Goal: Information Seeking & Learning: Learn about a topic

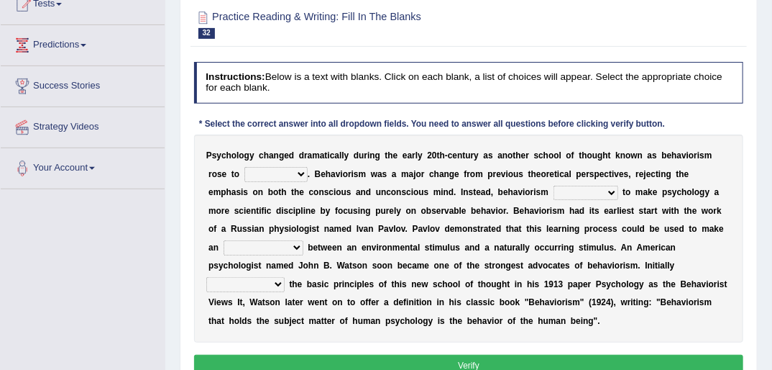
scroll to position [142, 0]
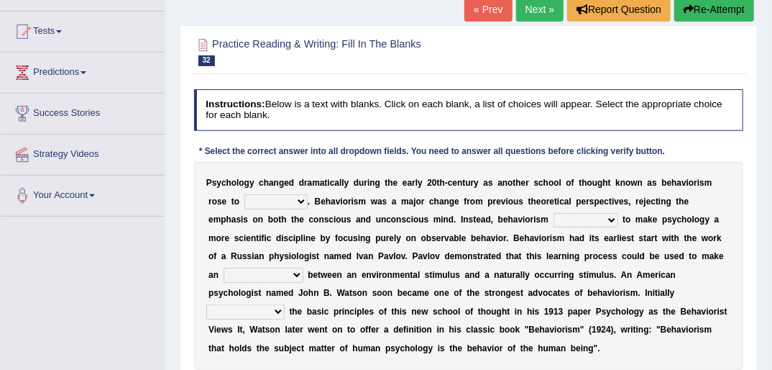
click at [261, 204] on select "dominance temptation challenge temper" at bounding box center [275, 201] width 63 height 14
select select "dominance"
click at [244, 194] on select "dominance temptation challenge temper" at bounding box center [275, 201] width 63 height 14
click at [554, 219] on select "reproached reproved strove rewove" at bounding box center [586, 220] width 65 height 14
select select "strove"
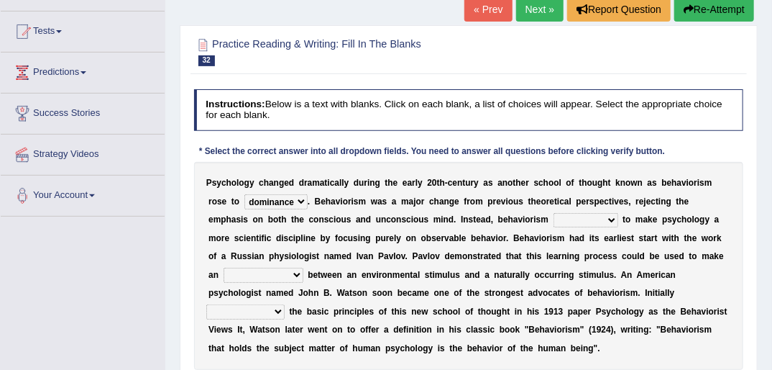
click at [554, 213] on select "reproached reproved strove rewove" at bounding box center [586, 220] width 65 height 14
click at [492, 221] on div "P s y c h o l o g y c h a n g e d d r a m a t i c a l l y d u r i n g t h e e a…" at bounding box center [469, 266] width 550 height 208
click at [554, 221] on select "reproached reproved strove rewove" at bounding box center [586, 220] width 65 height 14
click at [308, 270] on b at bounding box center [305, 275] width 5 height 10
click at [303, 267] on select "acclimatization association union combination" at bounding box center [264, 274] width 80 height 14
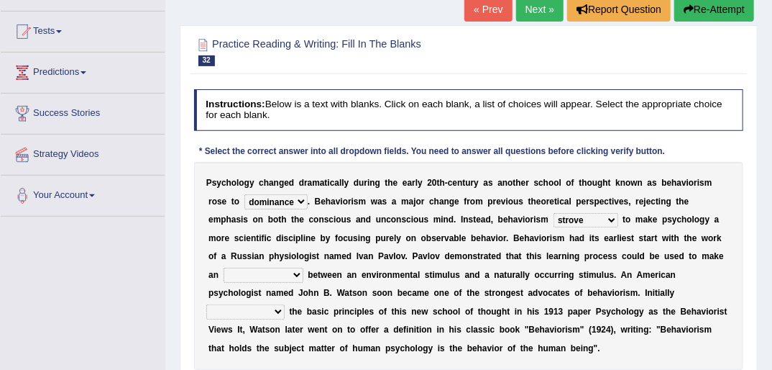
select select "association"
click at [303, 267] on select "acclimatization association union combination" at bounding box center [264, 274] width 80 height 14
click at [290, 306] on b at bounding box center [287, 311] width 5 height 10
click at [285, 304] on select "questioning foreshortening unburdening outlining" at bounding box center [245, 311] width 78 height 14
select select "outlining"
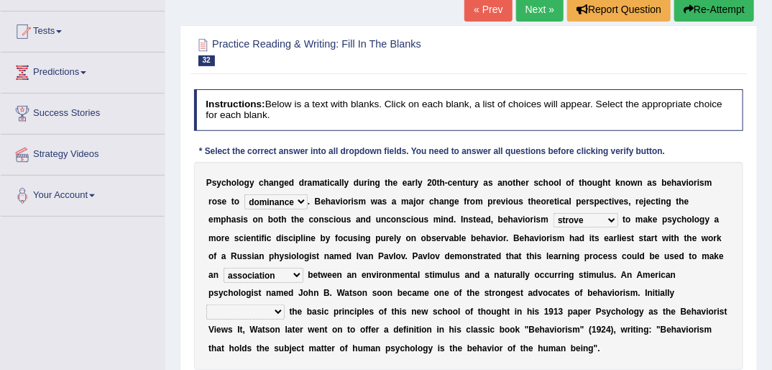
click at [285, 304] on select "questioning foreshortening unburdening outlining" at bounding box center [245, 311] width 78 height 14
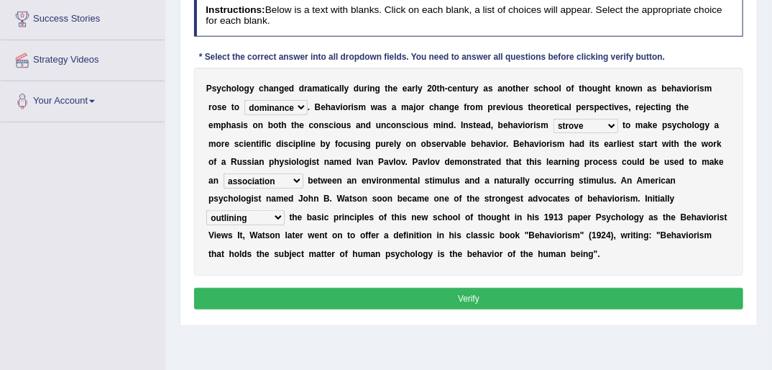
scroll to position [257, 0]
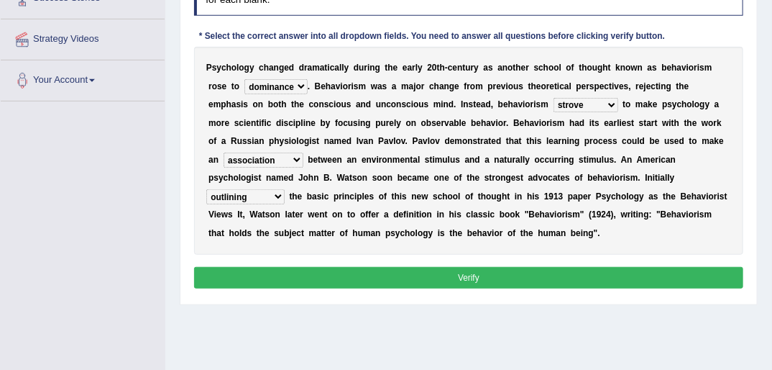
click at [467, 280] on button "Verify" at bounding box center [469, 277] width 550 height 21
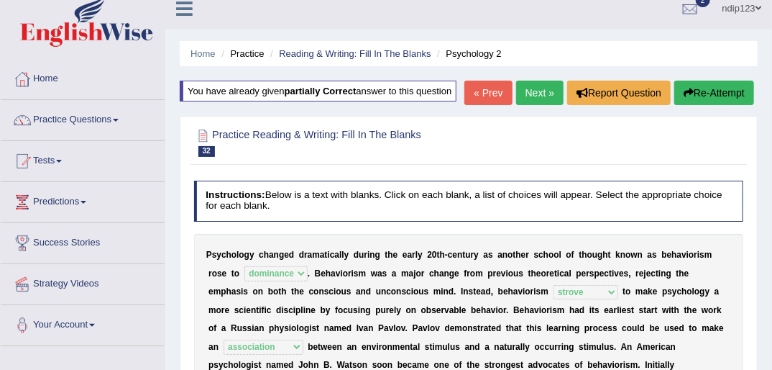
scroll to position [0, 0]
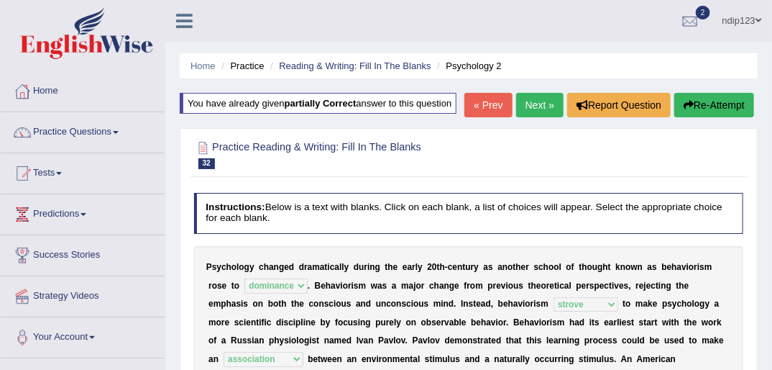
click at [531, 101] on link "Next »" at bounding box center [539, 105] width 47 height 24
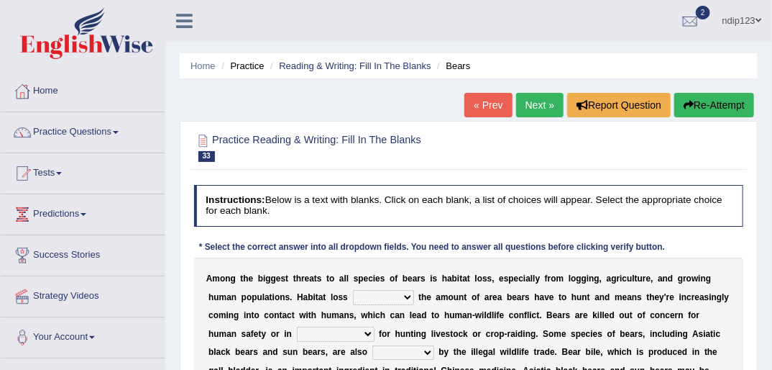
click at [367, 295] on select "increases reduces complies interacts" at bounding box center [383, 297] width 61 height 14
click at [353, 295] on select "increases reduces complies interacts" at bounding box center [383, 297] width 61 height 14
click at [362, 299] on select "increases reduces complies interacts" at bounding box center [383, 297] width 61 height 14
select select "reduces"
click at [353, 290] on select "increases reduces complies interacts" at bounding box center [383, 297] width 61 height 14
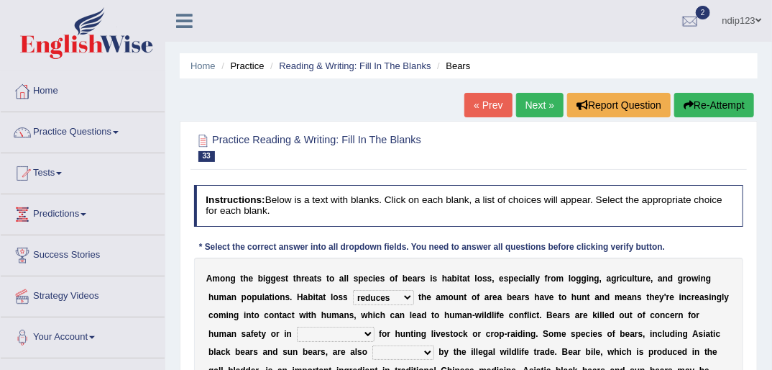
click at [297, 331] on select "coalition retaliation appreciation disinformation" at bounding box center [336, 333] width 78 height 14
click at [297, 326] on select "coalition retaliation appreciation disinformation" at bounding box center [336, 333] width 78 height 14
click at [297, 331] on select "coalition retaliation appreciation disinformation" at bounding box center [336, 333] width 78 height 14
select select "appreciation"
click at [297, 326] on select "coalition retaliation appreciation disinformation" at bounding box center [336, 333] width 78 height 14
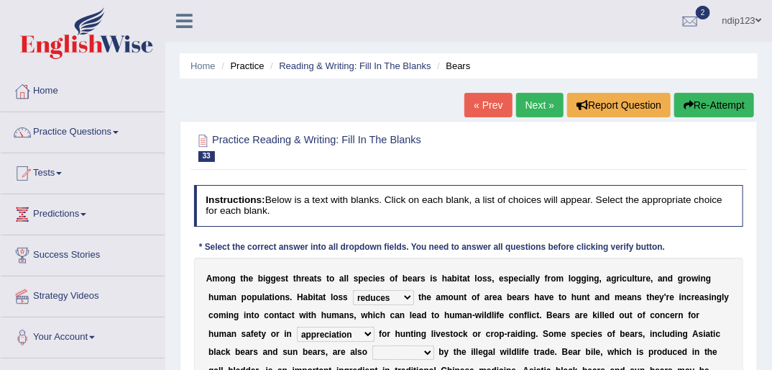
click at [372, 351] on select "protected prohibited fattened threatened" at bounding box center [403, 352] width 62 height 14
select select "threatened"
click at [372, 345] on select "protected prohibited fattened threatened" at bounding box center [403, 352] width 62 height 14
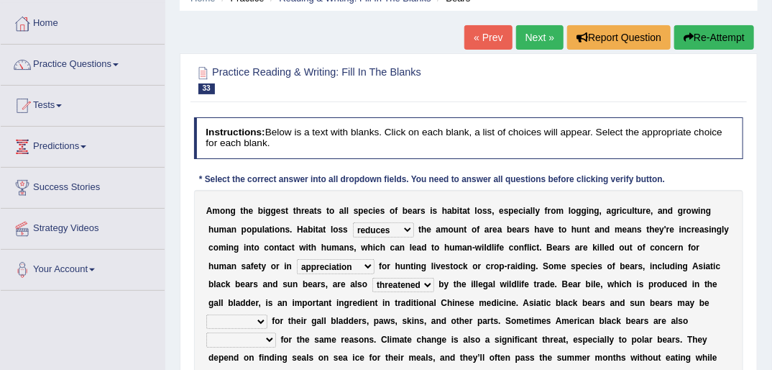
scroll to position [115, 0]
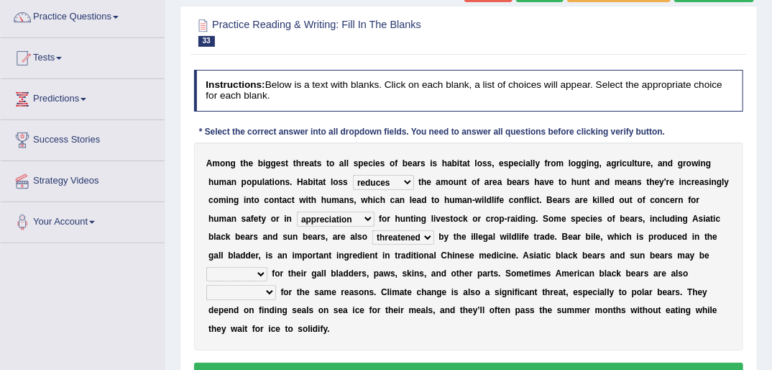
click at [267, 267] on select "poached squelched coached blenched" at bounding box center [236, 274] width 61 height 14
select select "squelched"
click at [267, 267] on select "poached squelched coached blenched" at bounding box center [236, 274] width 61 height 14
click at [276, 285] on select "begot foreseen encountered targeted" at bounding box center [241, 292] width 70 height 14
select select "targeted"
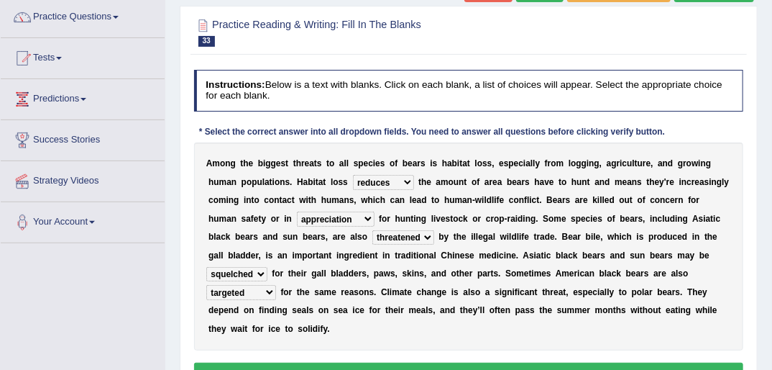
click at [276, 285] on select "begot foreseen encountered targeted" at bounding box center [241, 292] width 70 height 14
click at [473, 362] on button "Verify" at bounding box center [469, 372] width 550 height 21
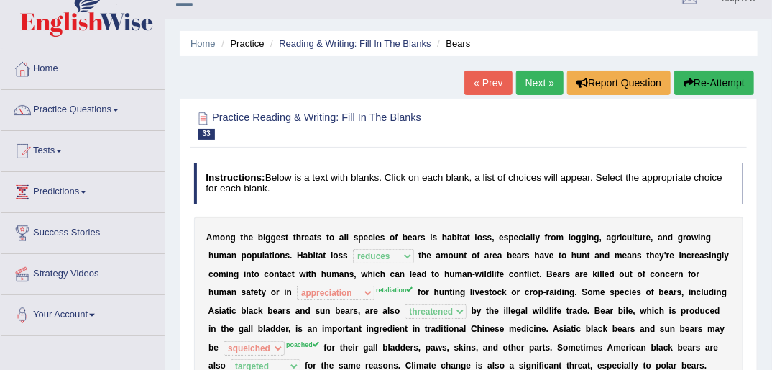
scroll to position [0, 0]
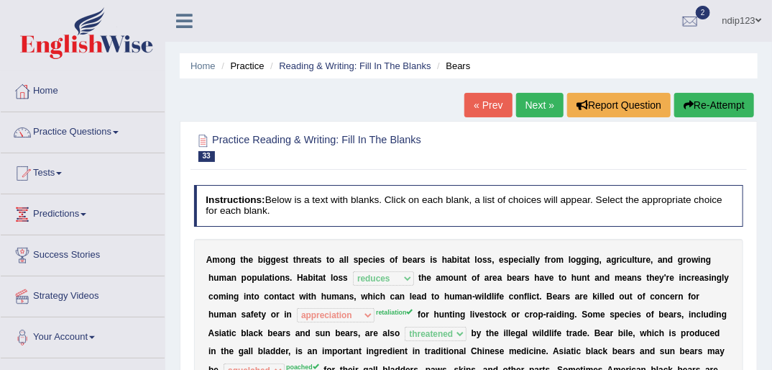
click at [536, 102] on link "Next »" at bounding box center [539, 105] width 47 height 24
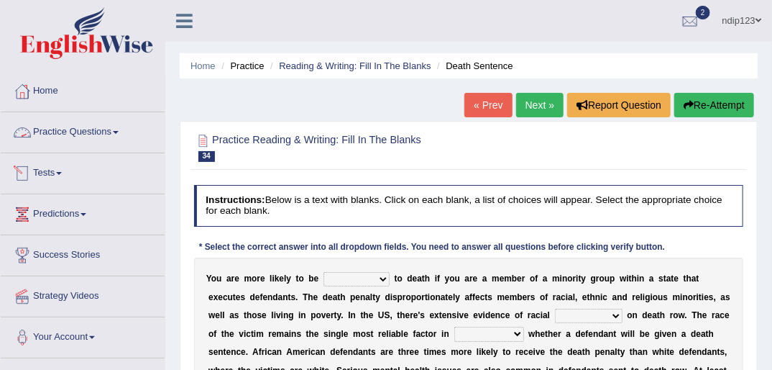
click at [45, 132] on link "Practice Questions" at bounding box center [83, 130] width 164 height 36
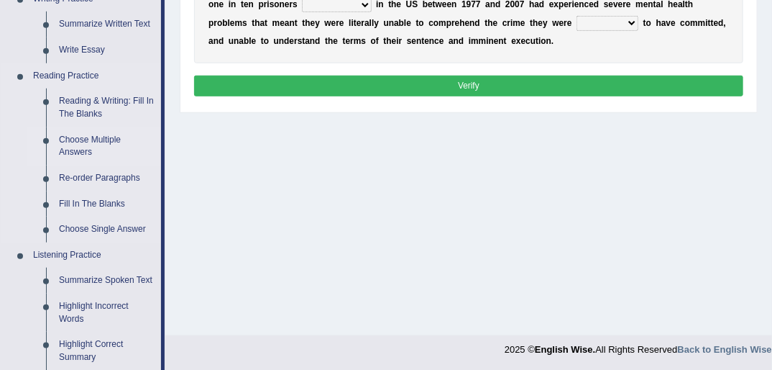
scroll to position [403, 0]
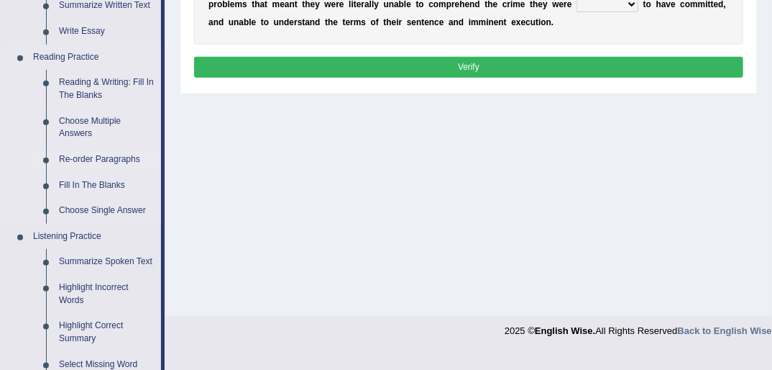
click at [104, 165] on link "Re-order Paragraphs" at bounding box center [106, 160] width 109 height 26
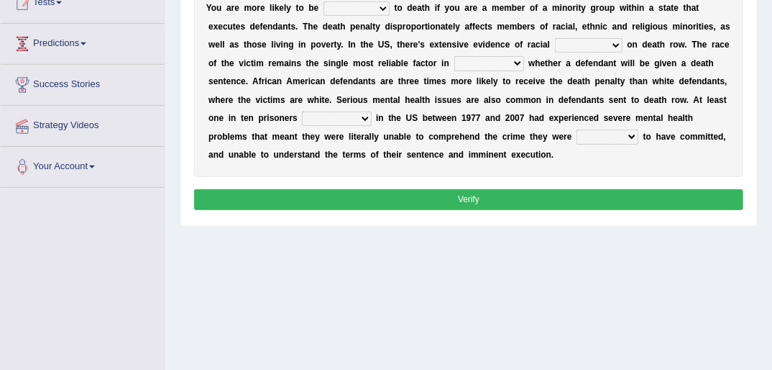
scroll to position [172, 0]
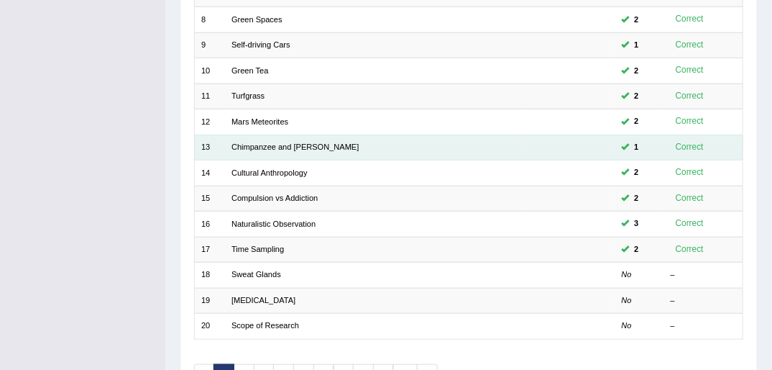
scroll to position [403, 0]
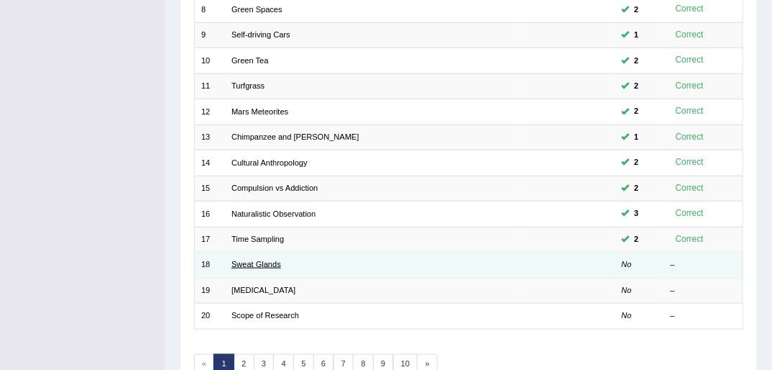
click at [265, 260] on link "Sweat Glands" at bounding box center [256, 264] width 50 height 9
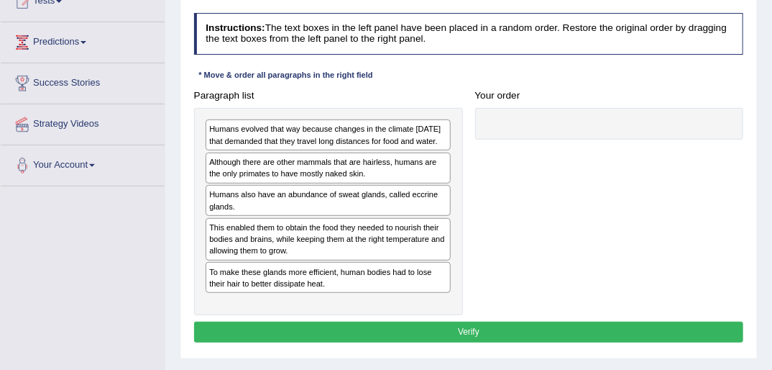
scroll to position [173, 0]
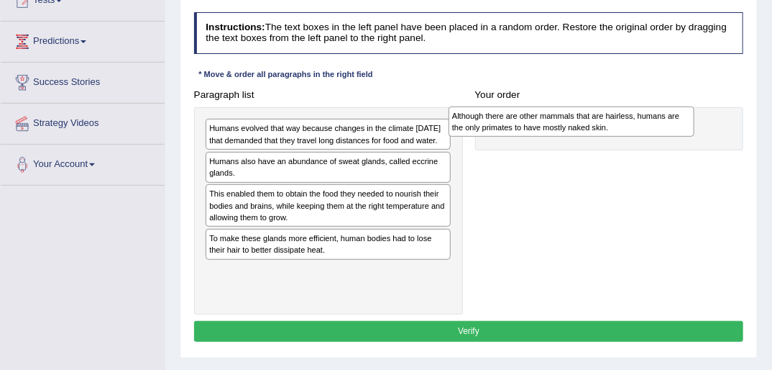
drag, startPoint x: 258, startPoint y: 178, endPoint x: 546, endPoint y: 127, distance: 292.2
click at [546, 127] on div "Although there are other mammals that are hairless, humans are the only primate…" at bounding box center [572, 121] width 246 height 31
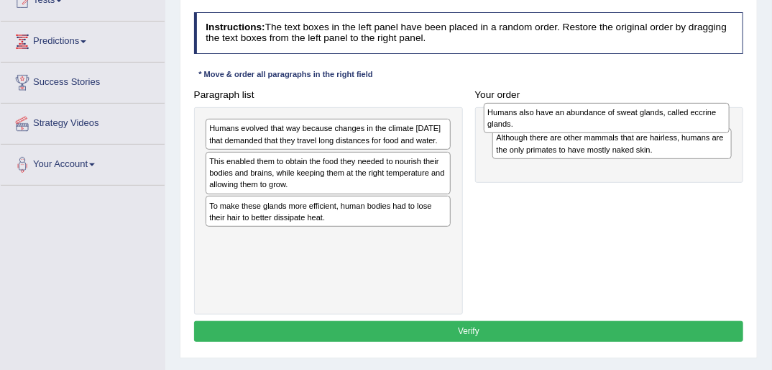
drag, startPoint x: 250, startPoint y: 184, endPoint x: 581, endPoint y: 127, distance: 335.5
click at [581, 127] on div "Humans also have an abundance of sweat glands, called eccrine glands." at bounding box center [607, 118] width 246 height 31
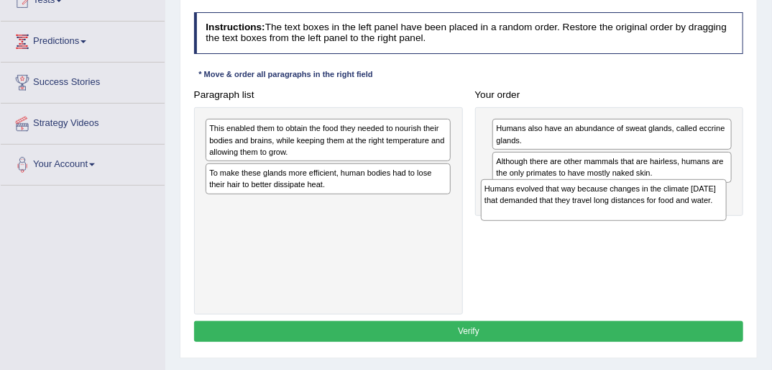
drag, startPoint x: 252, startPoint y: 137, endPoint x: 579, endPoint y: 214, distance: 336.0
click at [579, 214] on div "Humans evolved that way because changes in the climate [DATE] that demanded tha…" at bounding box center [604, 200] width 246 height 42
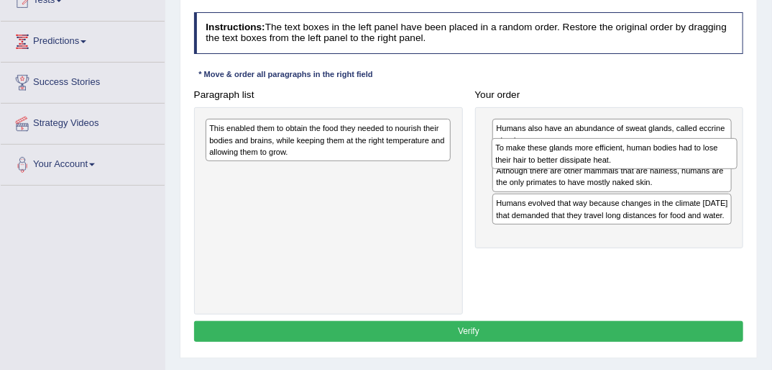
drag, startPoint x: 226, startPoint y: 179, endPoint x: 567, endPoint y: 164, distance: 340.4
click at [567, 164] on div "To make these glands more efficient, human bodies had to lose their hair to bet…" at bounding box center [615, 153] width 246 height 31
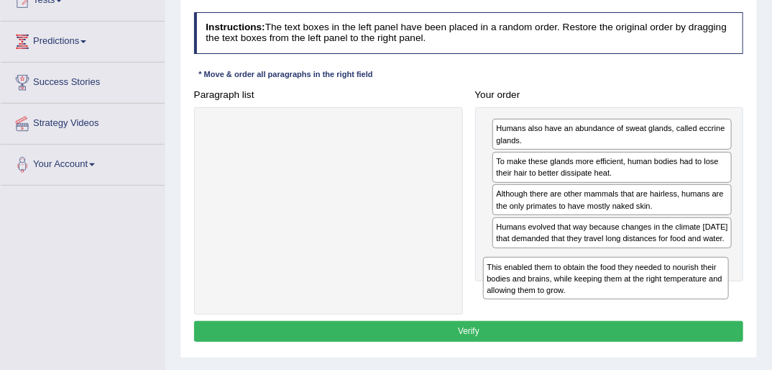
drag, startPoint x: 253, startPoint y: 150, endPoint x: 590, endPoint y: 314, distance: 374.6
click at [584, 314] on div "Instructions: The text boxes in the left panel have been placed in a random ord…" at bounding box center [469, 178] width 556 height 345
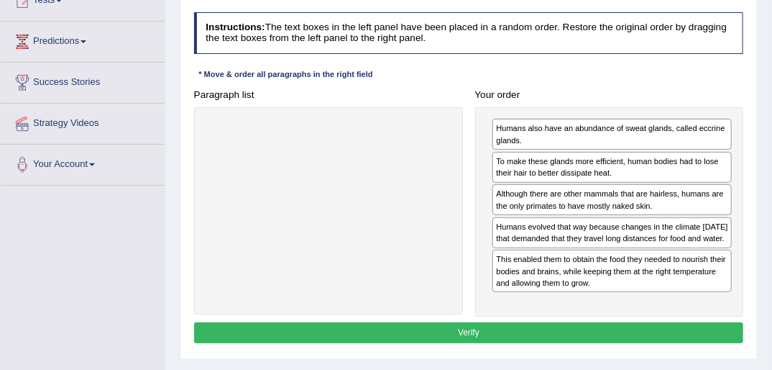
click at [526, 339] on button "Verify" at bounding box center [469, 332] width 550 height 21
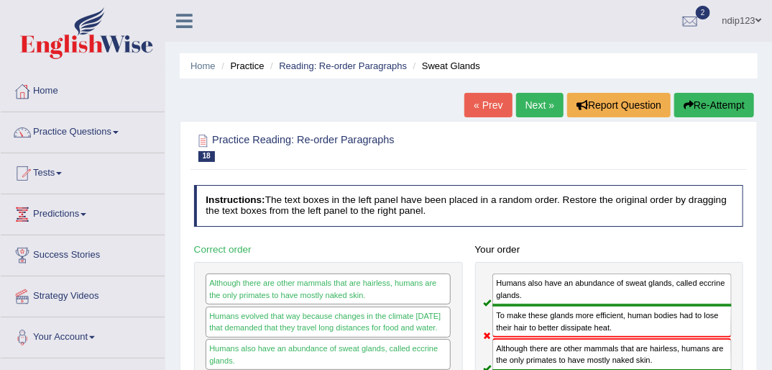
scroll to position [0, 0]
click at [541, 102] on link "Next »" at bounding box center [539, 105] width 47 height 24
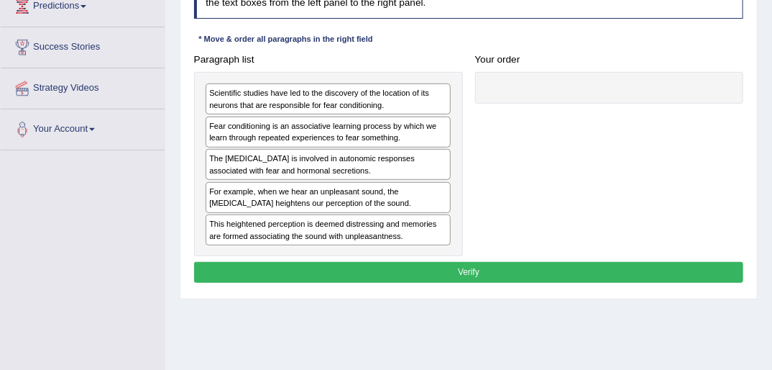
scroll to position [230, 0]
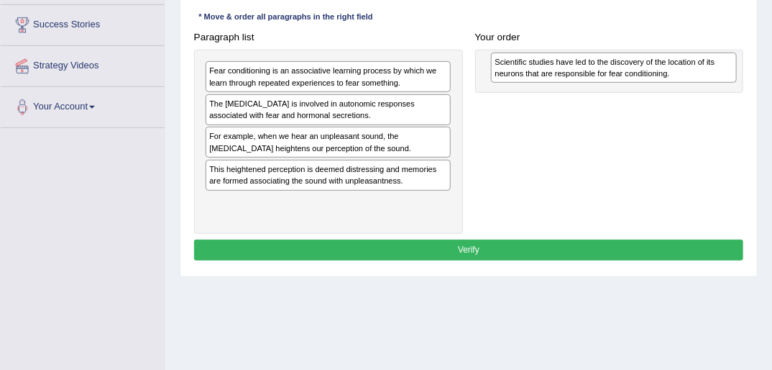
drag, startPoint x: 267, startPoint y: 78, endPoint x: 602, endPoint y: 70, distance: 334.4
click at [605, 72] on div "Scientific studies have led to the discovery of the location of its neurons tha…" at bounding box center [614, 67] width 246 height 31
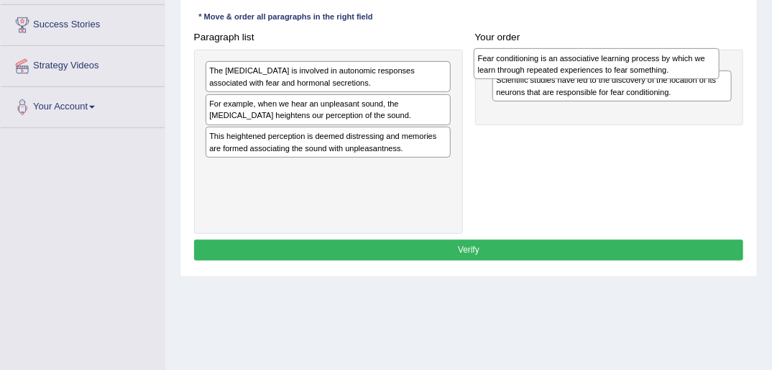
drag, startPoint x: 256, startPoint y: 79, endPoint x: 592, endPoint y: 70, distance: 336.6
click at [592, 70] on div "Fear conditioning is an associative learning process by which we learn through …" at bounding box center [597, 63] width 246 height 31
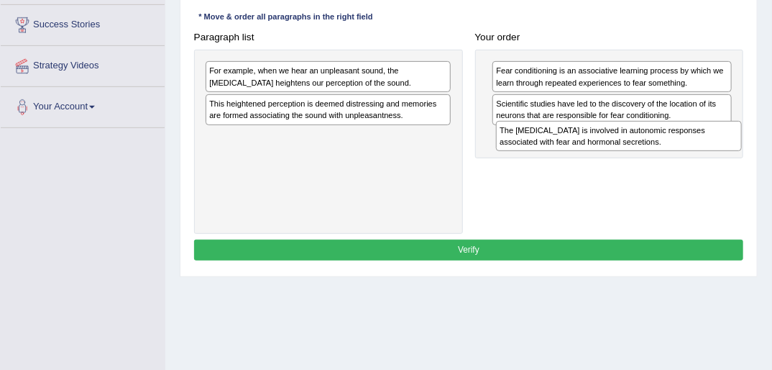
drag, startPoint x: 266, startPoint y: 70, endPoint x: 610, endPoint y: 147, distance: 352.7
click at [610, 147] on div "The [MEDICAL_DATA] is involved in autonomic responses associated with fear and …" at bounding box center [619, 136] width 246 height 31
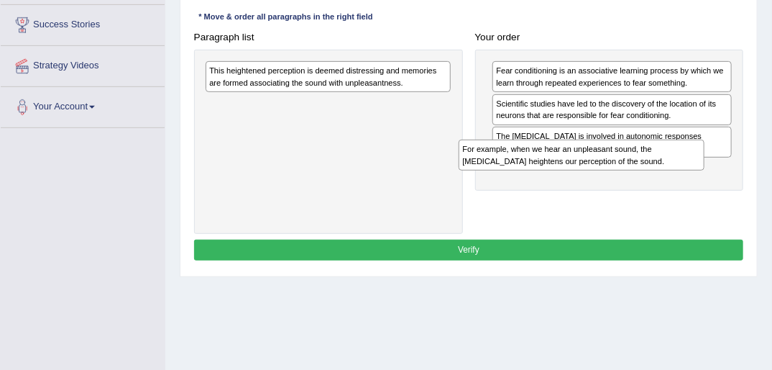
drag, startPoint x: 285, startPoint y: 78, endPoint x: 592, endPoint y: 185, distance: 325.1
click at [592, 185] on div "Paragraph list For example, when we hear an unpleasant sound, the amygdala heig…" at bounding box center [469, 130] width 562 height 207
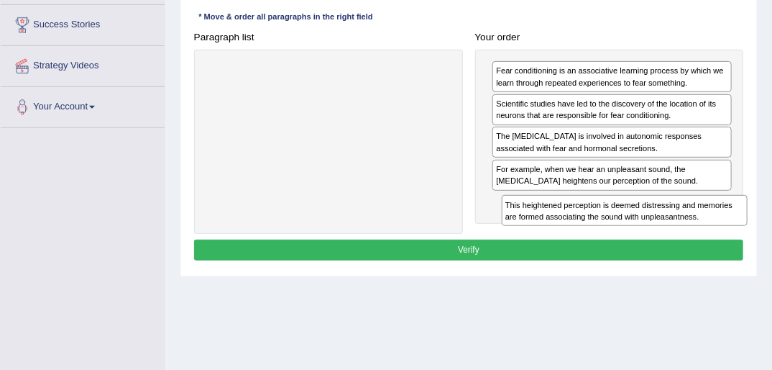
drag, startPoint x: 255, startPoint y: 69, endPoint x: 607, endPoint y: 233, distance: 387.9
click at [607, 233] on div "Instructions: The text boxes in the left panel have been placed in a random ord…" at bounding box center [469, 109] width 556 height 321
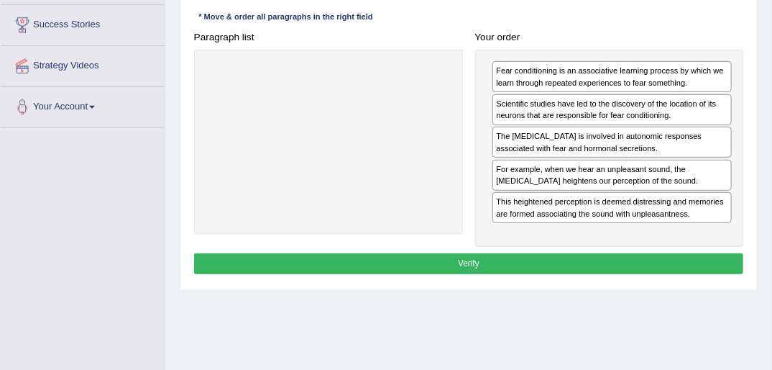
click at [466, 262] on button "Verify" at bounding box center [469, 263] width 550 height 21
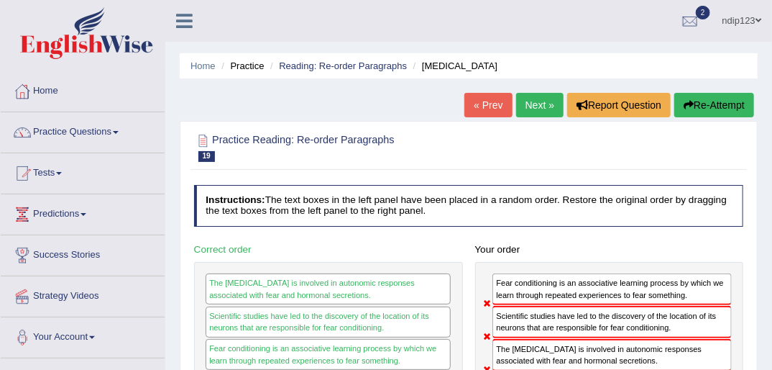
scroll to position [0, 0]
click at [722, 104] on button "Re-Attempt" at bounding box center [714, 105] width 80 height 24
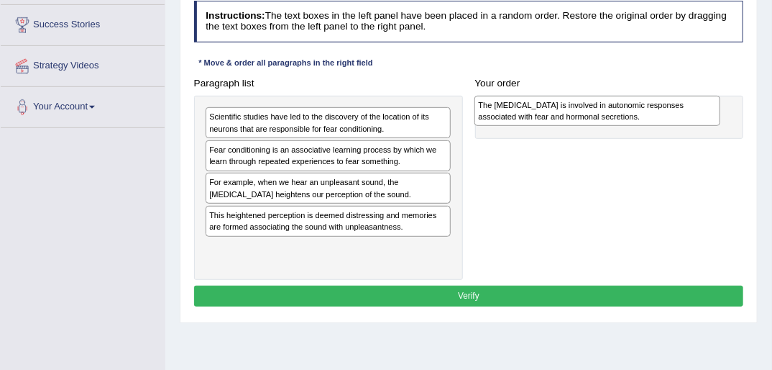
drag, startPoint x: 242, startPoint y: 185, endPoint x: 561, endPoint y: 115, distance: 326.2
click at [564, 112] on div "The [MEDICAL_DATA] is involved in autonomic responses associated with fear and …" at bounding box center [597, 111] width 246 height 31
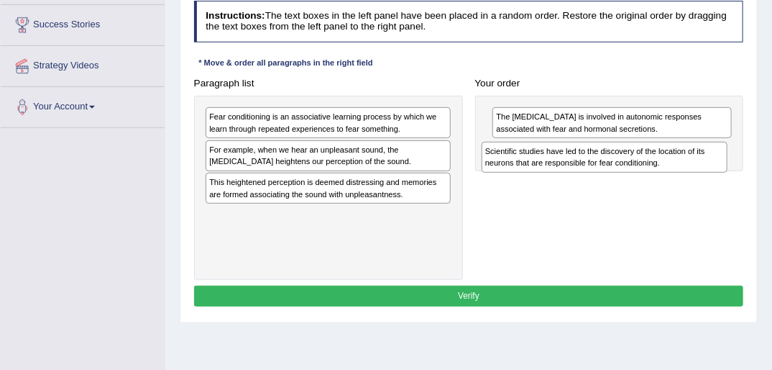
drag, startPoint x: 259, startPoint y: 126, endPoint x: 587, endPoint y: 173, distance: 331.1
click at [587, 173] on div "Paragraph list Scientific studies have led to the discovery of the location of …" at bounding box center [469, 176] width 562 height 207
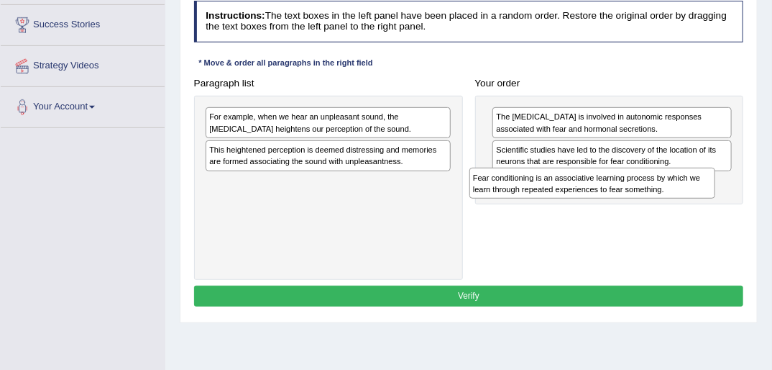
drag, startPoint x: 239, startPoint y: 124, endPoint x: 552, endPoint y: 202, distance: 322.4
click at [552, 202] on div "Paragraph list Fear conditioning is an associative learning process by which we…" at bounding box center [469, 176] width 562 height 207
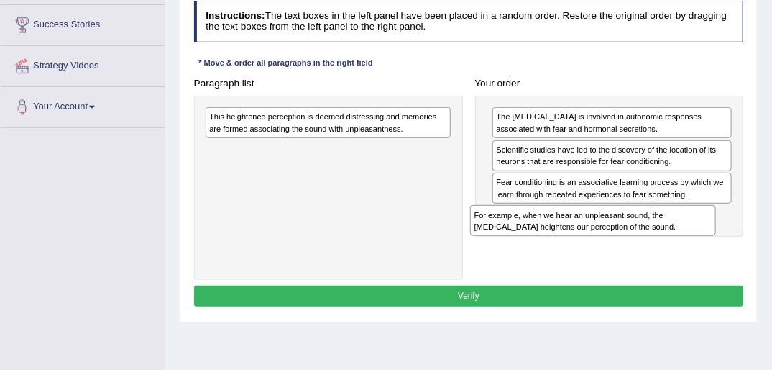
drag, startPoint x: 260, startPoint y: 132, endPoint x: 582, endPoint y: 250, distance: 343.2
click at [582, 251] on div "Paragraph list For example, when we hear an unpleasant sound, the amygdala heig…" at bounding box center [469, 176] width 562 height 207
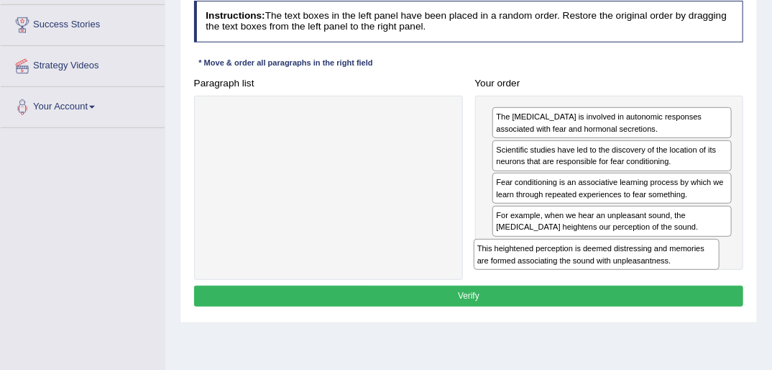
drag, startPoint x: 280, startPoint y: 129, endPoint x: 600, endPoint y: 289, distance: 357.8
click at [600, 289] on div "Instructions: The text boxes in the left panel have been placed in a random ord…" at bounding box center [469, 155] width 556 height 321
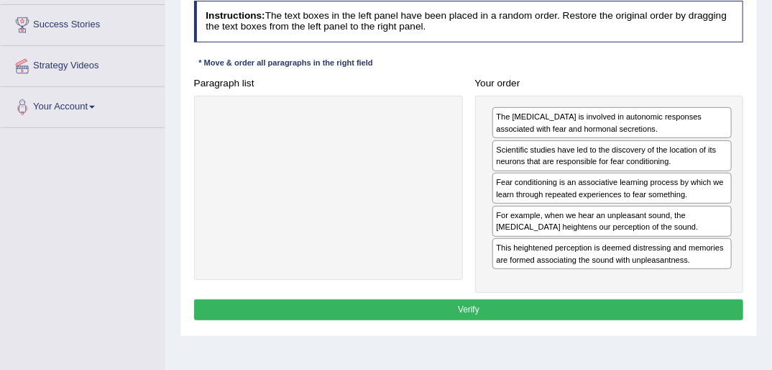
click at [464, 306] on button "Verify" at bounding box center [469, 309] width 550 height 21
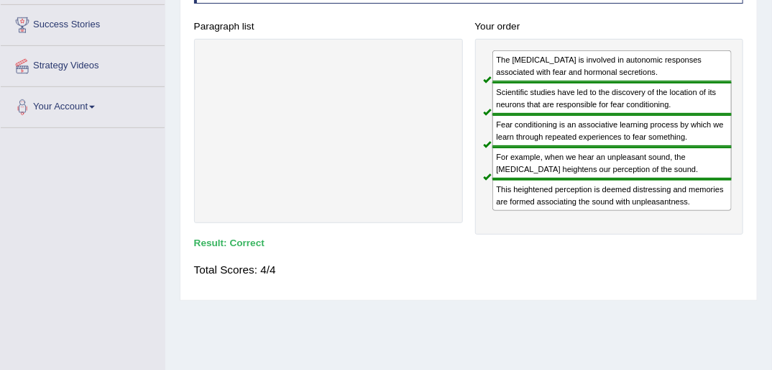
scroll to position [58, 0]
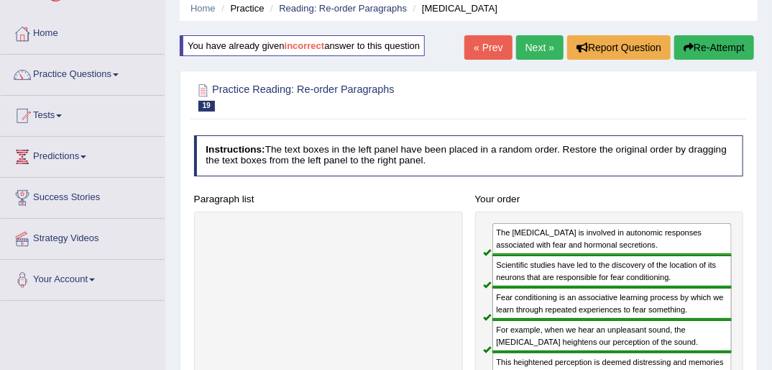
click at [533, 47] on link "Next »" at bounding box center [539, 47] width 47 height 24
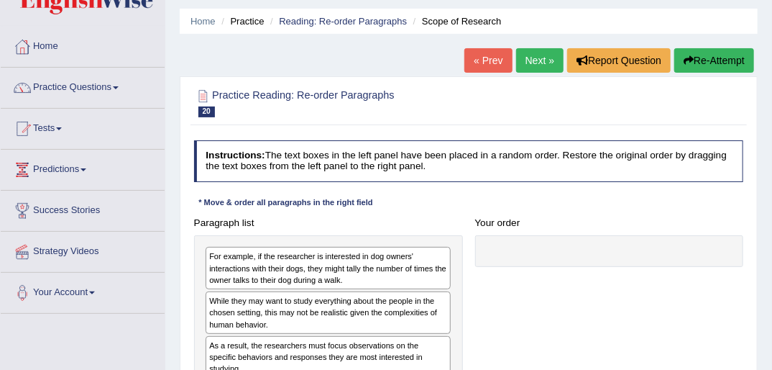
scroll to position [173, 0]
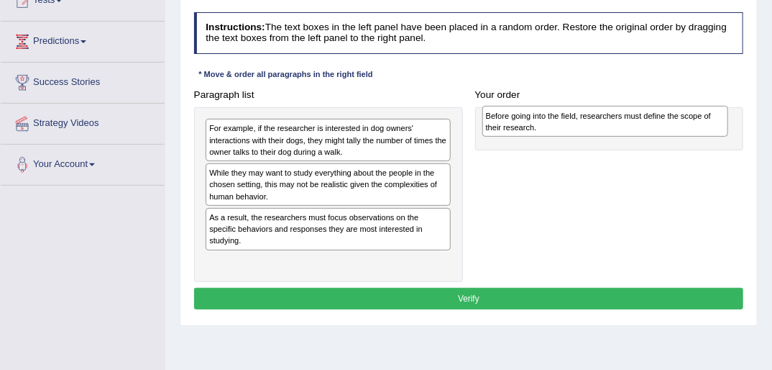
drag, startPoint x: 303, startPoint y: 253, endPoint x: 629, endPoint y: 119, distance: 353.0
click at [629, 119] on div "Before going into the field, researchers must define the scope of their researc…" at bounding box center [605, 121] width 246 height 31
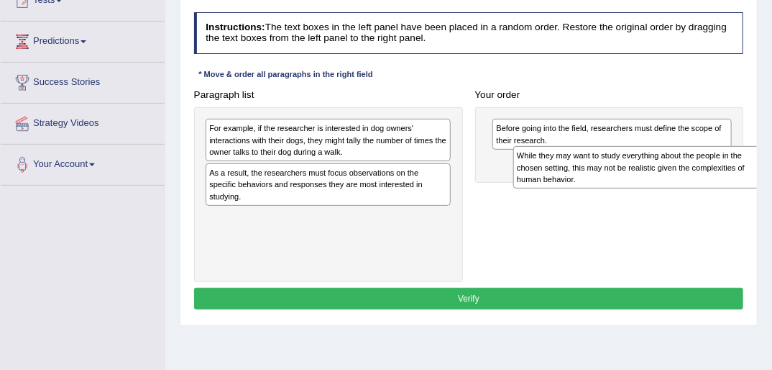
drag, startPoint x: 244, startPoint y: 183, endPoint x: 606, endPoint y: 175, distance: 361.7
click at [606, 175] on div "While they may want to study everything about the people in the chosen setting,…" at bounding box center [636, 167] width 246 height 42
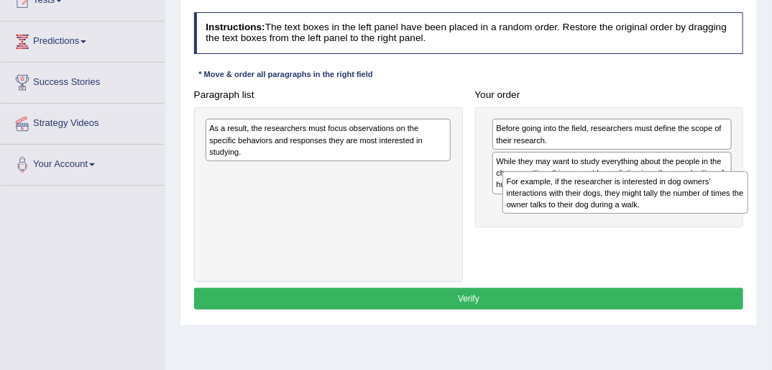
drag, startPoint x: 285, startPoint y: 134, endPoint x: 638, endPoint y: 203, distance: 359.5
click at [638, 203] on div "For example, if the researcher is interested in dog owners' interactions with t…" at bounding box center [626, 192] width 246 height 42
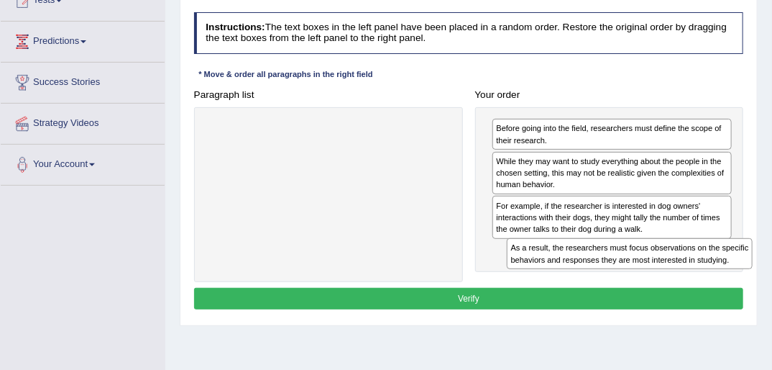
drag, startPoint x: 311, startPoint y: 138, endPoint x: 667, endPoint y: 283, distance: 384.1
click at [667, 283] on div "Instructions: The text boxes in the left panel have been placed in a random ord…" at bounding box center [469, 162] width 556 height 312
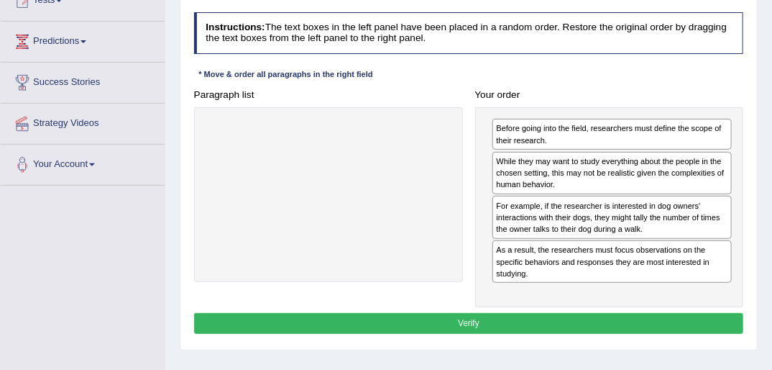
click at [477, 318] on button "Verify" at bounding box center [469, 323] width 550 height 21
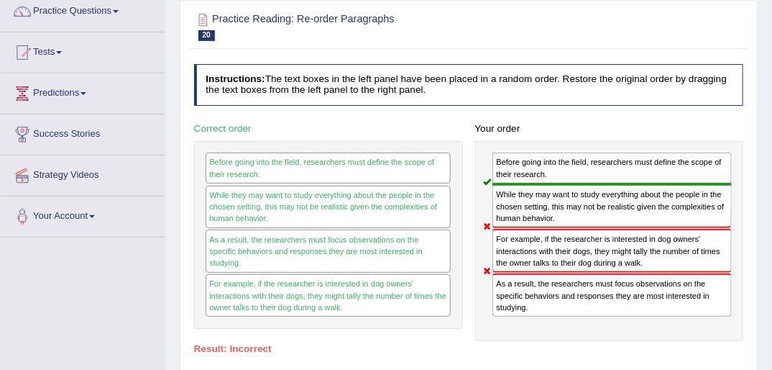
scroll to position [0, 0]
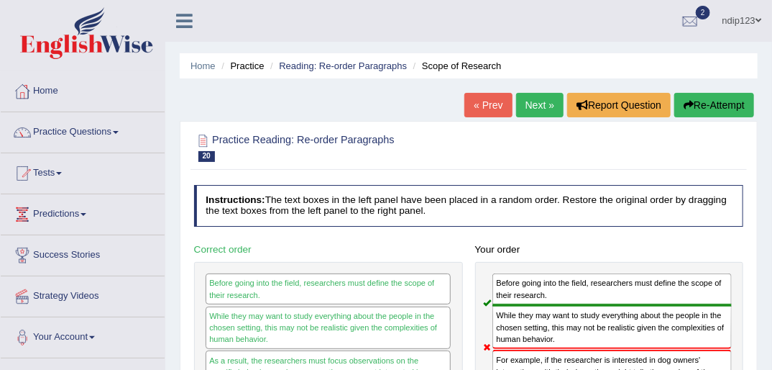
click at [699, 104] on button "Re-Attempt" at bounding box center [714, 105] width 80 height 24
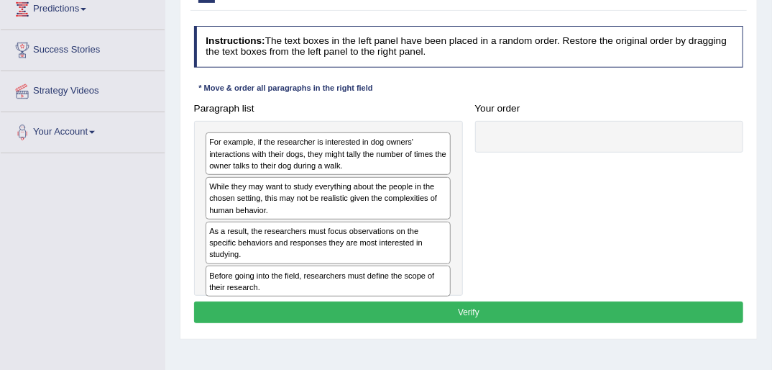
scroll to position [230, 0]
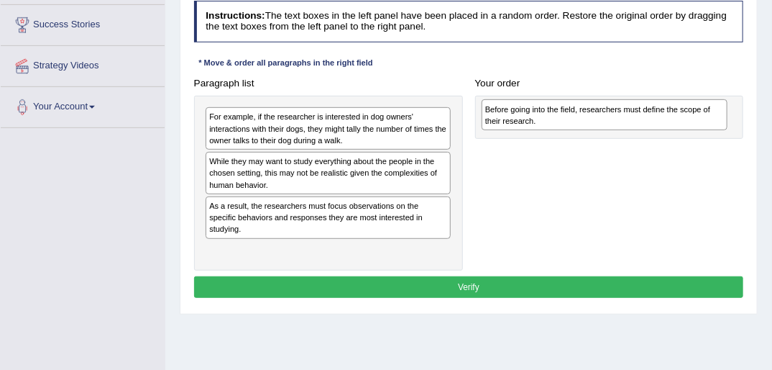
drag, startPoint x: 242, startPoint y: 246, endPoint x: 572, endPoint y: 119, distance: 354.1
click at [572, 119] on div "Before going into the field, researchers must define the scope of their researc…" at bounding box center [605, 114] width 246 height 31
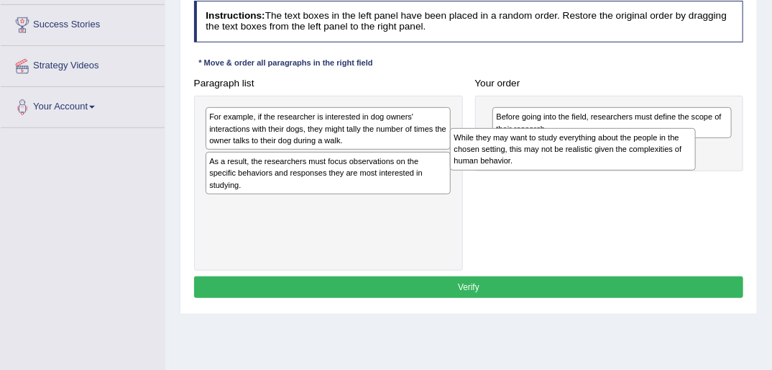
drag, startPoint x: 252, startPoint y: 173, endPoint x: 543, endPoint y: 159, distance: 292.2
click at [543, 159] on div "While they may want to study everything about the people in the chosen setting,…" at bounding box center [573, 149] width 246 height 42
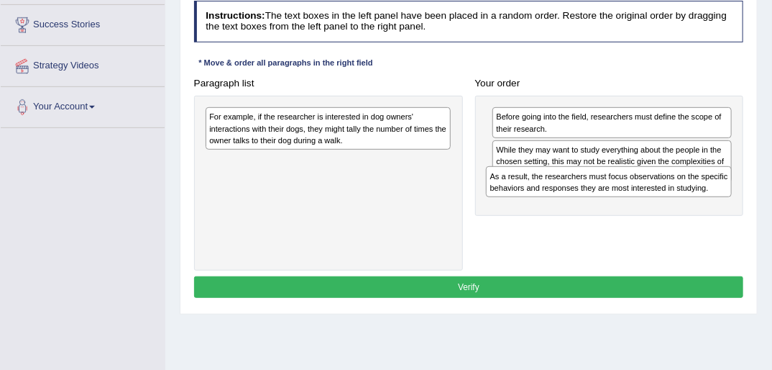
drag, startPoint x: 279, startPoint y: 164, endPoint x: 613, endPoint y: 196, distance: 335.8
click at [613, 196] on div "As a result, the researchers must focus observations on the specific behaviors …" at bounding box center [609, 181] width 246 height 31
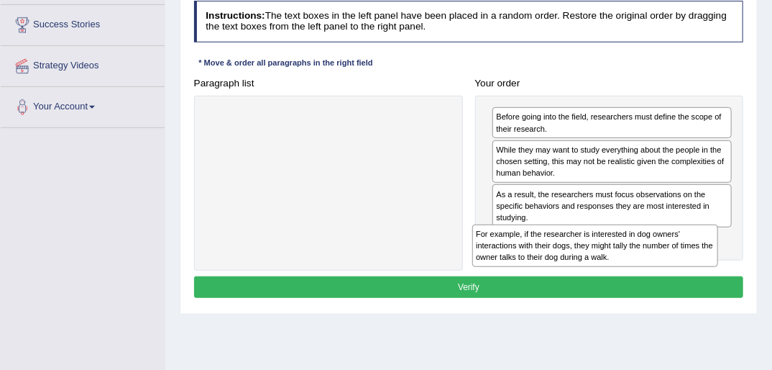
drag, startPoint x: 233, startPoint y: 127, endPoint x: 557, endPoint y: 270, distance: 354.7
click at [557, 270] on div "Instructions: The text boxes in the left panel have been placed in a random ord…" at bounding box center [469, 151] width 556 height 312
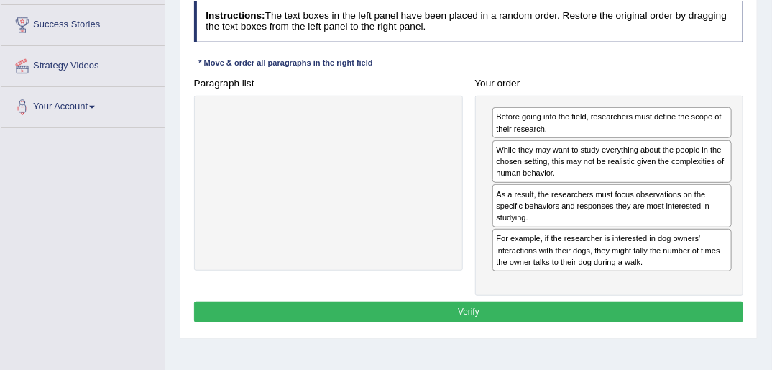
click at [461, 307] on button "Verify" at bounding box center [469, 311] width 550 height 21
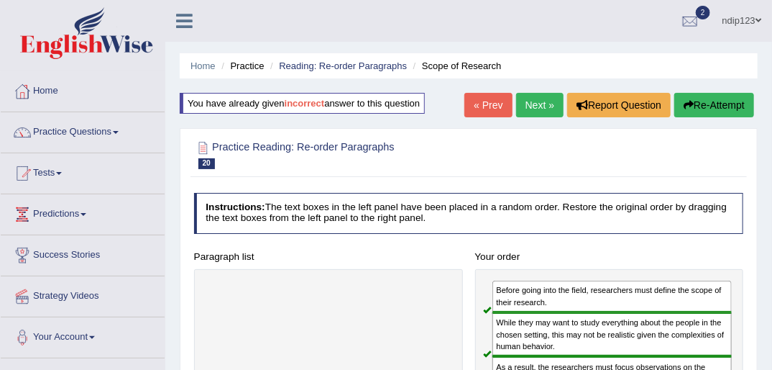
scroll to position [0, 0]
click at [545, 108] on link "Next »" at bounding box center [539, 105] width 47 height 24
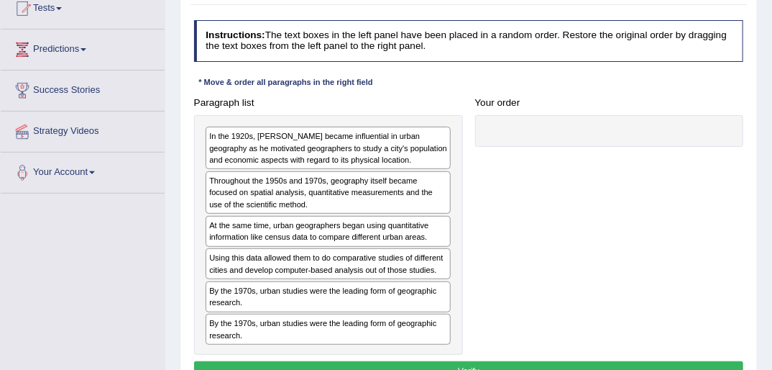
scroll to position [173, 0]
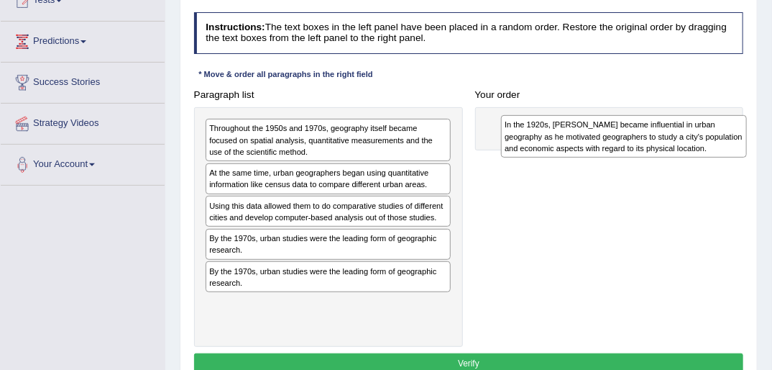
drag, startPoint x: 266, startPoint y: 141, endPoint x: 617, endPoint y: 137, distance: 350.9
click at [617, 139] on div "In the 1920s, [PERSON_NAME] became influential in urban geography as he motivat…" at bounding box center [624, 136] width 246 height 42
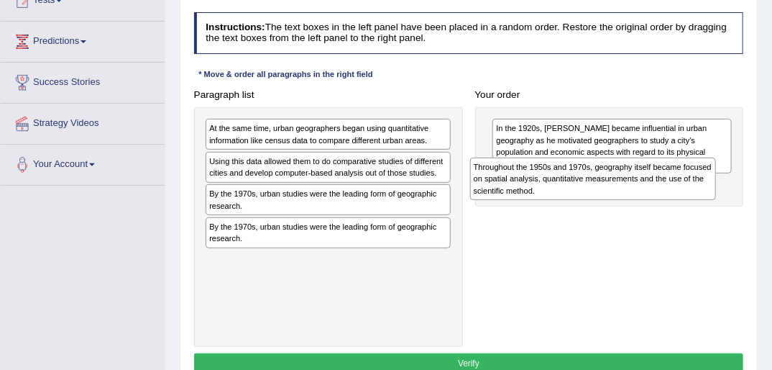
drag, startPoint x: 224, startPoint y: 144, endPoint x: 538, endPoint y: 194, distance: 318.2
click at [538, 194] on div "Throughout the 1950s and 1970s, geography itself became focused on spatial anal…" at bounding box center [593, 178] width 246 height 42
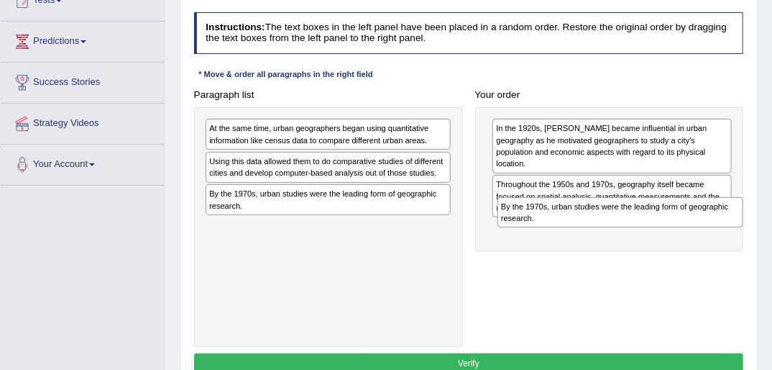
drag, startPoint x: 266, startPoint y: 236, endPoint x: 613, endPoint y: 237, distance: 346.5
click at [613, 237] on div "Paragraph list At the same time, urban geographers began using quantitative inf…" at bounding box center [469, 215] width 562 height 262
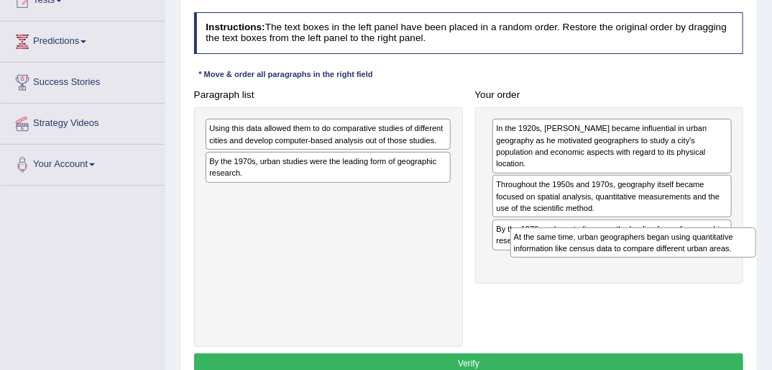
drag, startPoint x: 242, startPoint y: 132, endPoint x: 604, endPoint y: 265, distance: 385.5
click at [604, 265] on div "Paragraph list At the same time, urban geographers began using quantitative inf…" at bounding box center [469, 215] width 562 height 262
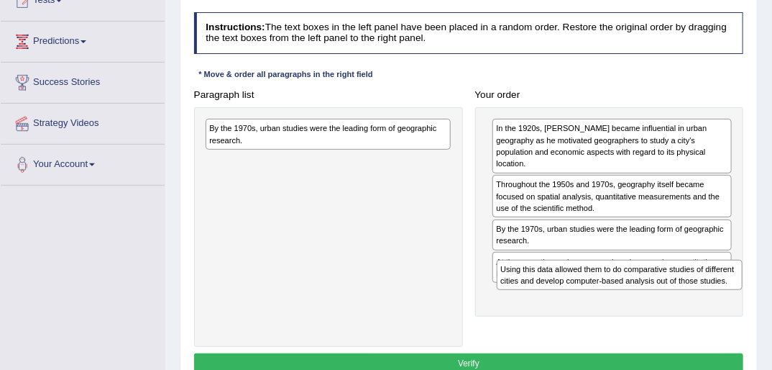
drag, startPoint x: 252, startPoint y: 140, endPoint x: 597, endPoint y: 312, distance: 386.1
click at [597, 312] on div "Paragraph list Using this data allowed them to do comparative studies of differ…" at bounding box center [469, 215] width 562 height 262
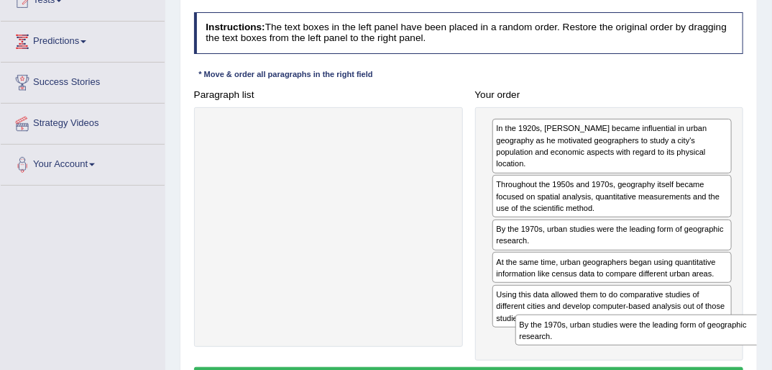
drag, startPoint x: 267, startPoint y: 135, endPoint x: 634, endPoint y: 371, distance: 435.9
click at [634, 197] on html "Toggle navigation Home Practice Questions Speaking Practice Read Aloud Repeat S…" at bounding box center [386, 12] width 772 height 370
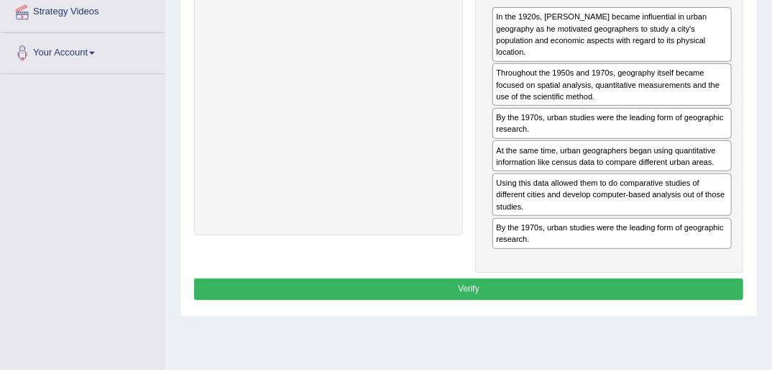
scroll to position [288, 0]
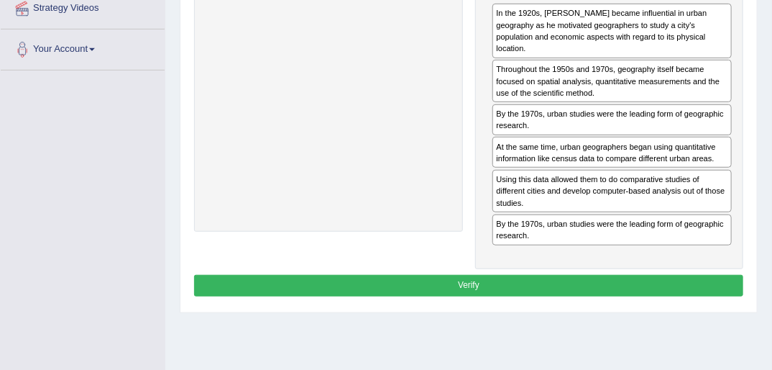
click at [459, 275] on button "Verify" at bounding box center [469, 285] width 550 height 21
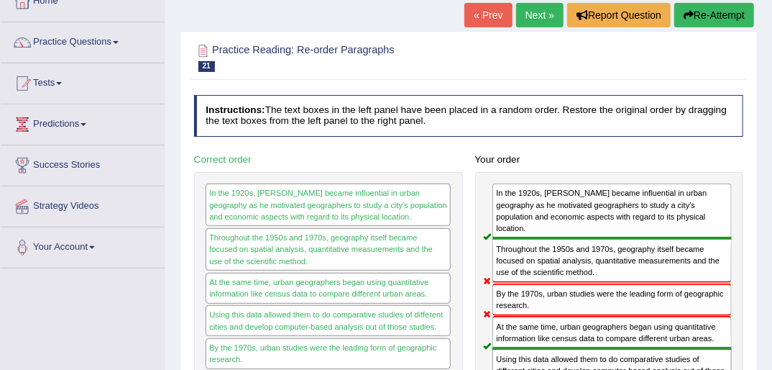
scroll to position [58, 0]
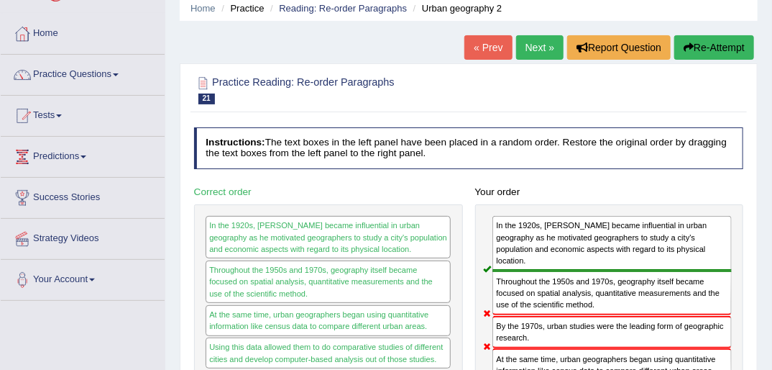
click at [705, 48] on button "Re-Attempt" at bounding box center [714, 47] width 80 height 24
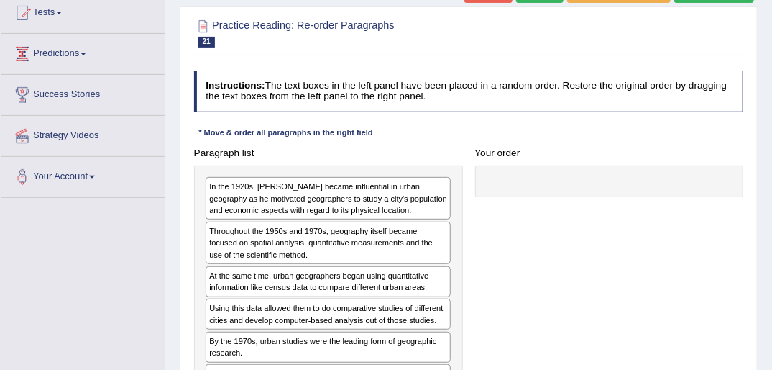
scroll to position [173, 0]
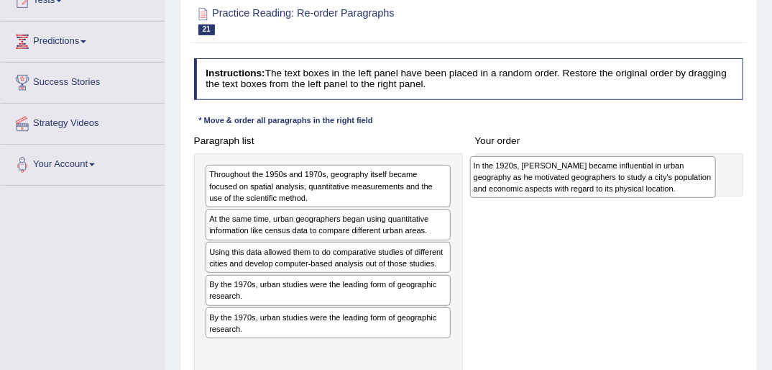
drag, startPoint x: 278, startPoint y: 183, endPoint x: 595, endPoint y: 178, distance: 317.1
click at [595, 178] on div "In the 1920s, [PERSON_NAME] became influential in urban geography as he motivat…" at bounding box center [593, 177] width 246 height 42
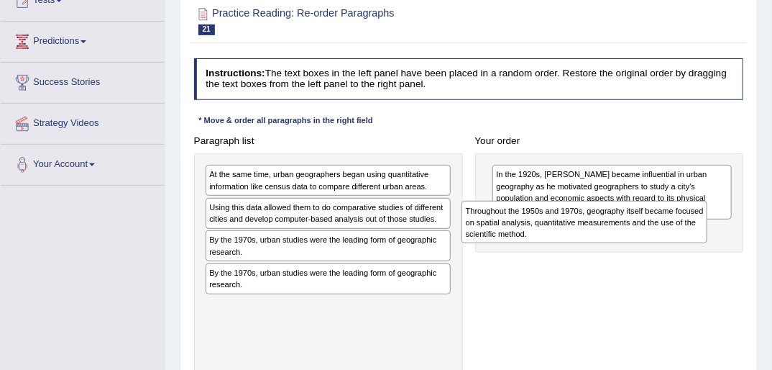
drag, startPoint x: 242, startPoint y: 185, endPoint x: 549, endPoint y: 234, distance: 310.1
click at [548, 234] on div "Throughout the 1950s and 1970s, geography itself became focused on spatial anal…" at bounding box center [585, 222] width 246 height 42
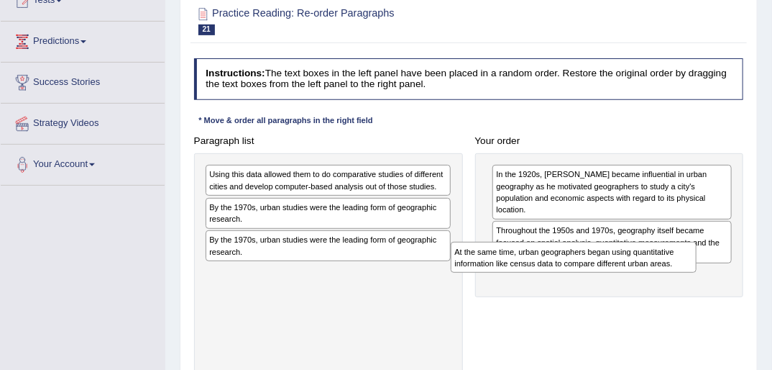
drag, startPoint x: 234, startPoint y: 179, endPoint x: 528, endPoint y: 276, distance: 309.6
click at [527, 276] on div "Paragraph list At the same time, urban geographers began using quantitative inf…" at bounding box center [469, 261] width 562 height 262
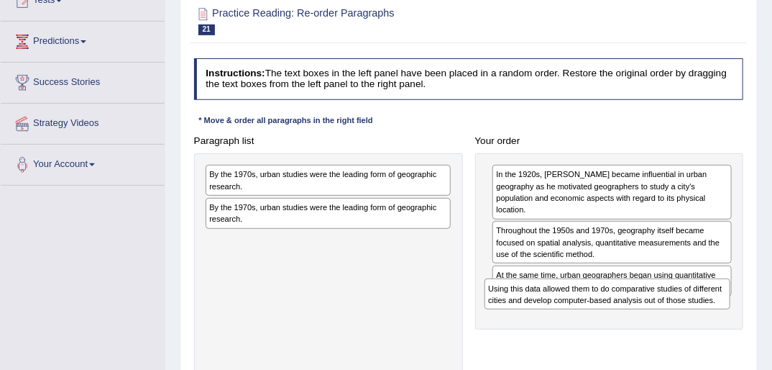
drag, startPoint x: 252, startPoint y: 187, endPoint x: 583, endPoint y: 327, distance: 359.8
click at [583, 327] on div "Paragraph list Using this data allowed them to do comparative studies of differ…" at bounding box center [469, 261] width 562 height 262
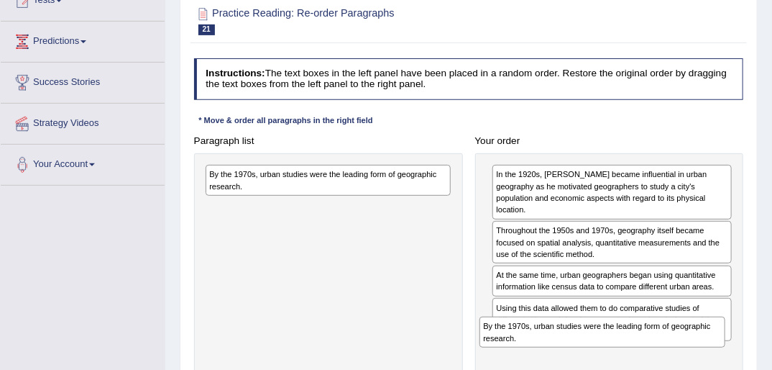
drag, startPoint x: 234, startPoint y: 185, endPoint x: 561, endPoint y: 370, distance: 375.1
click at [561, 197] on html "Toggle navigation Home Practice Questions Speaking Practice Read Aloud Repeat S…" at bounding box center [386, 12] width 772 height 370
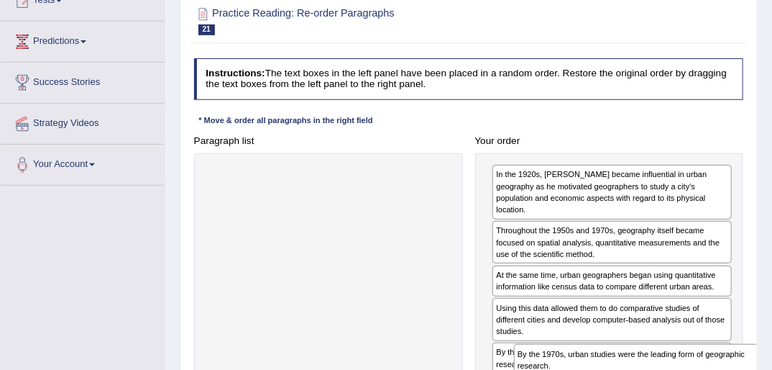
drag, startPoint x: 214, startPoint y: 176, endPoint x: 580, endPoint y: 393, distance: 425.5
click at [580, 197] on html "Toggle navigation Home Practice Questions Speaking Practice Read Aloud Repeat S…" at bounding box center [386, 12] width 772 height 370
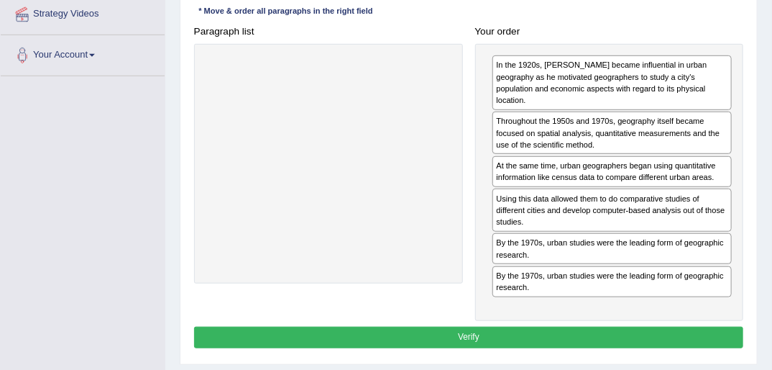
scroll to position [288, 0]
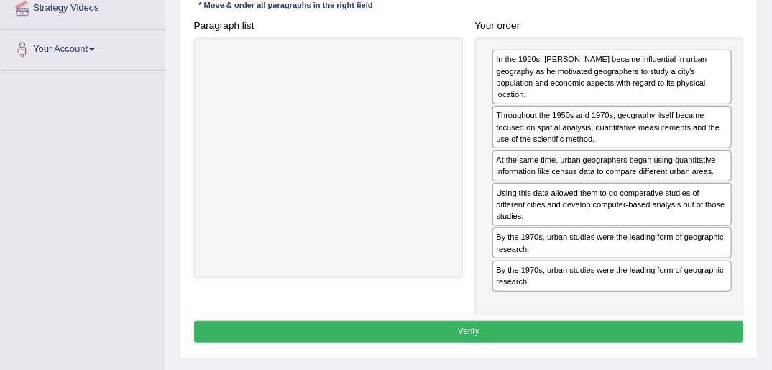
click at [476, 321] on button "Verify" at bounding box center [469, 331] width 550 height 21
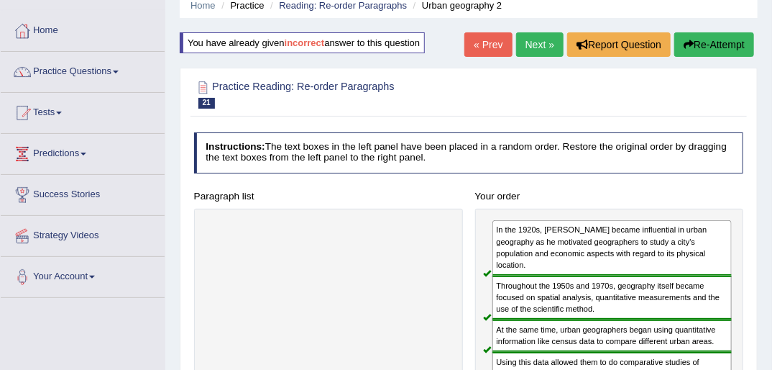
scroll to position [58, 0]
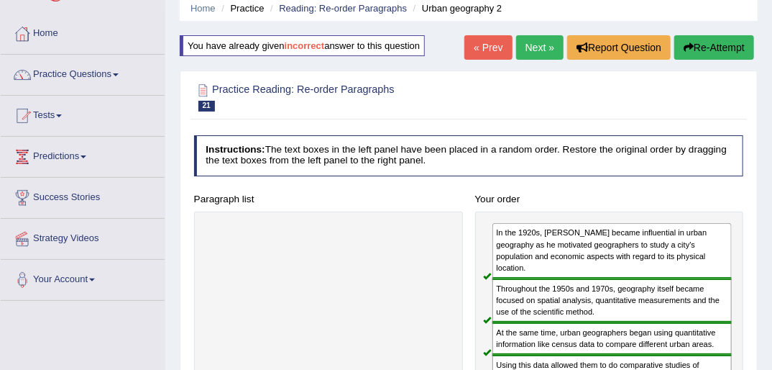
click at [691, 49] on icon "button" at bounding box center [689, 47] width 10 height 10
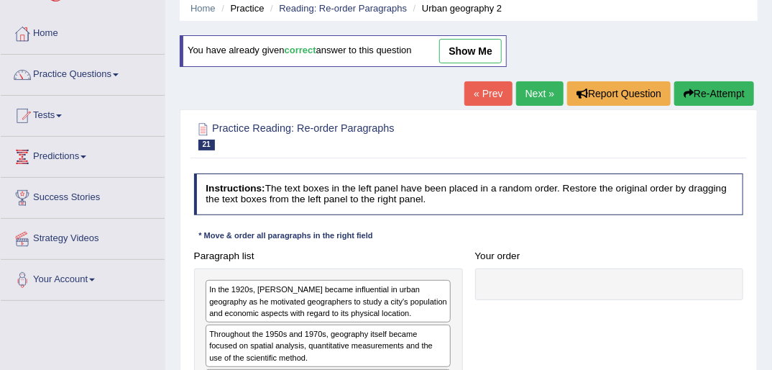
scroll to position [115, 0]
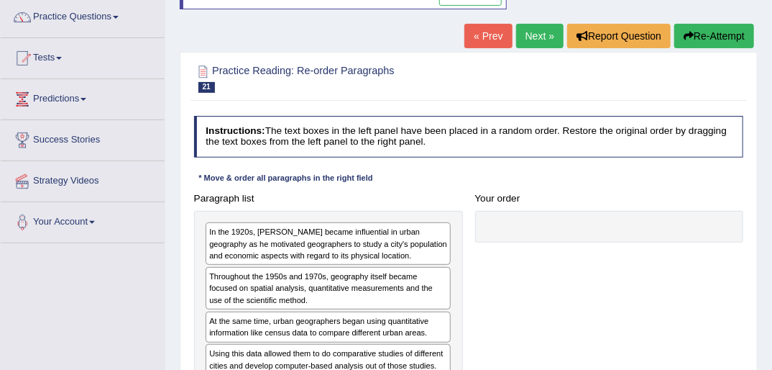
click at [543, 30] on link "Next »" at bounding box center [539, 36] width 47 height 24
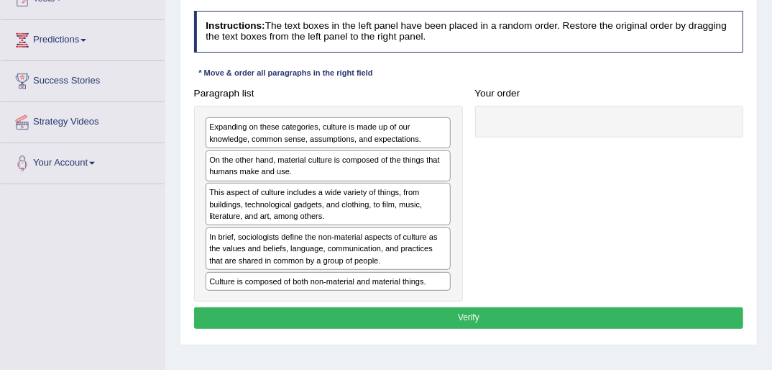
scroll to position [173, 0]
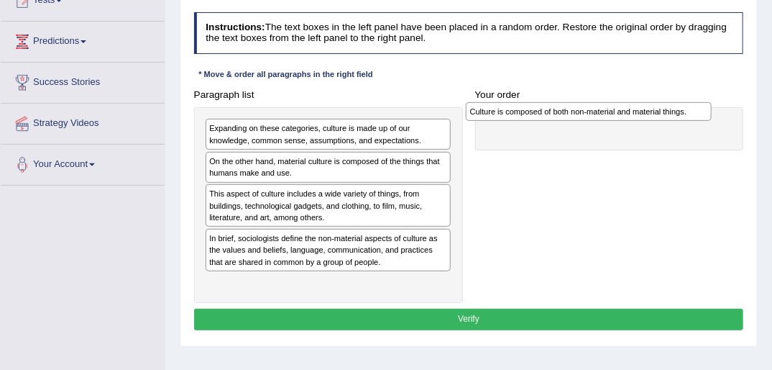
drag, startPoint x: 293, startPoint y: 282, endPoint x: 603, endPoint y: 115, distance: 351.9
click at [603, 114] on div "Culture is composed of both non-material and material things." at bounding box center [589, 111] width 246 height 19
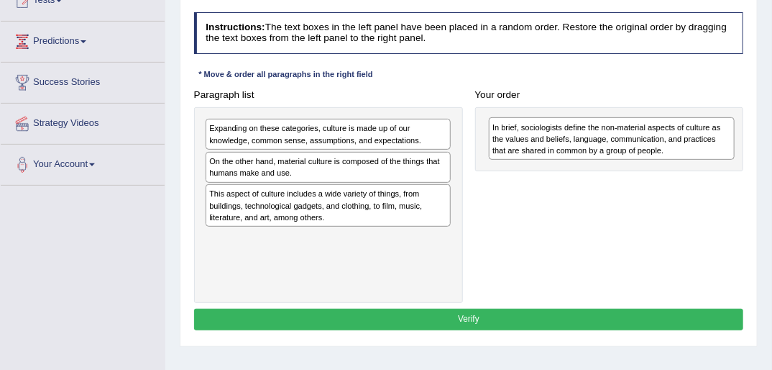
drag, startPoint x: 299, startPoint y: 251, endPoint x: 636, endPoint y: 147, distance: 352.2
click at [636, 147] on div "In brief, sociologists define the non-material aspects of culture as the values…" at bounding box center [612, 138] width 246 height 42
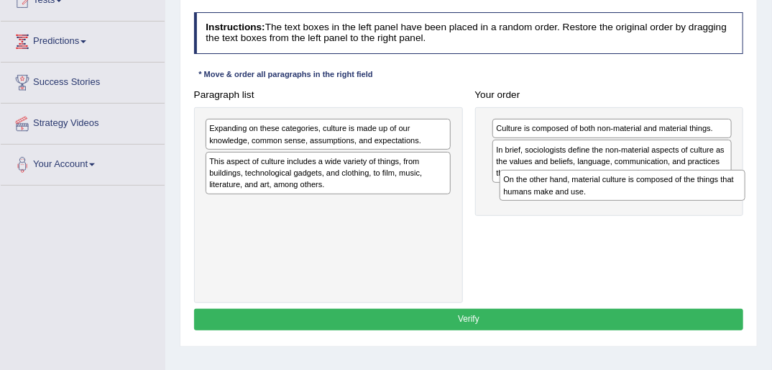
drag, startPoint x: 239, startPoint y: 168, endPoint x: 575, endPoint y: 208, distance: 338.8
click at [581, 202] on div "Paragraph list Expanding on these categories, culture is made up of our knowled…" at bounding box center [469, 193] width 562 height 219
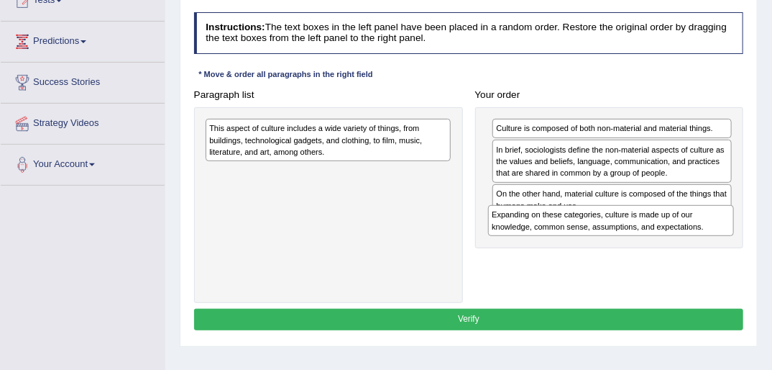
drag, startPoint x: 350, startPoint y: 157, endPoint x: 582, endPoint y: 238, distance: 245.1
click at [582, 238] on div "Paragraph list Expanding on these categories, culture is made up of our knowled…" at bounding box center [469, 193] width 562 height 219
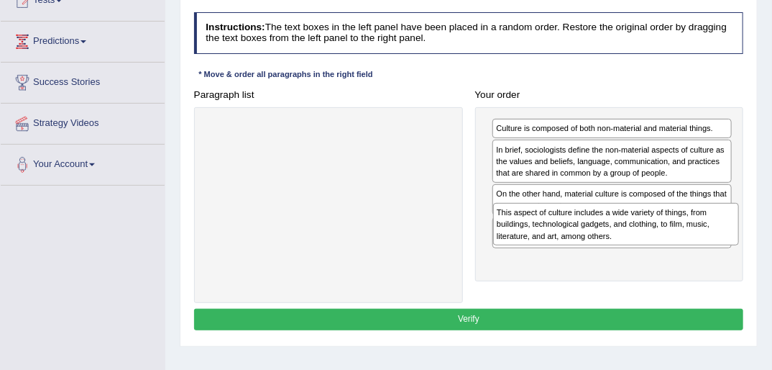
drag, startPoint x: 302, startPoint y: 138, endPoint x: 643, endPoint y: 243, distance: 357.2
click at [643, 243] on div "This aspect of culture includes a wide variety of things, from buildings, techn…" at bounding box center [616, 224] width 246 height 42
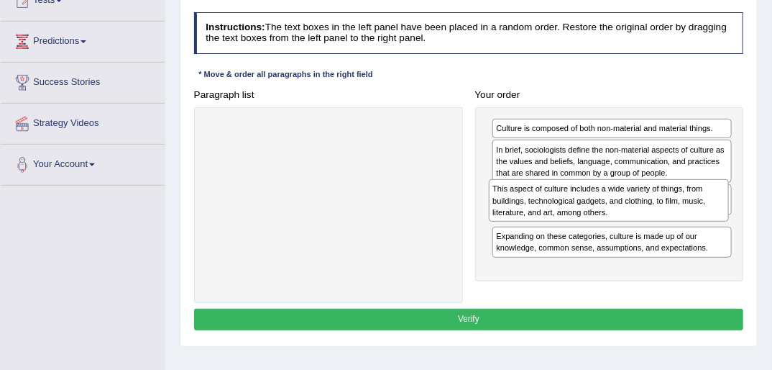
drag, startPoint x: 552, startPoint y: 275, endPoint x: 552, endPoint y: 223, distance: 52.5
click at [552, 223] on div "Culture is composed of both non-material and material things. In brief, sociolo…" at bounding box center [609, 194] width 269 height 174
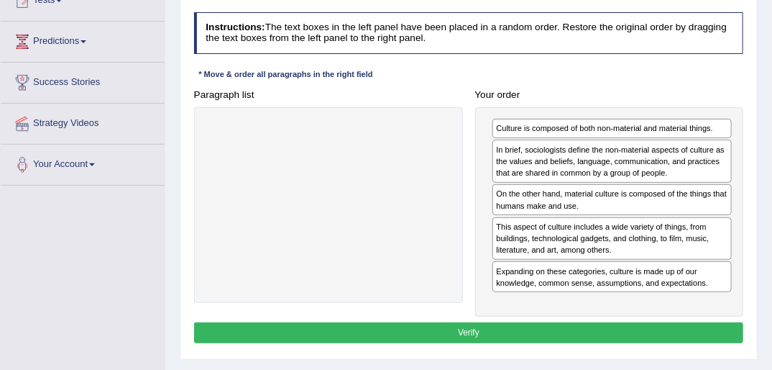
click at [477, 328] on button "Verify" at bounding box center [469, 332] width 550 height 21
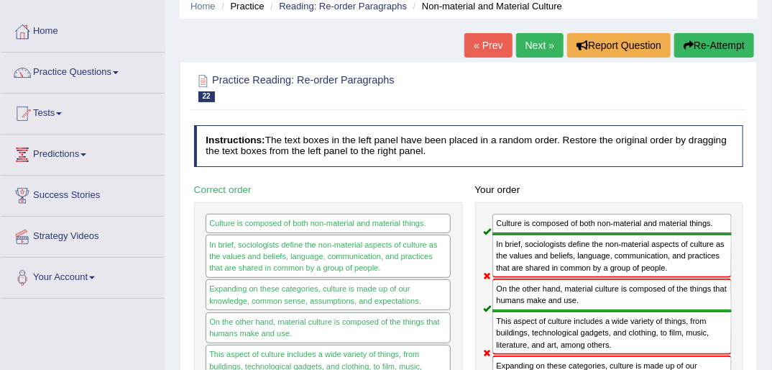
scroll to position [58, 0]
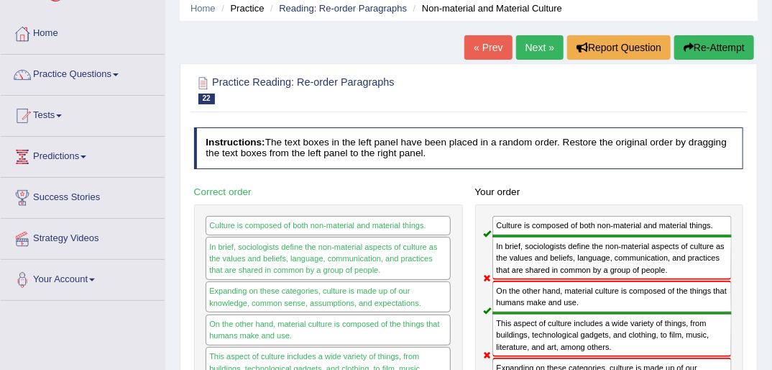
click at [708, 52] on button "Re-Attempt" at bounding box center [714, 47] width 80 height 24
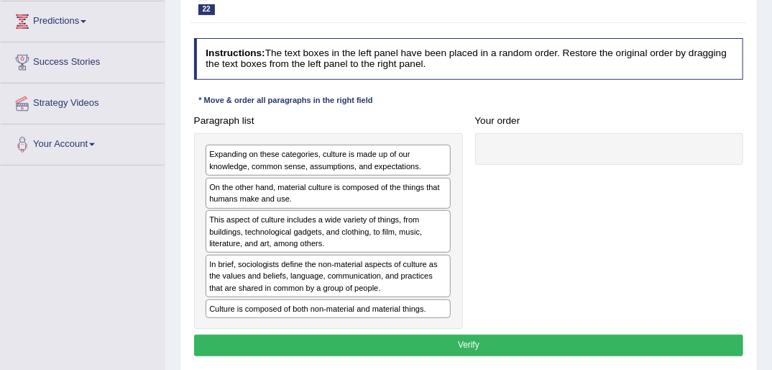
scroll to position [230, 0]
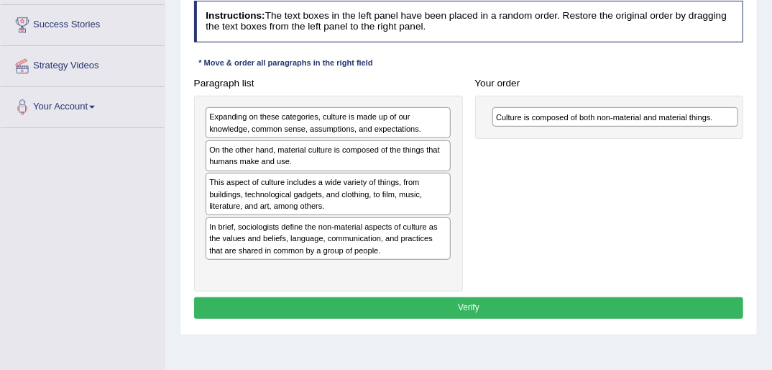
drag, startPoint x: 293, startPoint y: 267, endPoint x: 632, endPoint y: 118, distance: 369.9
click at [633, 119] on div "Culture is composed of both non-material and material things." at bounding box center [615, 116] width 246 height 19
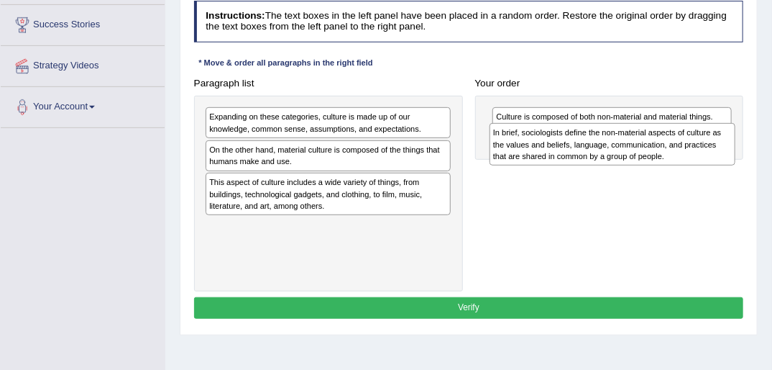
drag, startPoint x: 251, startPoint y: 241, endPoint x: 588, endPoint y: 157, distance: 347.5
click at [588, 157] on div "In brief, sociologists define the non-material aspects of culture as the values…" at bounding box center [613, 144] width 246 height 42
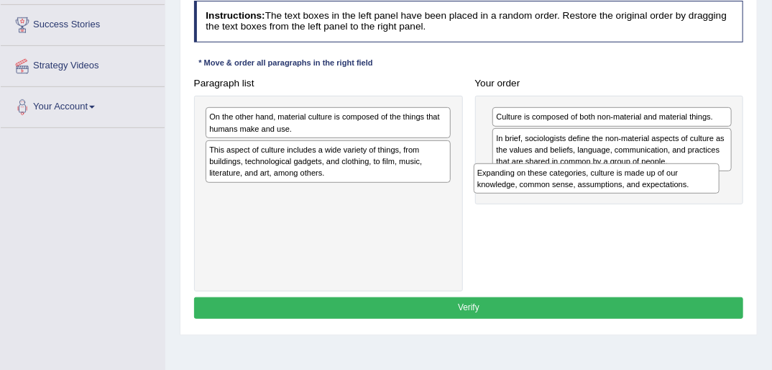
drag, startPoint x: 277, startPoint y: 124, endPoint x: 595, endPoint y: 196, distance: 326.3
click at [595, 196] on div "Paragraph list Expanding on these categories, culture is made up of our knowled…" at bounding box center [469, 182] width 562 height 219
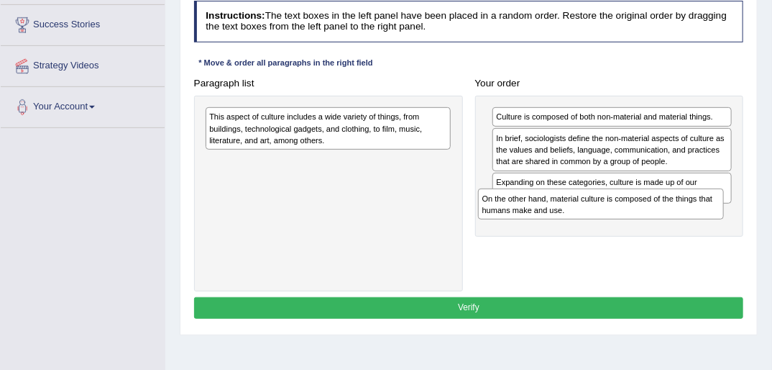
drag, startPoint x: 247, startPoint y: 120, endPoint x: 572, endPoint y: 221, distance: 341.1
click at [572, 221] on div "Paragraph list On the other hand, material culture is composed of the things th…" at bounding box center [469, 182] width 562 height 219
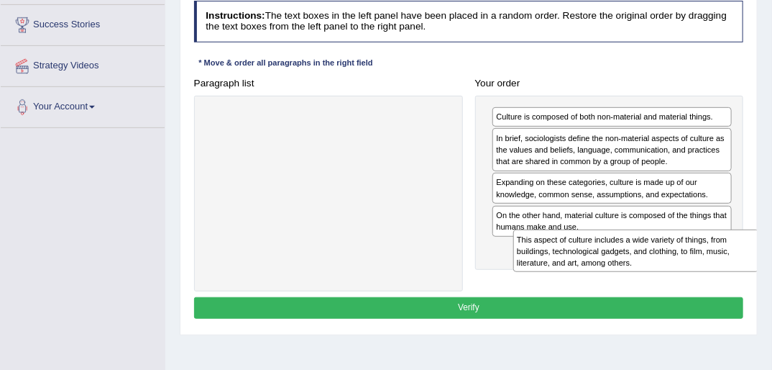
drag, startPoint x: 259, startPoint y: 129, endPoint x: 624, endPoint y: 279, distance: 394.9
click at [624, 279] on div "Paragraph list This aspect of culture includes a wide variety of things, from b…" at bounding box center [469, 182] width 562 height 219
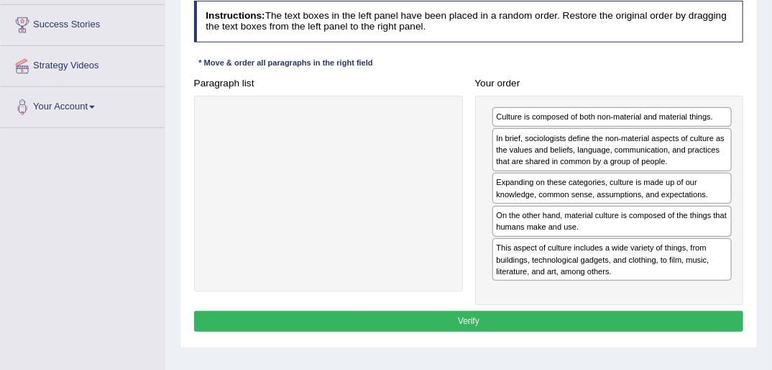
click at [491, 315] on button "Verify" at bounding box center [469, 321] width 550 height 21
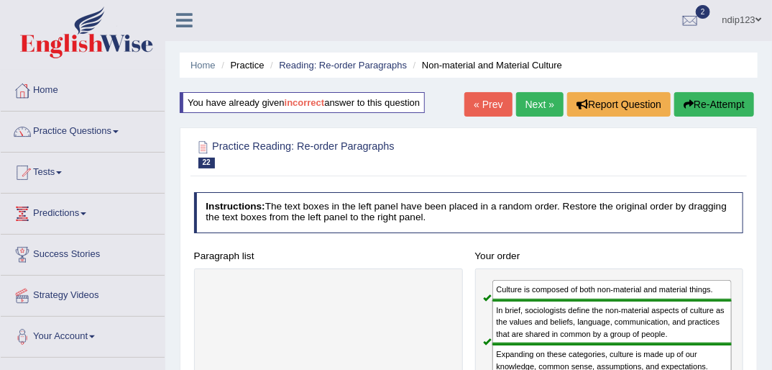
scroll to position [0, 0]
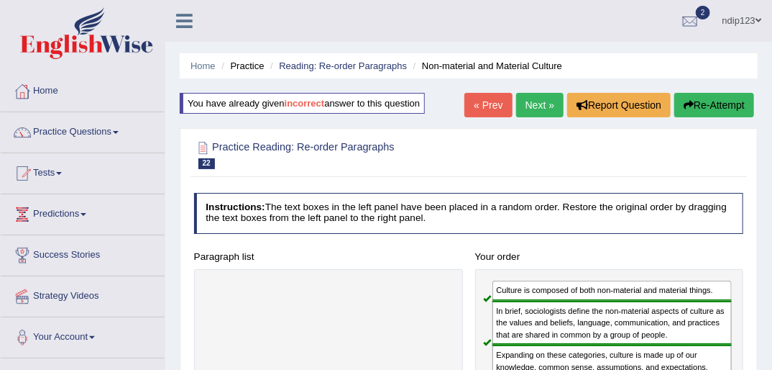
click at [531, 101] on link "Next »" at bounding box center [539, 105] width 47 height 24
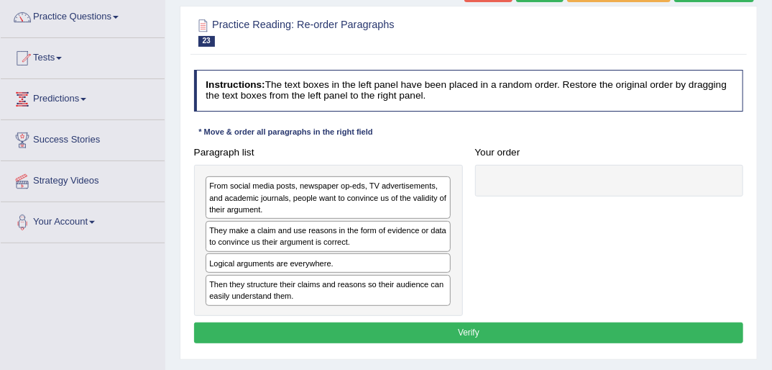
scroll to position [173, 0]
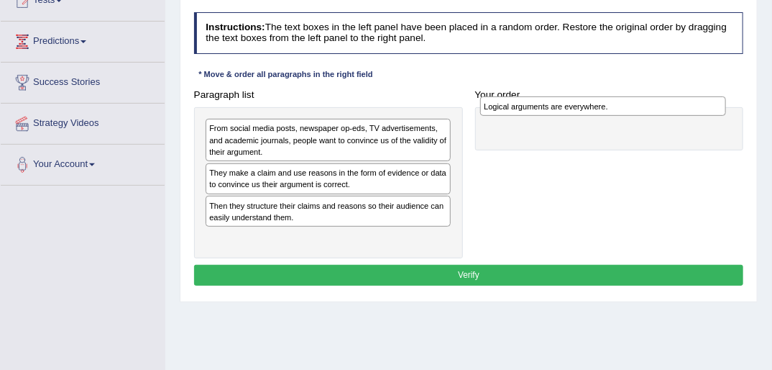
drag, startPoint x: 251, startPoint y: 205, endPoint x: 577, endPoint y: 106, distance: 340.9
click at [577, 106] on div "Logical arguments are everywhere." at bounding box center [603, 105] width 246 height 19
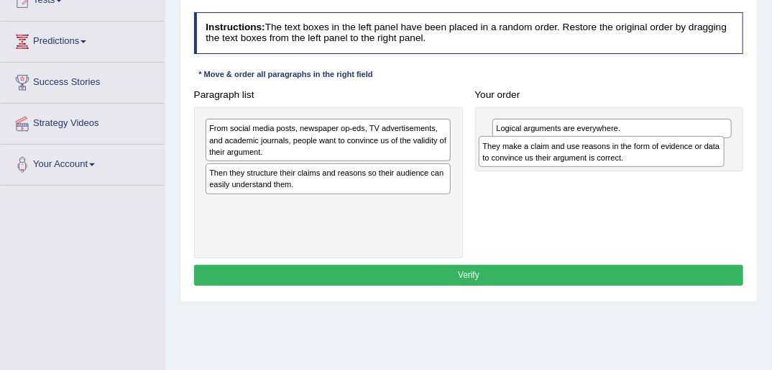
drag, startPoint x: 239, startPoint y: 181, endPoint x: 565, endPoint y: 164, distance: 326.8
click at [565, 164] on div "They make a claim and use reasons in the form of evidence or data to convince u…" at bounding box center [602, 151] width 246 height 31
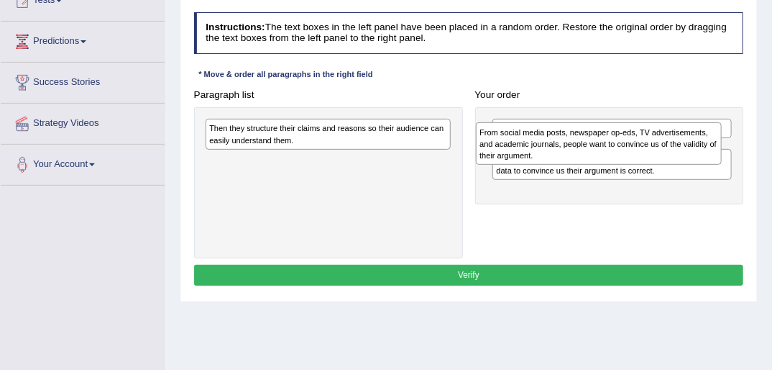
drag, startPoint x: 244, startPoint y: 135, endPoint x: 568, endPoint y: 142, distance: 323.6
click at [567, 142] on div "From social media posts, newspaper op-eds, TV advertisements, and academic jour…" at bounding box center [599, 143] width 246 height 42
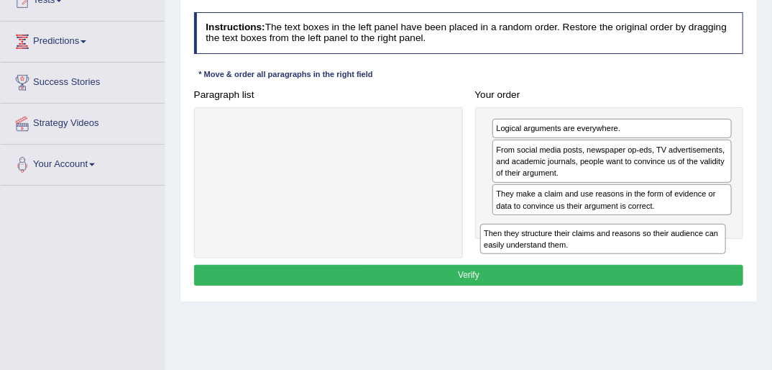
drag, startPoint x: 270, startPoint y: 132, endPoint x: 600, endPoint y: 256, distance: 352.4
click at [600, 255] on div "Paragraph list Then they structure their claims and reasons so their audience c…" at bounding box center [469, 171] width 562 height 175
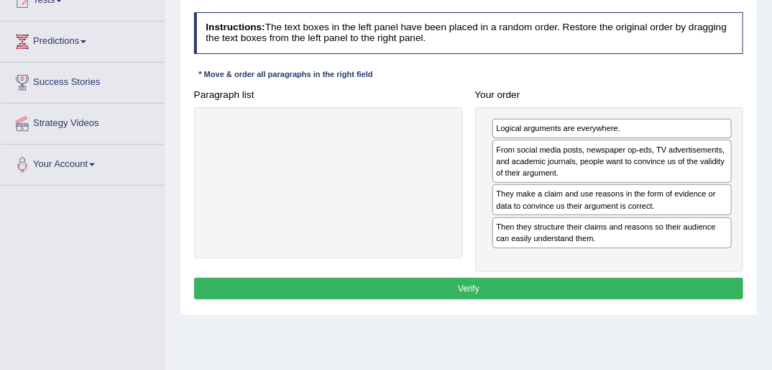
click at [503, 285] on button "Verify" at bounding box center [469, 287] width 550 height 21
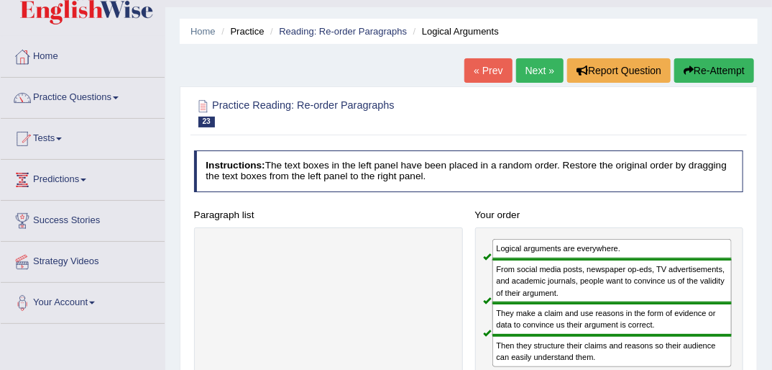
scroll to position [0, 0]
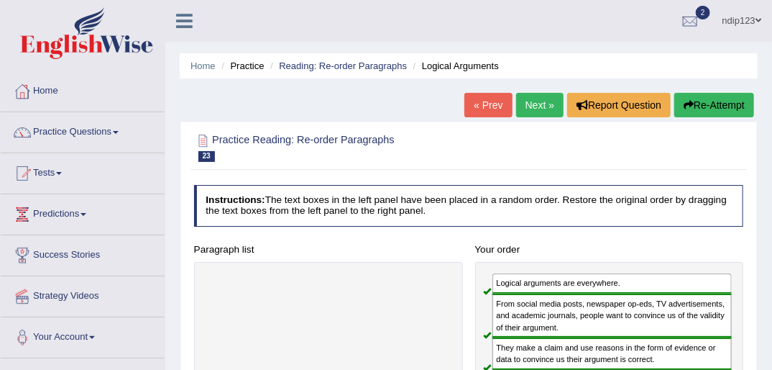
click at [532, 105] on link "Next »" at bounding box center [539, 105] width 47 height 24
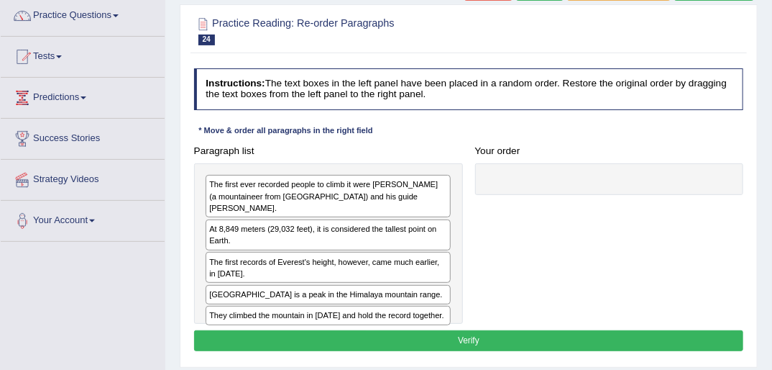
scroll to position [173, 0]
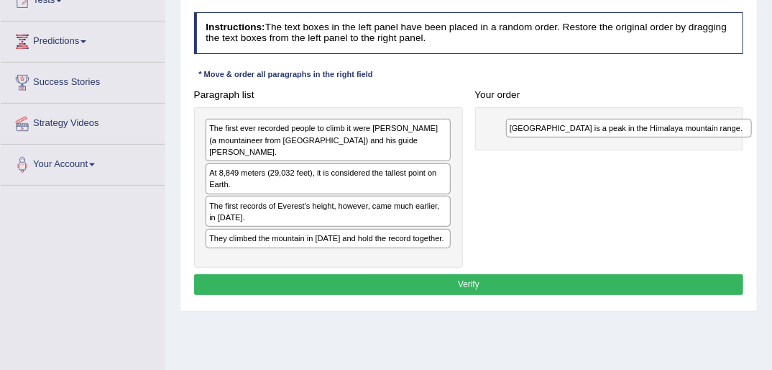
drag, startPoint x: 311, startPoint y: 229, endPoint x: 655, endPoint y: 130, distance: 358.2
click at [659, 133] on div "[GEOGRAPHIC_DATA] is a peak in the Himalaya mountain range." at bounding box center [629, 128] width 246 height 19
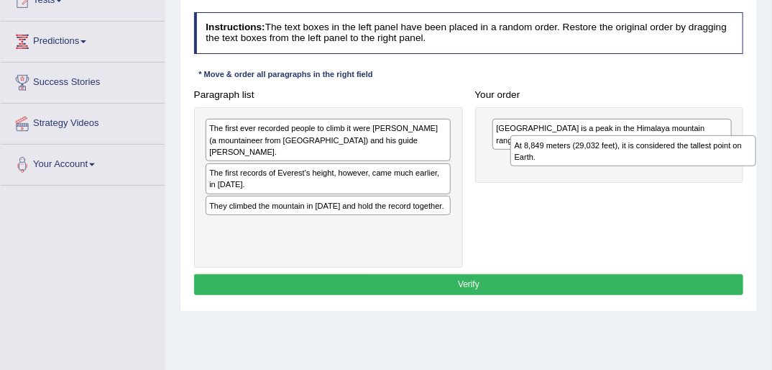
drag, startPoint x: 256, startPoint y: 173, endPoint x: 601, endPoint y: 157, distance: 345.4
click at [601, 157] on div "At 8,849 meters (29,032 feet), it is considered the tallest point on Earth." at bounding box center [633, 150] width 246 height 31
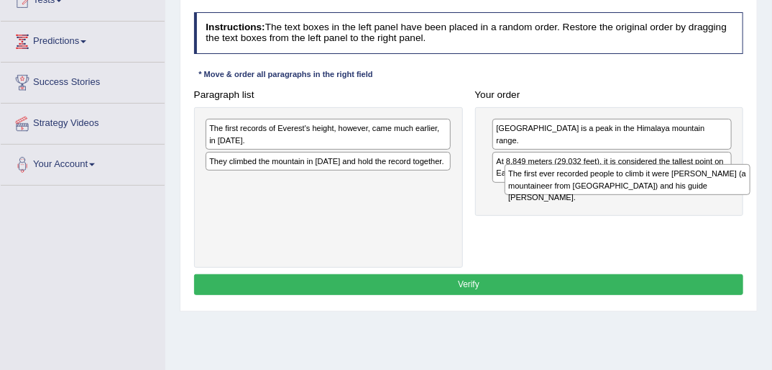
drag, startPoint x: 246, startPoint y: 132, endPoint x: 601, endPoint y: 191, distance: 360.1
click at [601, 191] on div "The first ever recorded people to climb it were Edmund Hillary (a mountaineer f…" at bounding box center [628, 179] width 246 height 31
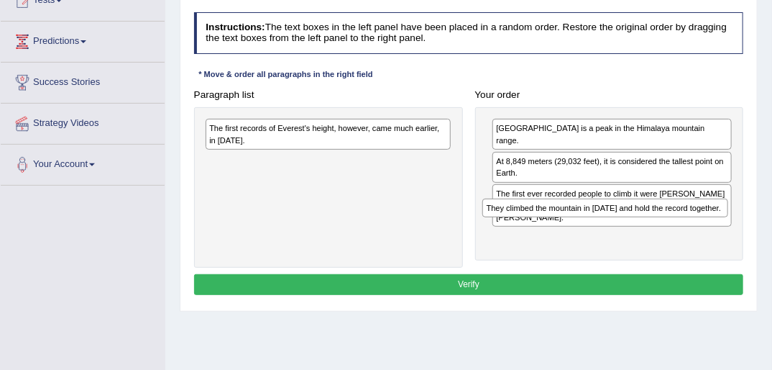
drag, startPoint x: 245, startPoint y: 160, endPoint x: 574, endPoint y: 228, distance: 336.1
click at [574, 228] on div "Paragraph list The first records of Everest's height, however, came much earlie…" at bounding box center [469, 175] width 562 height 183
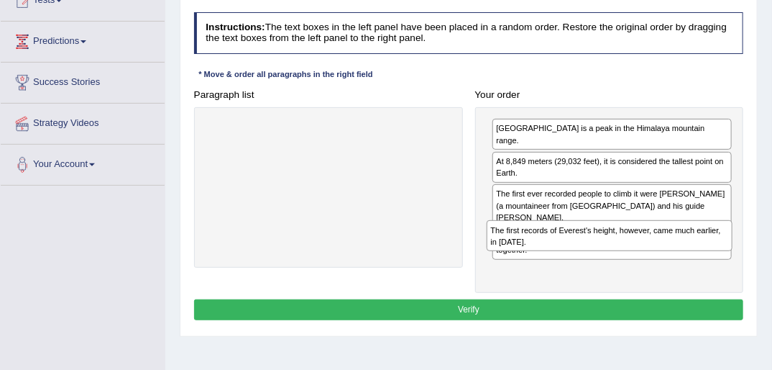
drag, startPoint x: 247, startPoint y: 134, endPoint x: 582, endPoint y: 260, distance: 357.2
click at [582, 260] on div "Paragraph list The first records of Everest's height, however, came much earlie…" at bounding box center [469, 188] width 562 height 208
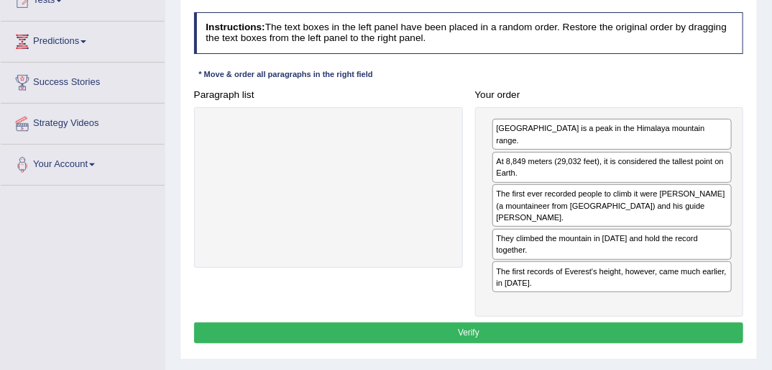
click at [462, 322] on button "Verify" at bounding box center [469, 332] width 550 height 21
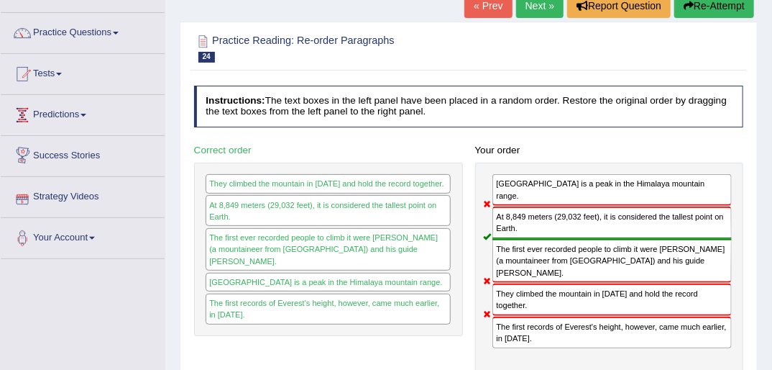
scroll to position [0, 0]
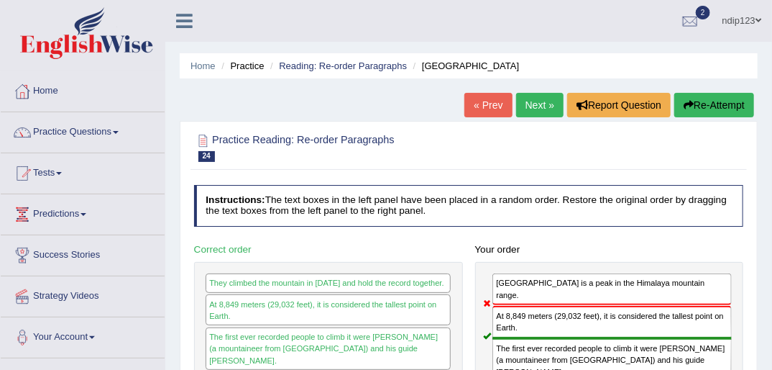
click at [529, 105] on link "Next »" at bounding box center [539, 105] width 47 height 24
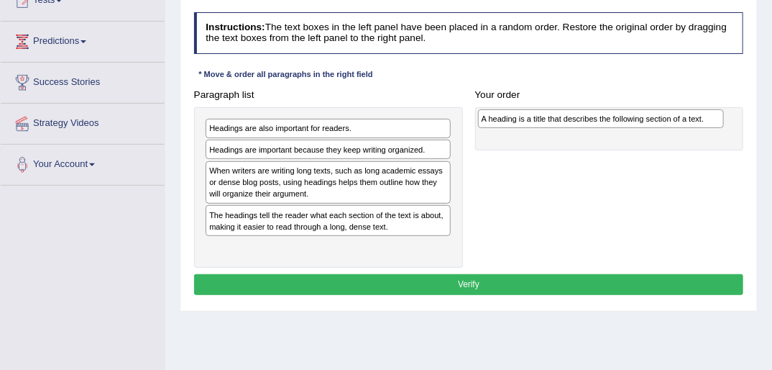
drag, startPoint x: 239, startPoint y: 150, endPoint x: 561, endPoint y: 123, distance: 323.2
click at [561, 123] on div "A heading is a title that describes the following section of a text." at bounding box center [601, 118] width 246 height 19
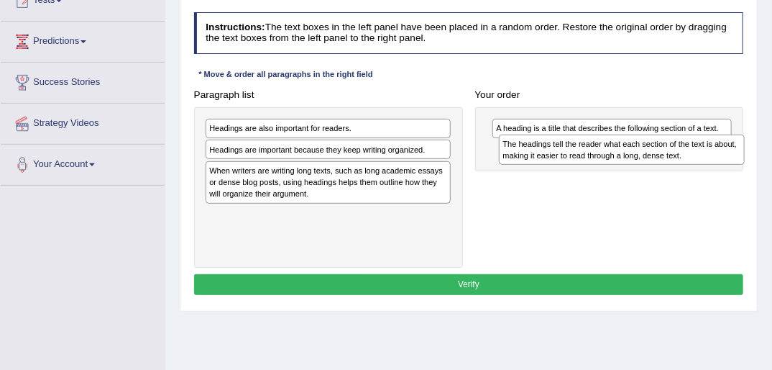
drag, startPoint x: 321, startPoint y: 222, endPoint x: 664, endPoint y: 158, distance: 349.5
click at [668, 160] on div "The headings tell the reader what each section of the text is about, making it …" at bounding box center [622, 149] width 246 height 31
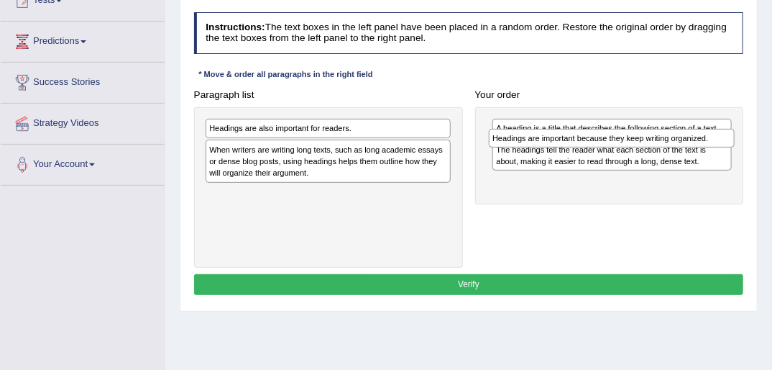
drag, startPoint x: 298, startPoint y: 150, endPoint x: 632, endPoint y: 147, distance: 333.6
click at [631, 147] on div "Headings are important because they keep writing organized." at bounding box center [612, 138] width 246 height 19
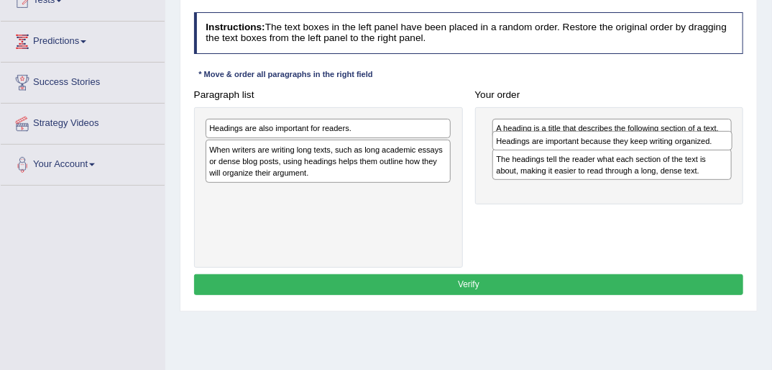
drag, startPoint x: 598, startPoint y: 178, endPoint x: 602, endPoint y: 146, distance: 32.6
click at [602, 146] on div "Headings are important because they keep writing organized." at bounding box center [612, 140] width 240 height 19
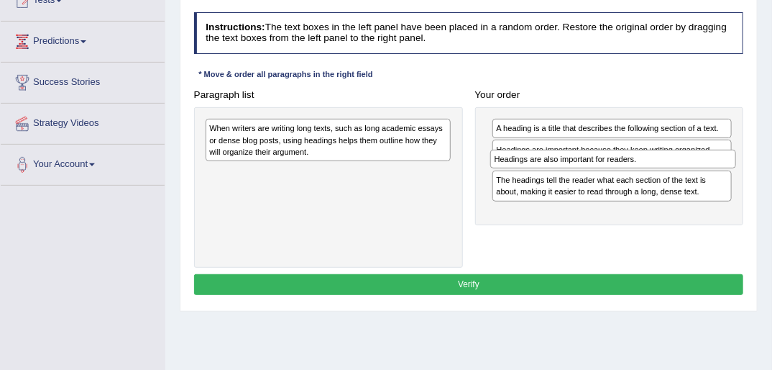
drag, startPoint x: 260, startPoint y: 126, endPoint x: 599, endPoint y: 168, distance: 341.3
click at [599, 168] on div "Paragraph list Headings are also important for readers. When writers are writin…" at bounding box center [469, 175] width 562 height 183
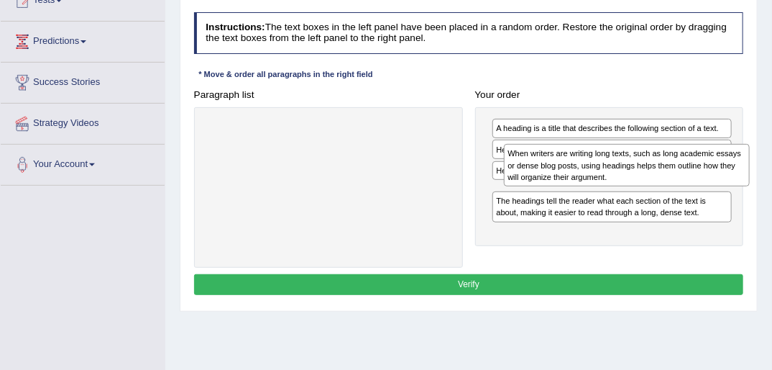
drag, startPoint x: 277, startPoint y: 142, endPoint x: 628, endPoint y: 178, distance: 352.7
click at [628, 178] on div "When writers are writing long texts, such as long academic essays or dense blog…" at bounding box center [627, 165] width 246 height 42
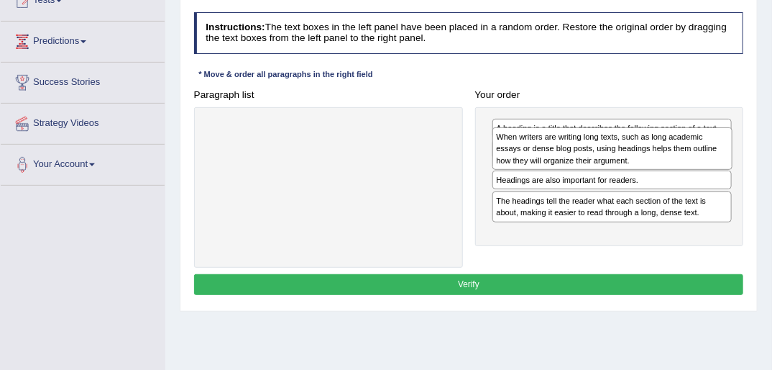
drag, startPoint x: 574, startPoint y: 205, endPoint x: 582, endPoint y: 153, distance: 52.3
click at [580, 154] on div "When writers are writing long texts, such as long academic essays or dense blog…" at bounding box center [612, 148] width 240 height 42
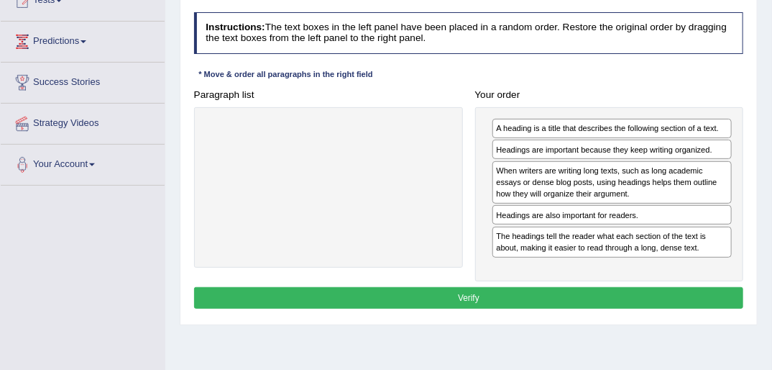
click at [464, 294] on button "Verify" at bounding box center [469, 297] width 550 height 21
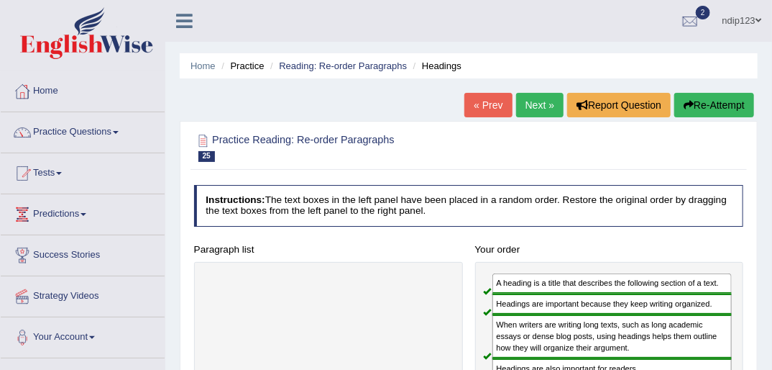
click at [540, 102] on link "Next »" at bounding box center [539, 105] width 47 height 24
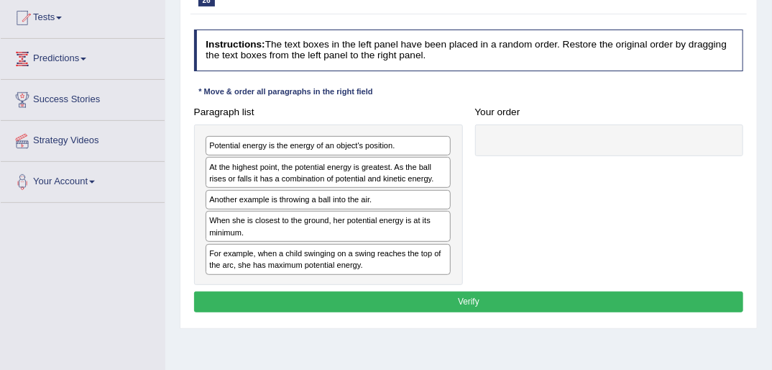
scroll to position [173, 0]
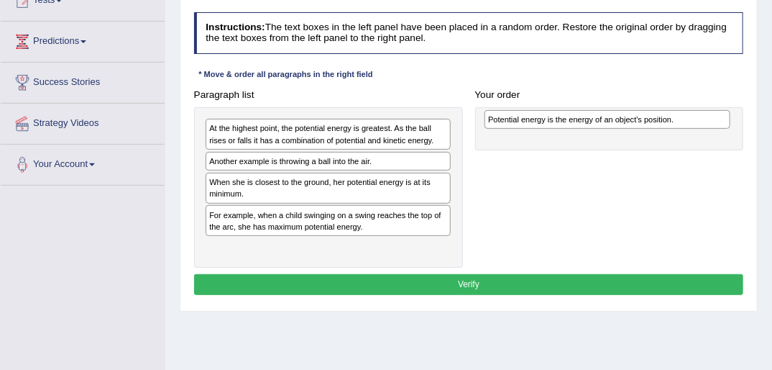
drag, startPoint x: 320, startPoint y: 128, endPoint x: 653, endPoint y: 123, distance: 332.9
click at [653, 123] on div "Potential energy is the energy of an object's position." at bounding box center [608, 119] width 246 height 19
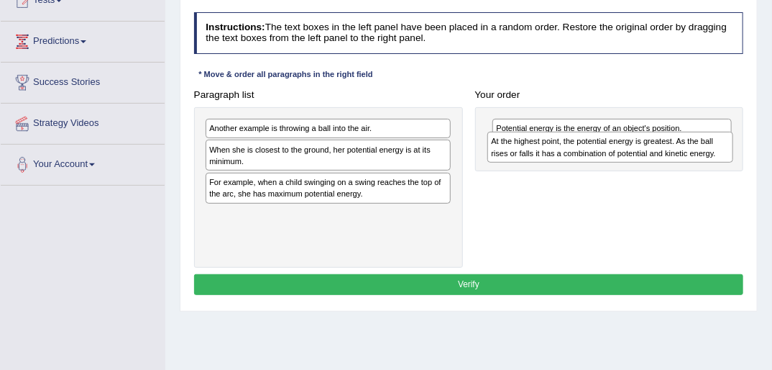
drag, startPoint x: 321, startPoint y: 132, endPoint x: 654, endPoint y: 155, distance: 334.3
click at [654, 155] on div "At the highest point, the potential energy is greatest. As the ball rises or fa…" at bounding box center [610, 147] width 246 height 31
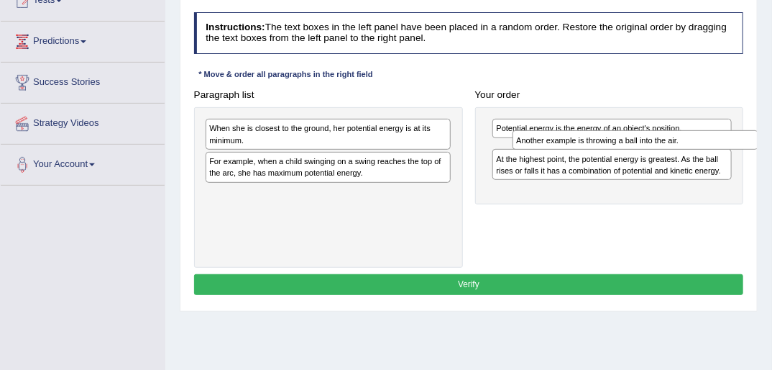
drag, startPoint x: 270, startPoint y: 129, endPoint x: 634, endPoint y: 150, distance: 365.0
click at [634, 150] on div "Paragraph list Another example is throwing a ball into the air. When she is clo…" at bounding box center [469, 175] width 562 height 183
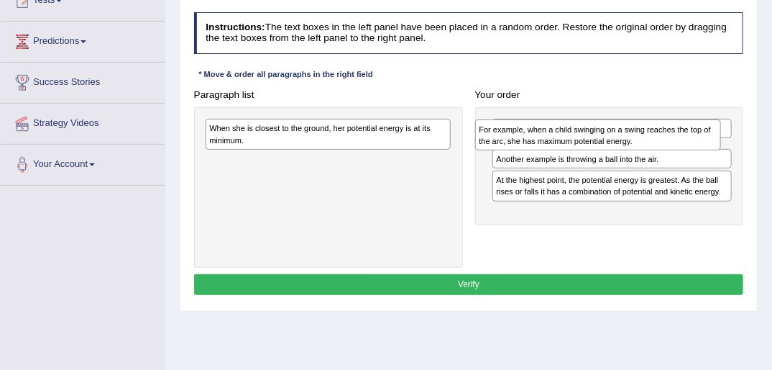
drag, startPoint x: 242, startPoint y: 167, endPoint x: 566, endPoint y: 141, distance: 324.5
click at [566, 141] on div "For example, when a child swinging on a swing reaches the top of the arc, she h…" at bounding box center [598, 134] width 246 height 31
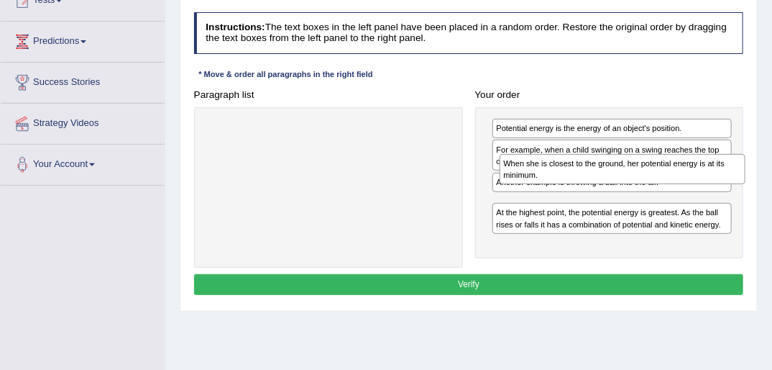
drag, startPoint x: 247, startPoint y: 137, endPoint x: 596, endPoint y: 184, distance: 352.6
click at [596, 184] on div "Paragraph list When she is closest to the ground, her potential energy is at it…" at bounding box center [469, 175] width 562 height 183
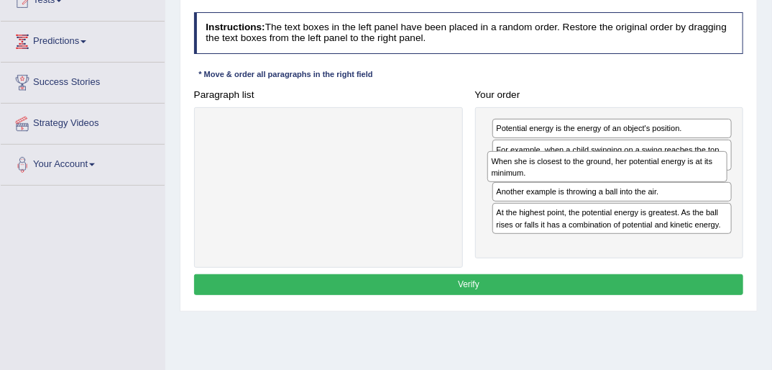
drag, startPoint x: 569, startPoint y: 208, endPoint x: 572, endPoint y: 176, distance: 31.8
click at [569, 178] on div "When she is closest to the ground, her potential energy is at its minimum." at bounding box center [607, 166] width 240 height 31
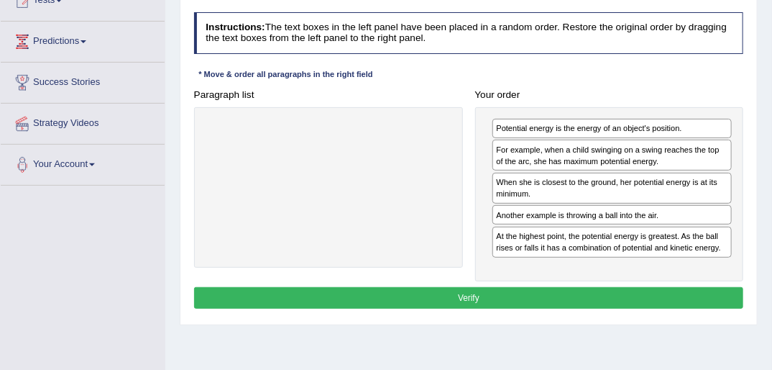
click at [486, 293] on button "Verify" at bounding box center [469, 297] width 550 height 21
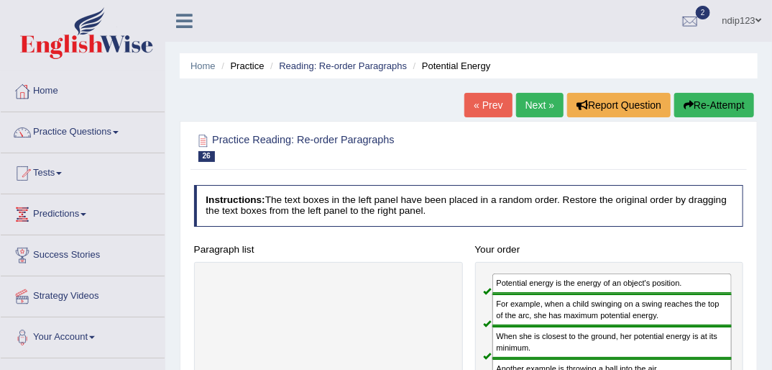
scroll to position [0, 0]
click at [536, 102] on link "Next »" at bounding box center [539, 105] width 47 height 24
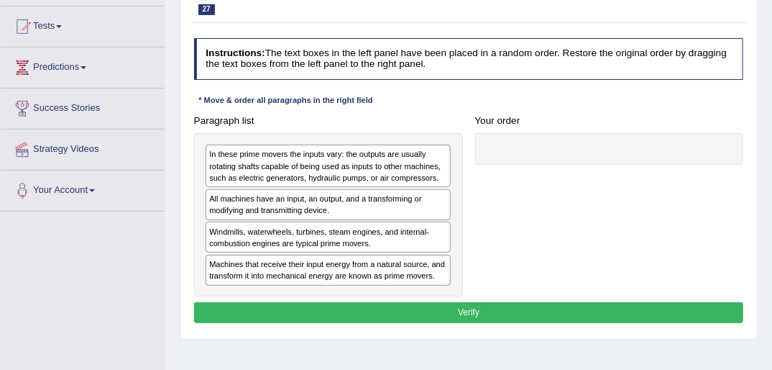
scroll to position [173, 0]
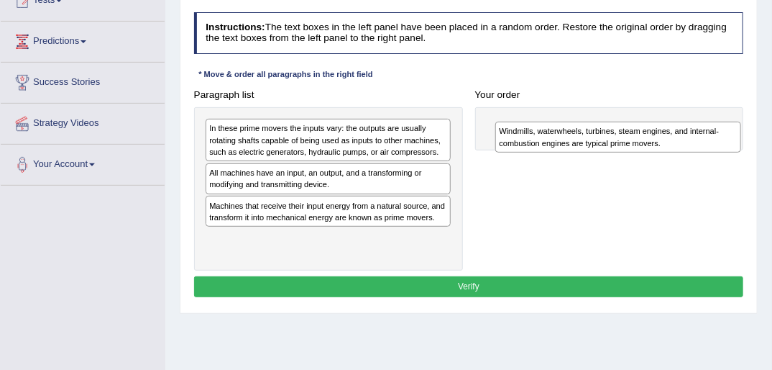
drag, startPoint x: 268, startPoint y: 217, endPoint x: 596, endPoint y: 141, distance: 336.6
click at [597, 142] on div "Windmills, waterwheels, turbines, steam engines, and internal-combustion engine…" at bounding box center [618, 136] width 246 height 31
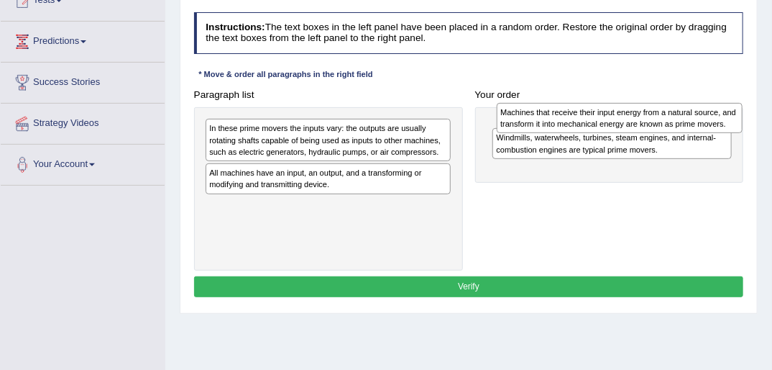
drag, startPoint x: 291, startPoint y: 216, endPoint x: 636, endPoint y: 124, distance: 357.0
click at [636, 124] on div "Machines that receive their input energy from a natural source, and transform i…" at bounding box center [620, 118] width 246 height 31
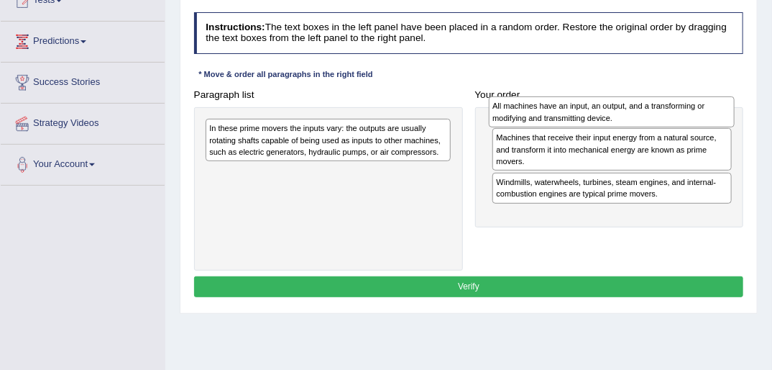
drag, startPoint x: 255, startPoint y: 179, endPoint x: 592, endPoint y: 115, distance: 342.5
click at [592, 115] on div "All machines have an input, an output, and a transforming or modifying and tran…" at bounding box center [612, 111] width 246 height 31
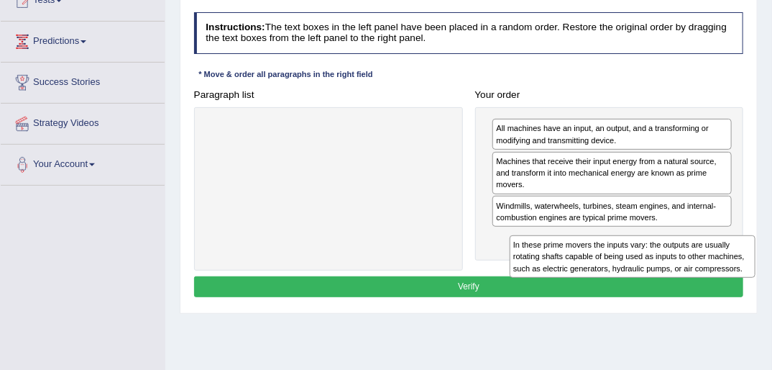
drag, startPoint x: 260, startPoint y: 141, endPoint x: 620, endPoint y: 283, distance: 387.3
click at [620, 283] on div "Instructions: The text boxes in the left panel have been placed in a random ord…" at bounding box center [469, 156] width 556 height 301
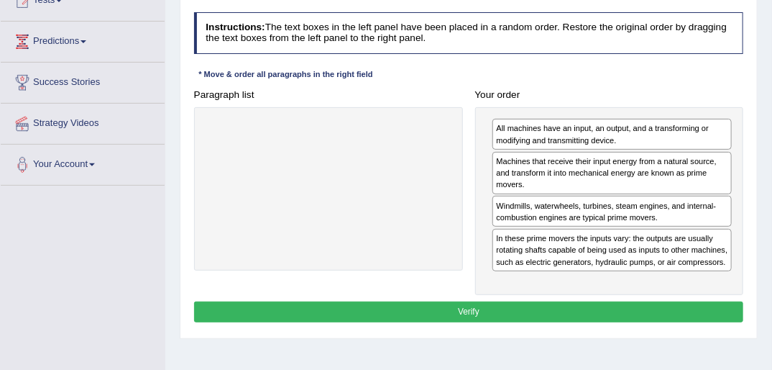
click at [463, 318] on button "Verify" at bounding box center [469, 311] width 550 height 21
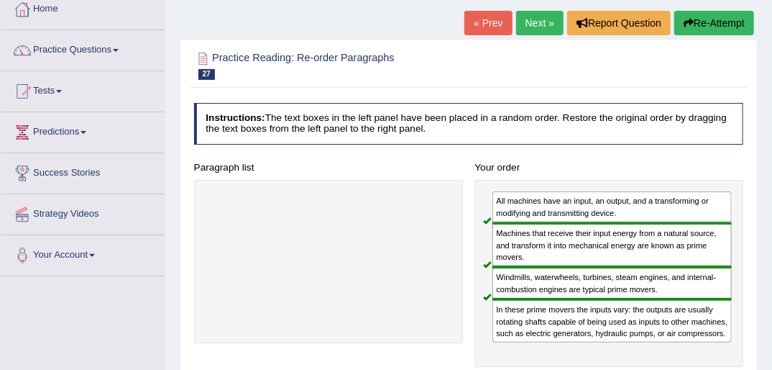
scroll to position [58, 0]
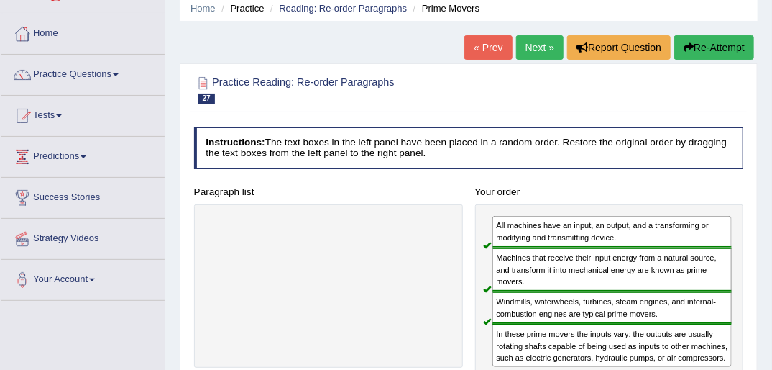
click at [538, 43] on link "Next »" at bounding box center [539, 47] width 47 height 24
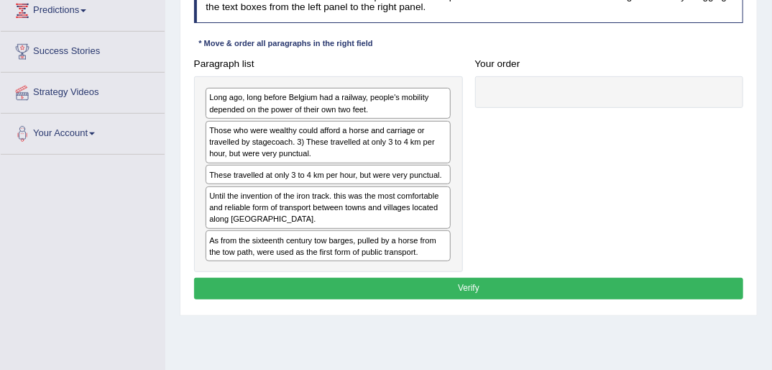
scroll to position [230, 0]
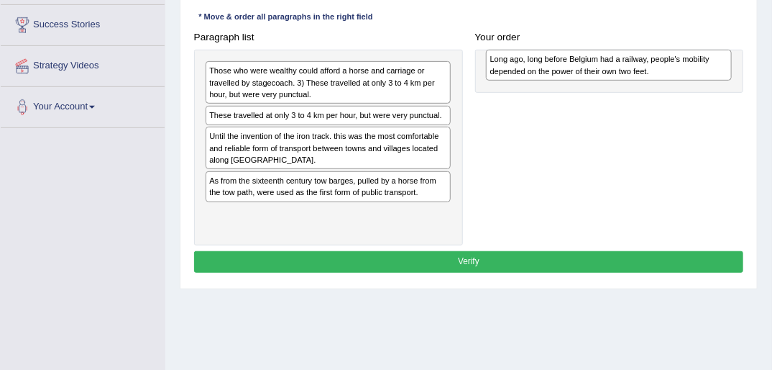
drag, startPoint x: 255, startPoint y: 75, endPoint x: 587, endPoint y: 69, distance: 331.5
click at [587, 69] on div "Long ago, long before Belgium had a railway, people's mobility depended on the …" at bounding box center [609, 65] width 246 height 31
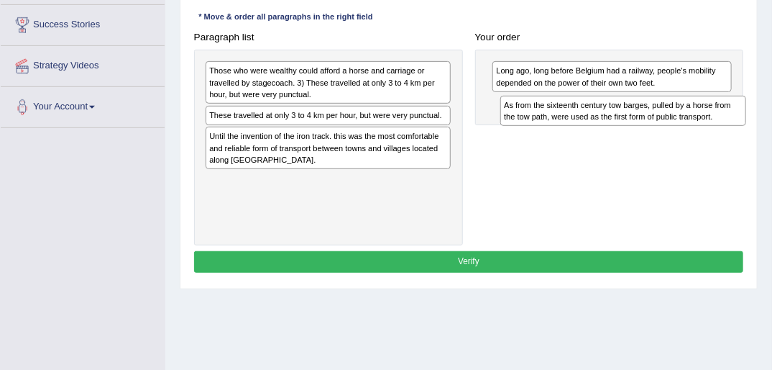
drag, startPoint x: 352, startPoint y: 178, endPoint x: 618, endPoint y: 127, distance: 270.8
click at [618, 127] on div "Paragraph list Those who were wealthy could afford a horse and carriage or trav…" at bounding box center [469, 136] width 562 height 219
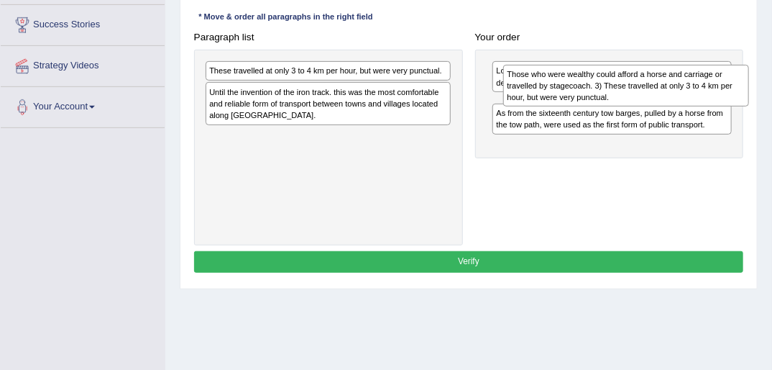
drag, startPoint x: 302, startPoint y: 91, endPoint x: 653, endPoint y: 104, distance: 351.8
click at [653, 104] on div "Those who were wealthy could afford a horse and carriage or travelled by stagec…" at bounding box center [626, 86] width 246 height 42
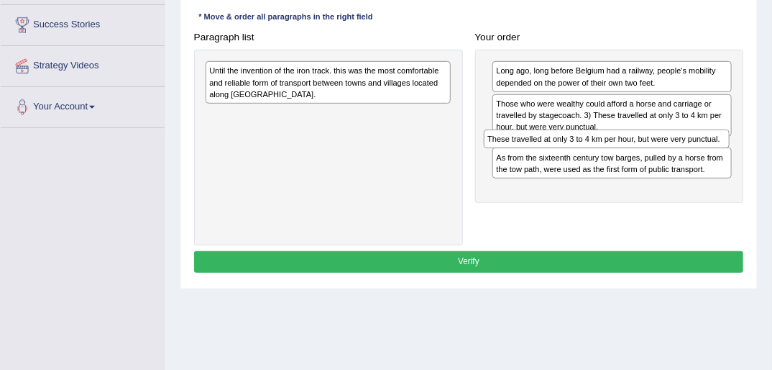
drag, startPoint x: 265, startPoint y: 69, endPoint x: 588, endPoint y: 155, distance: 334.1
click at [587, 155] on div "Paragraph list These travelled at only 3 to 4 km per hour, but were very punctu…" at bounding box center [469, 136] width 562 height 219
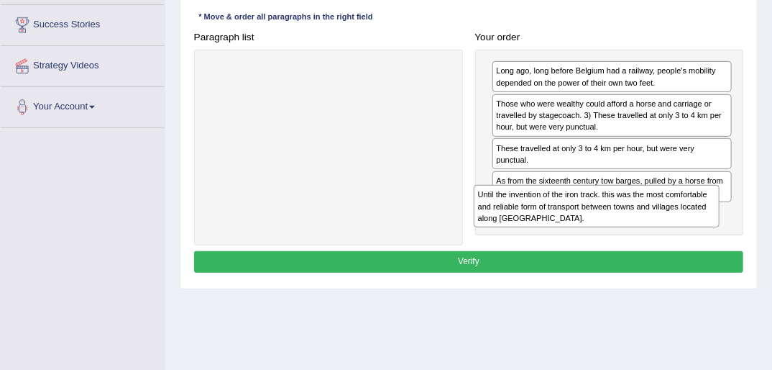
drag, startPoint x: 244, startPoint y: 75, endPoint x: 562, endPoint y: 224, distance: 351.8
click at [562, 224] on div "Until the invention of the iron track. this was the most comfortable and reliab…" at bounding box center [597, 206] width 246 height 42
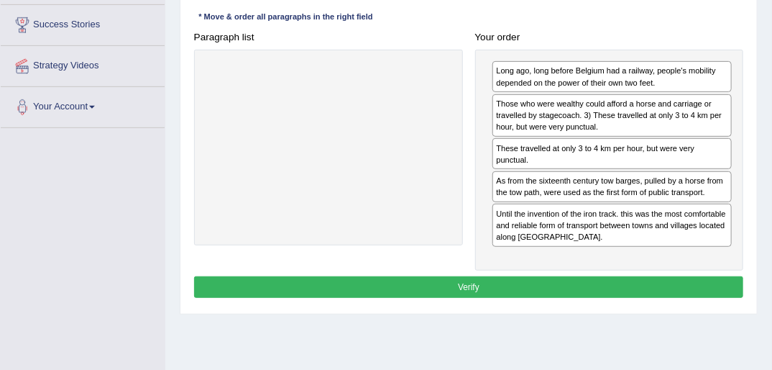
click at [463, 276] on button "Verify" at bounding box center [469, 286] width 550 height 21
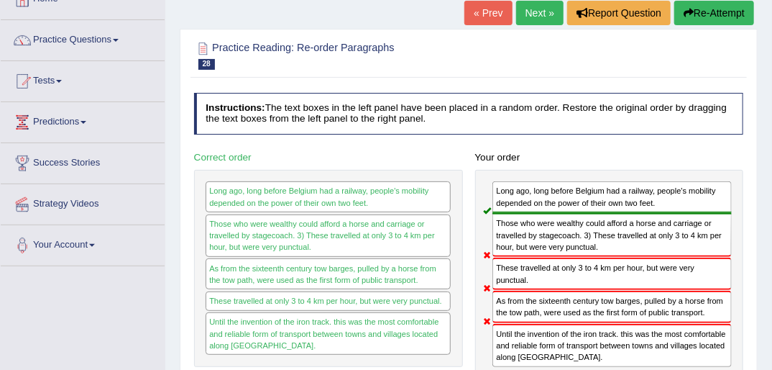
scroll to position [58, 0]
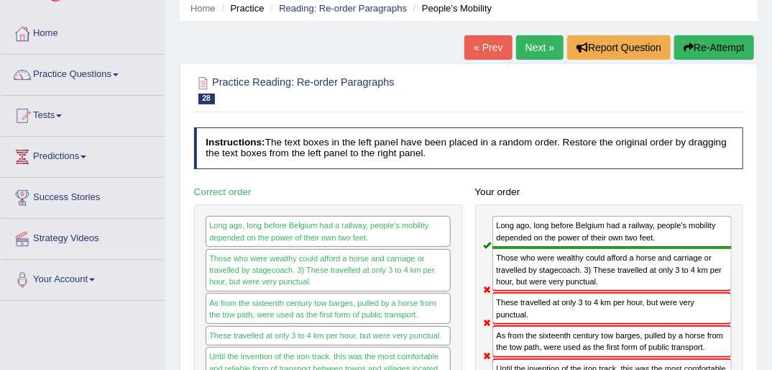
click at [726, 50] on button "Re-Attempt" at bounding box center [714, 47] width 80 height 24
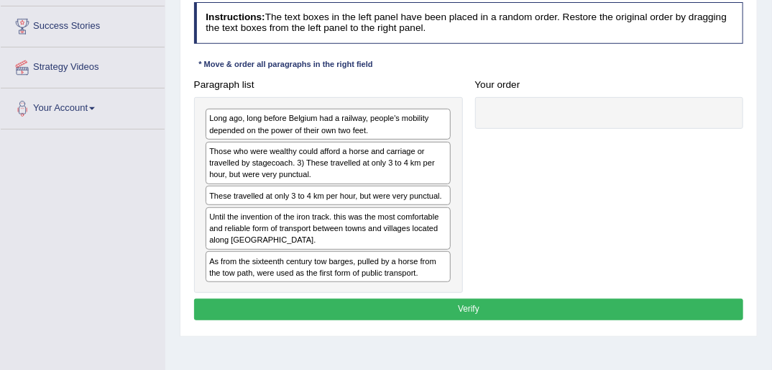
scroll to position [230, 0]
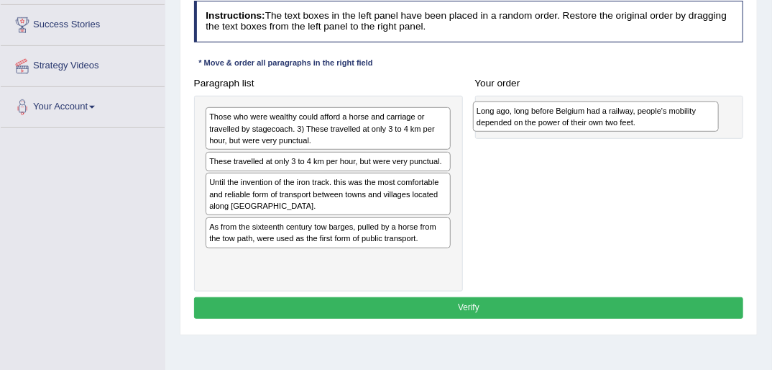
drag, startPoint x: 244, startPoint y: 119, endPoint x: 561, endPoint y: 118, distance: 317.0
click at [561, 118] on div "Long ago, long before Belgium had a railway, people's mobility depended on the …" at bounding box center [596, 116] width 246 height 31
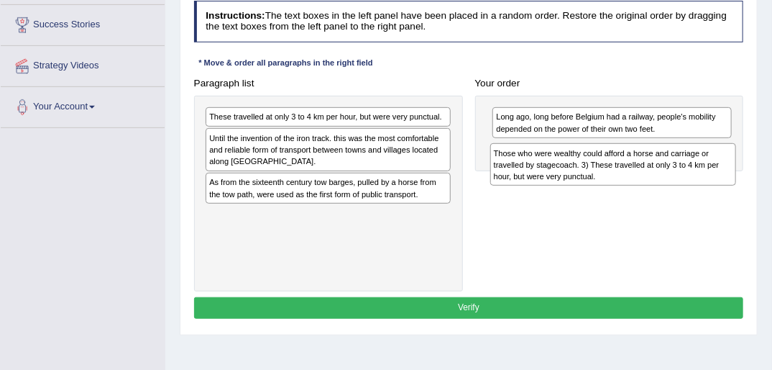
drag, startPoint x: 265, startPoint y: 124, endPoint x: 602, endPoint y: 173, distance: 341.3
click at [602, 173] on div "Those who were wealthy could afford a horse and carriage or travelled by stagec…" at bounding box center [613, 164] width 246 height 42
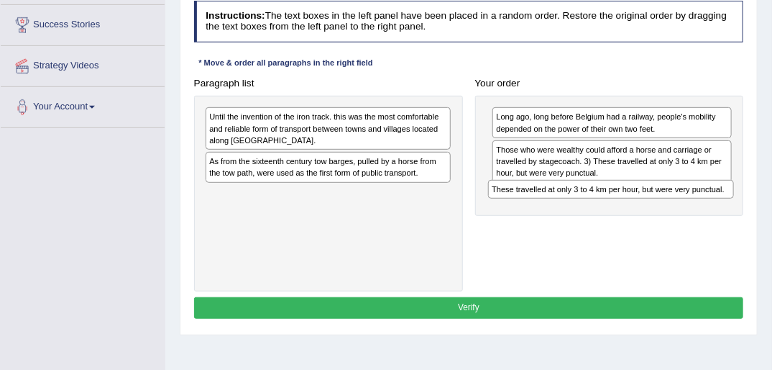
drag, startPoint x: 229, startPoint y: 115, endPoint x: 565, endPoint y: 206, distance: 347.9
click at [565, 206] on div "Paragraph list These travelled at only 3 to 4 km per hour, but were very punctu…" at bounding box center [469, 182] width 562 height 219
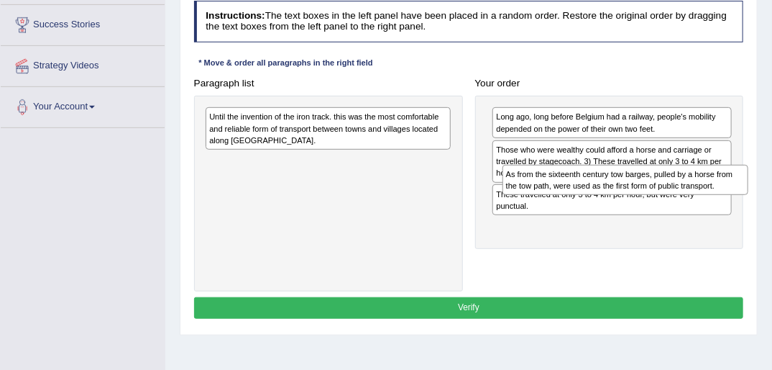
drag, startPoint x: 236, startPoint y: 168, endPoint x: 588, endPoint y: 197, distance: 353.5
click at [588, 197] on div "Paragraph list Until the invention of the iron track. this was the most comfort…" at bounding box center [469, 182] width 562 height 219
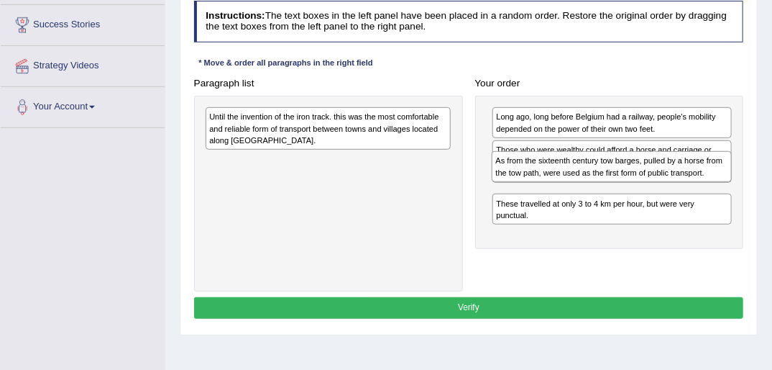
drag, startPoint x: 550, startPoint y: 228, endPoint x: 554, endPoint y: 185, distance: 43.3
click at [554, 185] on div "Long ago, long before Belgium had a railway, people's mobility depended on the …" at bounding box center [609, 172] width 269 height 153
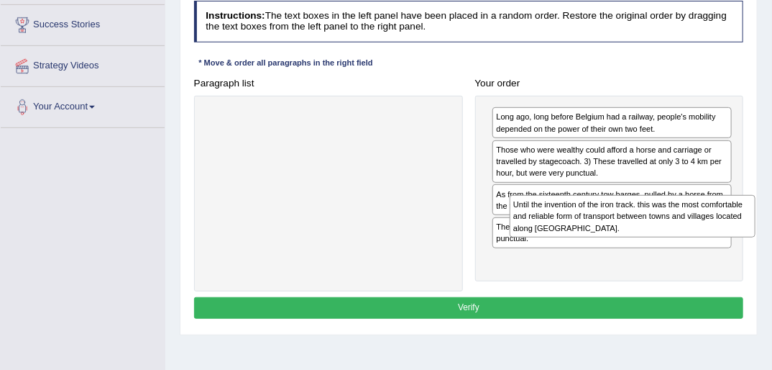
drag, startPoint x: 345, startPoint y: 146, endPoint x: 642, endPoint y: 242, distance: 311.9
click at [642, 242] on div "Paragraph list Until the invention of the iron track. this was the most comfort…" at bounding box center [469, 182] width 562 height 219
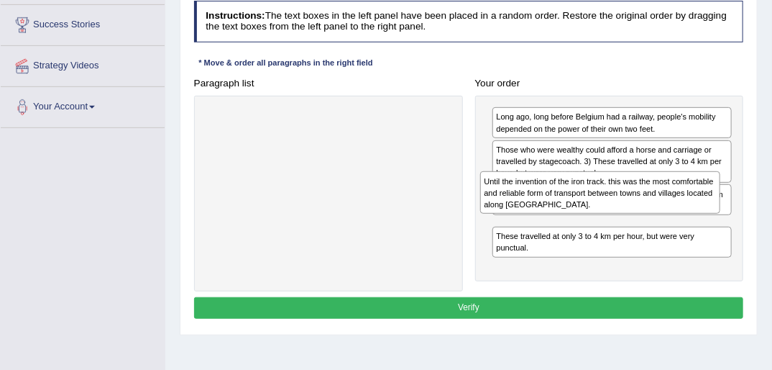
drag, startPoint x: 561, startPoint y: 244, endPoint x: 556, endPoint y: 214, distance: 31.3
click at [556, 214] on div "Long ago, long before Belgium had a railway, people's mobility depended on the …" at bounding box center [609, 188] width 269 height 185
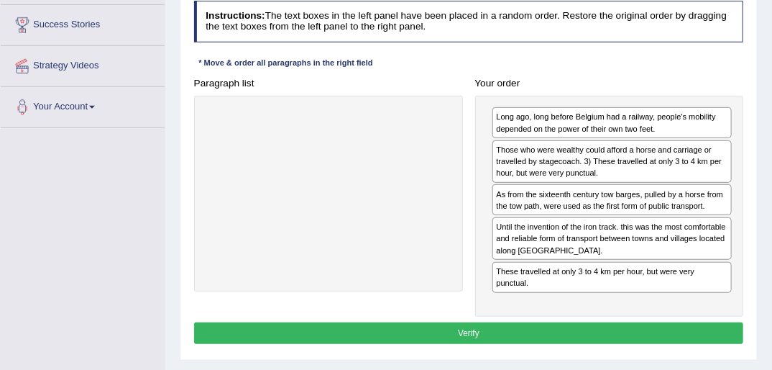
click at [486, 322] on button "Verify" at bounding box center [469, 332] width 550 height 21
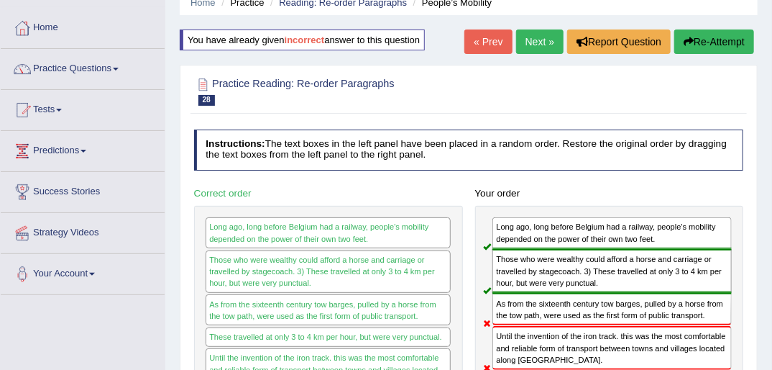
scroll to position [58, 0]
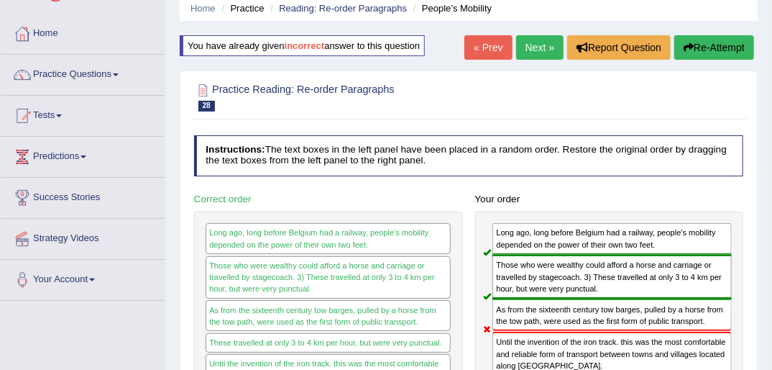
click at [701, 39] on button "Re-Attempt" at bounding box center [714, 47] width 80 height 24
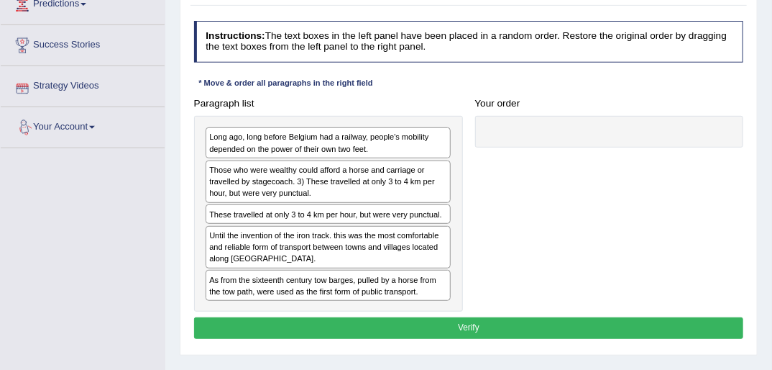
scroll to position [230, 0]
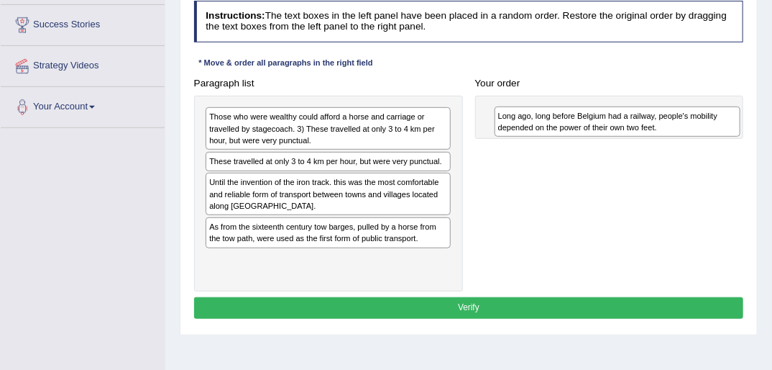
drag, startPoint x: 272, startPoint y: 121, endPoint x: 615, endPoint y: 124, distance: 342.9
click at [615, 124] on div "Long ago, long before Belgium had a railway, people's mobility depended on the …" at bounding box center [618, 121] width 246 height 31
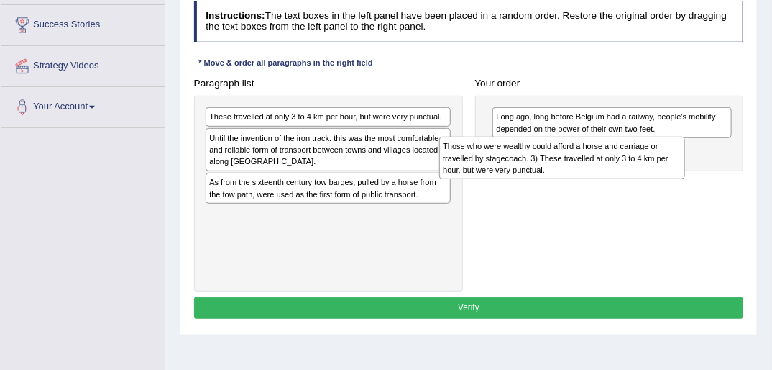
drag, startPoint x: 263, startPoint y: 135, endPoint x: 538, endPoint y: 174, distance: 277.4
click at [538, 174] on div "Those who were wealthy could afford a horse and carriage or travelled by stagec…" at bounding box center [562, 158] width 246 height 42
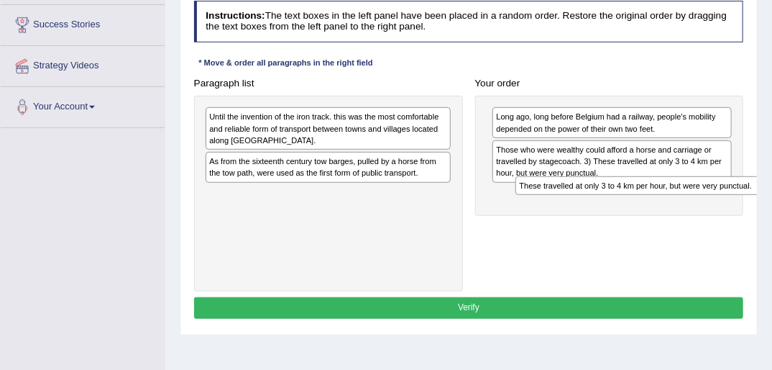
drag, startPoint x: 270, startPoint y: 118, endPoint x: 638, endPoint y: 205, distance: 378.2
click at [638, 205] on div "Paragraph list These travelled at only 3 to 4 km per hour, but were very punctu…" at bounding box center [469, 182] width 562 height 219
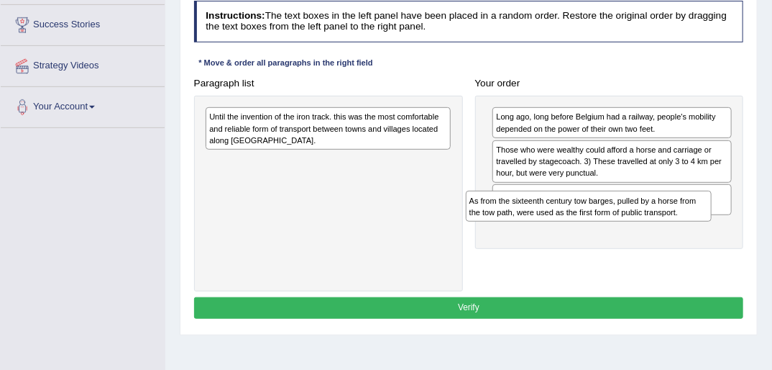
drag, startPoint x: 249, startPoint y: 170, endPoint x: 559, endPoint y: 229, distance: 315.3
click at [558, 229] on div "Paragraph list Until the invention of the iron track. this was the most comfort…" at bounding box center [469, 182] width 562 height 219
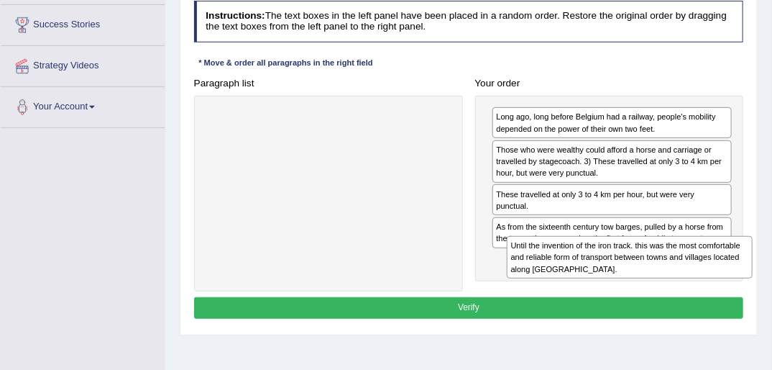
drag, startPoint x: 221, startPoint y: 119, endPoint x: 578, endPoint y: 275, distance: 388.9
click at [579, 276] on div "Until the invention of the iron track. this was the most comfortable and reliab…" at bounding box center [630, 257] width 246 height 42
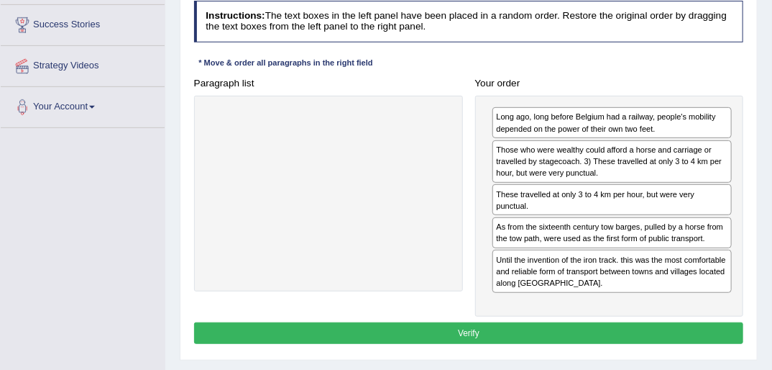
click at [459, 322] on button "Verify" at bounding box center [469, 332] width 550 height 21
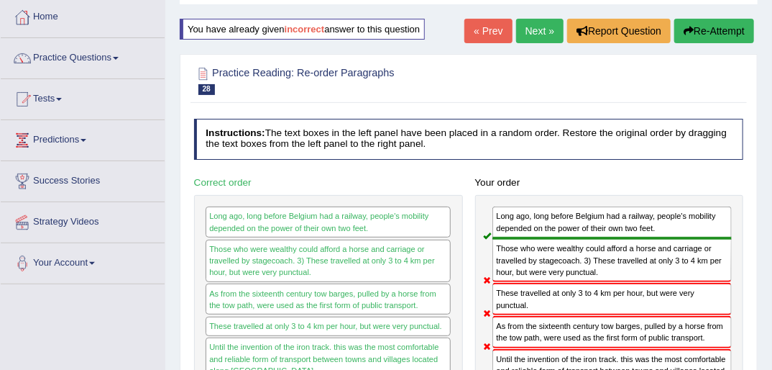
scroll to position [0, 0]
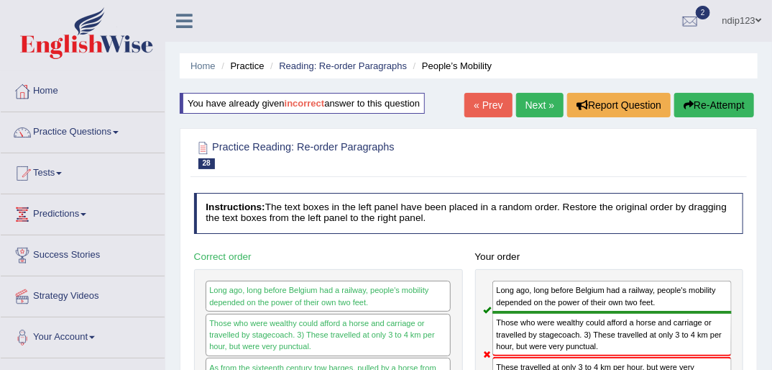
click at [705, 102] on button "Re-Attempt" at bounding box center [714, 105] width 80 height 24
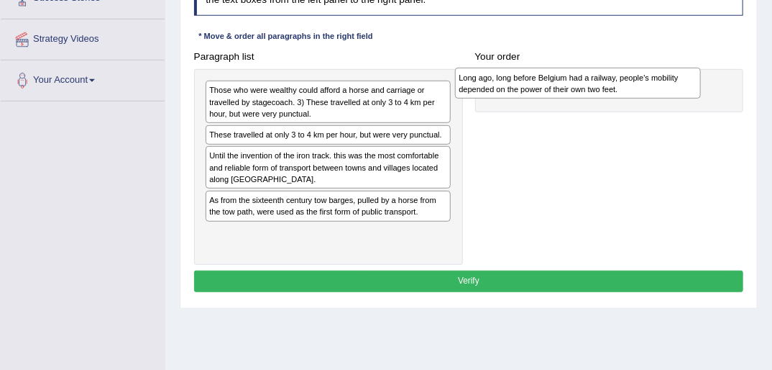
drag, startPoint x: 311, startPoint y: 93, endPoint x: 615, endPoint y: 83, distance: 305.0
click at [615, 83] on div "Long ago, long before Belgium had a railway, people's mobility depended on the …" at bounding box center [578, 83] width 246 height 31
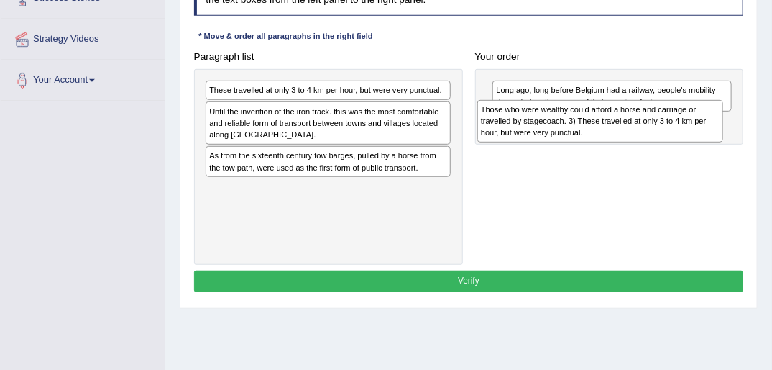
drag, startPoint x: 272, startPoint y: 91, endPoint x: 595, endPoint y: 119, distance: 324.1
click at [595, 119] on div "Those who were wealthy could afford a horse and carriage or travelled by stagec…" at bounding box center [600, 121] width 246 height 42
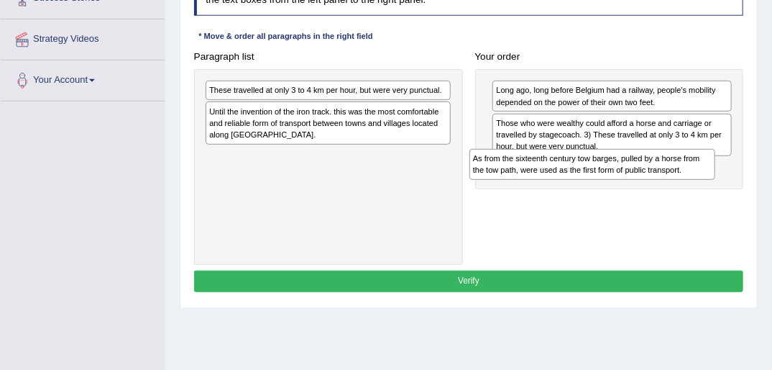
drag, startPoint x: 311, startPoint y: 163, endPoint x: 625, endPoint y: 184, distance: 314.1
click at [625, 184] on div "Paragraph list These travelled at only 3 to 4 km per hour, but were very punctu…" at bounding box center [469, 155] width 562 height 219
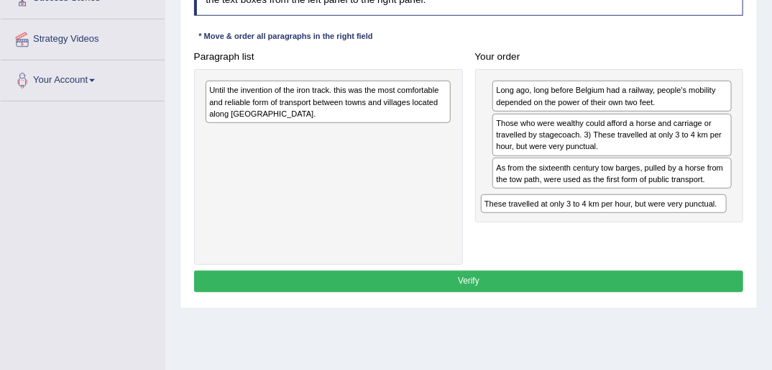
drag, startPoint x: 345, startPoint y: 92, endPoint x: 670, endPoint y: 220, distance: 349.2
click at [679, 222] on div "Paragraph list These travelled at only 3 to 4 km per hour, but were very punctu…" at bounding box center [469, 155] width 562 height 219
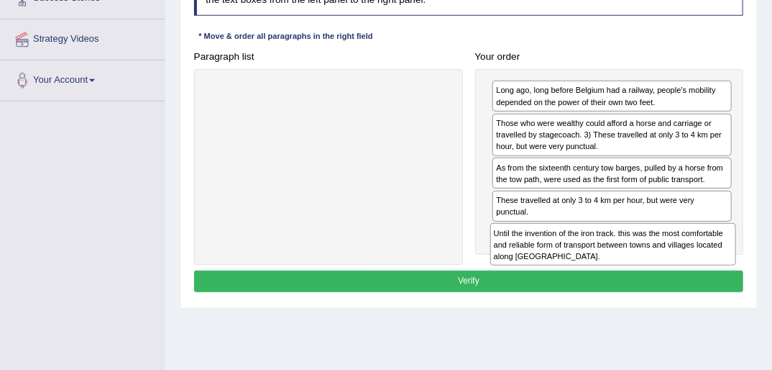
drag, startPoint x: 267, startPoint y: 95, endPoint x: 603, endPoint y: 255, distance: 372.0
click at [604, 255] on div "Paragraph list Until the invention of the iron track. this was the most comfort…" at bounding box center [469, 155] width 562 height 219
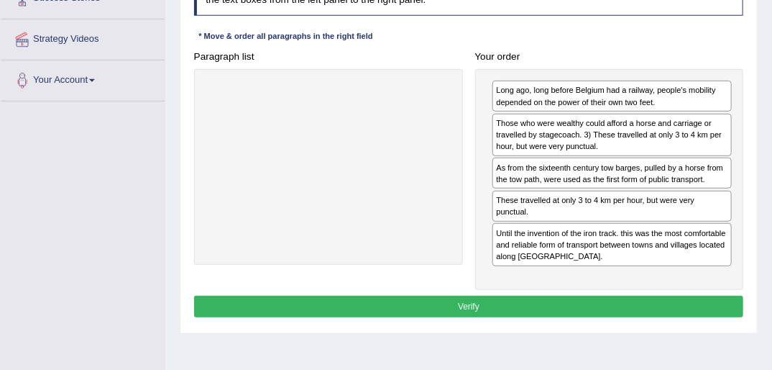
click at [474, 295] on button "Verify" at bounding box center [469, 305] width 550 height 21
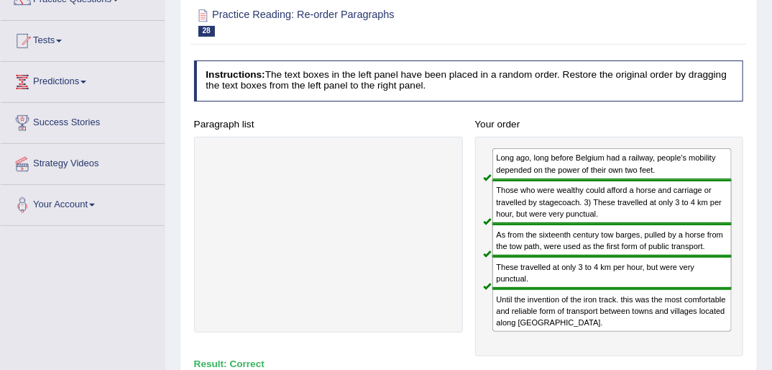
scroll to position [27, 0]
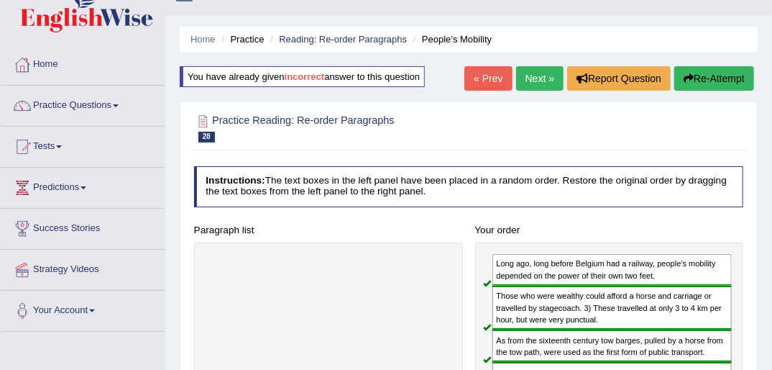
click at [543, 71] on link "Next »" at bounding box center [539, 78] width 47 height 24
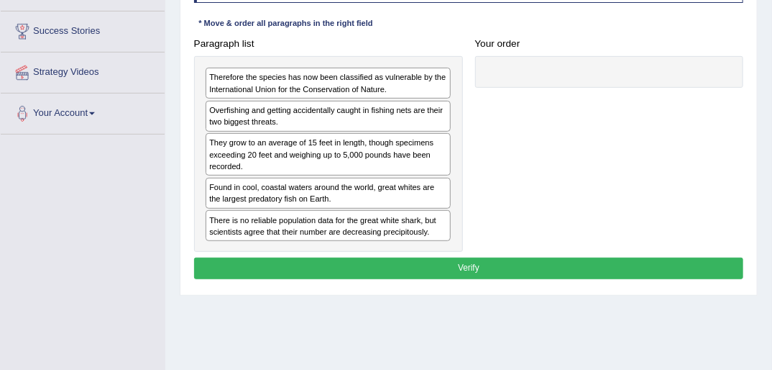
scroll to position [230, 0]
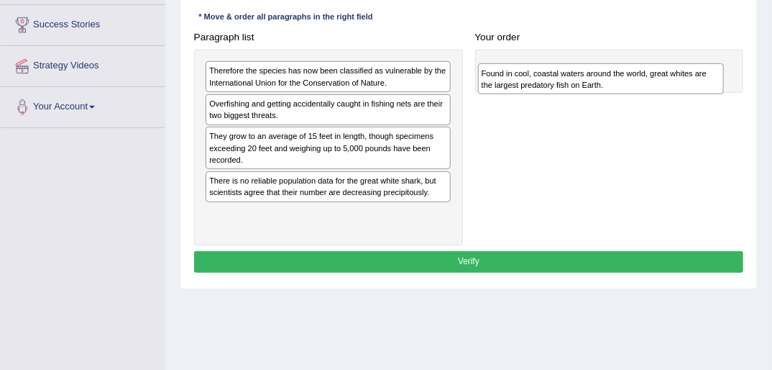
drag, startPoint x: 268, startPoint y: 189, endPoint x: 610, endPoint y: 72, distance: 361.7
click at [610, 73] on div "Found in cool, coastal waters around the world, great whites are the largest pr…" at bounding box center [601, 78] width 246 height 31
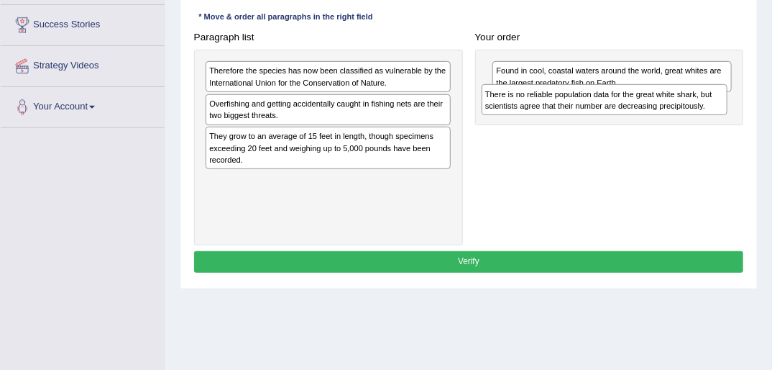
drag, startPoint x: 267, startPoint y: 189, endPoint x: 595, endPoint y: 113, distance: 337.3
click at [595, 113] on div "There is no reliable population data for the great white shark, but scientists …" at bounding box center [605, 99] width 246 height 31
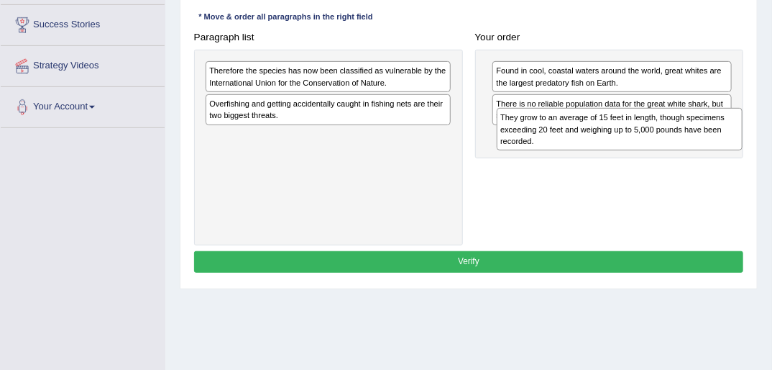
drag, startPoint x: 308, startPoint y: 152, endPoint x: 653, endPoint y: 149, distance: 345.8
click at [653, 149] on div "They grow to an average of 15 feet in length, though specimens exceeding 20 fee…" at bounding box center [620, 129] width 246 height 42
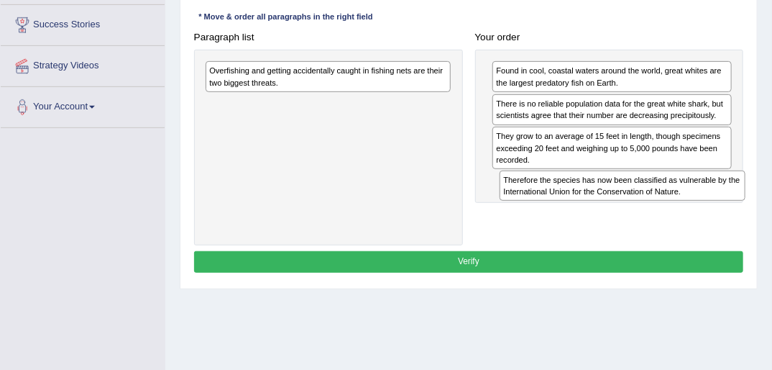
drag, startPoint x: 309, startPoint y: 81, endPoint x: 659, endPoint y: 216, distance: 374.4
click at [659, 216] on div "Paragraph list Therefore the species has now been classified as vulnerable by t…" at bounding box center [469, 136] width 562 height 219
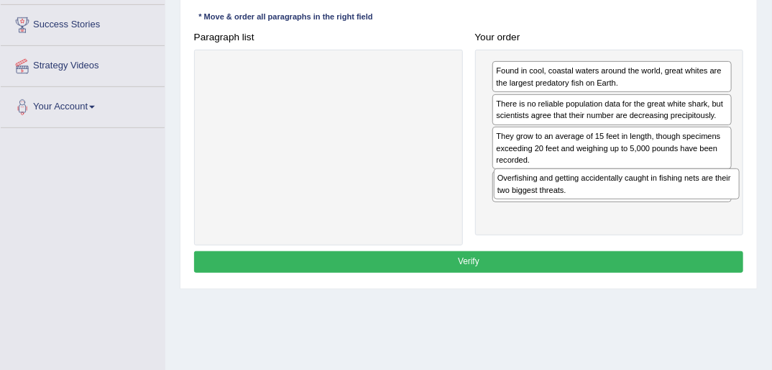
drag, startPoint x: 285, startPoint y: 78, endPoint x: 625, endPoint y: 205, distance: 363.1
click at [625, 205] on div "Paragraph list Overfishing and getting accidentally caught in fishing nets are …" at bounding box center [469, 136] width 562 height 219
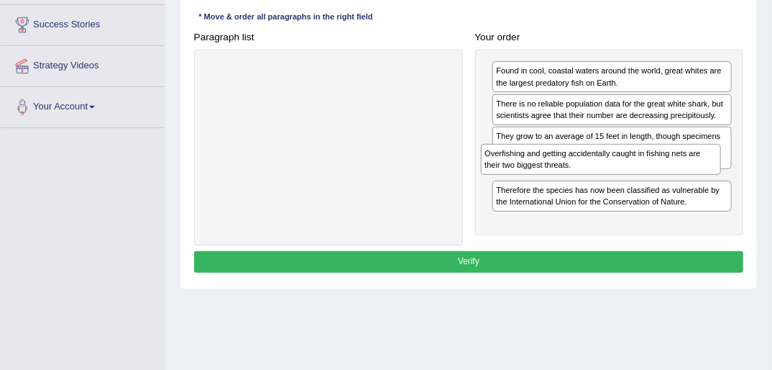
drag, startPoint x: 556, startPoint y: 226, endPoint x: 547, endPoint y: 187, distance: 39.9
click at [547, 187] on div "Found in cool, coastal waters around the world, great whites are the largest pr…" at bounding box center [609, 142] width 269 height 185
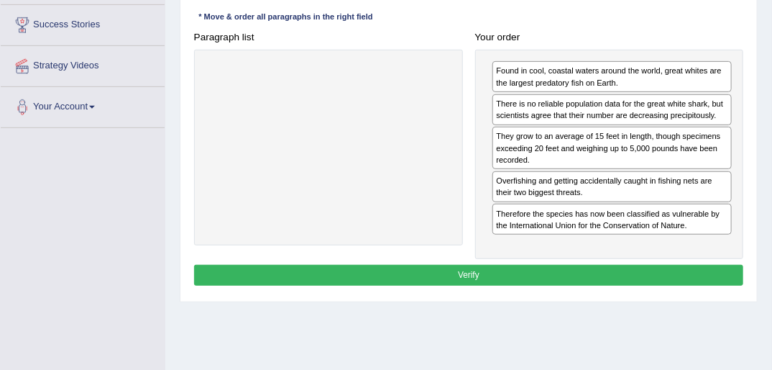
click at [482, 273] on button "Verify" at bounding box center [469, 275] width 550 height 21
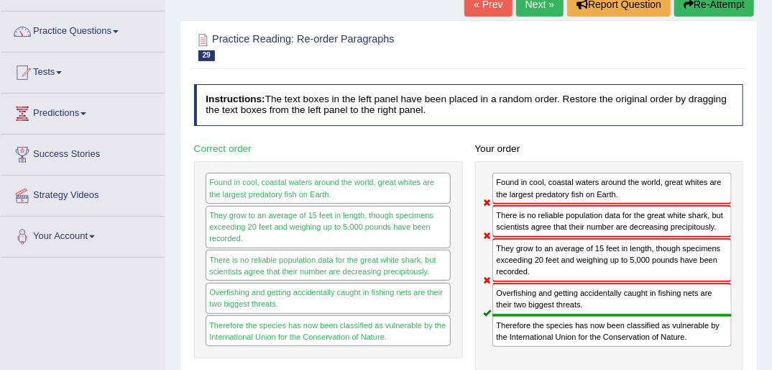
scroll to position [58, 0]
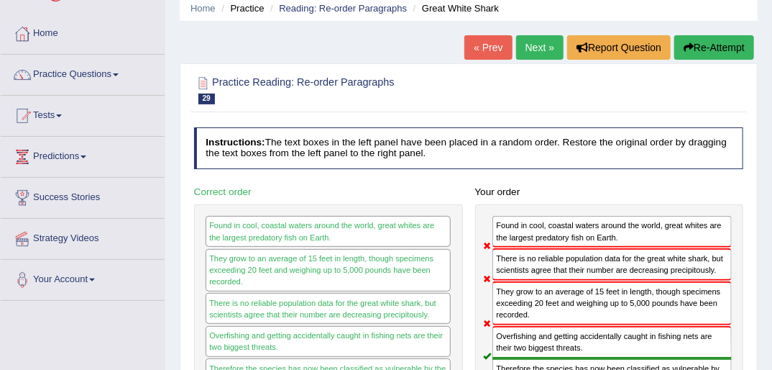
click at [698, 43] on button "Re-Attempt" at bounding box center [714, 47] width 80 height 24
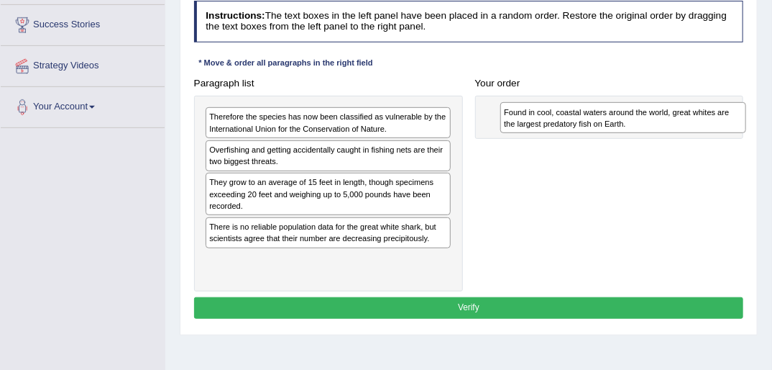
drag, startPoint x: 280, startPoint y: 227, endPoint x: 613, endPoint y: 111, distance: 352.6
click at [615, 111] on div "Found in cool, coastal waters around the world, great whites are the largest pr…" at bounding box center [623, 117] width 246 height 31
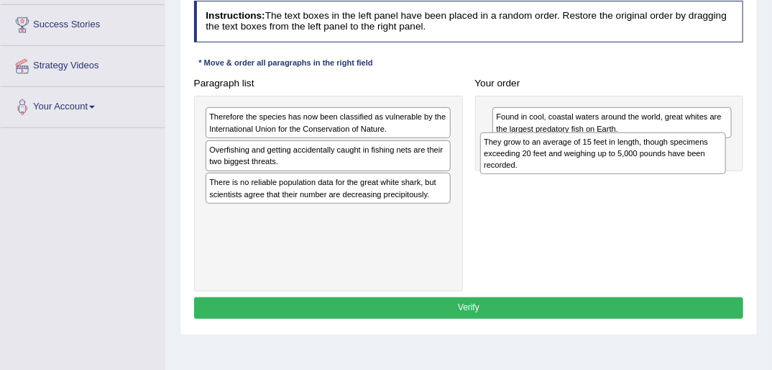
drag, startPoint x: 234, startPoint y: 189, endPoint x: 572, endPoint y: 151, distance: 340.0
click at [571, 151] on div "They grow to an average of 15 feet in length, though specimens exceeding 20 fee…" at bounding box center [603, 153] width 246 height 42
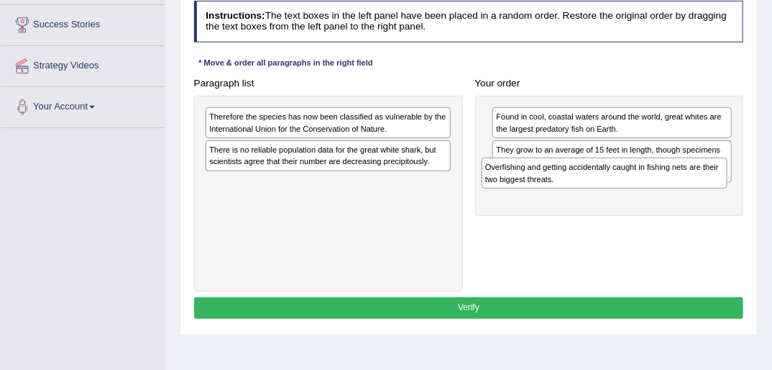
drag, startPoint x: 219, startPoint y: 154, endPoint x: 546, endPoint y: 187, distance: 329.5
click at [546, 187] on div "Paragraph list Therefore the species has now been classified as vulnerable by t…" at bounding box center [469, 182] width 562 height 219
click at [547, 187] on div "Paragraph list Therefore the species has now been classified as vulnerable by t…" at bounding box center [469, 182] width 562 height 219
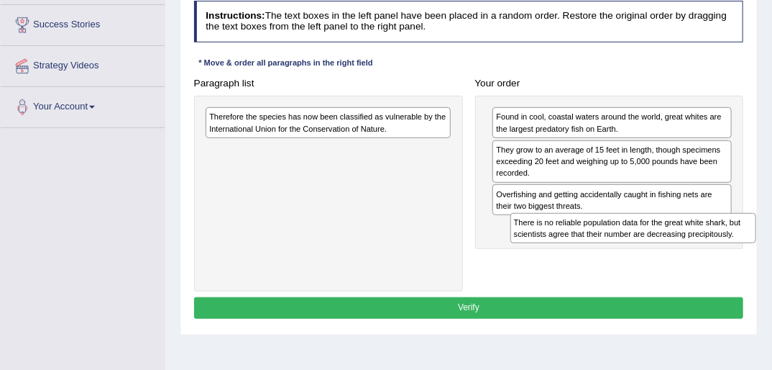
drag, startPoint x: 270, startPoint y: 158, endPoint x: 633, endPoint y: 252, distance: 374.2
click at [633, 252] on div "Paragraph list Therefore the species has now been classified as vulnerable by t…" at bounding box center [469, 182] width 562 height 219
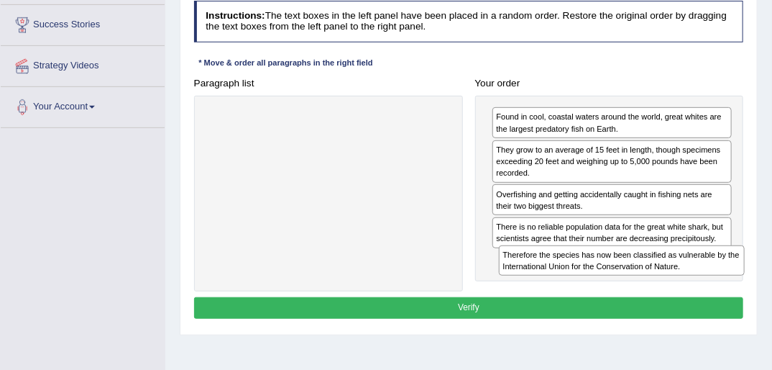
drag, startPoint x: 229, startPoint y: 115, endPoint x: 572, endPoint y: 271, distance: 376.1
click at [572, 271] on div "Paragraph list Therefore the species has now been classified as vulnerable by t…" at bounding box center [469, 182] width 562 height 219
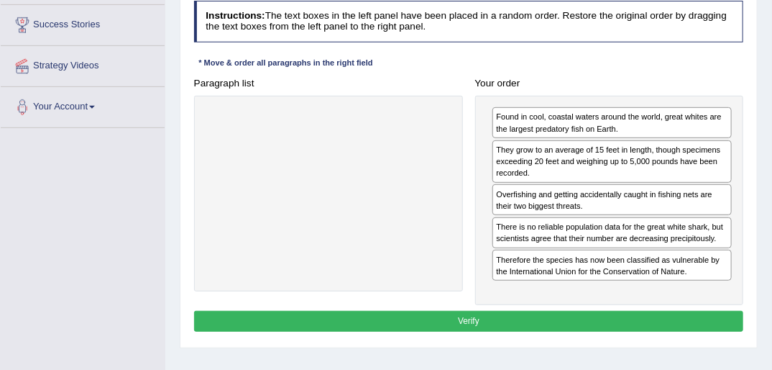
click at [535, 313] on button "Verify" at bounding box center [469, 321] width 550 height 21
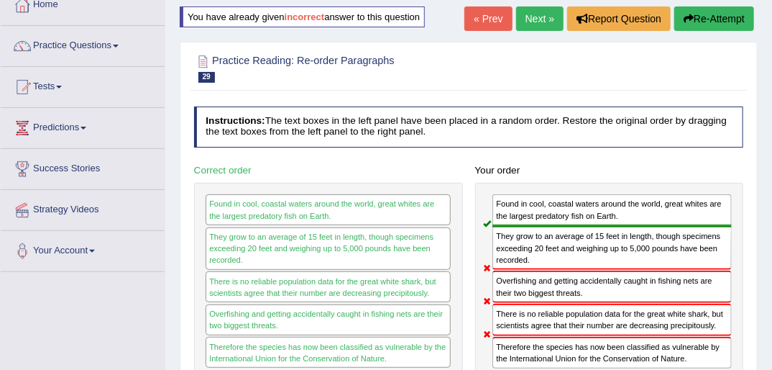
scroll to position [58, 0]
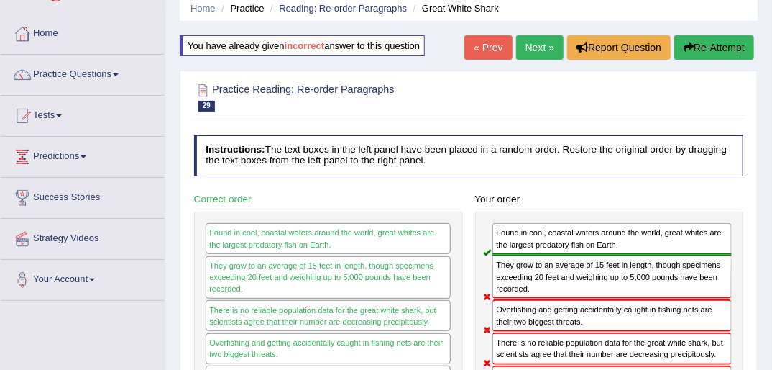
click at [709, 52] on button "Re-Attempt" at bounding box center [714, 47] width 80 height 24
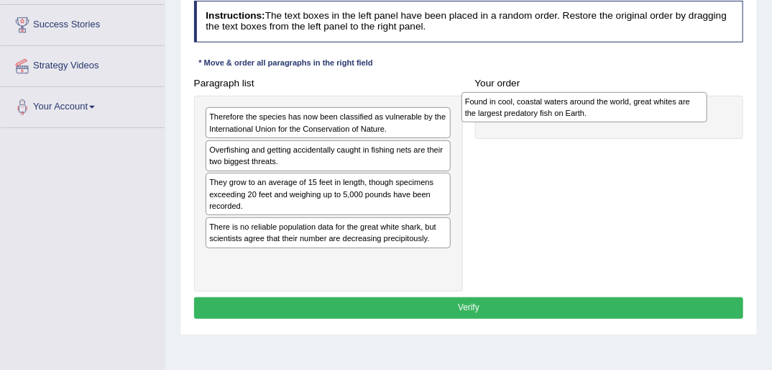
drag, startPoint x: 242, startPoint y: 231, endPoint x: 578, endPoint y: 109, distance: 357.7
click at [577, 109] on div "Found in cool, coastal waters around the world, great whites are the largest pr…" at bounding box center [585, 107] width 246 height 31
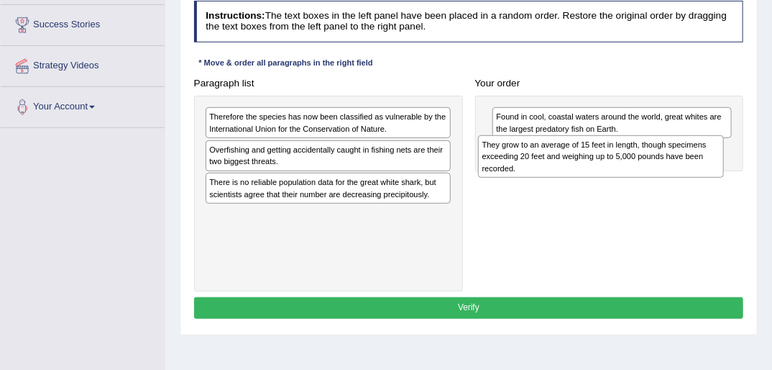
drag, startPoint x: 244, startPoint y: 190, endPoint x: 568, endPoint y: 164, distance: 325.3
click at [568, 164] on div "They grow to an average of 15 feet in length, though specimens exceeding 20 fee…" at bounding box center [601, 156] width 246 height 42
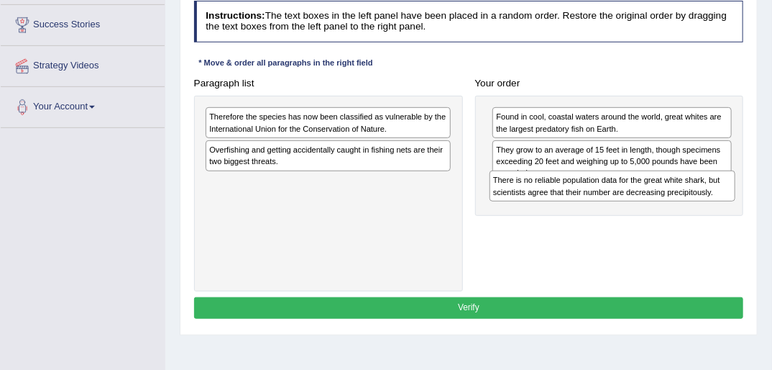
drag, startPoint x: 246, startPoint y: 191, endPoint x: 582, endPoint y: 207, distance: 336.8
click at [582, 207] on div "Paragraph list Therefore the species has now been classified as vulnerable by t…" at bounding box center [469, 182] width 562 height 219
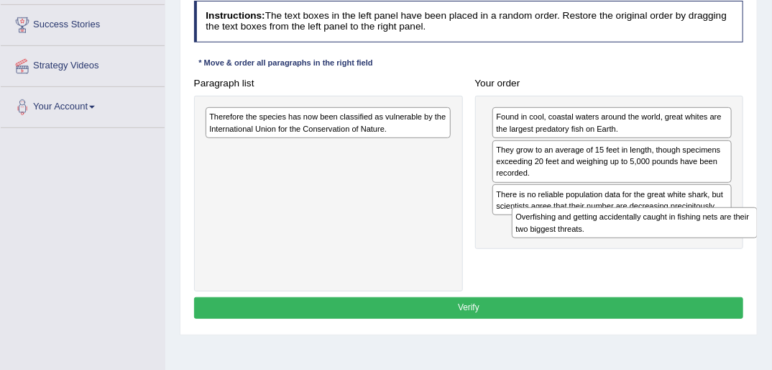
drag, startPoint x: 239, startPoint y: 159, endPoint x: 600, endPoint y: 248, distance: 372.4
click at [601, 249] on div "Paragraph list Therefore the species has now been classified as vulnerable by t…" at bounding box center [469, 182] width 562 height 219
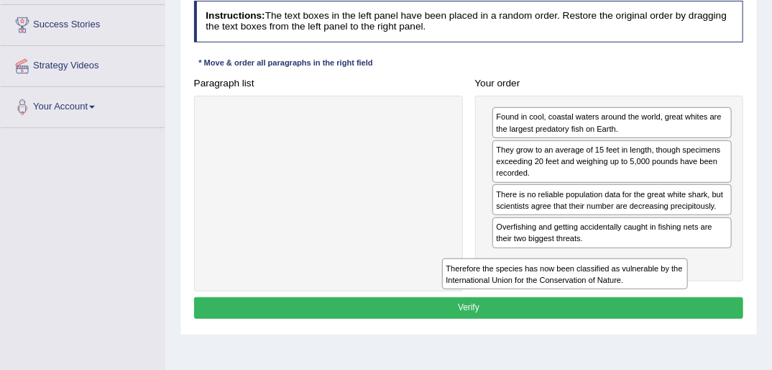
drag, startPoint x: 232, startPoint y: 135, endPoint x: 532, endPoint y: 303, distance: 343.4
click at [532, 303] on div "Instructions: The text boxes in the left panel have been placed in a random ord…" at bounding box center [469, 161] width 556 height 333
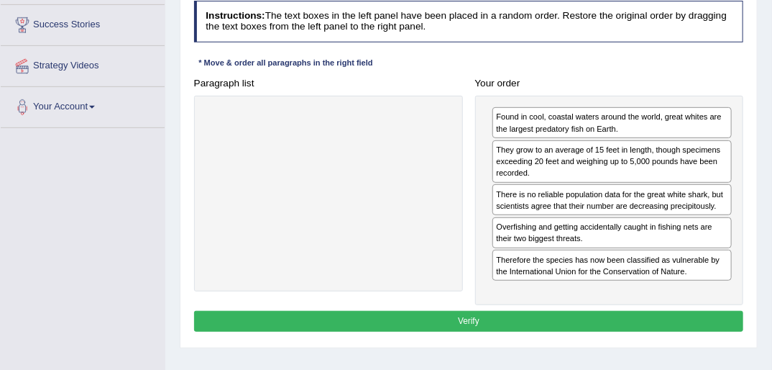
click at [470, 319] on button "Verify" at bounding box center [469, 321] width 550 height 21
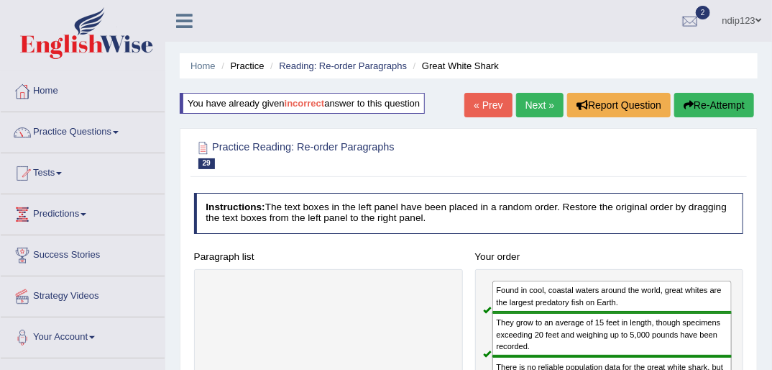
click at [534, 109] on link "Next »" at bounding box center [539, 105] width 47 height 24
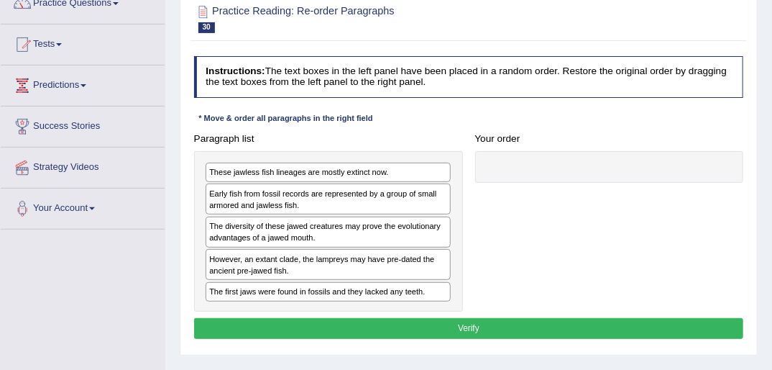
scroll to position [173, 0]
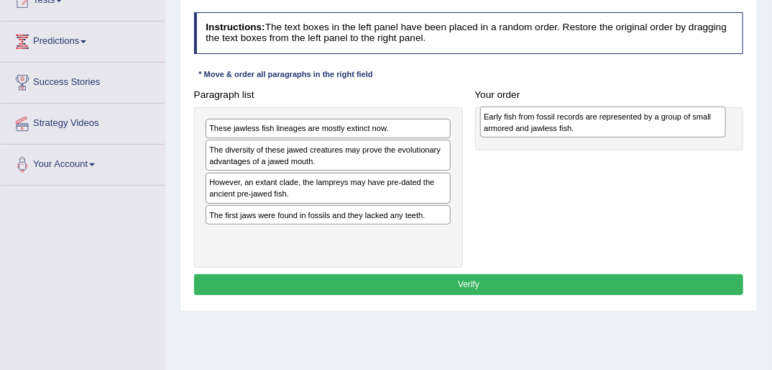
drag, startPoint x: 256, startPoint y: 158, endPoint x: 553, endPoint y: 129, distance: 298.3
click at [553, 129] on div "Early fish from fossil records are represented by a group of small armored and …" at bounding box center [603, 121] width 246 height 31
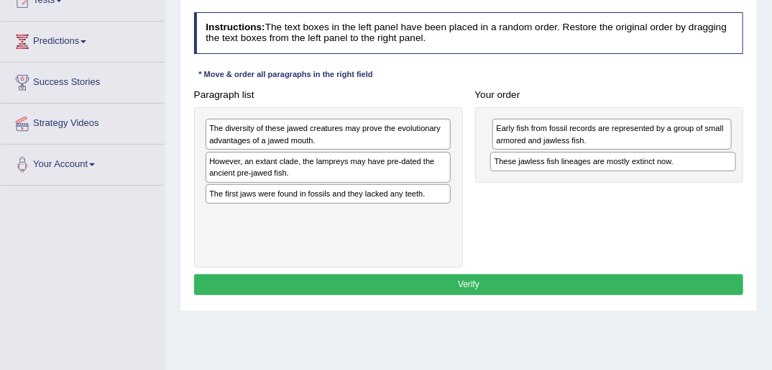
drag, startPoint x: 252, startPoint y: 128, endPoint x: 592, endPoint y: 173, distance: 343.0
click at [592, 173] on div "Paragraph list These jawless fish lineages are mostly extinct now. The diversit…" at bounding box center [469, 175] width 562 height 183
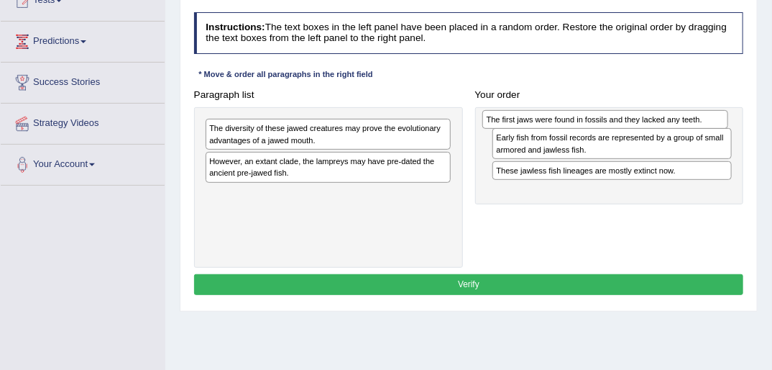
drag, startPoint x: 255, startPoint y: 193, endPoint x: 586, endPoint y: 124, distance: 338.0
click at [586, 124] on div "The first jaws were found in fossils and they lacked any teeth." at bounding box center [605, 119] width 246 height 19
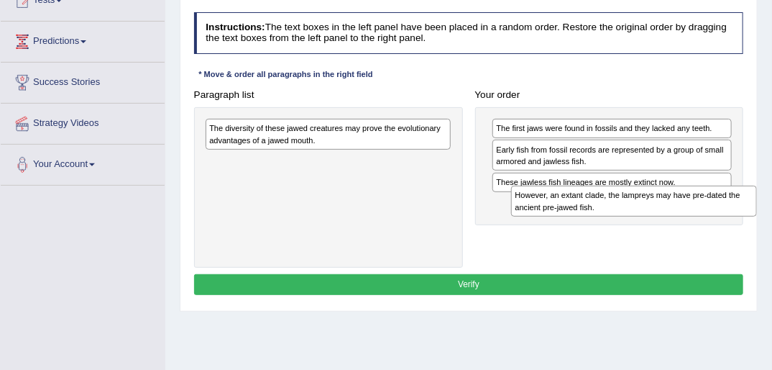
drag, startPoint x: 244, startPoint y: 168, endPoint x: 607, endPoint y: 220, distance: 366.8
click at [607, 220] on div "Paragraph list The diversity of these jawed creatures may prove the evolutionar…" at bounding box center [469, 175] width 562 height 183
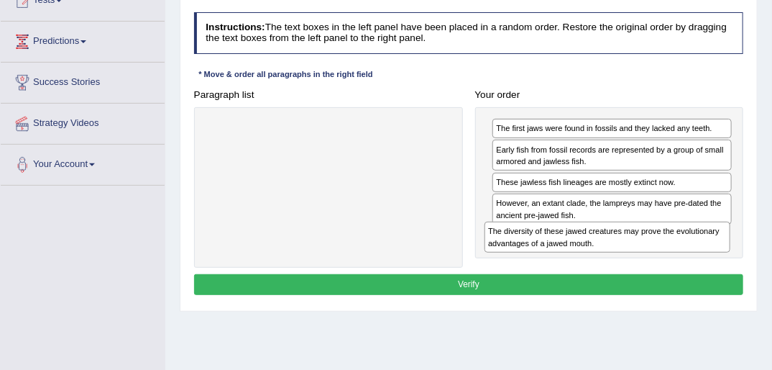
drag, startPoint x: 257, startPoint y: 135, endPoint x: 589, endPoint y: 262, distance: 355.0
click at [589, 262] on div "Paragraph list The diversity of these jawed creatures may prove the evolutionar…" at bounding box center [469, 175] width 562 height 183
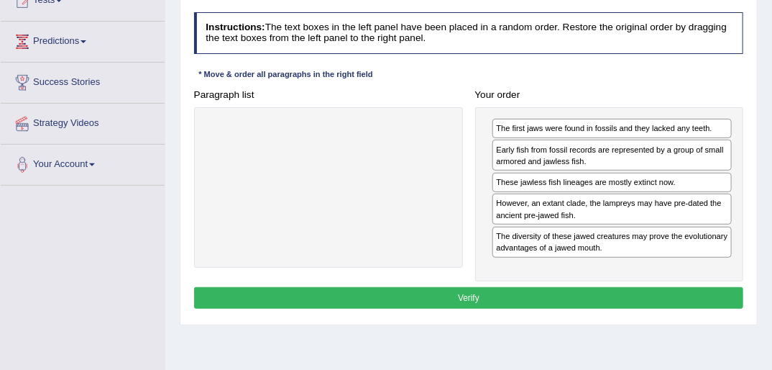
click at [473, 295] on button "Verify" at bounding box center [469, 297] width 550 height 21
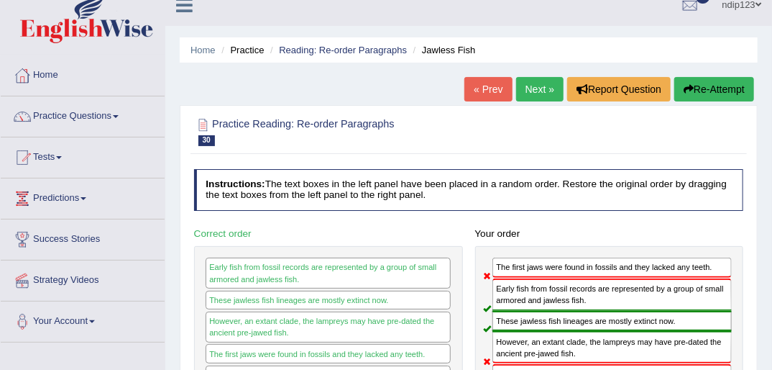
scroll to position [0, 0]
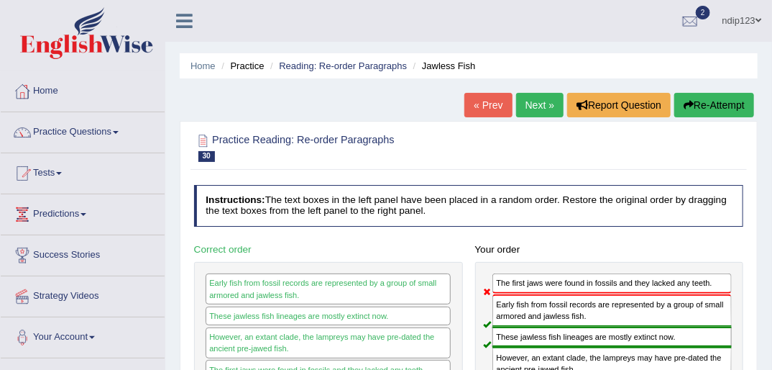
click at [699, 103] on button "Re-Attempt" at bounding box center [714, 105] width 80 height 24
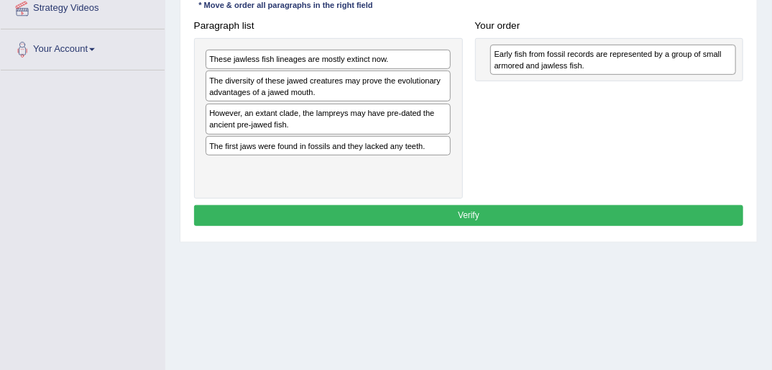
drag, startPoint x: 254, startPoint y: 86, endPoint x: 592, endPoint y: 63, distance: 338.6
click at [592, 63] on div "Early fish from fossil records are represented by a group of small armored and …" at bounding box center [613, 60] width 246 height 31
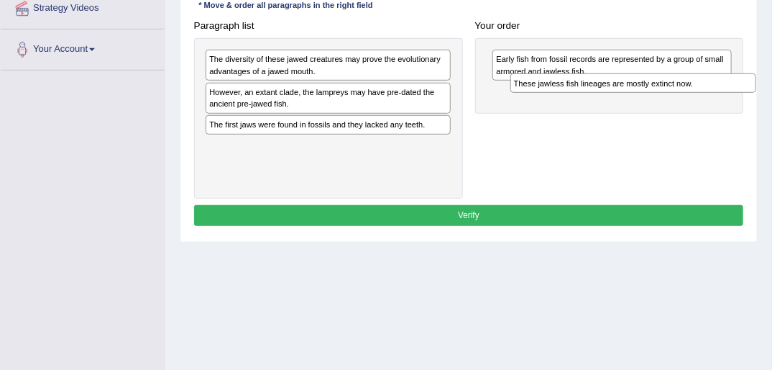
drag, startPoint x: 256, startPoint y: 60, endPoint x: 609, endPoint y: 92, distance: 354.5
click at [615, 94] on div "Paragraph list These jawless fish lineages are mostly extinct now. The diversit…" at bounding box center [469, 106] width 562 height 183
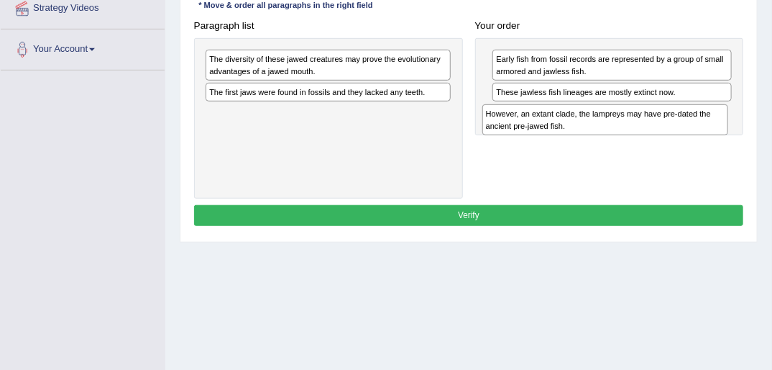
drag, startPoint x: 308, startPoint y: 101, endPoint x: 636, endPoint y: 139, distance: 330.7
click at [636, 139] on div "Paragraph list The diversity of these jawed creatures may prove the evolutionar…" at bounding box center [469, 106] width 562 height 183
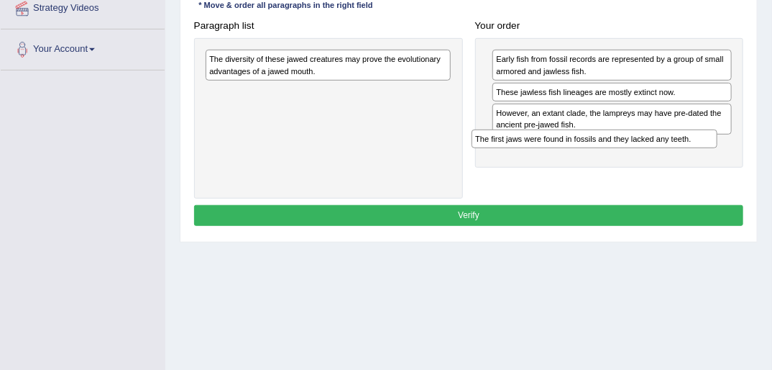
drag, startPoint x: 276, startPoint y: 90, endPoint x: 592, endPoint y: 157, distance: 323.5
click at [592, 157] on div "Paragraph list The diversity of these jawed creatures may prove the evolutionar…" at bounding box center [469, 106] width 562 height 183
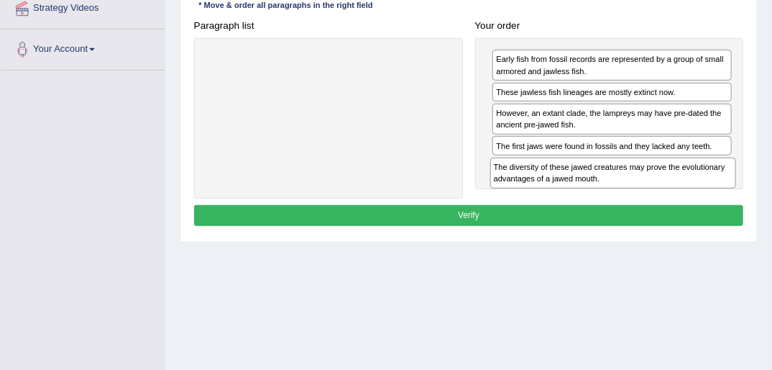
drag, startPoint x: 260, startPoint y: 72, endPoint x: 597, endPoint y: 203, distance: 361.7
click at [598, 204] on div "Instructions: The text boxes in the left panel have been placed in a random ord…" at bounding box center [469, 86] width 556 height 298
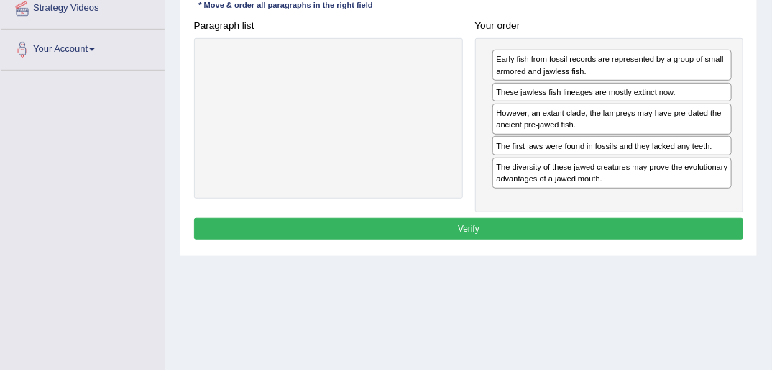
click at [459, 226] on button "Verify" at bounding box center [469, 228] width 550 height 21
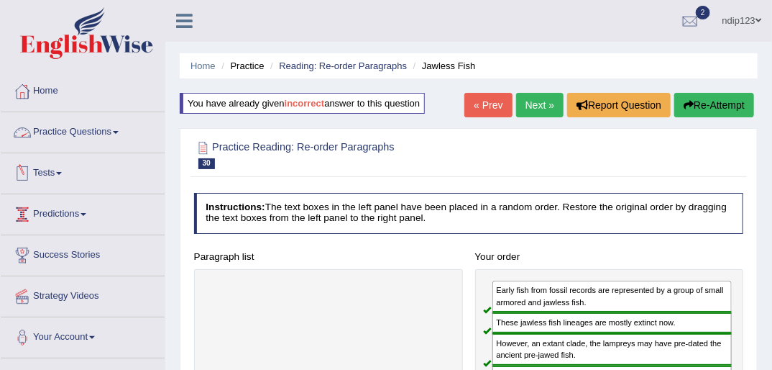
click at [75, 135] on link "Practice Questions" at bounding box center [83, 130] width 164 height 36
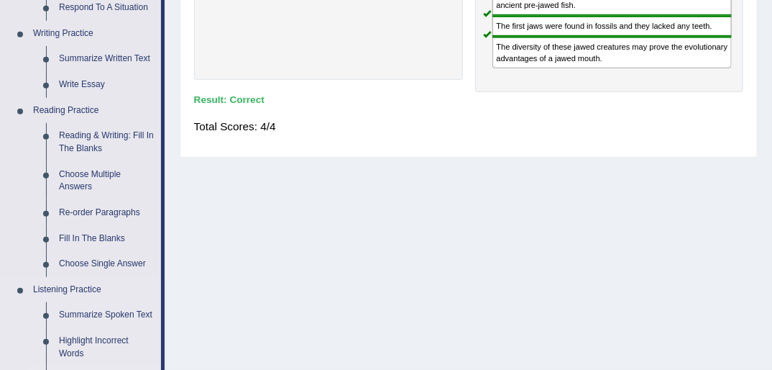
scroll to position [345, 0]
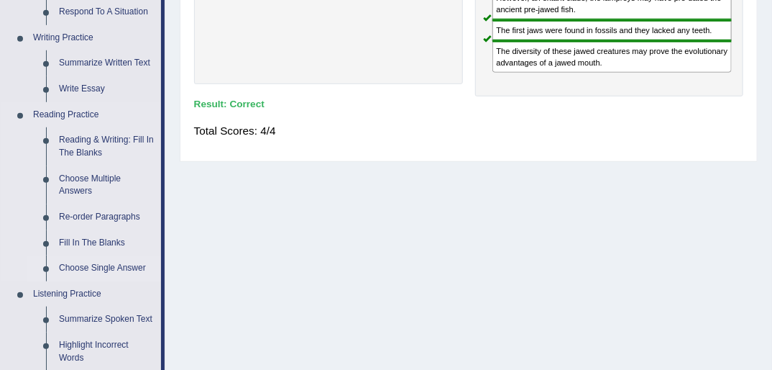
click at [104, 267] on link "Choose Single Answer" at bounding box center [106, 268] width 109 height 26
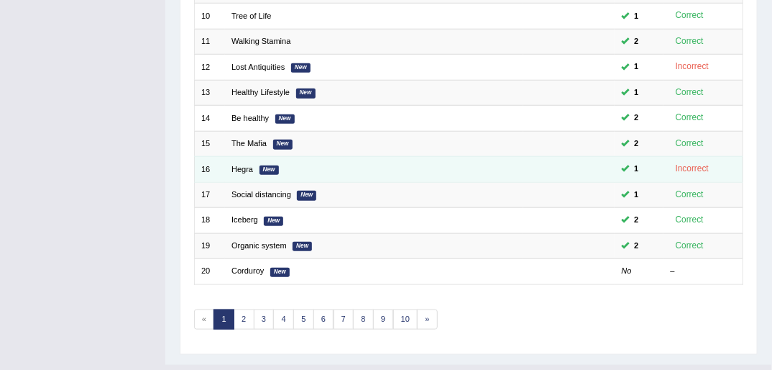
scroll to position [458, 0]
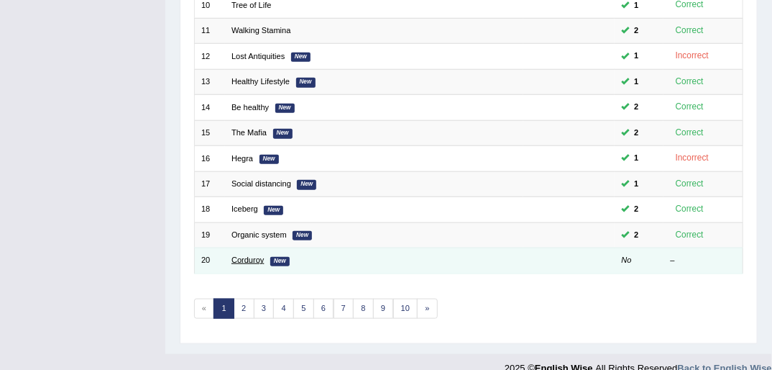
click at [253, 255] on link "Corduroy" at bounding box center [247, 259] width 32 height 9
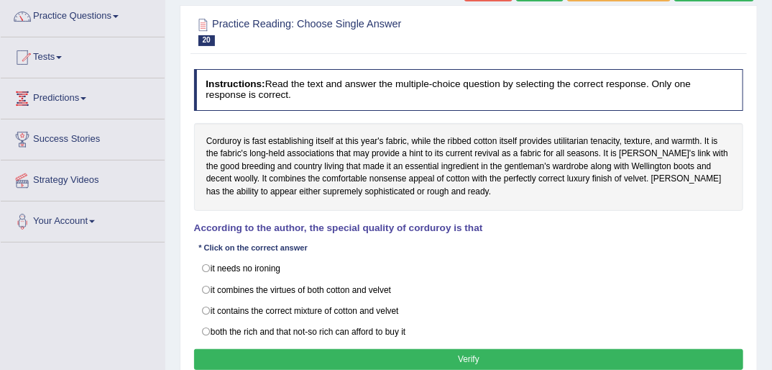
scroll to position [115, 0]
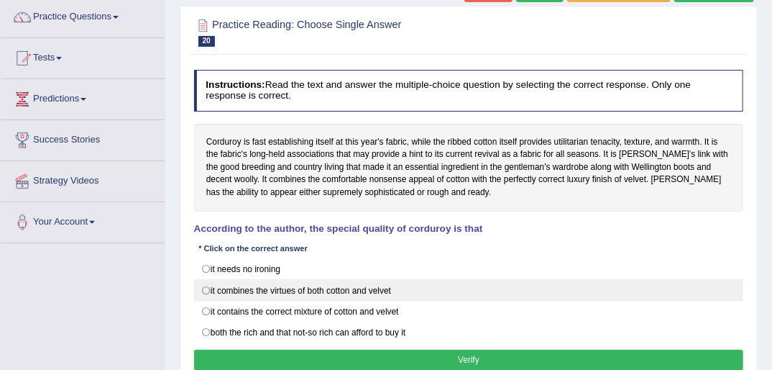
click at [207, 290] on label "it combines the virtues of both cotton and velvet" at bounding box center [469, 290] width 550 height 22
radio input "true"
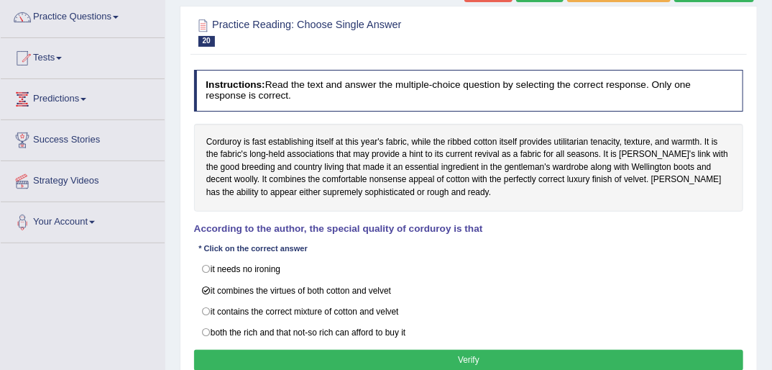
click at [483, 357] on button "Verify" at bounding box center [469, 359] width 550 height 21
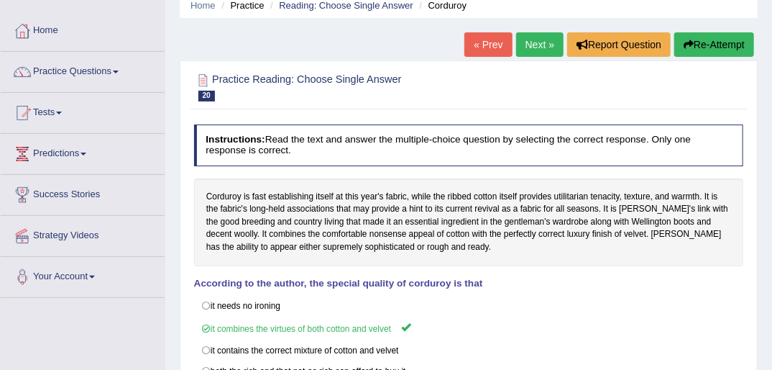
scroll to position [0, 0]
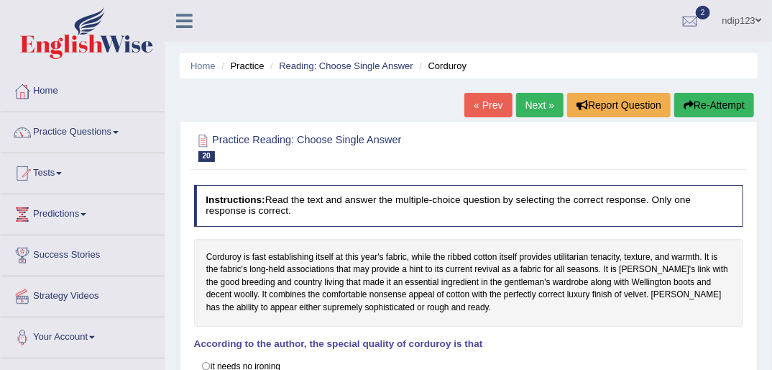
click at [540, 103] on link "Next »" at bounding box center [539, 105] width 47 height 24
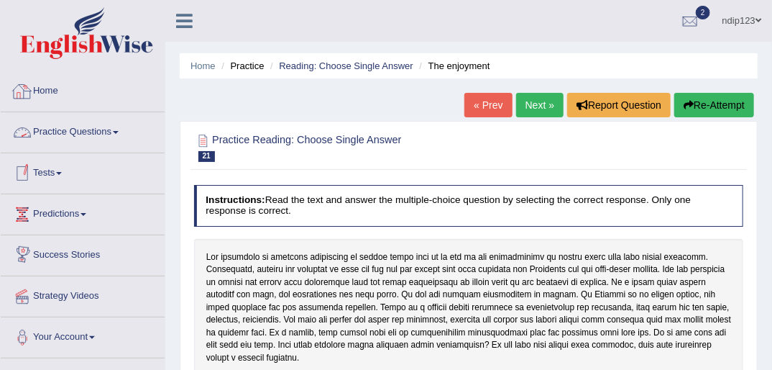
click at [88, 131] on link "Practice Questions" at bounding box center [83, 130] width 164 height 36
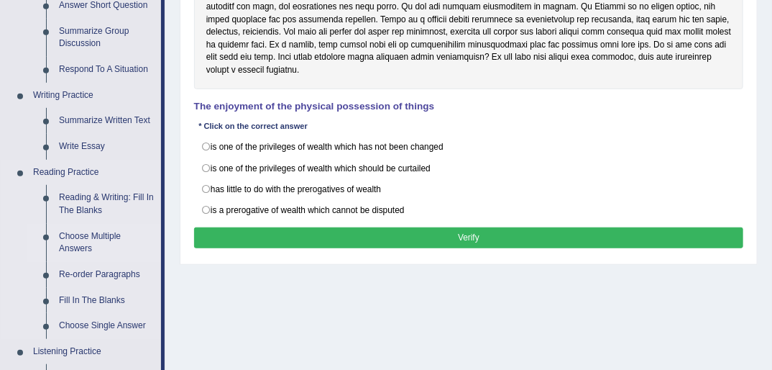
scroll to position [345, 0]
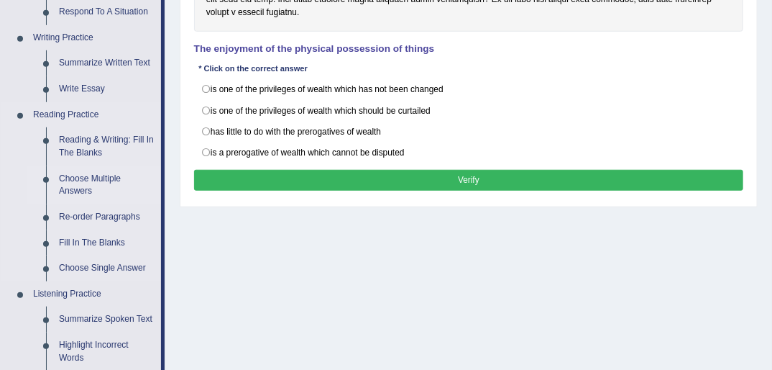
click at [87, 172] on link "Choose Multiple Answers" at bounding box center [106, 185] width 109 height 38
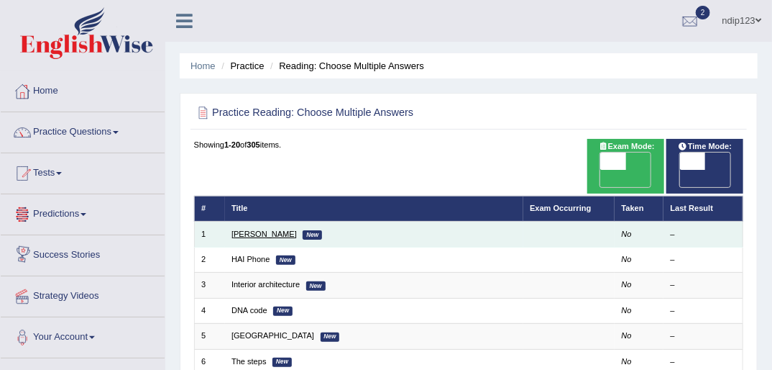
click at [256, 229] on link "[PERSON_NAME]" at bounding box center [263, 233] width 65 height 9
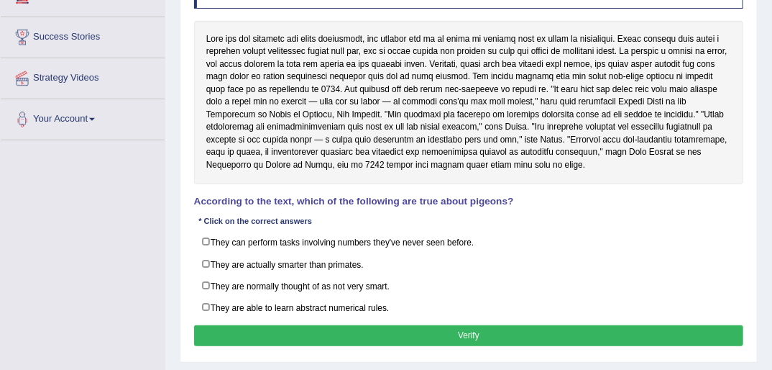
scroll to position [230, 0]
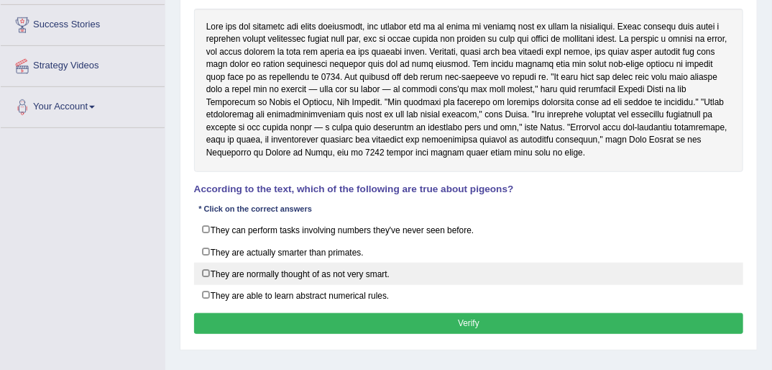
click at [204, 272] on label "They are normally thought of as not very smart." at bounding box center [469, 273] width 550 height 22
checkbox input "true"
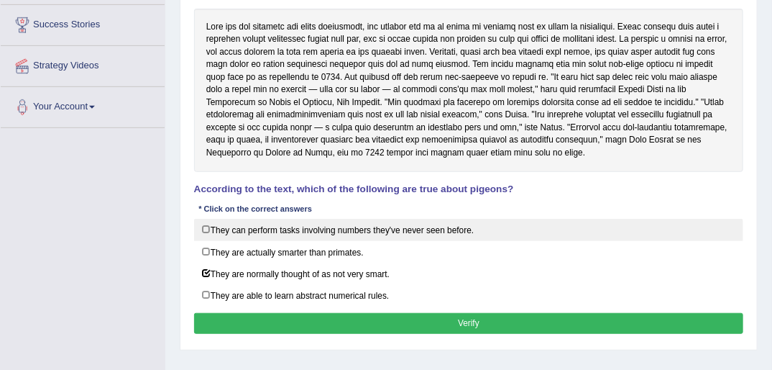
click at [204, 224] on label "They can perform tasks involving numbers they've never seen before." at bounding box center [469, 230] width 550 height 22
checkbox input "true"
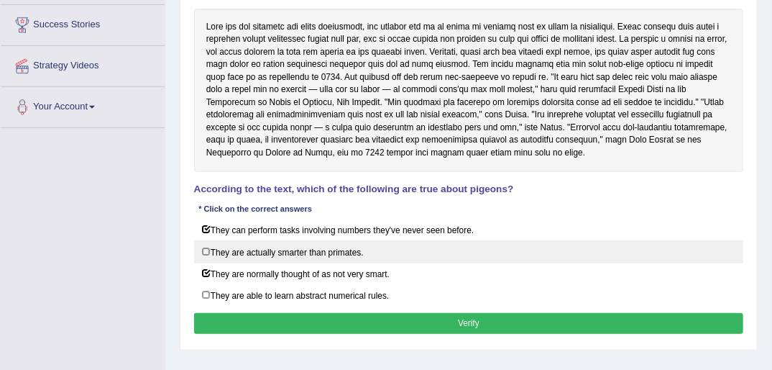
click at [204, 247] on label "They are actually smarter than primates." at bounding box center [469, 251] width 550 height 22
checkbox input "true"
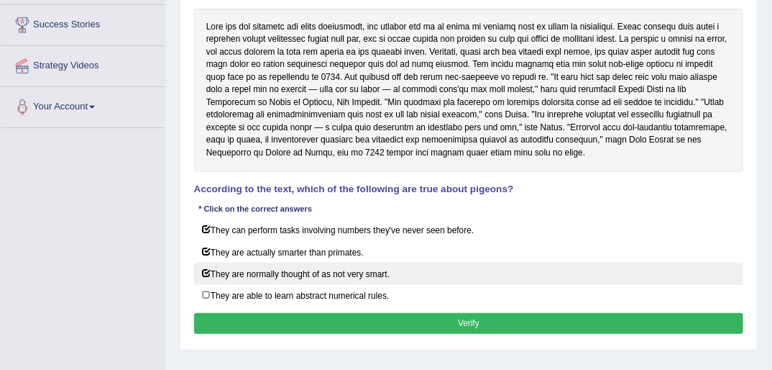
click at [206, 270] on label "They are normally thought of as not very smart." at bounding box center [469, 273] width 550 height 22
checkbox input "false"
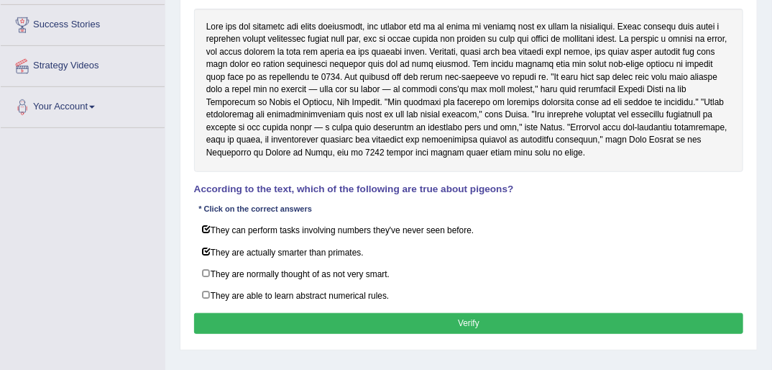
click at [466, 320] on button "Verify" at bounding box center [469, 323] width 550 height 21
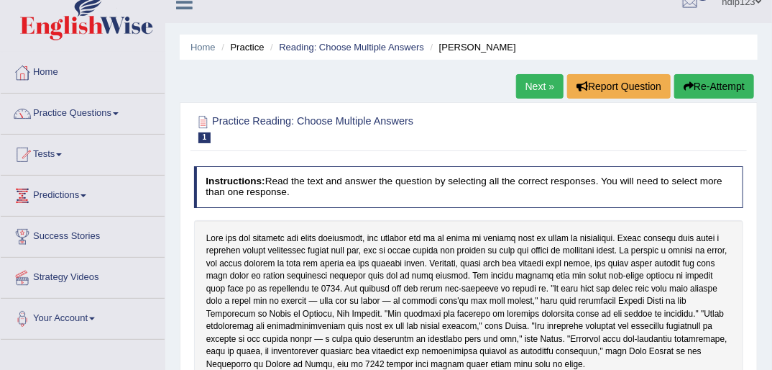
scroll to position [0, 0]
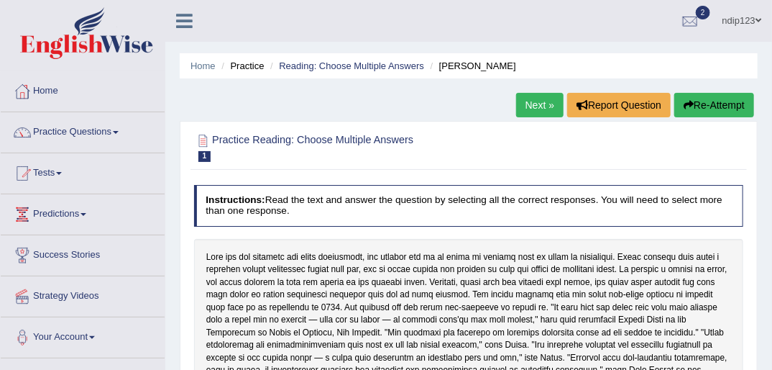
click at [709, 103] on button "Re-Attempt" at bounding box center [714, 105] width 80 height 24
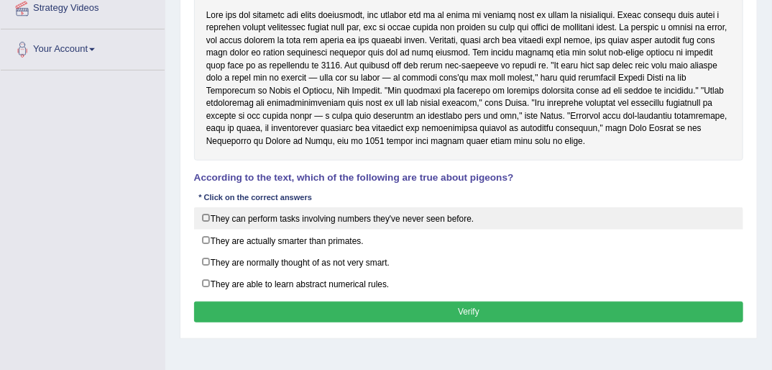
click at [207, 212] on label "They can perform tasks involving numbers they've never seen before." at bounding box center [469, 218] width 550 height 22
checkbox input "true"
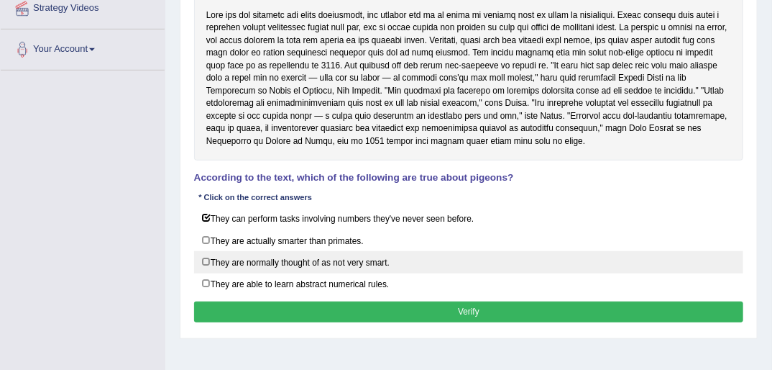
click at [206, 256] on label "They are normally thought of as not very smart." at bounding box center [469, 262] width 550 height 22
checkbox input "true"
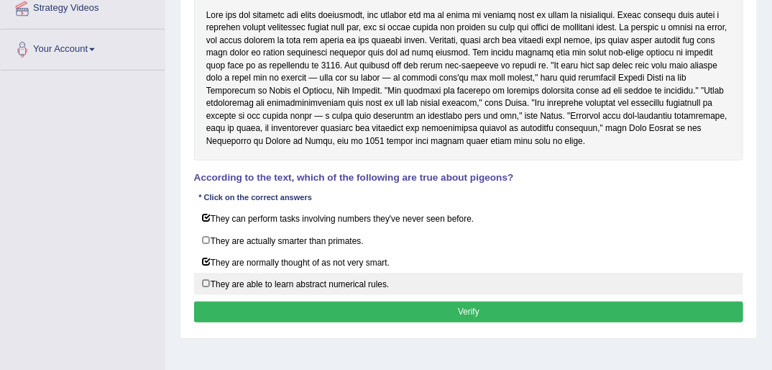
click at [207, 278] on label "They are able to learn abstract numerical rules." at bounding box center [469, 283] width 550 height 22
checkbox input "true"
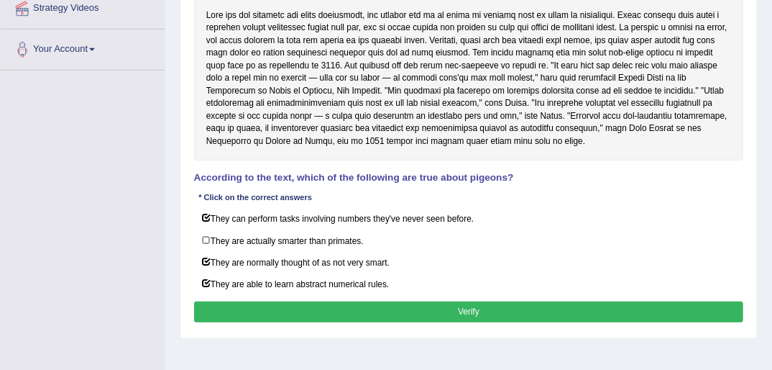
click at [490, 308] on button "Verify" at bounding box center [469, 311] width 550 height 21
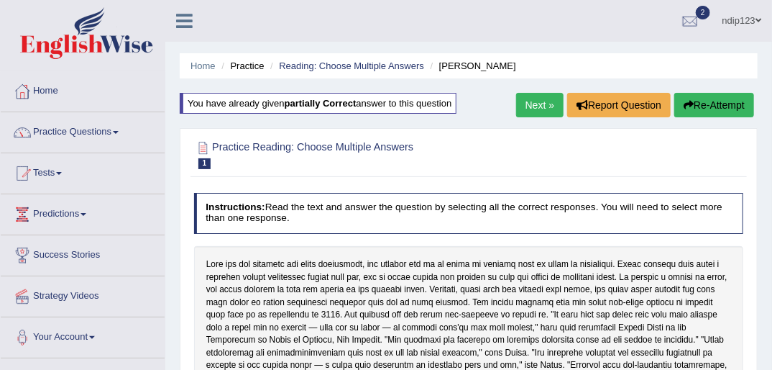
click at [546, 101] on link "Next »" at bounding box center [539, 105] width 47 height 24
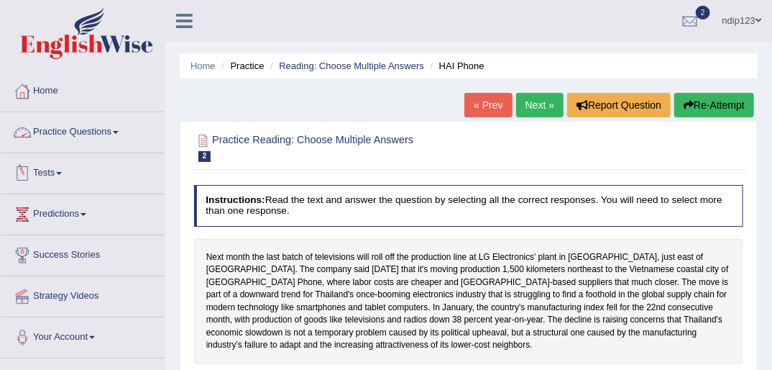
click at [71, 135] on link "Practice Questions" at bounding box center [83, 130] width 164 height 36
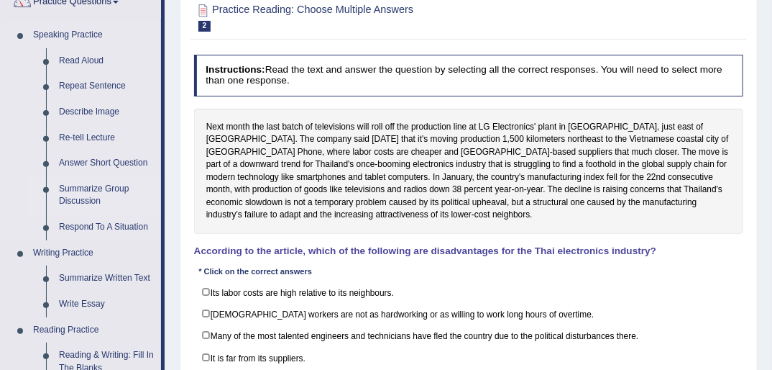
scroll to position [115, 0]
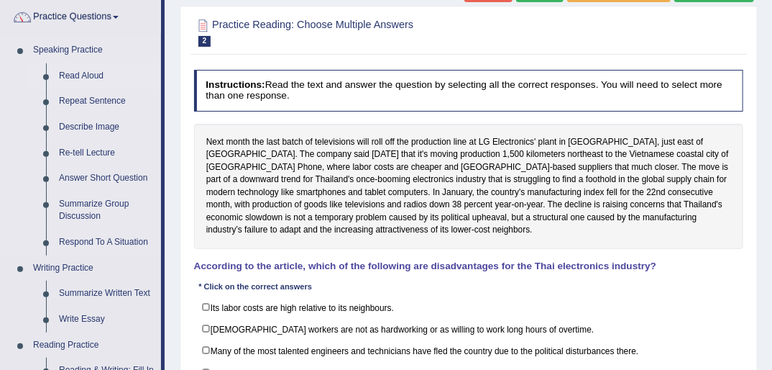
click at [78, 75] on link "Read Aloud" at bounding box center [106, 76] width 109 height 26
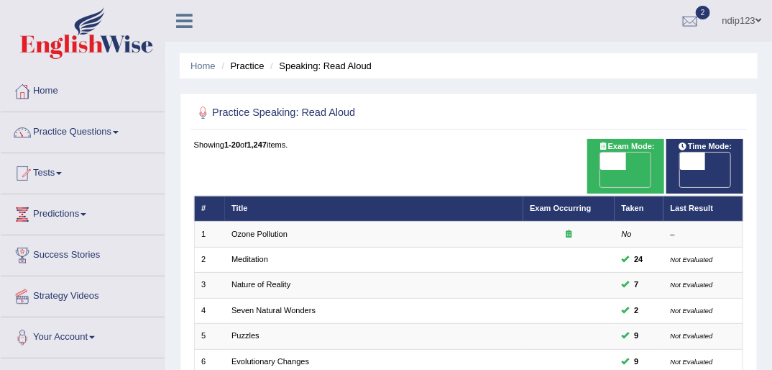
click at [600, 170] on span "OFF" at bounding box center [587, 178] width 25 height 17
checkbox input "true"
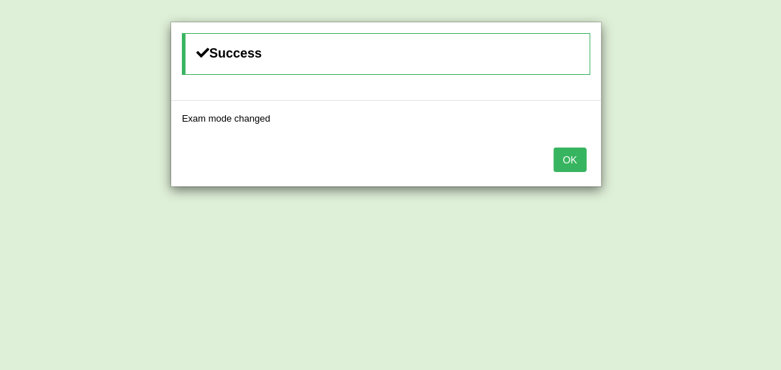
click at [572, 160] on button "OK" at bounding box center [570, 159] width 33 height 24
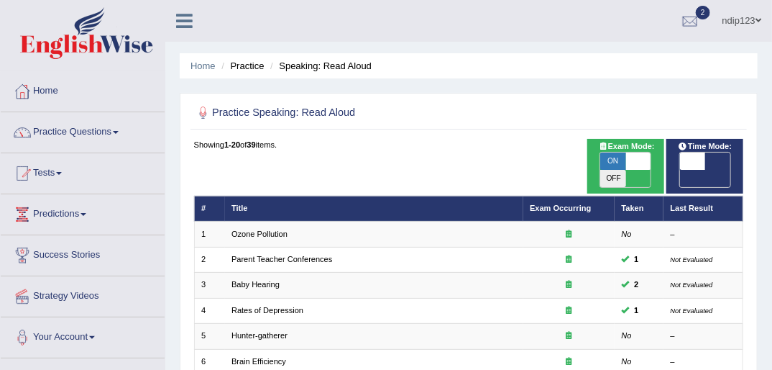
click at [679, 170] on span "OFF" at bounding box center [666, 178] width 25 height 17
checkbox input "true"
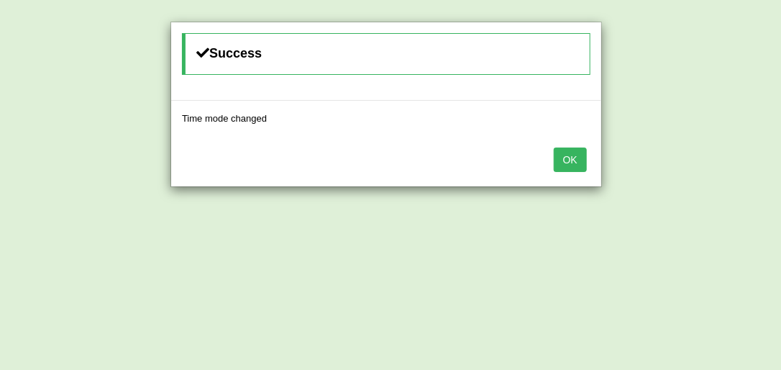
click at [578, 162] on button "OK" at bounding box center [570, 159] width 33 height 24
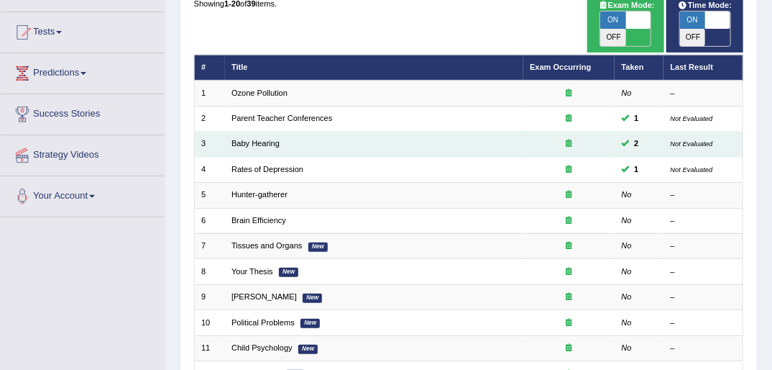
scroll to position [173, 0]
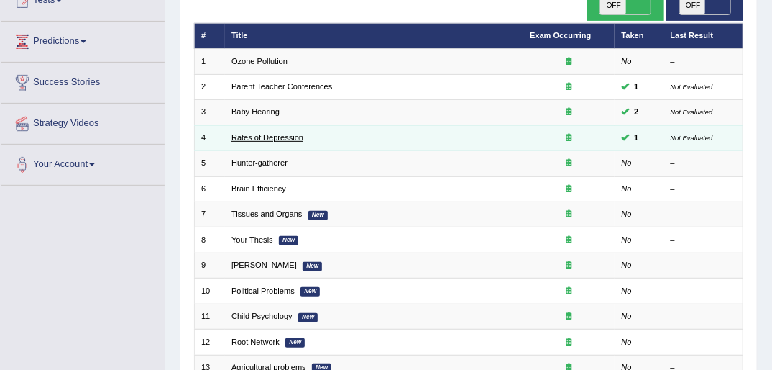
click at [246, 133] on link "Rates of Depression" at bounding box center [267, 137] width 72 height 9
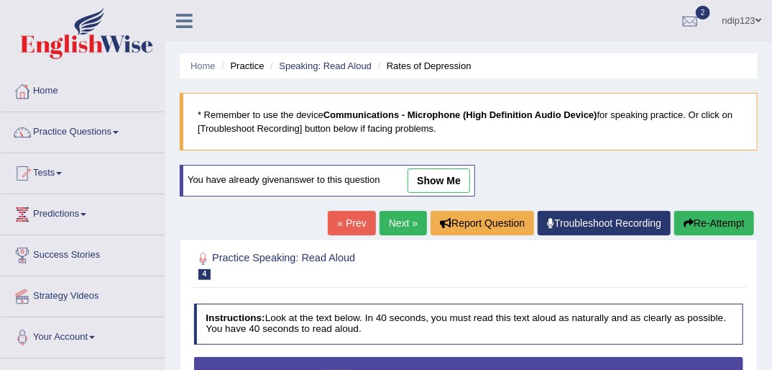
click at [445, 176] on link "show me" at bounding box center [439, 180] width 63 height 24
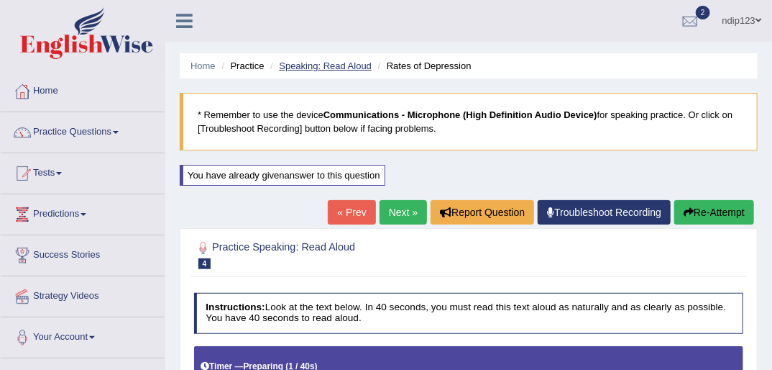
click at [326, 66] on link "Speaking: Read Aloud" at bounding box center [325, 65] width 93 height 11
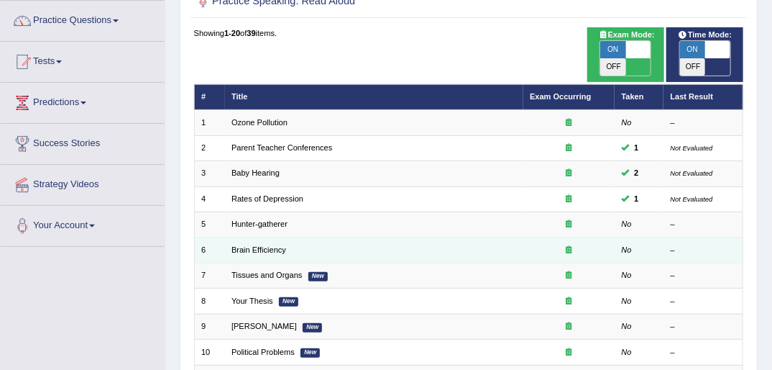
scroll to position [115, 0]
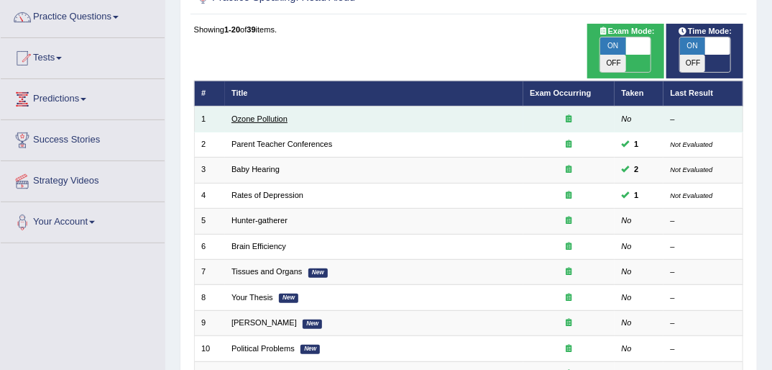
click at [251, 114] on link "Ozone Pollution" at bounding box center [259, 118] width 56 height 9
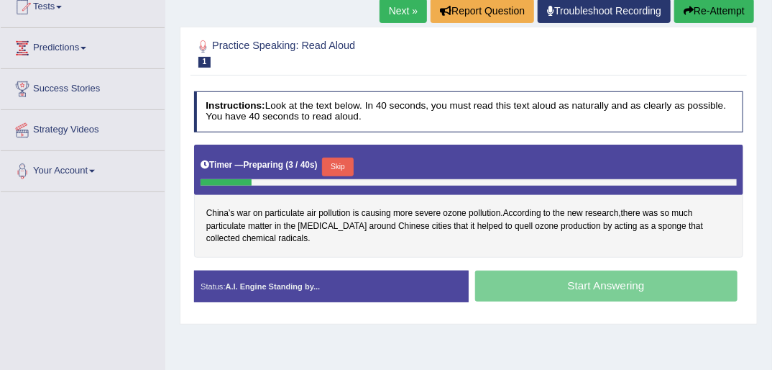
scroll to position [230, 0]
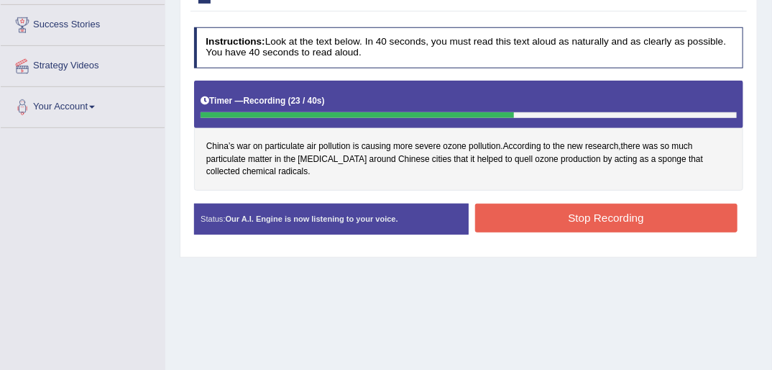
click at [584, 221] on button "Stop Recording" at bounding box center [606, 217] width 262 height 28
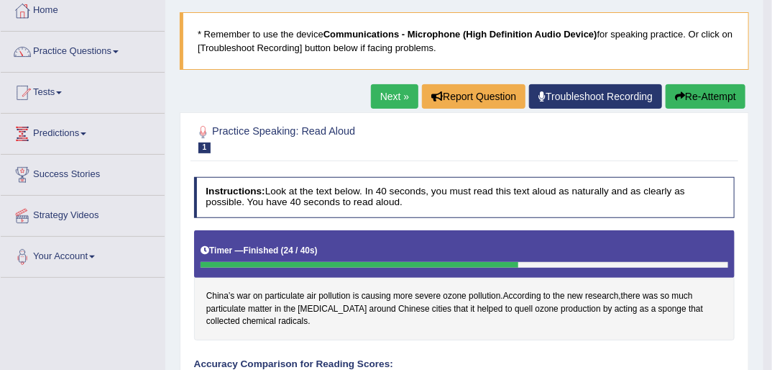
scroll to position [74, 0]
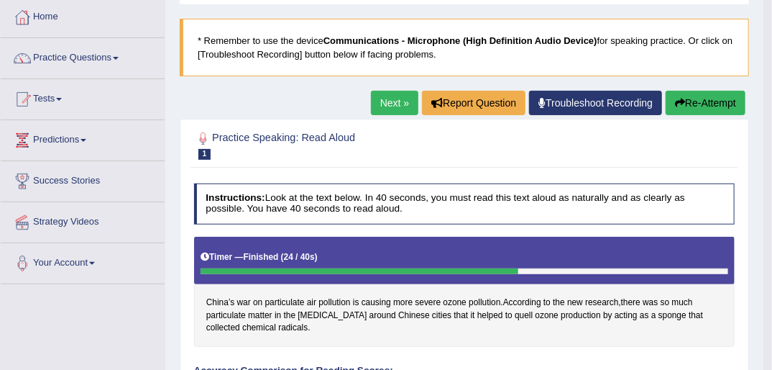
click at [684, 99] on button "Re-Attempt" at bounding box center [706, 103] width 80 height 24
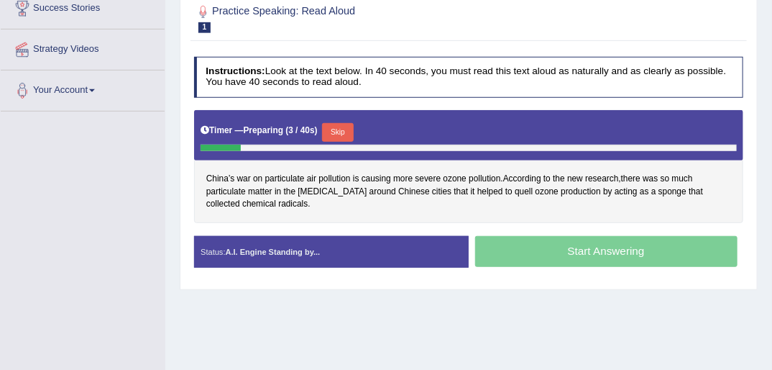
click at [334, 127] on button "Skip" at bounding box center [337, 132] width 31 height 19
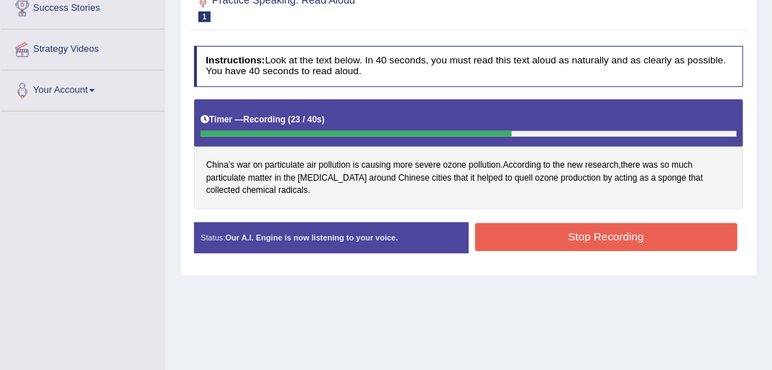
click at [618, 239] on button "Stop Recording" at bounding box center [606, 237] width 262 height 28
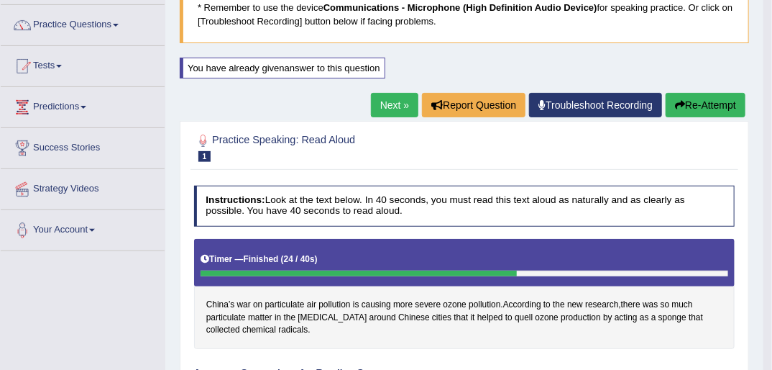
scroll to position [74, 0]
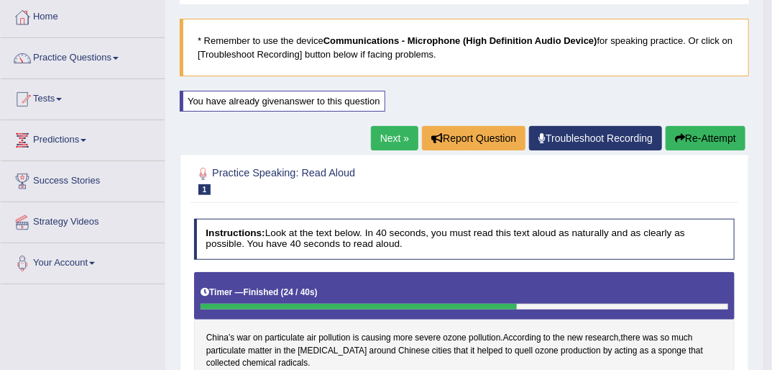
drag, startPoint x: 700, startPoint y: 136, endPoint x: 680, endPoint y: 151, distance: 25.2
click at [699, 136] on button "Re-Attempt" at bounding box center [706, 138] width 80 height 24
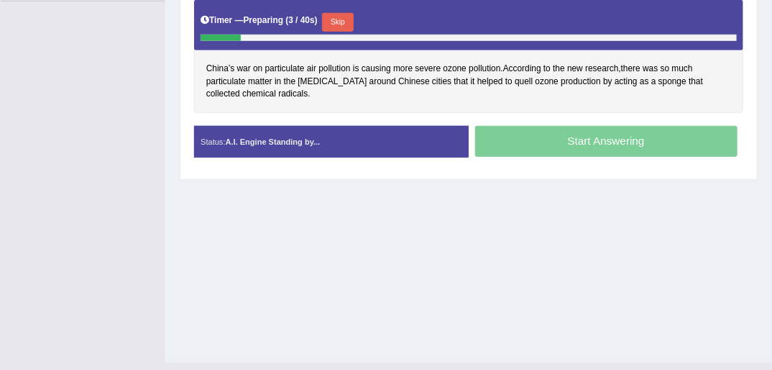
scroll to position [328, 0]
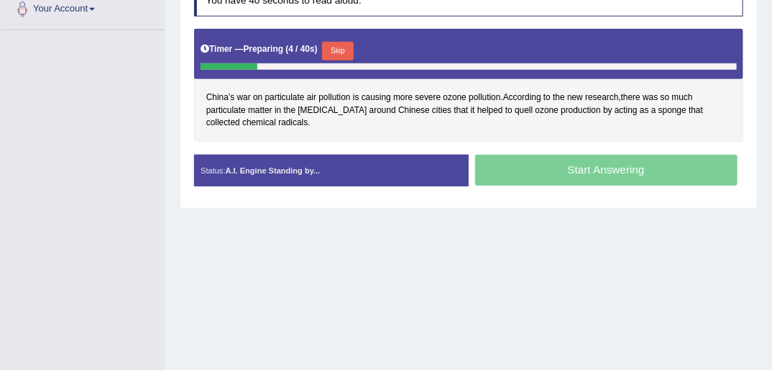
click at [334, 45] on button "Skip" at bounding box center [337, 51] width 31 height 19
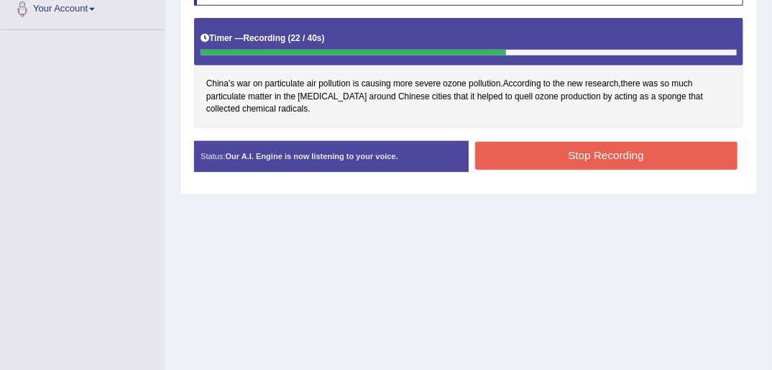
click at [608, 152] on button "Stop Recording" at bounding box center [606, 156] width 262 height 28
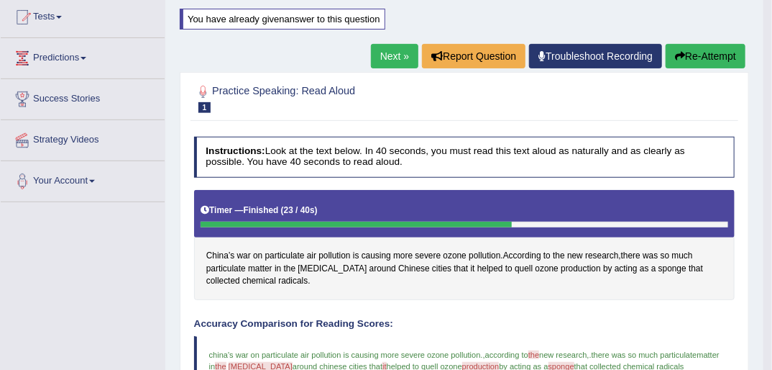
scroll to position [155, 0]
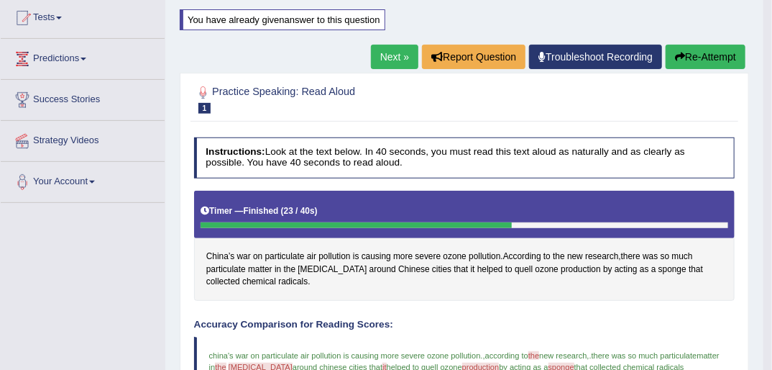
click at [716, 59] on button "Re-Attempt" at bounding box center [706, 57] width 80 height 24
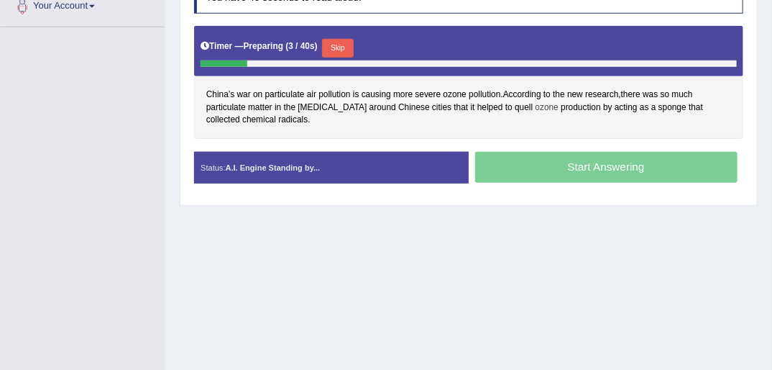
scroll to position [333, 0]
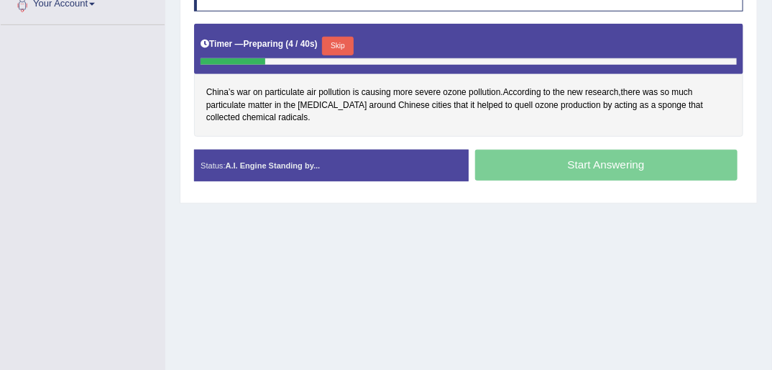
click at [331, 42] on button "Skip" at bounding box center [337, 46] width 31 height 19
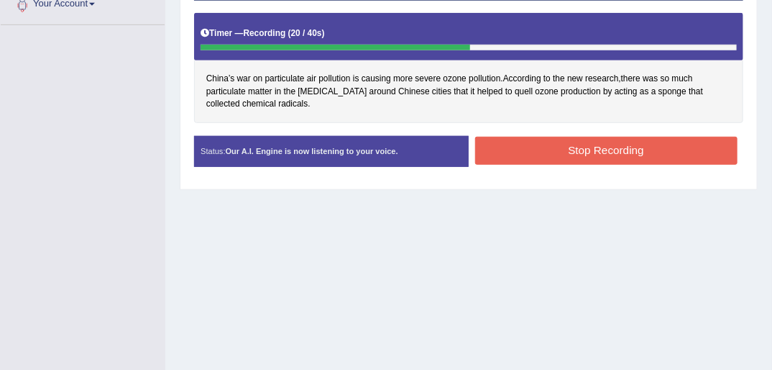
click at [590, 145] on button "Stop Recording" at bounding box center [606, 151] width 262 height 28
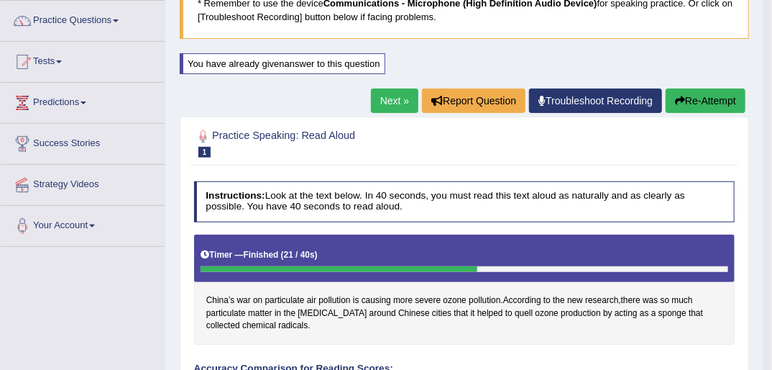
scroll to position [103, 0]
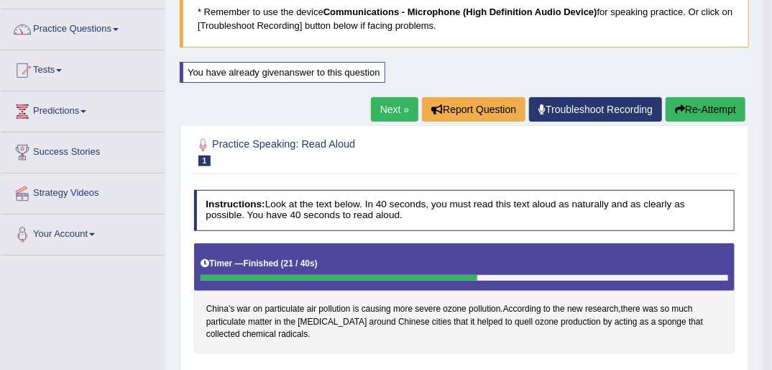
click at [689, 104] on button "Re-Attempt" at bounding box center [706, 109] width 80 height 24
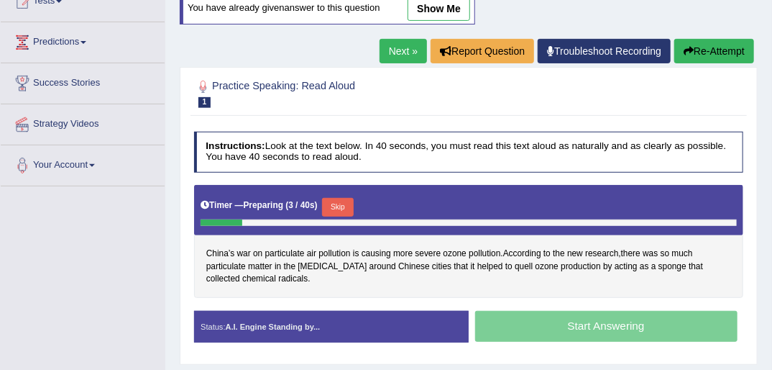
scroll to position [160, 0]
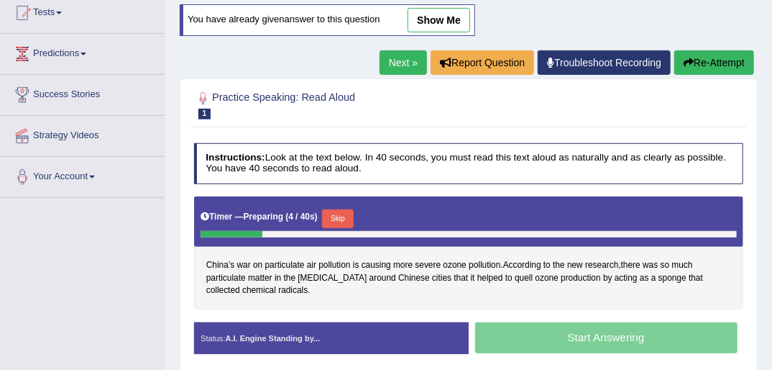
click at [403, 59] on link "Next »" at bounding box center [403, 62] width 47 height 24
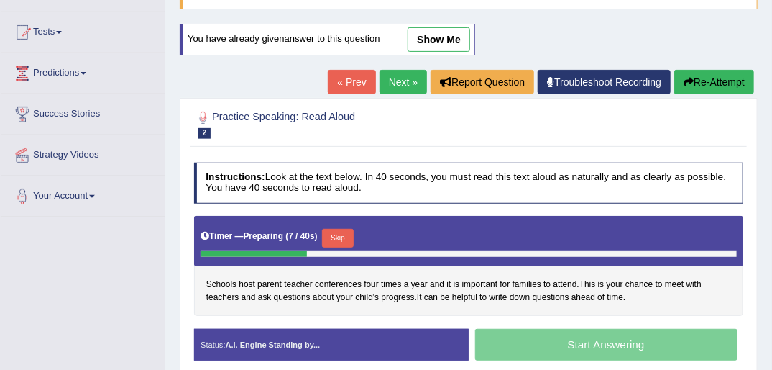
scroll to position [115, 0]
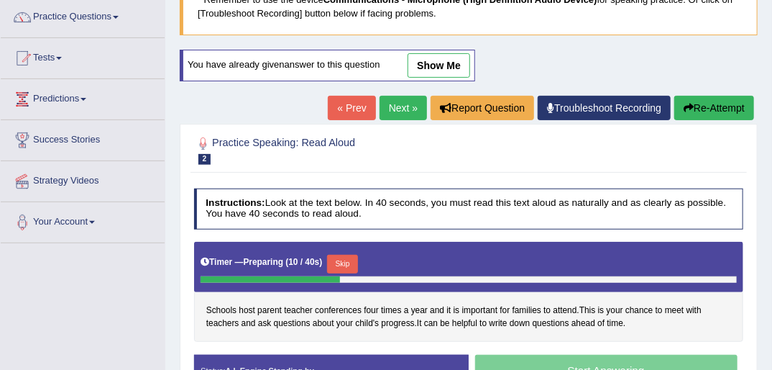
click at [401, 109] on link "Next »" at bounding box center [403, 108] width 47 height 24
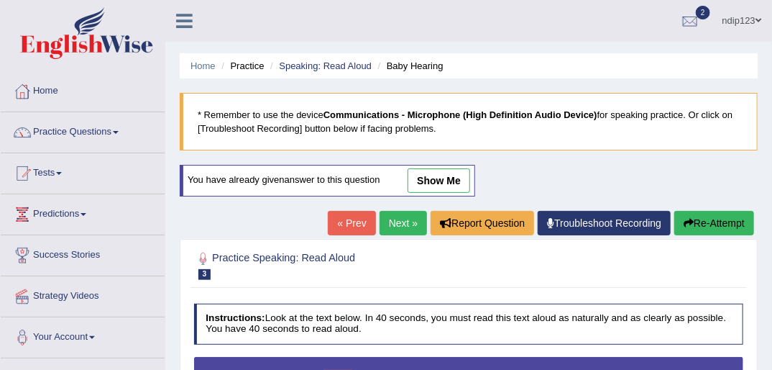
click at [400, 216] on link "Next »" at bounding box center [403, 223] width 47 height 24
click at [403, 220] on link "Next »" at bounding box center [403, 223] width 47 height 24
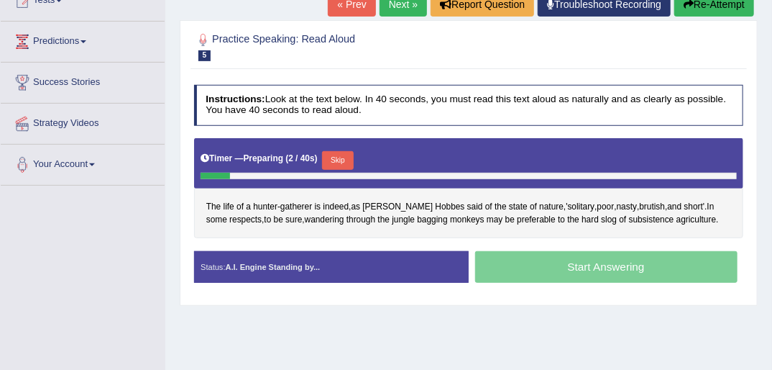
scroll to position [230, 0]
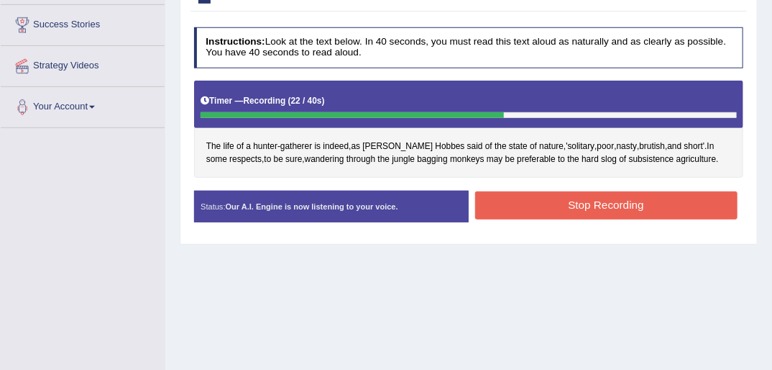
click at [638, 201] on button "Stop Recording" at bounding box center [606, 205] width 262 height 28
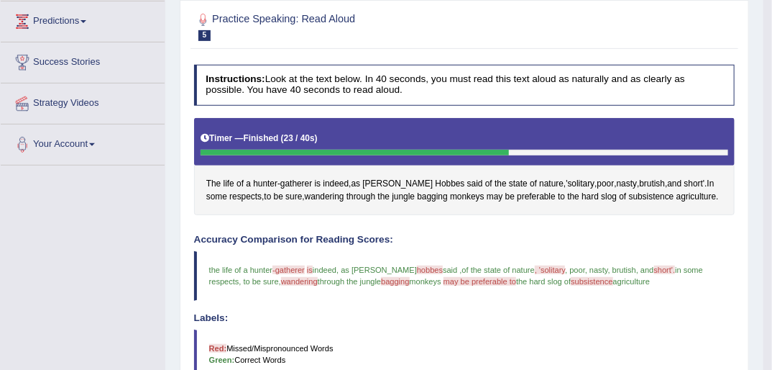
scroll to position [173, 0]
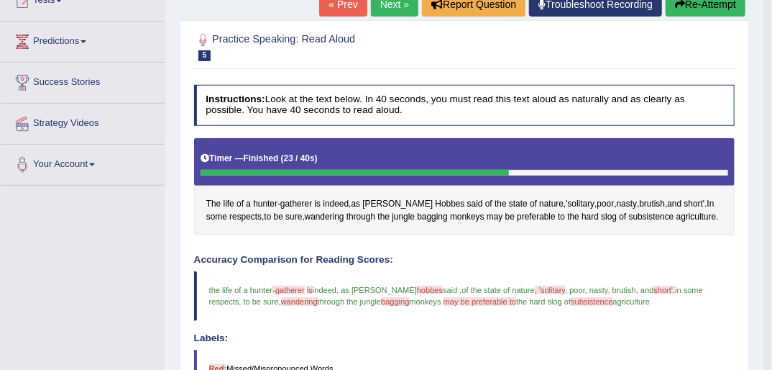
click at [694, 3] on button "Re-Attempt" at bounding box center [706, 4] width 80 height 24
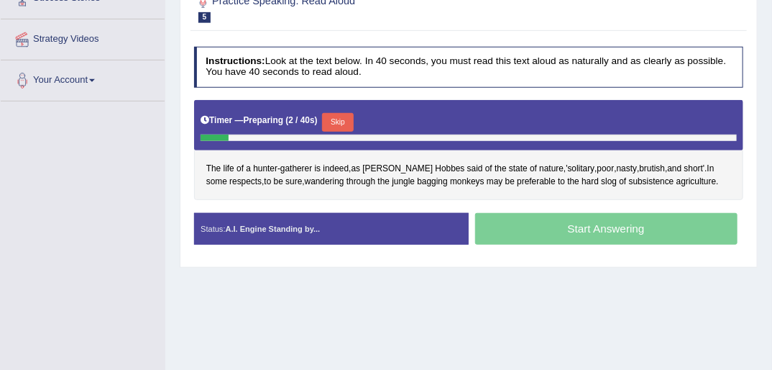
click at [341, 121] on button "Skip" at bounding box center [337, 122] width 31 height 19
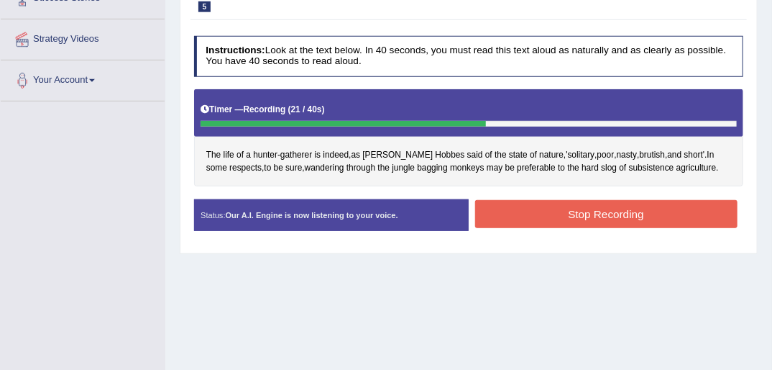
click at [617, 214] on button "Stop Recording" at bounding box center [606, 214] width 262 height 28
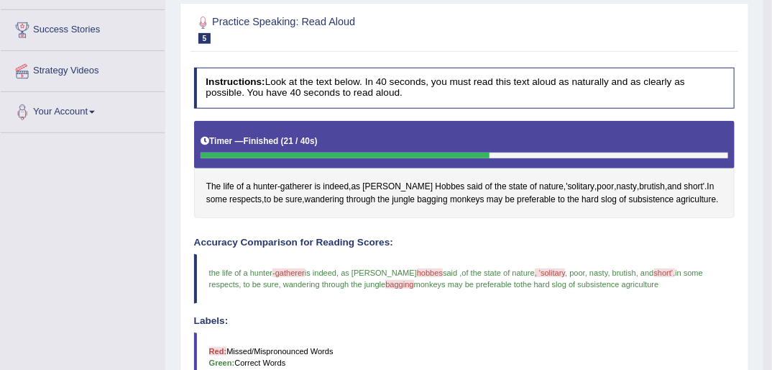
scroll to position [257, 0]
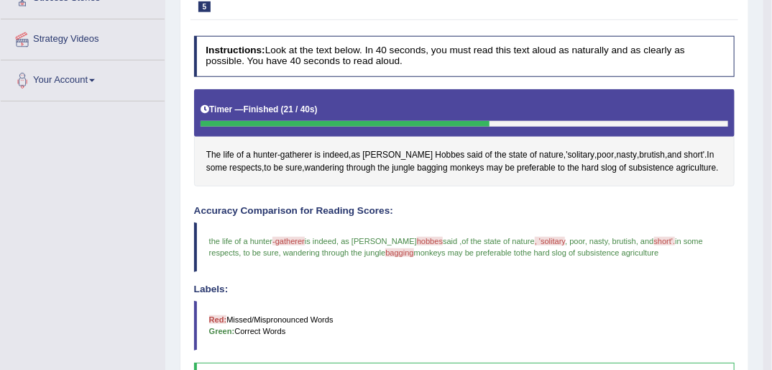
click at [417, 238] on span "hobbes" at bounding box center [430, 241] width 26 height 9
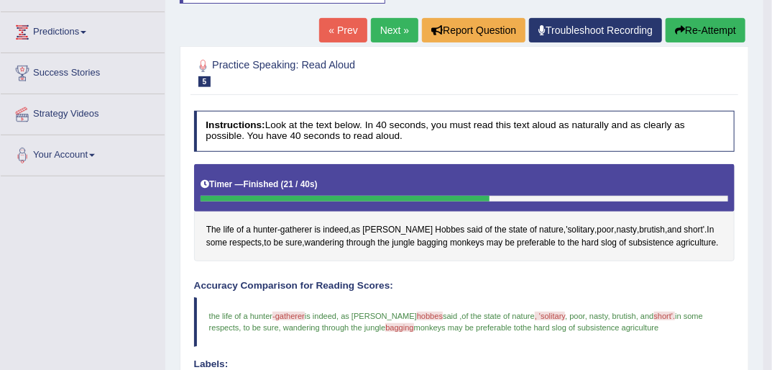
scroll to position [154, 0]
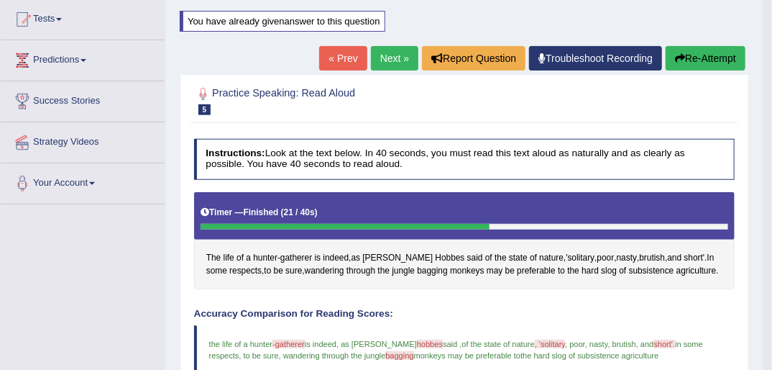
click at [690, 60] on button "Re-Attempt" at bounding box center [706, 58] width 80 height 24
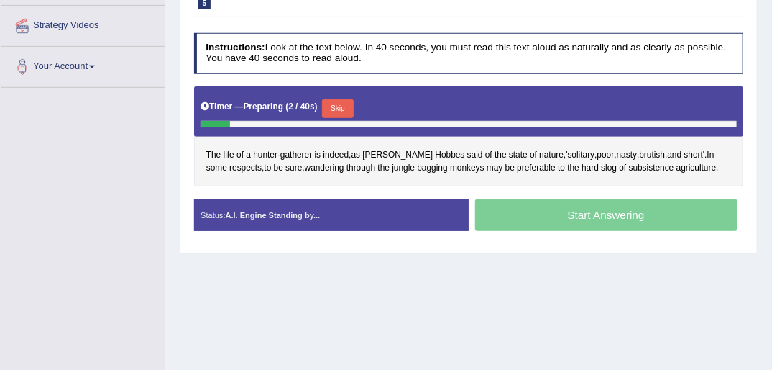
click at [339, 104] on button "Skip" at bounding box center [337, 108] width 31 height 19
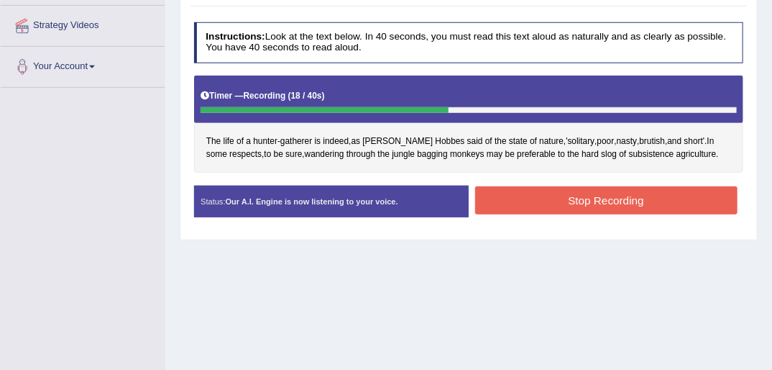
click at [633, 199] on button "Stop Recording" at bounding box center [606, 200] width 262 height 28
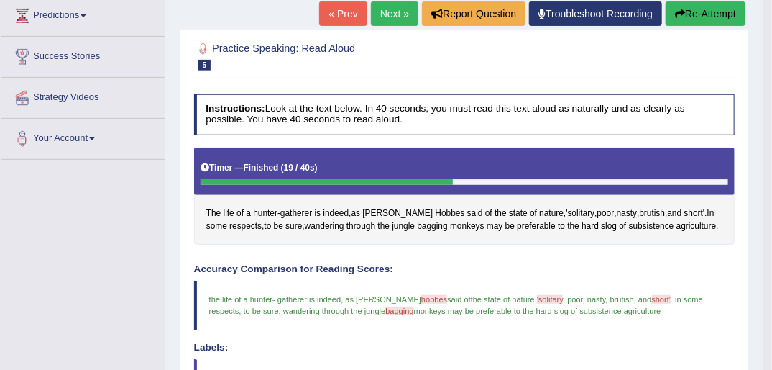
scroll to position [98, 0]
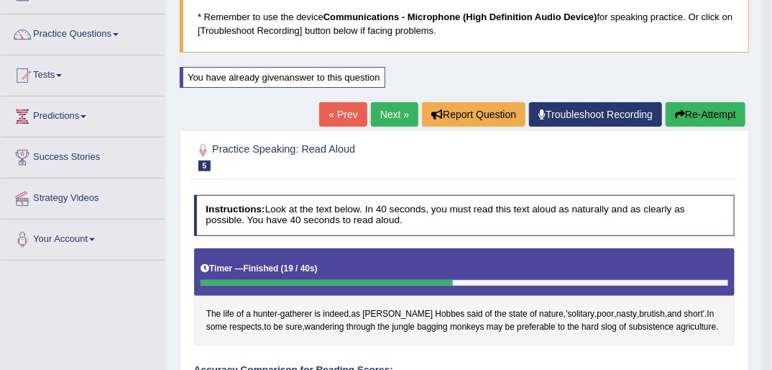
click at [398, 115] on link "Next »" at bounding box center [394, 114] width 47 height 24
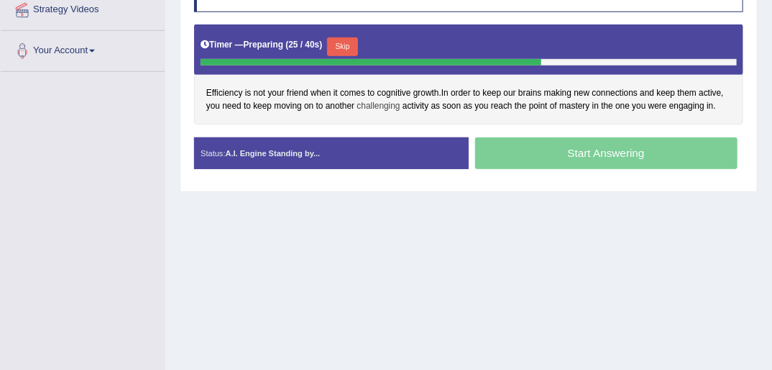
scroll to position [288, 0]
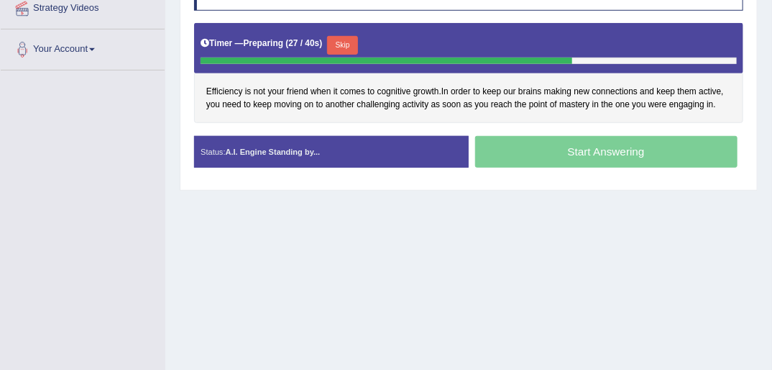
click at [347, 46] on button "Skip" at bounding box center [342, 45] width 31 height 19
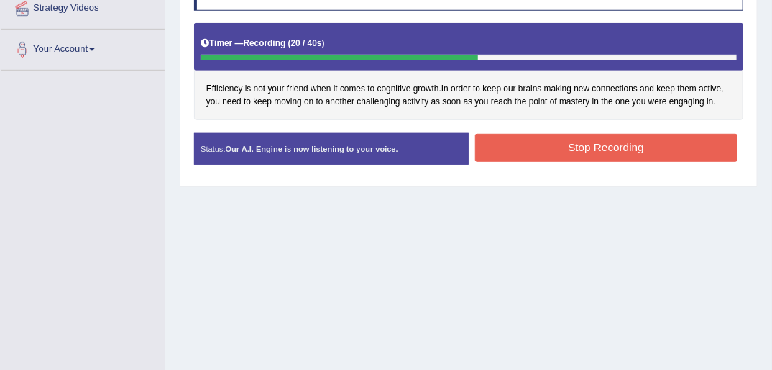
click at [635, 151] on button "Stop Recording" at bounding box center [606, 148] width 262 height 28
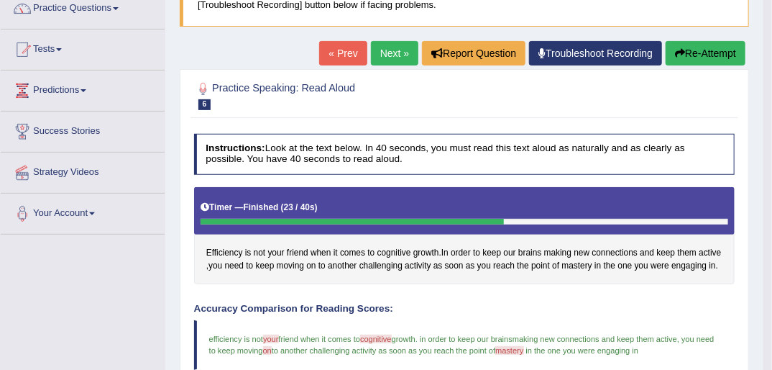
scroll to position [58, 0]
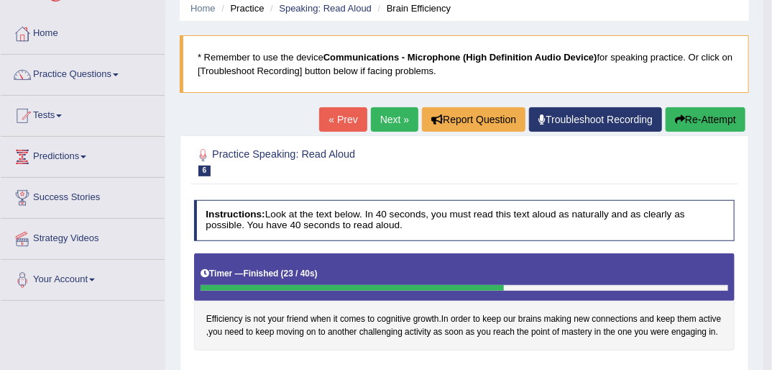
click at [394, 118] on link "Next »" at bounding box center [394, 119] width 47 height 24
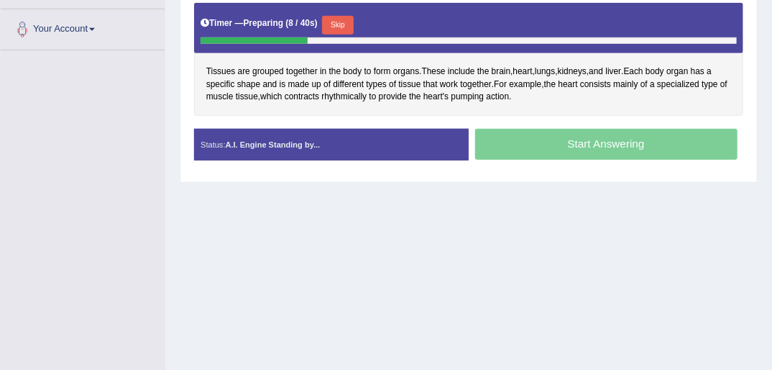
scroll to position [288, 0]
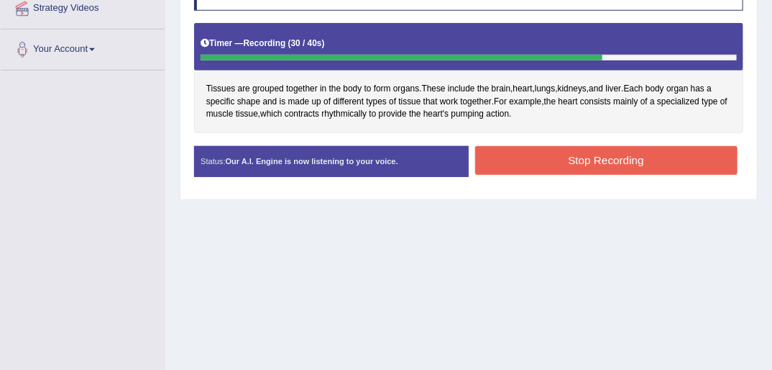
click at [587, 152] on button "Stop Recording" at bounding box center [606, 160] width 262 height 28
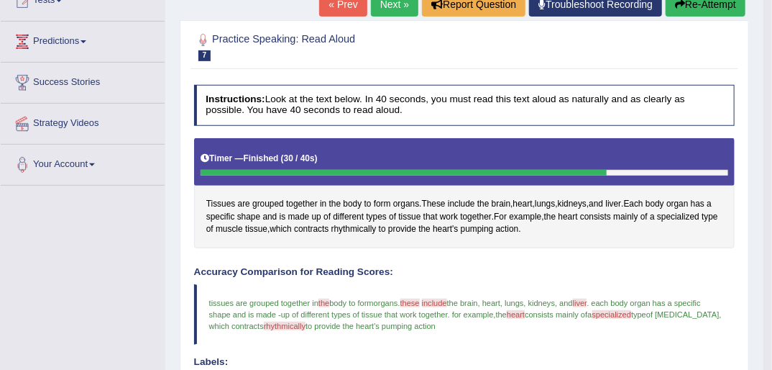
scroll to position [115, 0]
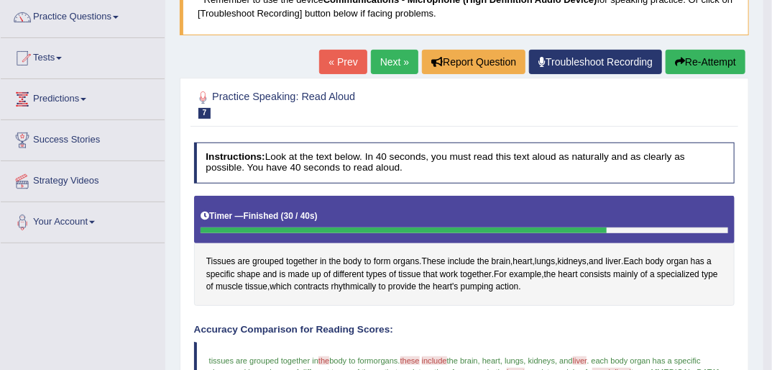
drag, startPoint x: 710, startPoint y: 61, endPoint x: 702, endPoint y: 69, distance: 11.7
click at [710, 61] on button "Re-Attempt" at bounding box center [706, 62] width 80 height 24
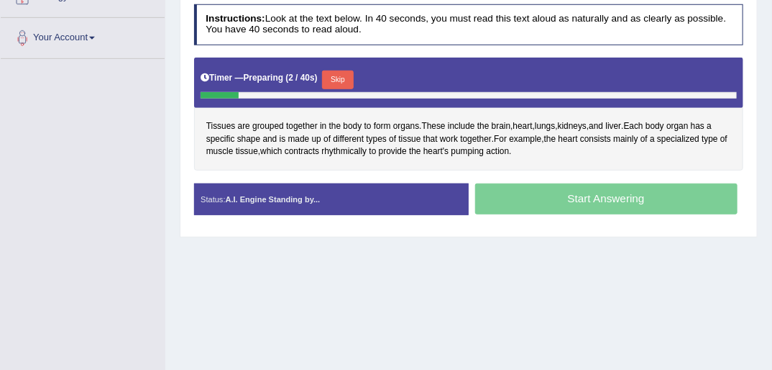
click at [341, 75] on button "Skip" at bounding box center [337, 79] width 31 height 19
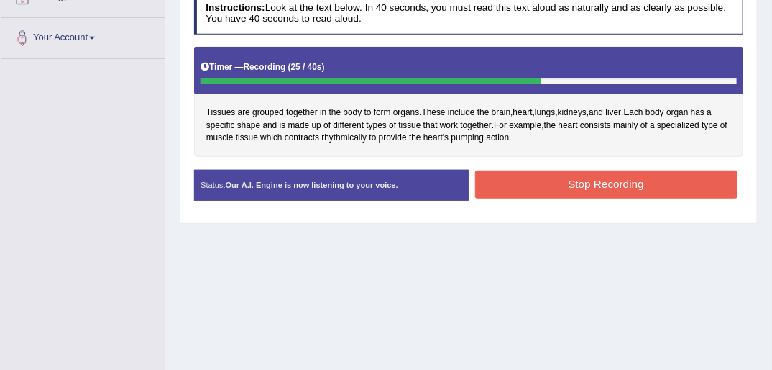
click at [556, 185] on button "Stop Recording" at bounding box center [606, 184] width 262 height 28
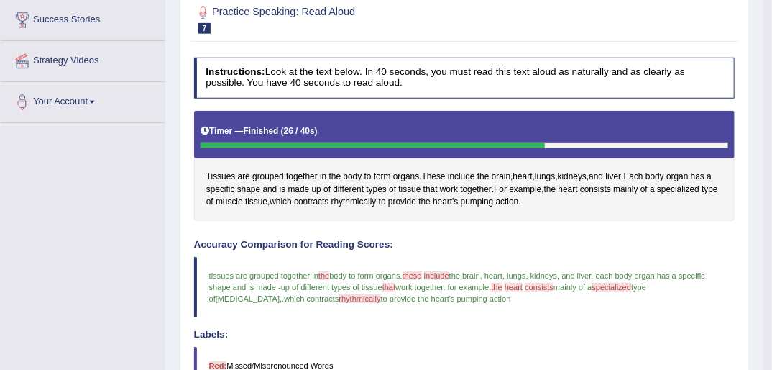
scroll to position [121, 0]
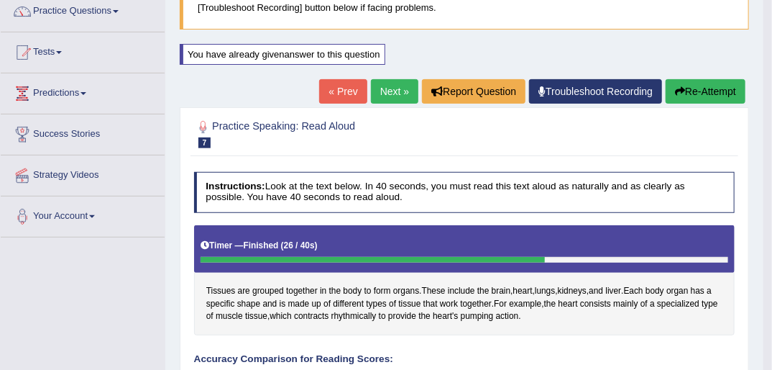
click at [394, 95] on link "Next »" at bounding box center [394, 91] width 47 height 24
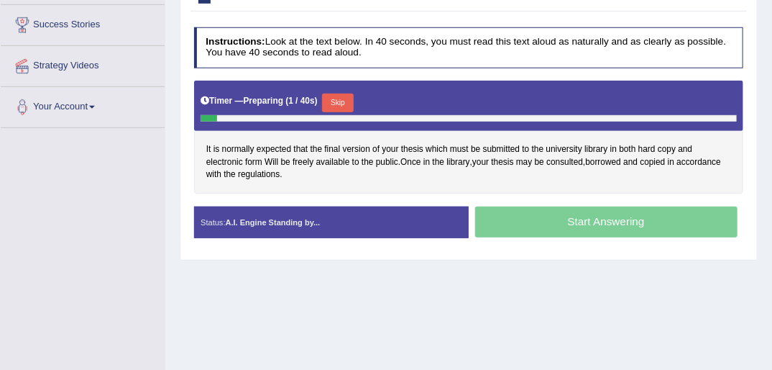
scroll to position [288, 0]
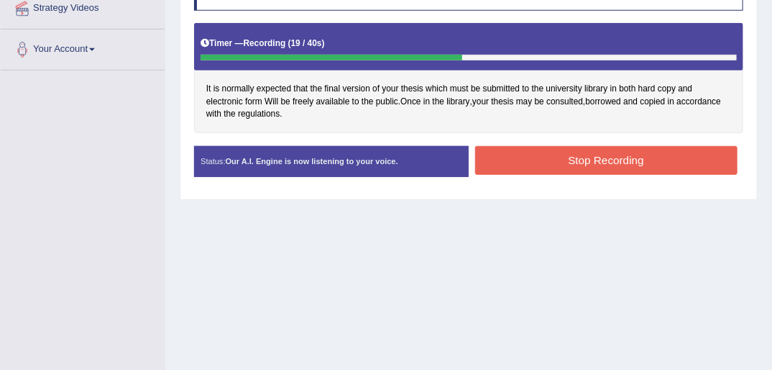
click at [569, 161] on button "Stop Recording" at bounding box center [606, 160] width 262 height 28
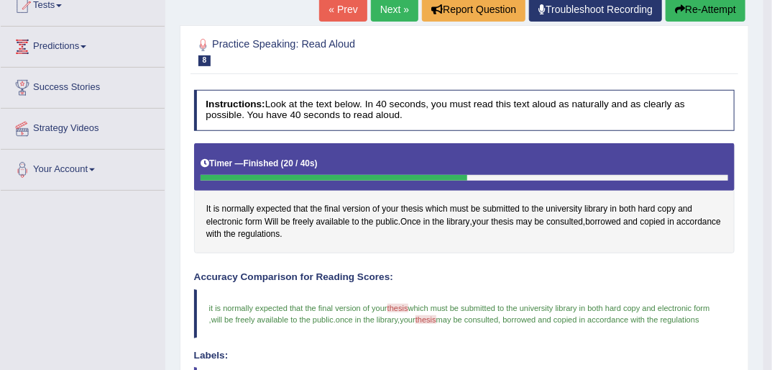
scroll to position [0, 0]
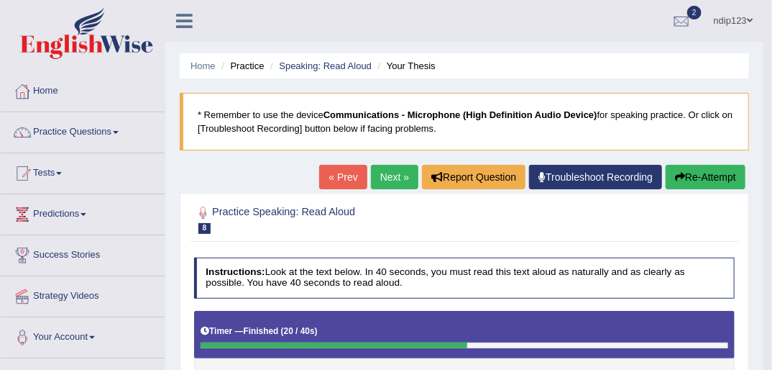
click at [393, 177] on link "Next »" at bounding box center [394, 177] width 47 height 24
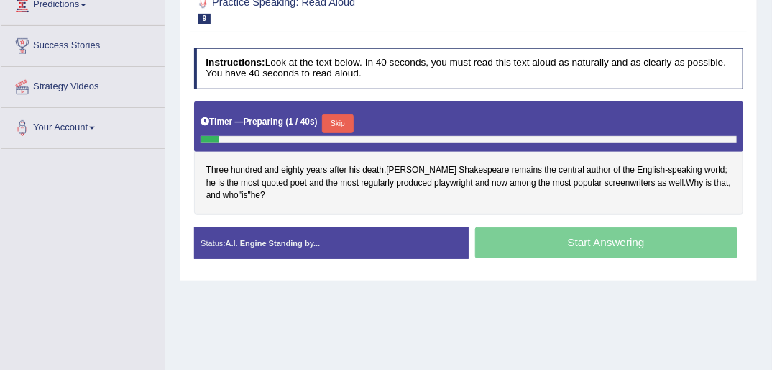
scroll to position [230, 0]
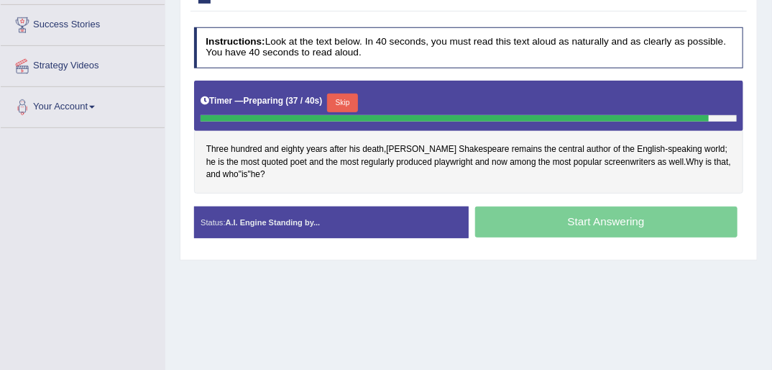
click at [348, 98] on button "Skip" at bounding box center [342, 102] width 31 height 19
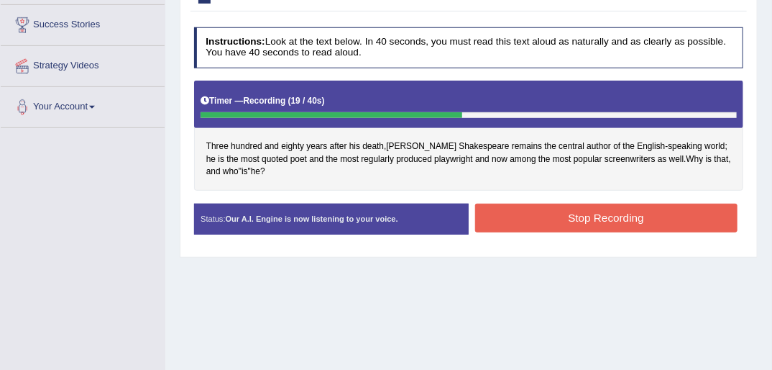
click at [625, 213] on button "Stop Recording" at bounding box center [606, 217] width 262 height 28
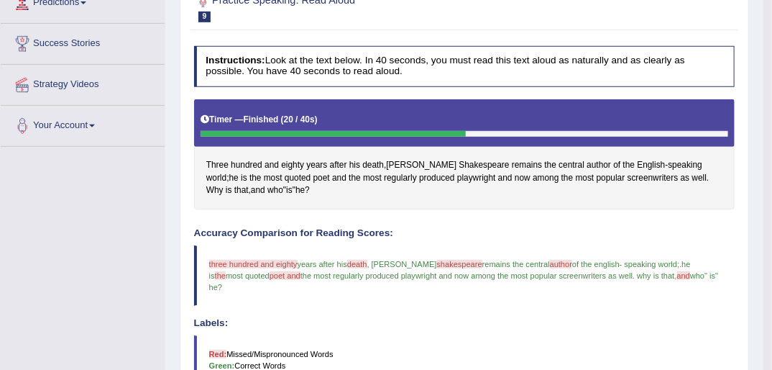
scroll to position [173, 0]
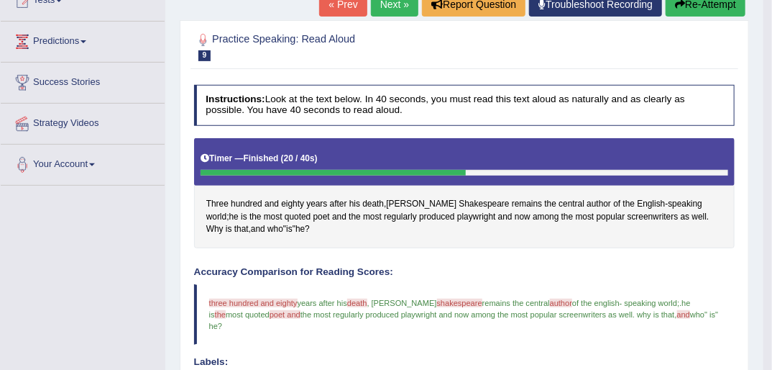
click at [687, 8] on button "Re-Attempt" at bounding box center [706, 4] width 80 height 24
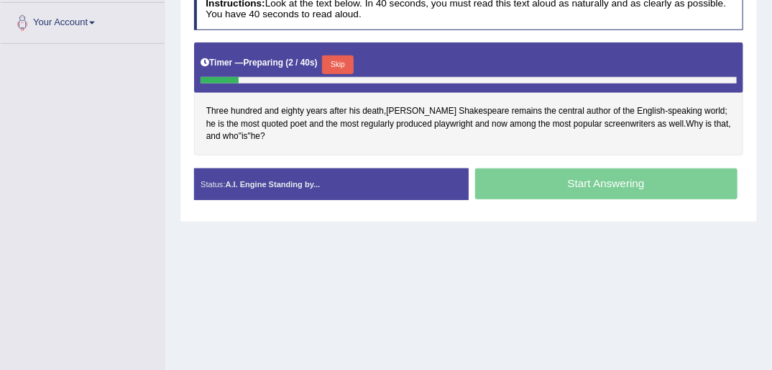
click at [339, 63] on button "Skip" at bounding box center [337, 64] width 31 height 19
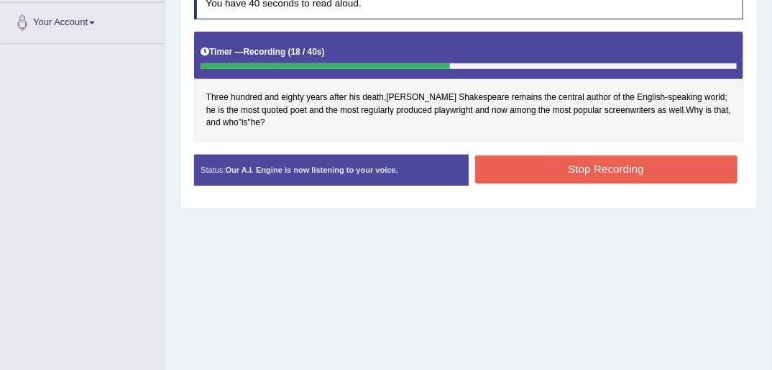
click at [579, 170] on button "Stop Recording" at bounding box center [606, 169] width 262 height 28
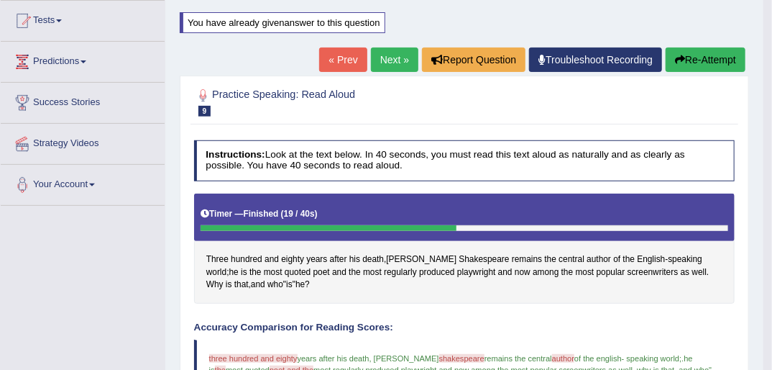
scroll to position [142, 0]
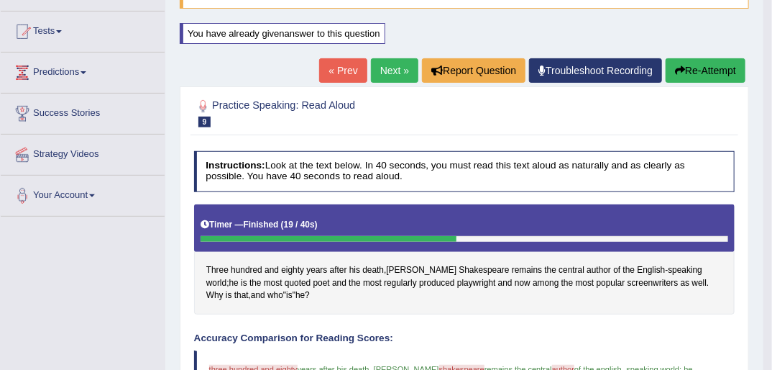
drag, startPoint x: 695, startPoint y: 66, endPoint x: 685, endPoint y: 69, distance: 10.5
click at [695, 66] on button "Re-Attempt" at bounding box center [706, 70] width 80 height 24
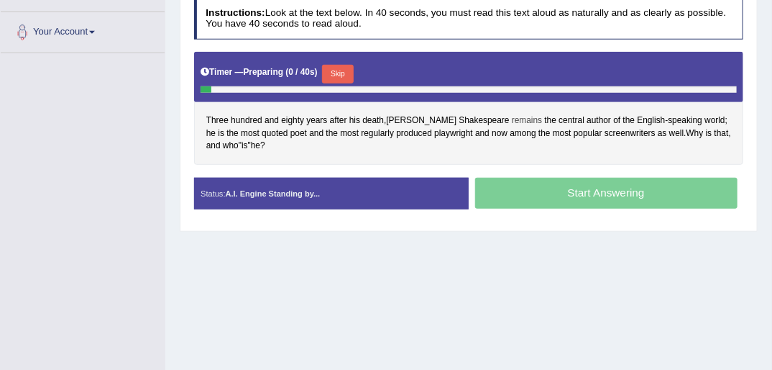
scroll to position [276, 0]
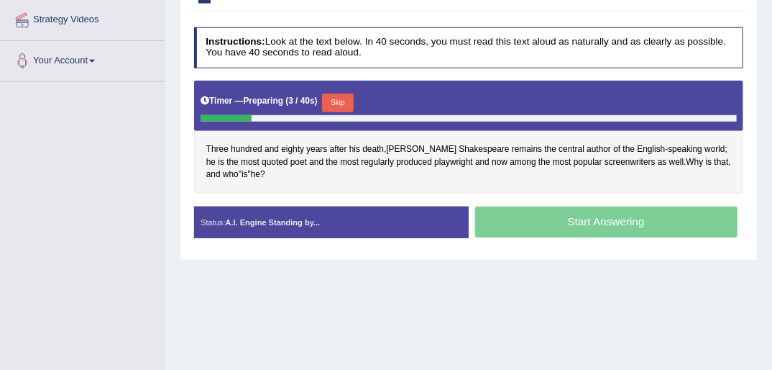
click at [337, 95] on button "Skip" at bounding box center [337, 102] width 31 height 19
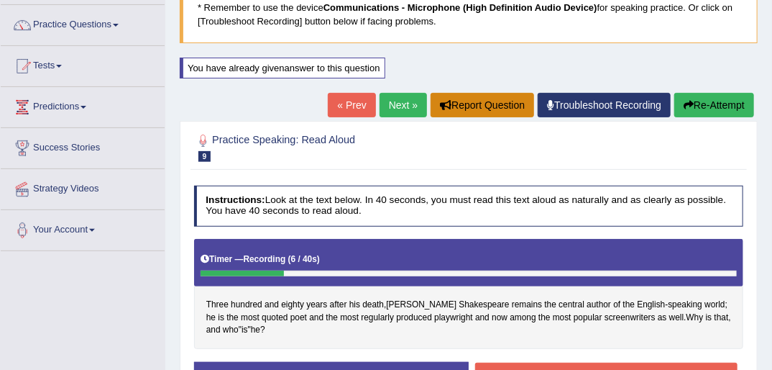
scroll to position [104, 0]
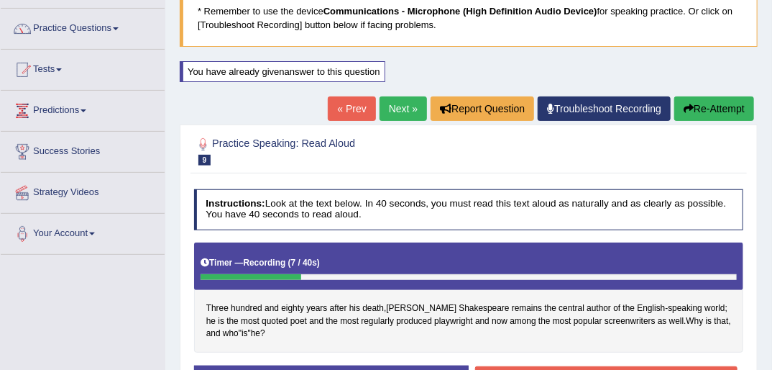
click at [347, 109] on link "« Prev" at bounding box center [351, 108] width 47 height 24
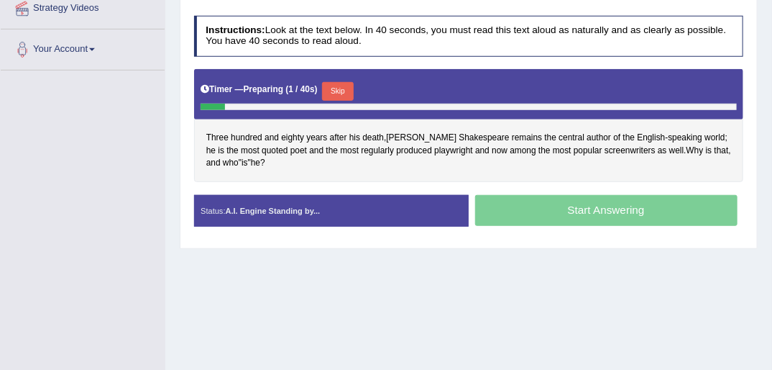
click at [336, 87] on button "Skip" at bounding box center [337, 91] width 31 height 19
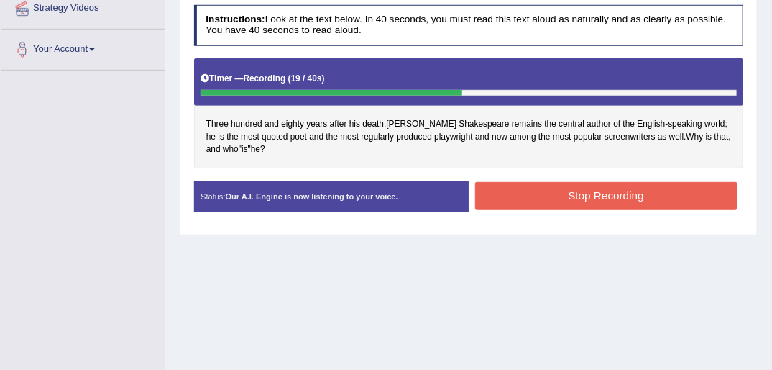
click at [581, 195] on button "Stop Recording" at bounding box center [606, 196] width 262 height 28
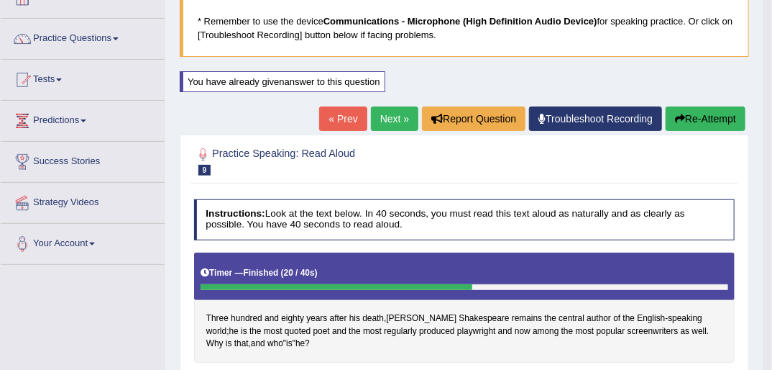
scroll to position [58, 0]
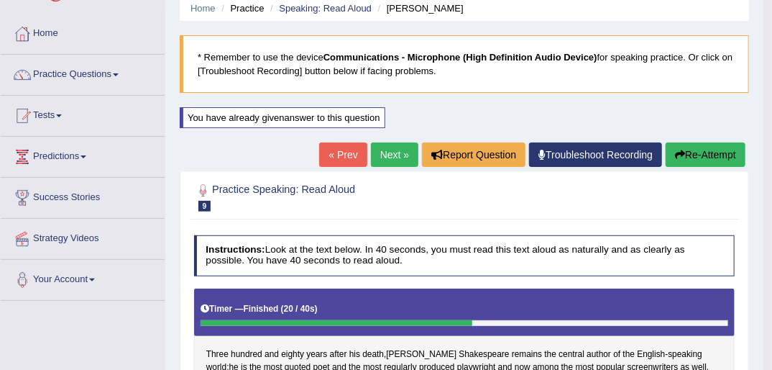
click at [682, 153] on icon "button" at bounding box center [680, 155] width 10 height 10
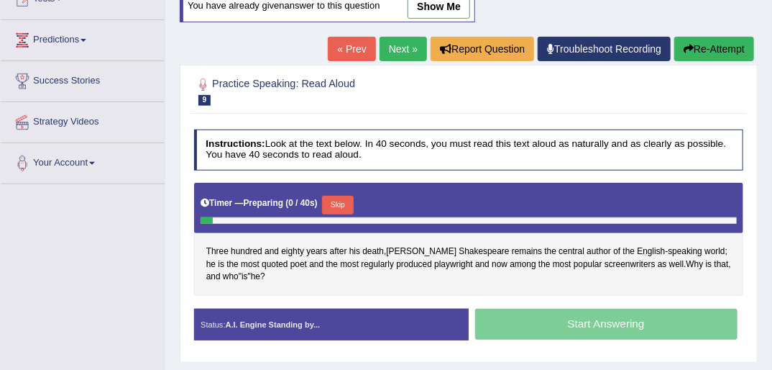
scroll to position [230, 0]
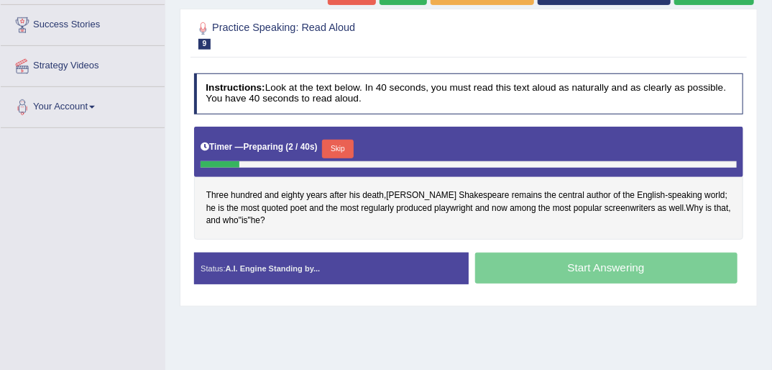
click at [334, 147] on button "Skip" at bounding box center [337, 148] width 31 height 19
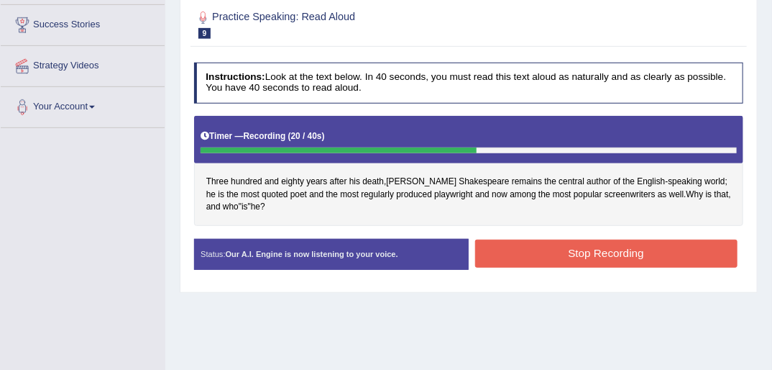
click at [532, 256] on button "Stop Recording" at bounding box center [606, 253] width 262 height 28
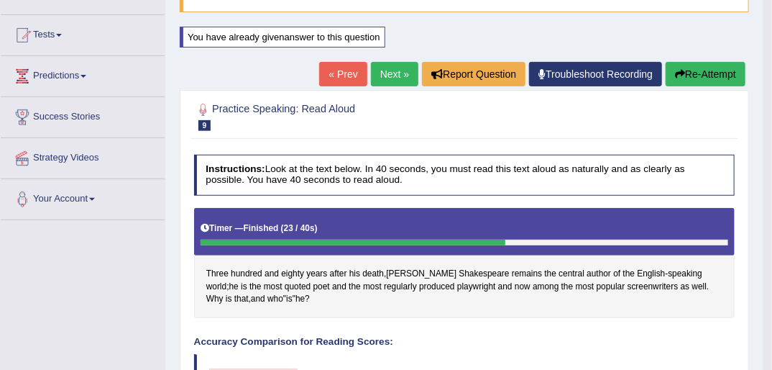
scroll to position [109, 0]
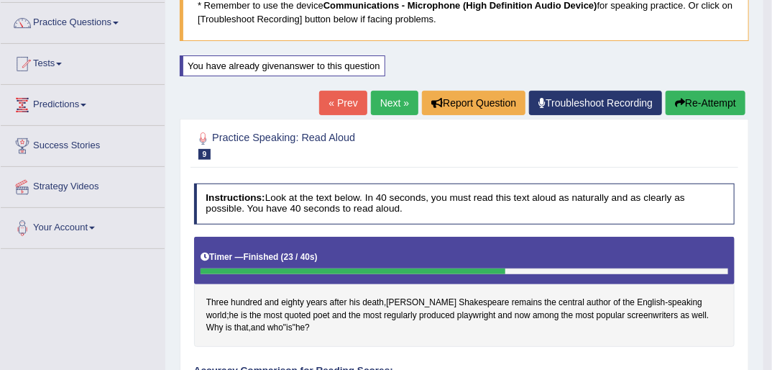
click at [687, 102] on button "Re-Attempt" at bounding box center [706, 103] width 80 height 24
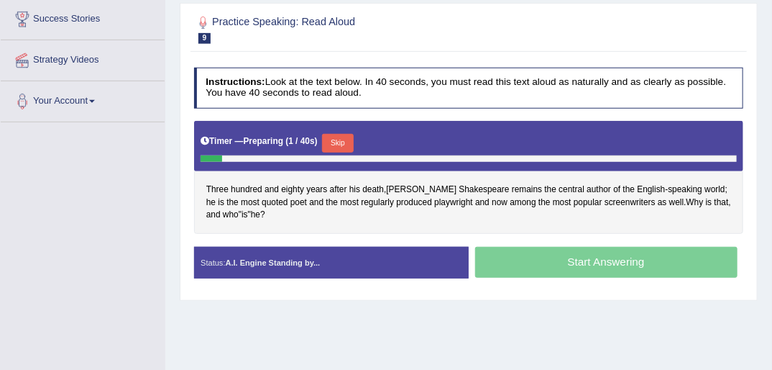
click at [341, 144] on button "Skip" at bounding box center [337, 143] width 31 height 19
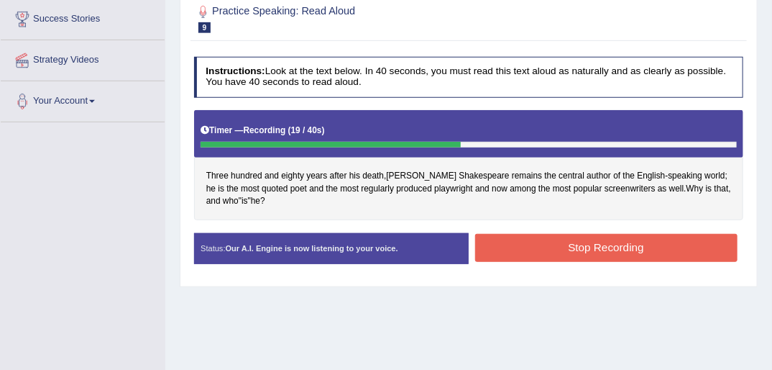
click at [624, 244] on button "Stop Recording" at bounding box center [606, 248] width 262 height 28
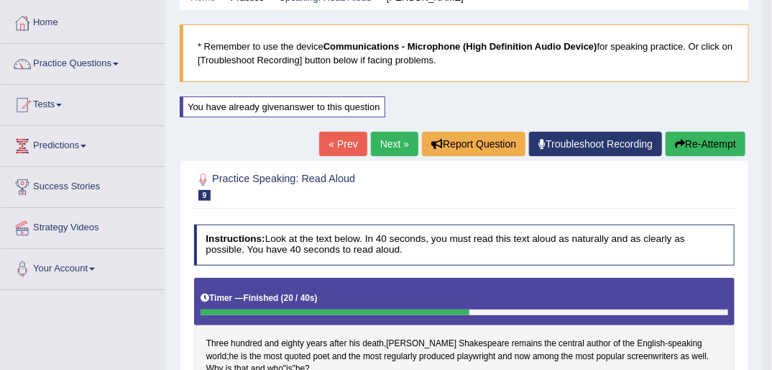
scroll to position [63, 0]
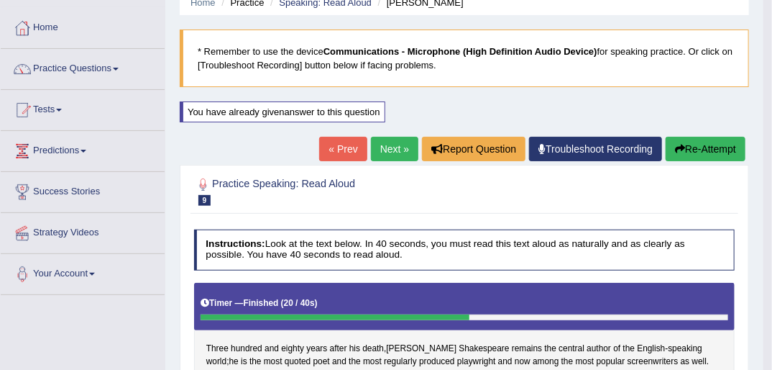
click at [701, 147] on button "Re-Attempt" at bounding box center [706, 149] width 80 height 24
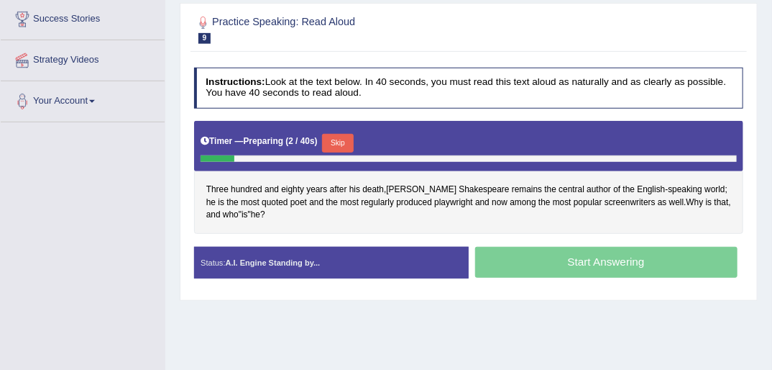
click at [339, 138] on button "Skip" at bounding box center [337, 143] width 31 height 19
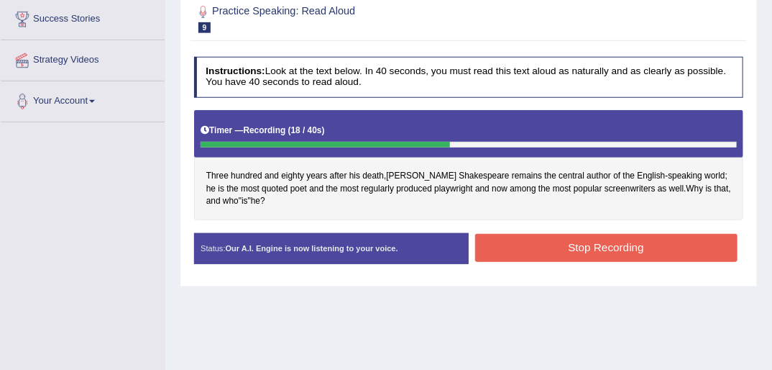
click at [636, 246] on button "Stop Recording" at bounding box center [606, 248] width 262 height 28
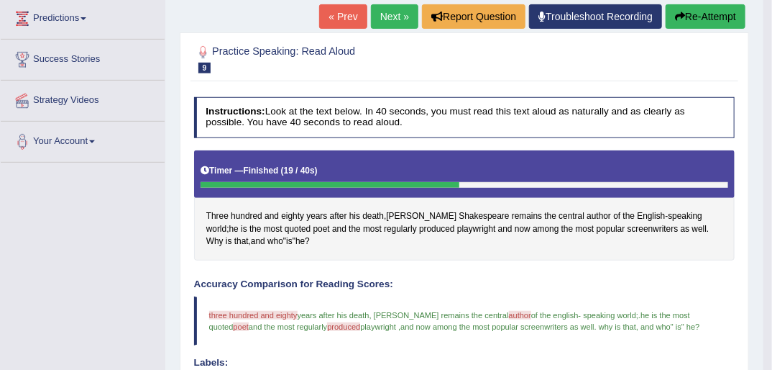
scroll to position [167, 0]
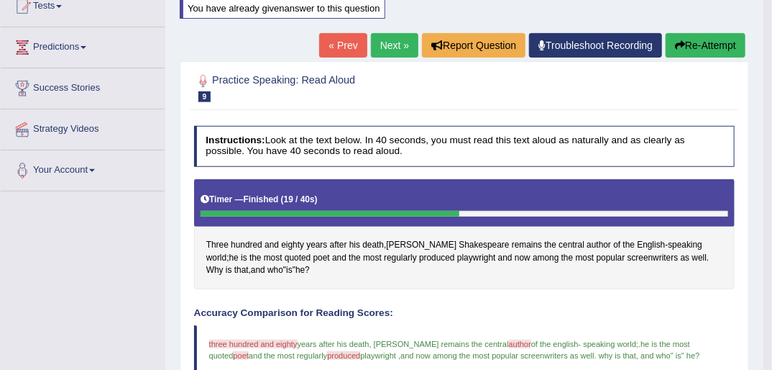
click at [383, 45] on link "Next »" at bounding box center [394, 45] width 47 height 24
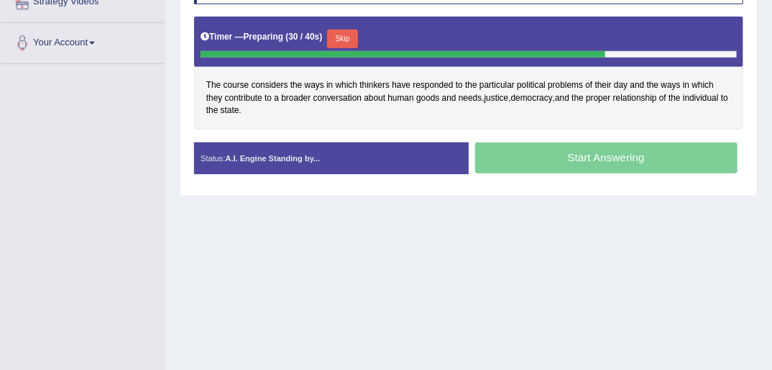
scroll to position [288, 0]
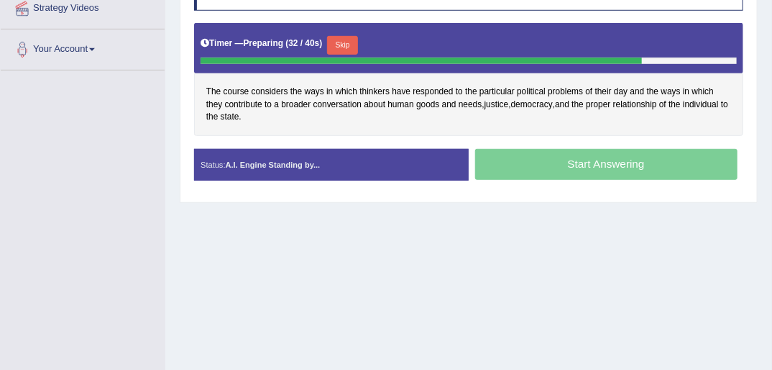
click at [343, 45] on button "Skip" at bounding box center [342, 45] width 31 height 19
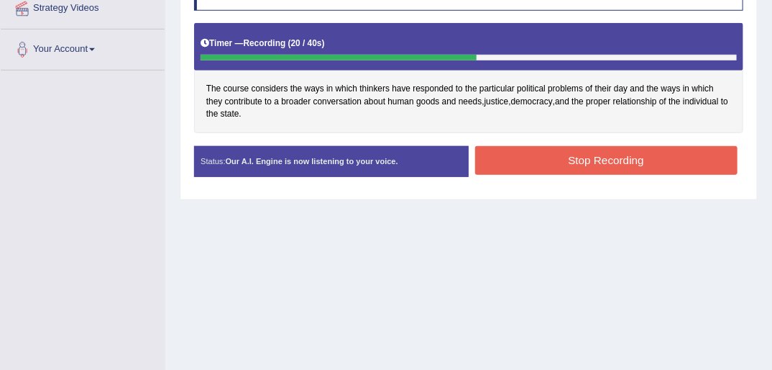
click at [573, 161] on button "Stop Recording" at bounding box center [606, 160] width 262 height 28
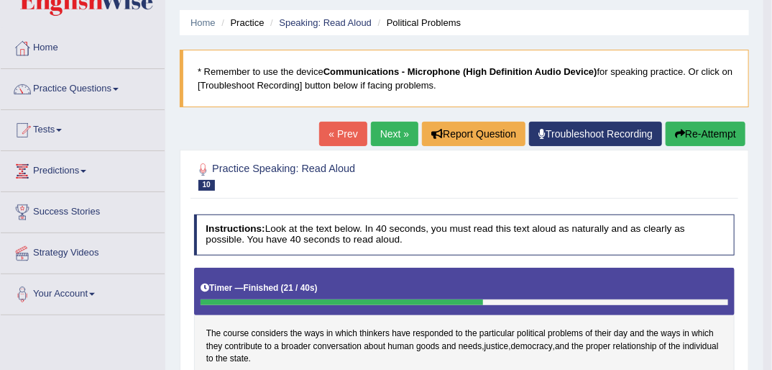
scroll to position [0, 0]
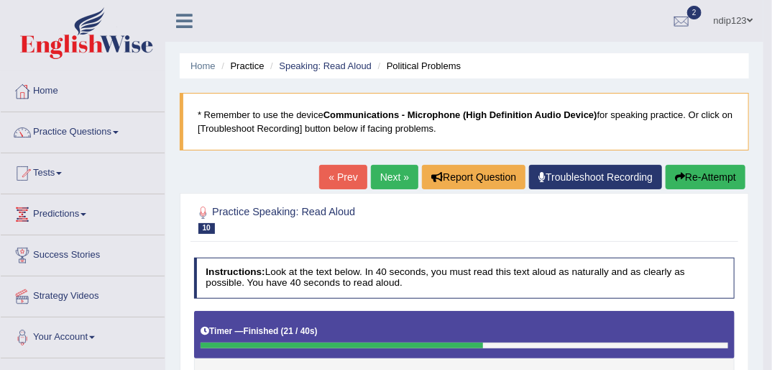
click at [394, 174] on link "Next »" at bounding box center [394, 177] width 47 height 24
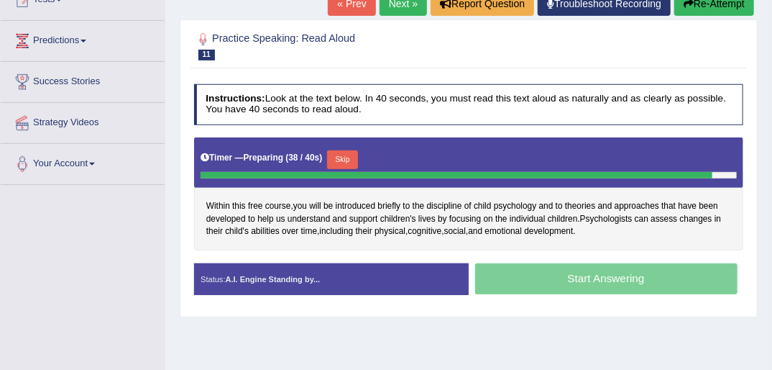
scroll to position [173, 0]
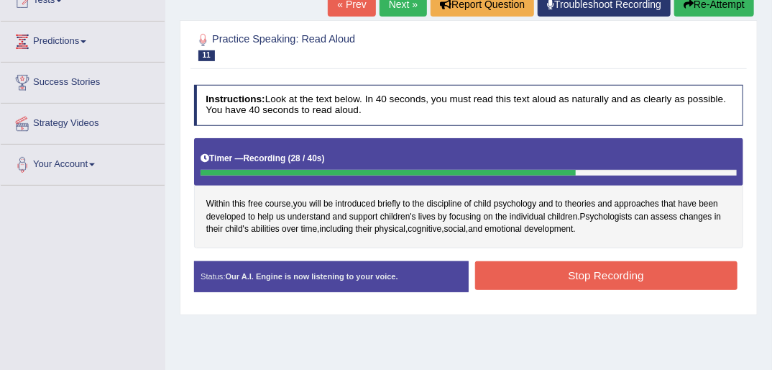
click at [613, 271] on button "Stop Recording" at bounding box center [606, 275] width 262 height 28
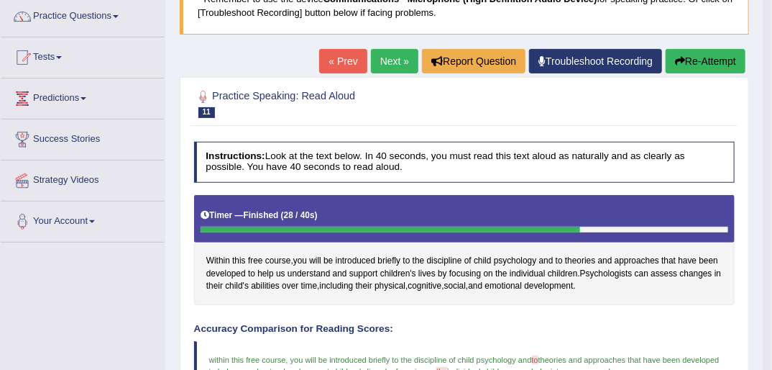
scroll to position [115, 0]
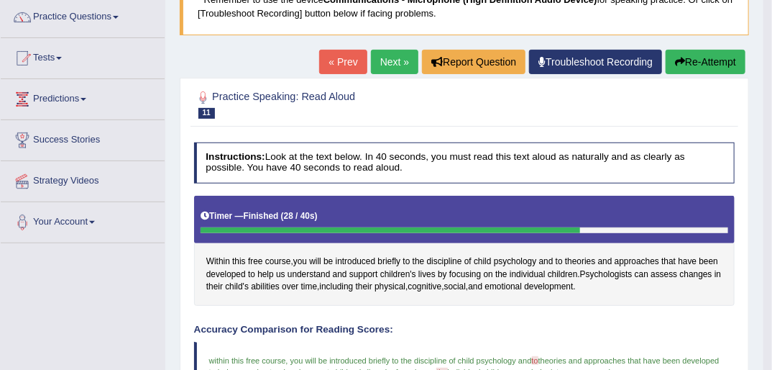
click at [696, 63] on button "Re-Attempt" at bounding box center [706, 62] width 80 height 24
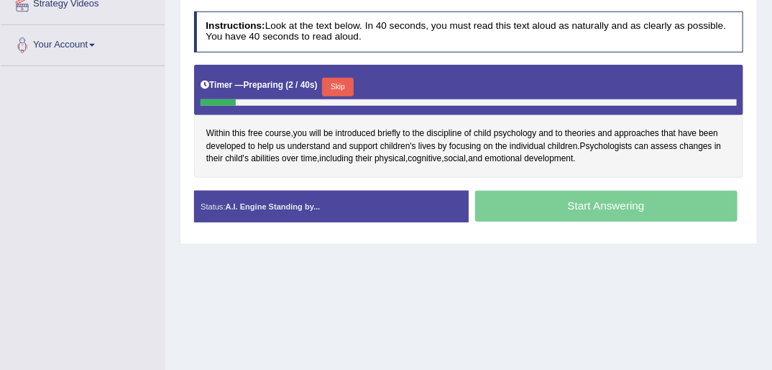
click at [343, 82] on button "Skip" at bounding box center [337, 87] width 31 height 19
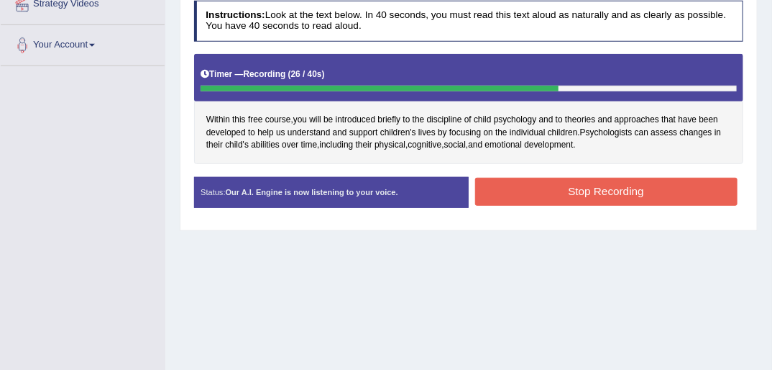
click at [595, 191] on button "Stop Recording" at bounding box center [606, 192] width 262 height 28
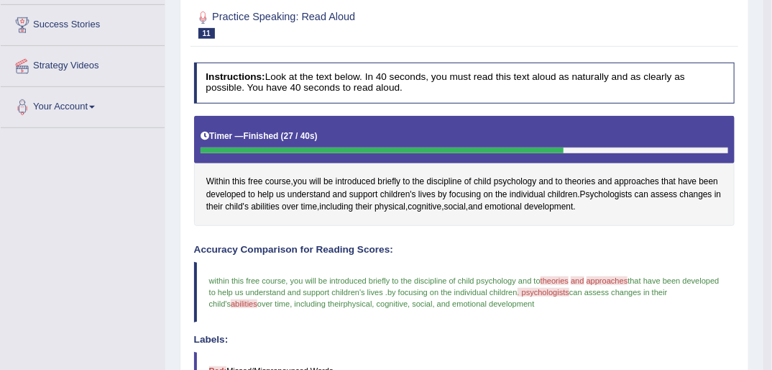
scroll to position [177, 0]
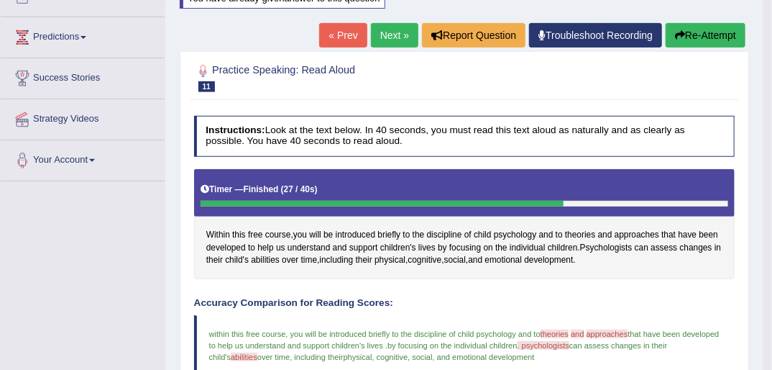
click at [696, 35] on button "Re-Attempt" at bounding box center [706, 35] width 80 height 24
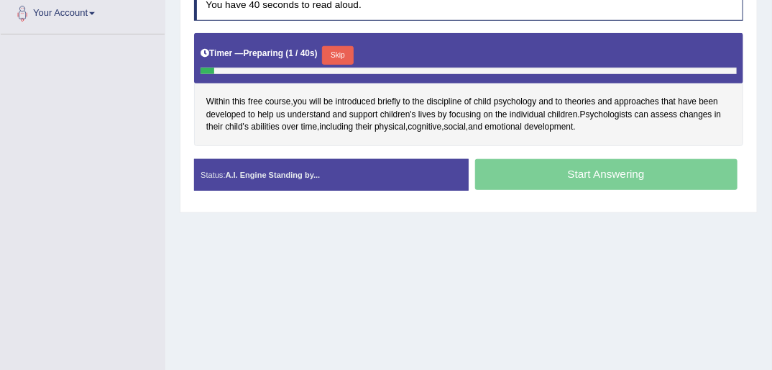
scroll to position [262, 0]
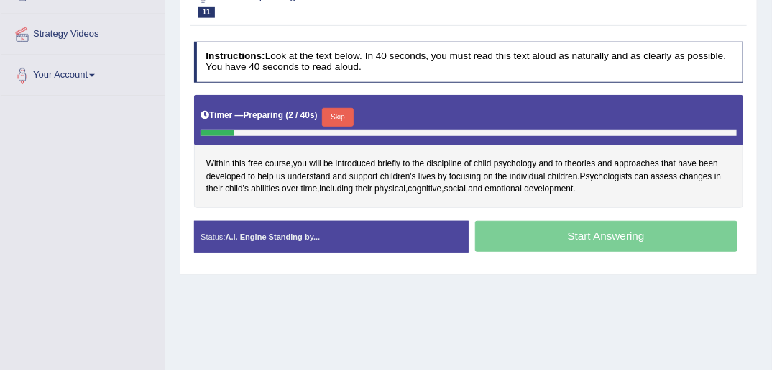
click at [336, 112] on button "Skip" at bounding box center [337, 117] width 31 height 19
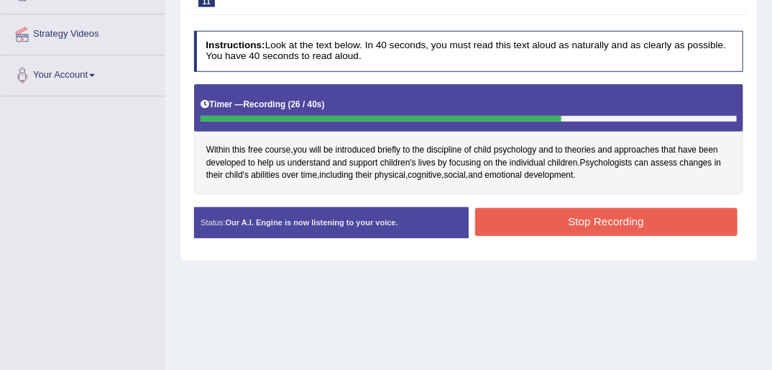
click at [592, 221] on button "Stop Recording" at bounding box center [606, 222] width 262 height 28
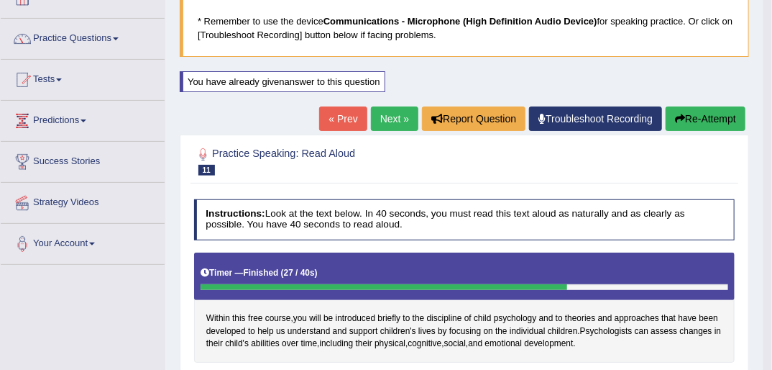
scroll to position [89, 0]
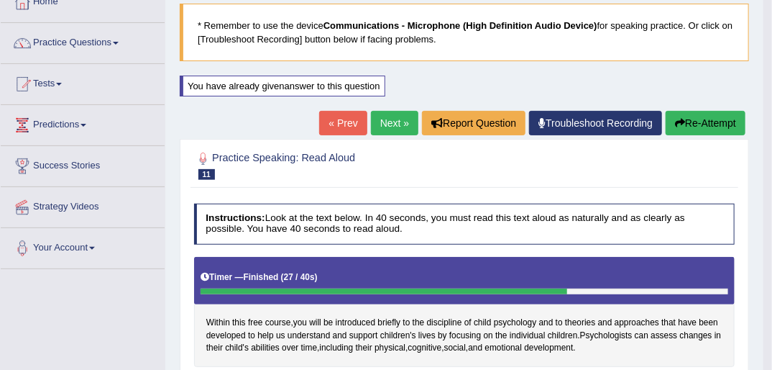
click at [698, 121] on button "Re-Attempt" at bounding box center [706, 123] width 80 height 24
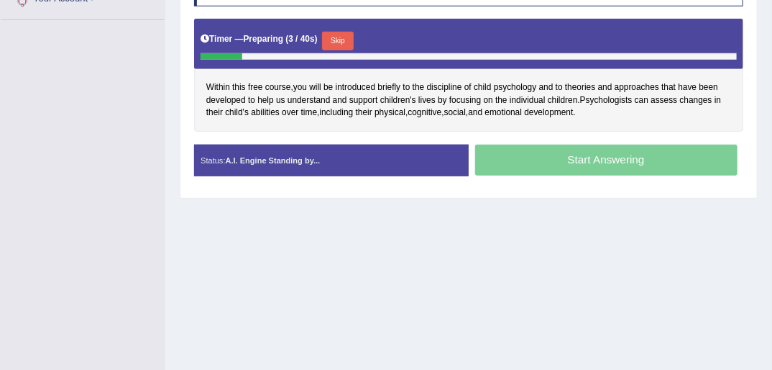
click at [335, 36] on button "Skip" at bounding box center [337, 41] width 31 height 19
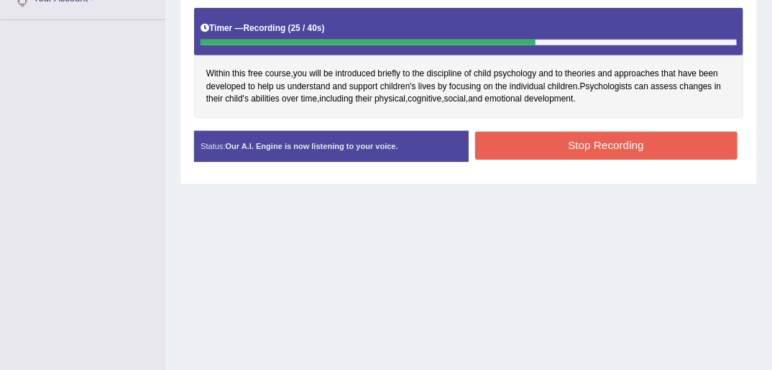
click at [605, 145] on button "Stop Recording" at bounding box center [606, 146] width 262 height 28
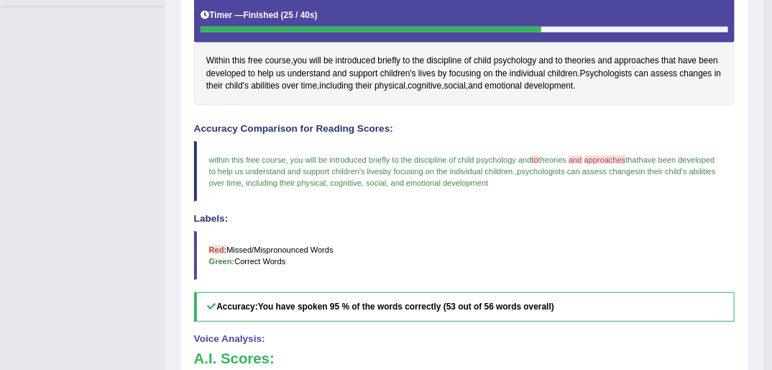
scroll to position [178, 0]
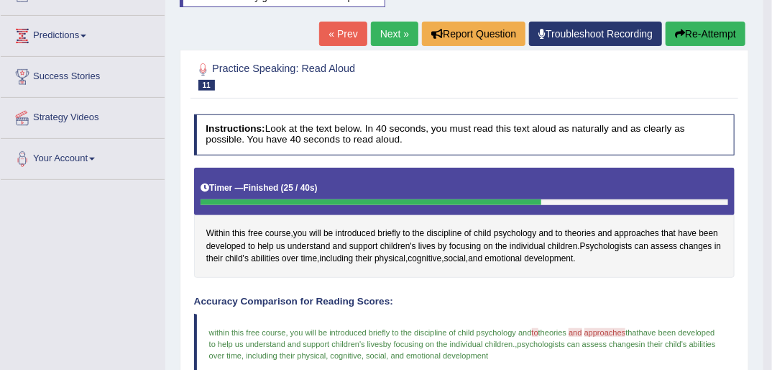
click at [393, 29] on link "Next »" at bounding box center [394, 34] width 47 height 24
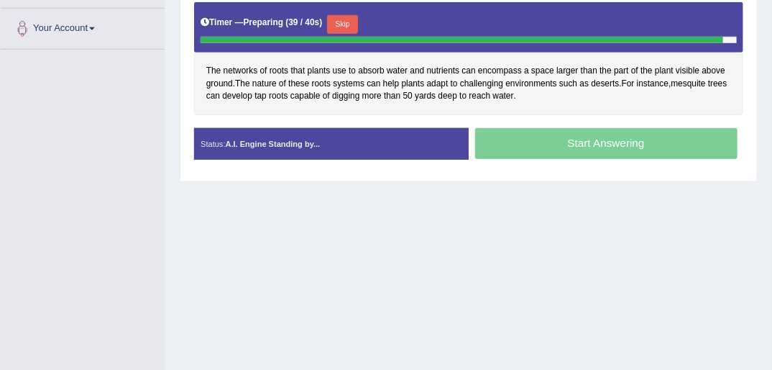
scroll to position [345, 0]
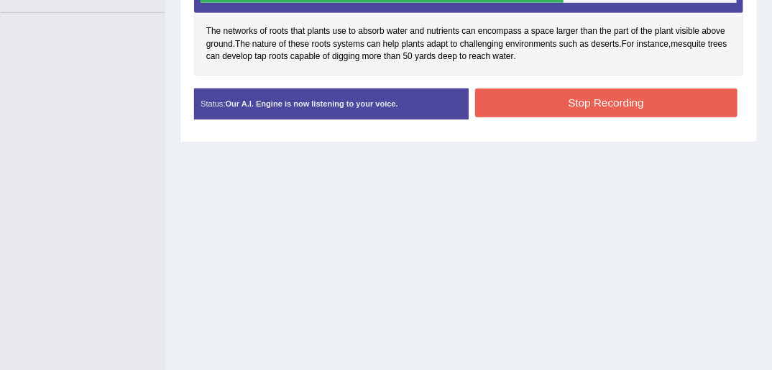
click at [625, 105] on button "Stop Recording" at bounding box center [606, 102] width 262 height 28
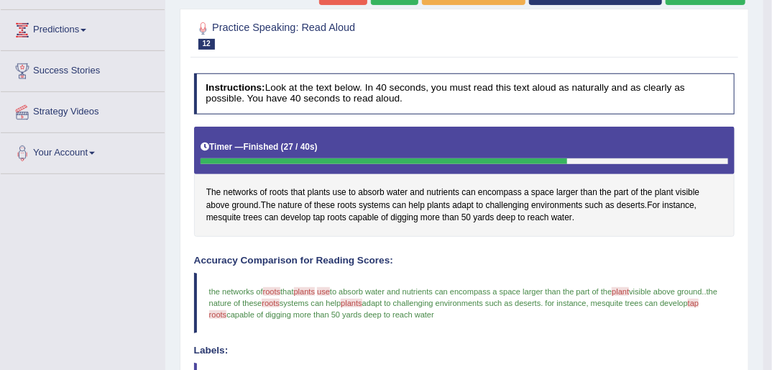
scroll to position [144, 0]
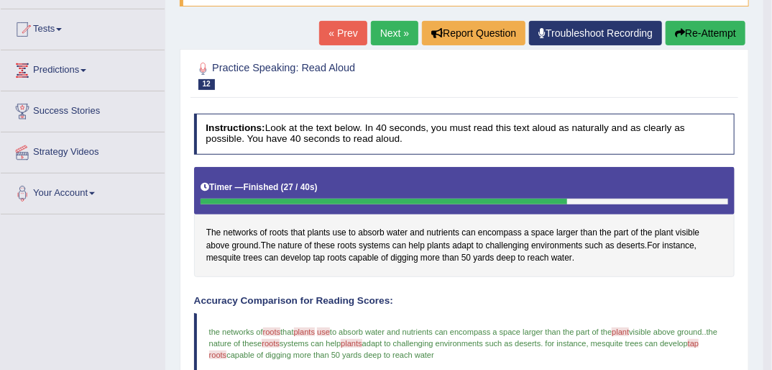
click at [695, 37] on button "Re-Attempt" at bounding box center [706, 33] width 80 height 24
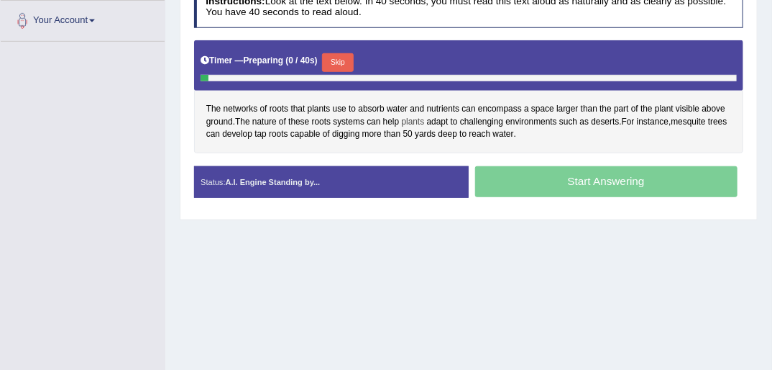
scroll to position [316, 0]
click at [336, 58] on button "Skip" at bounding box center [337, 62] width 31 height 19
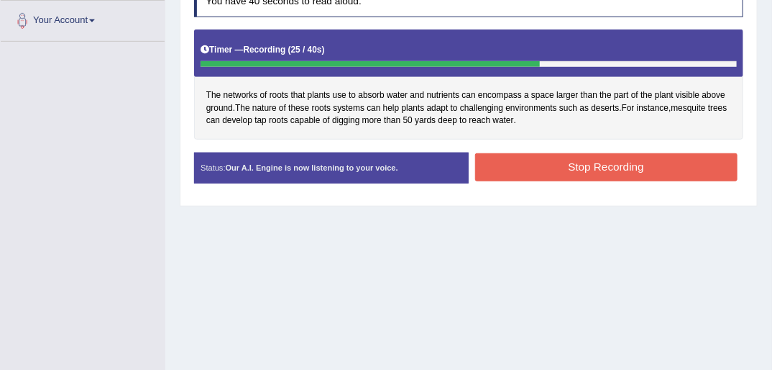
click at [578, 164] on button "Stop Recording" at bounding box center [606, 167] width 262 height 28
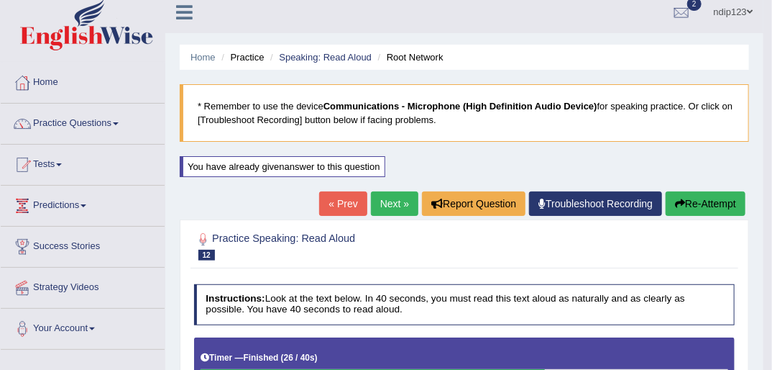
scroll to position [6, 0]
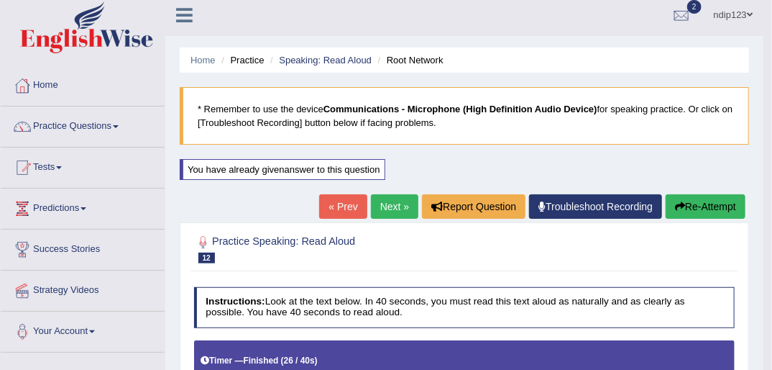
click at [388, 204] on link "Next »" at bounding box center [394, 206] width 47 height 24
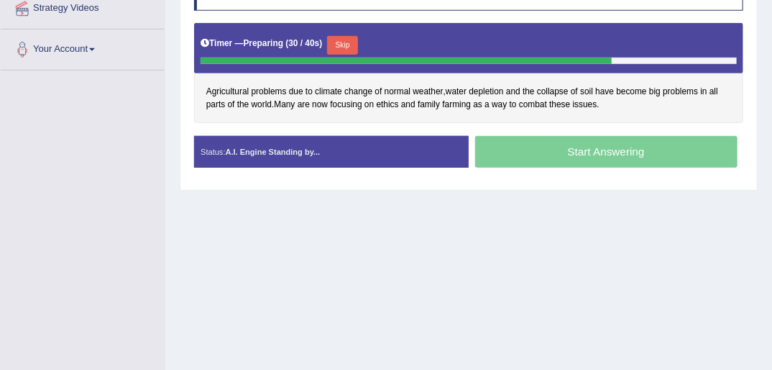
click at [341, 43] on button "Skip" at bounding box center [342, 45] width 31 height 19
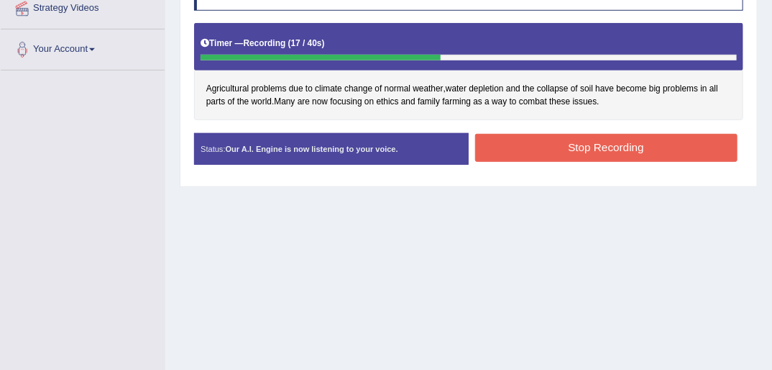
click at [587, 152] on button "Stop Recording" at bounding box center [606, 148] width 262 height 28
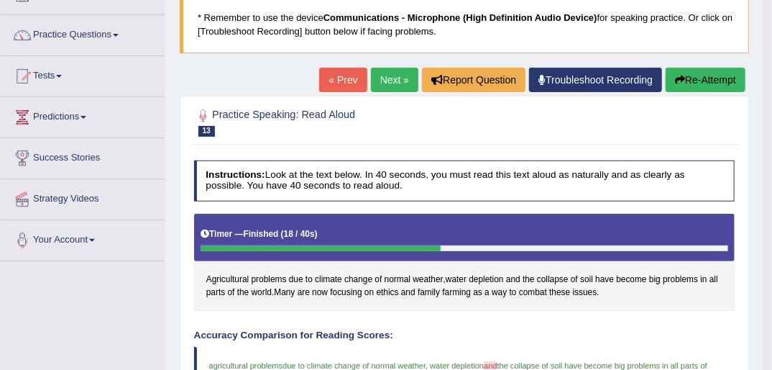
scroll to position [58, 0]
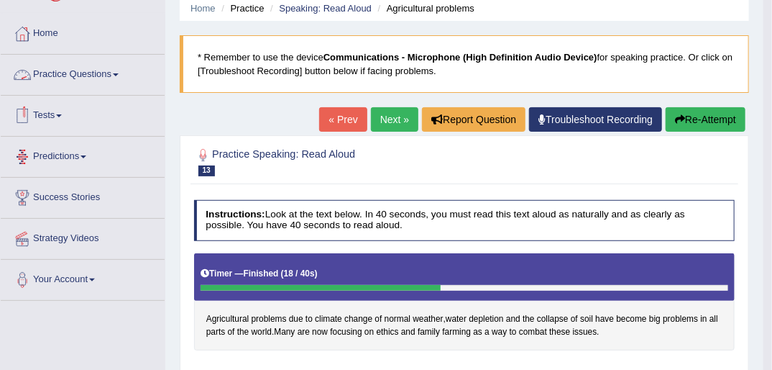
click at [68, 76] on link "Practice Questions" at bounding box center [83, 73] width 164 height 36
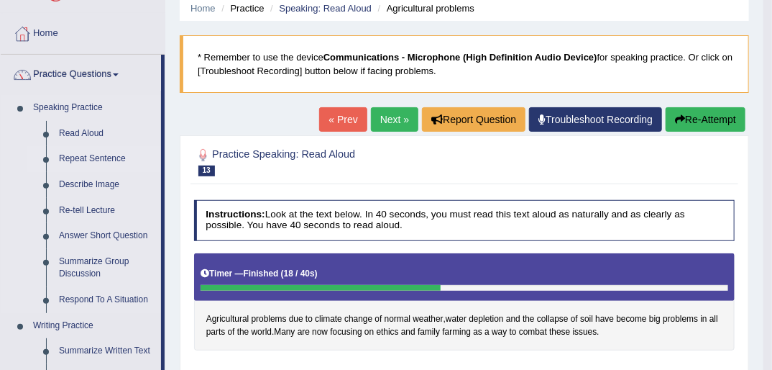
click at [78, 161] on link "Repeat Sentence" at bounding box center [106, 159] width 109 height 26
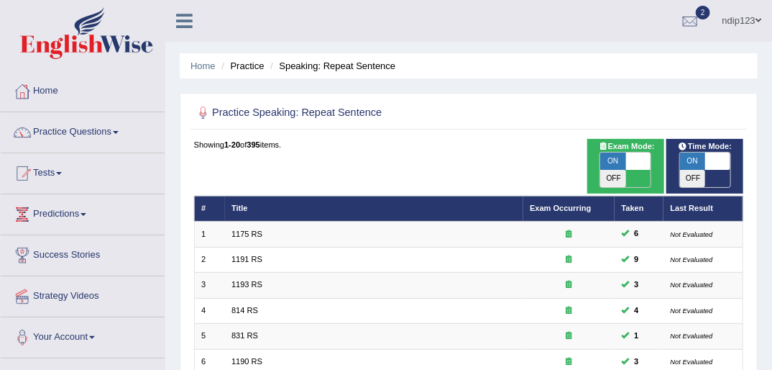
click at [81, 129] on link "Practice Questions" at bounding box center [83, 130] width 164 height 36
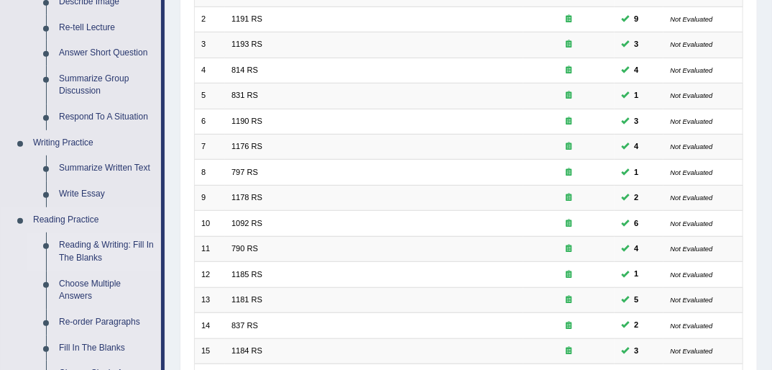
scroll to position [115, 0]
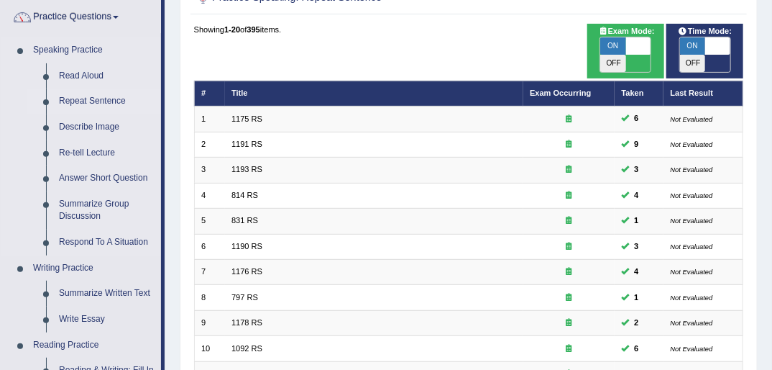
click at [78, 101] on link "Repeat Sentence" at bounding box center [106, 101] width 109 height 26
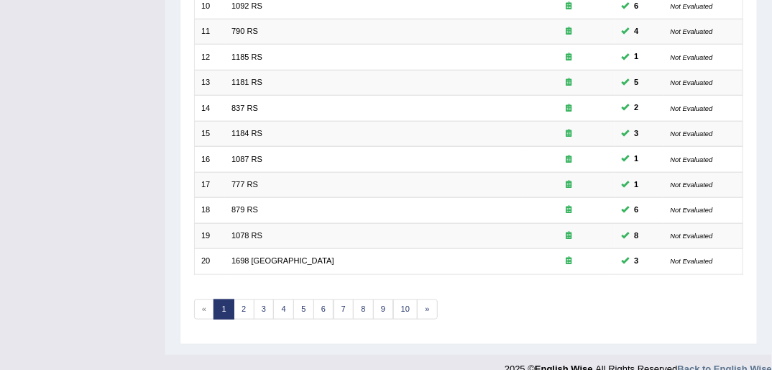
scroll to position [458, 0]
click at [244, 298] on link "2" at bounding box center [244, 308] width 21 height 20
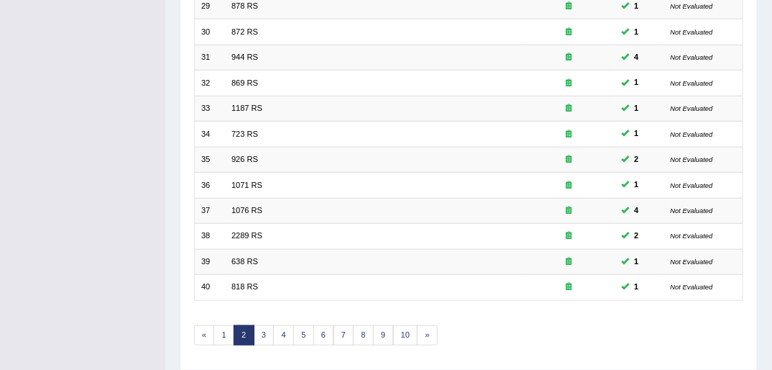
scroll to position [458, 0]
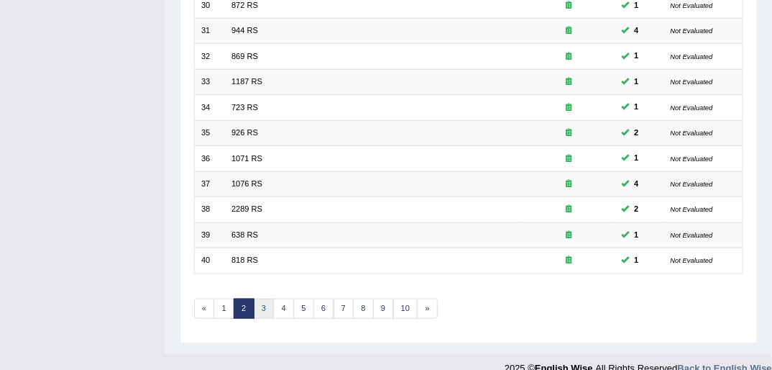
click at [258, 298] on link "3" at bounding box center [264, 308] width 21 height 20
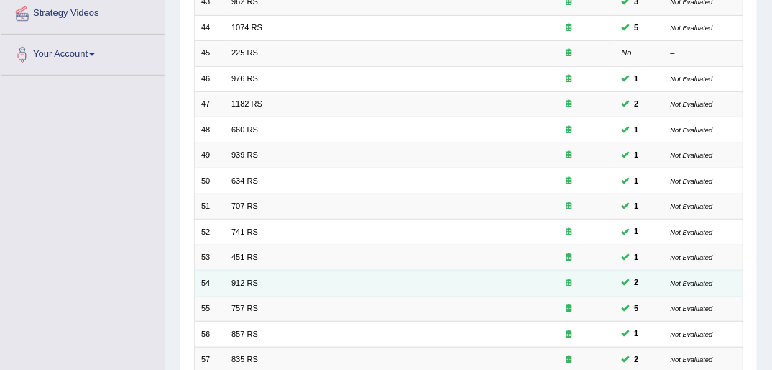
scroll to position [458, 0]
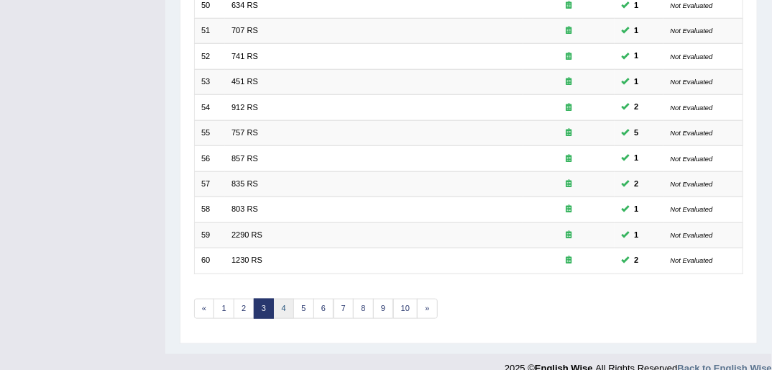
click at [282, 298] on link "4" at bounding box center [283, 308] width 21 height 20
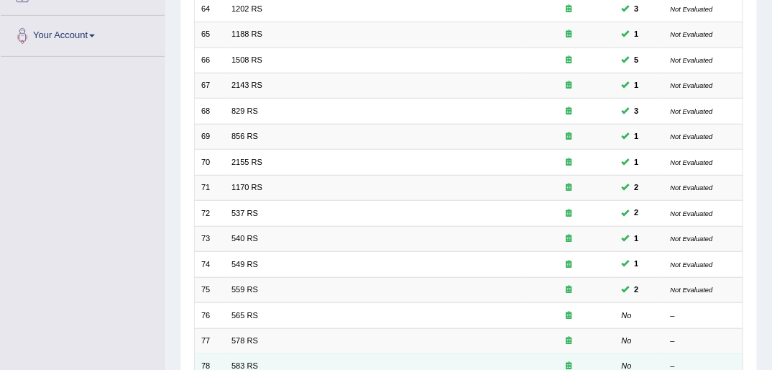
scroll to position [458, 0]
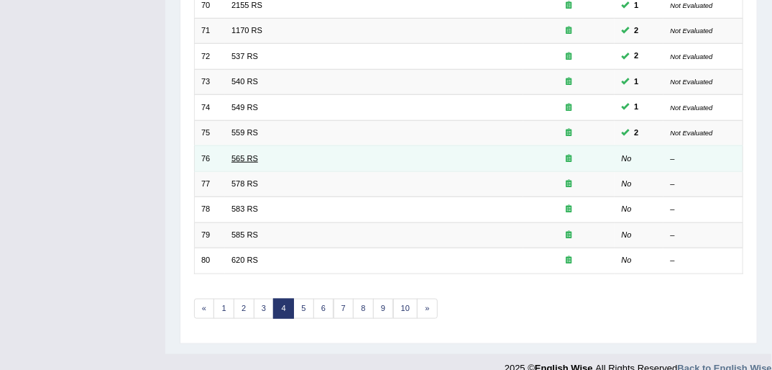
click at [247, 154] on link "565 RS" at bounding box center [244, 158] width 27 height 9
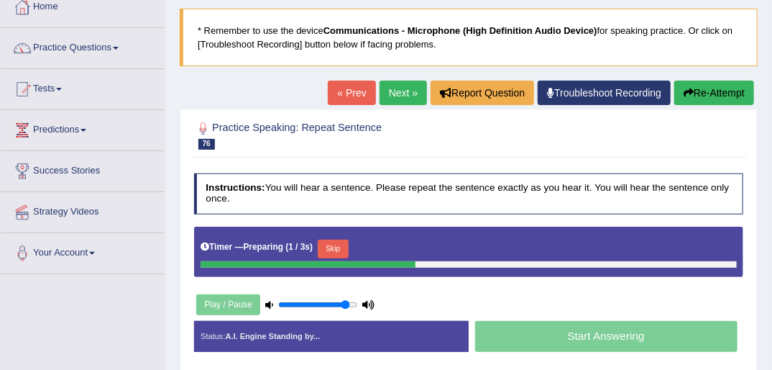
scroll to position [173, 0]
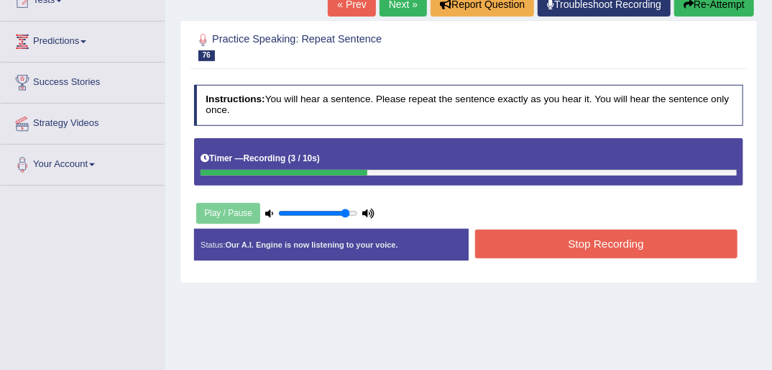
click at [586, 242] on button "Stop Recording" at bounding box center [606, 243] width 262 height 28
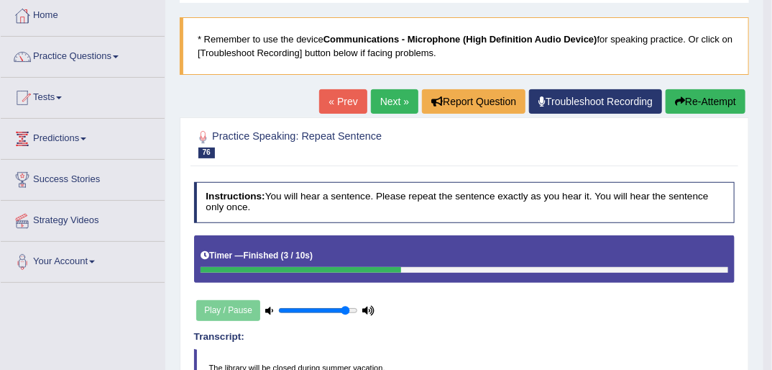
scroll to position [0, 0]
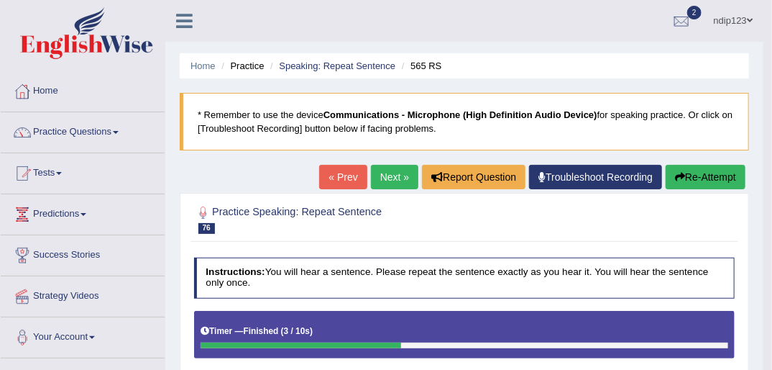
click at [393, 184] on link "Next »" at bounding box center [394, 177] width 47 height 24
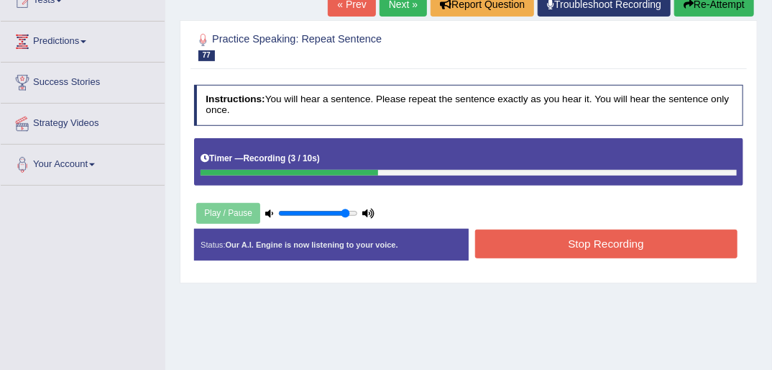
click at [554, 242] on button "Stop Recording" at bounding box center [606, 243] width 262 height 28
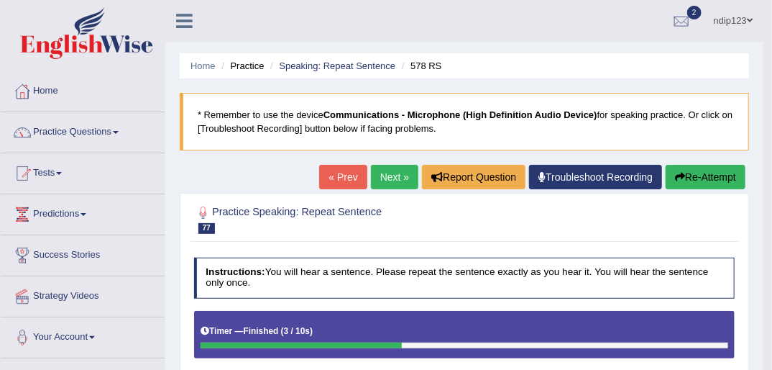
click at [387, 172] on link "Next »" at bounding box center [394, 177] width 47 height 24
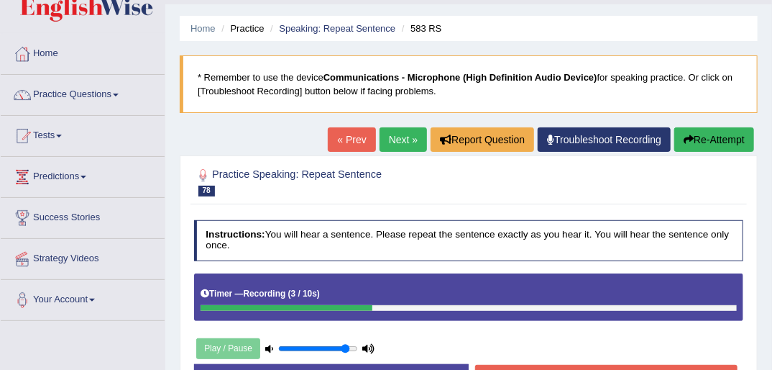
scroll to position [58, 0]
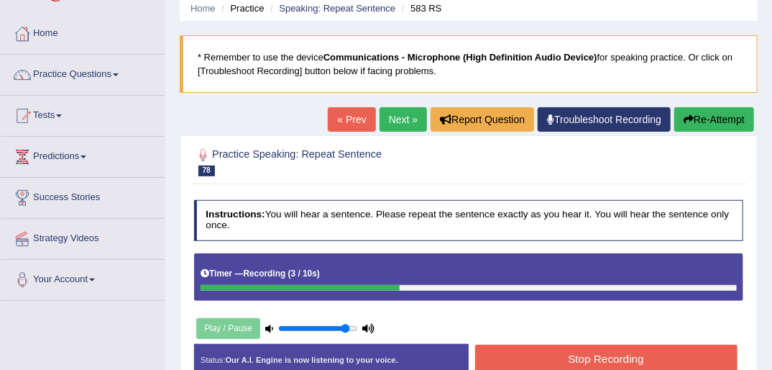
click at [536, 352] on button "Stop Recording" at bounding box center [606, 358] width 262 height 28
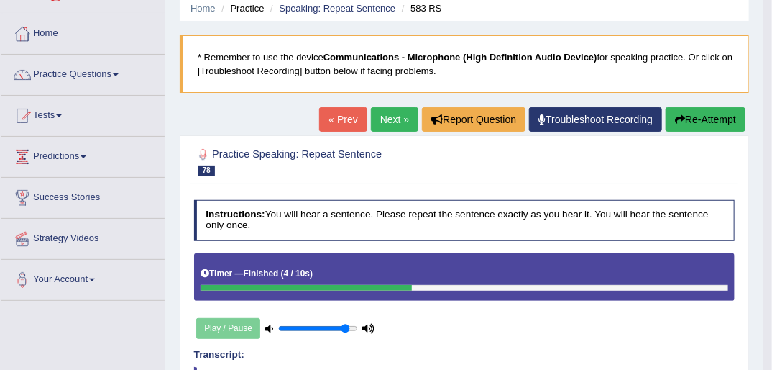
click at [382, 122] on link "Next »" at bounding box center [394, 119] width 47 height 24
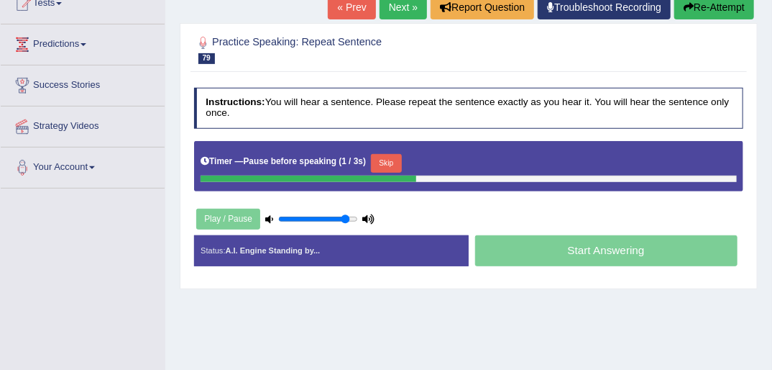
scroll to position [173, 0]
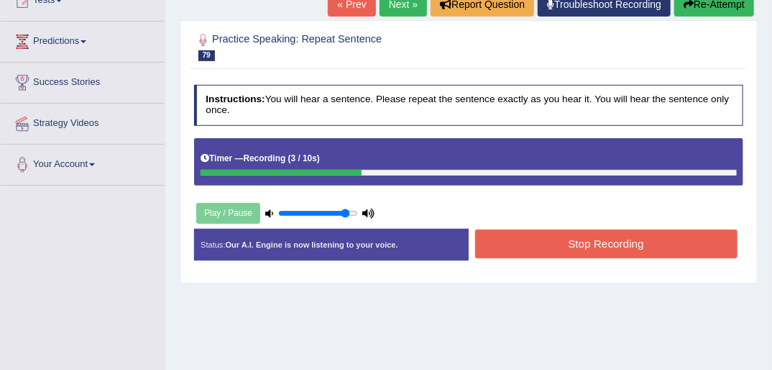
click at [600, 249] on button "Stop Recording" at bounding box center [606, 243] width 262 height 28
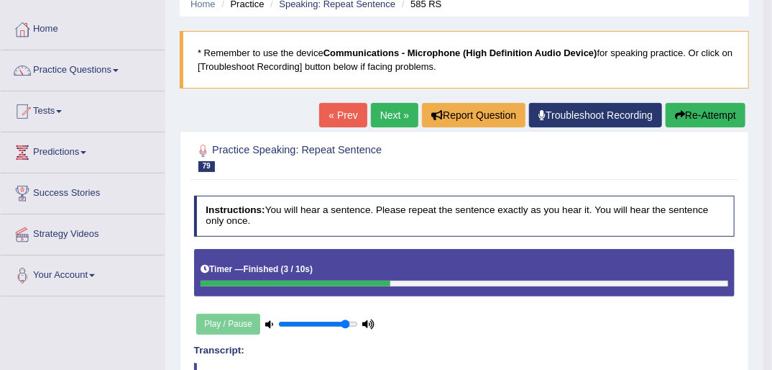
scroll to position [58, 0]
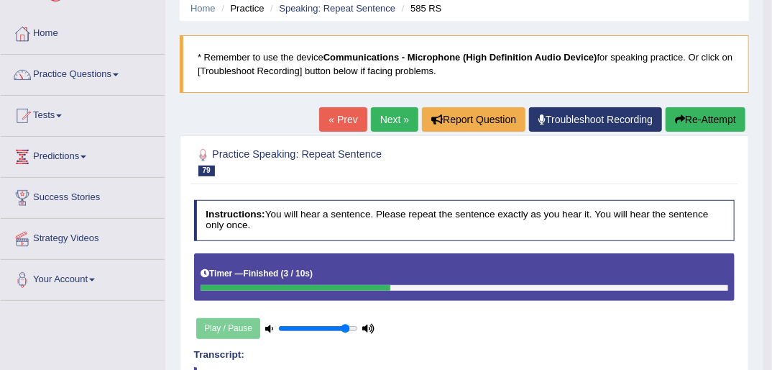
drag, startPoint x: 396, startPoint y: 115, endPoint x: 392, endPoint y: 123, distance: 9.0
click at [396, 115] on link "Next »" at bounding box center [394, 119] width 47 height 24
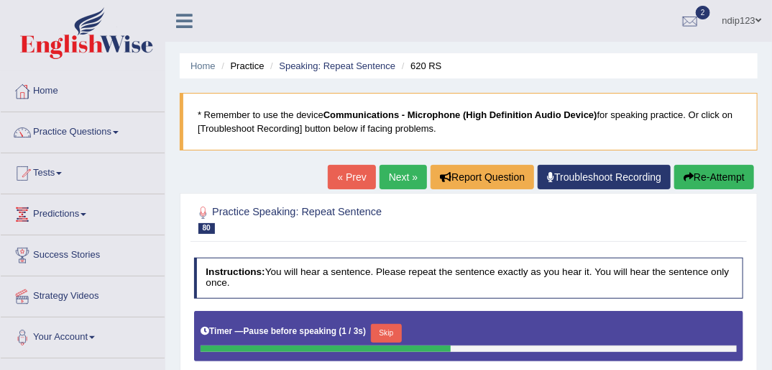
click at [359, 174] on link "« Prev" at bounding box center [351, 177] width 47 height 24
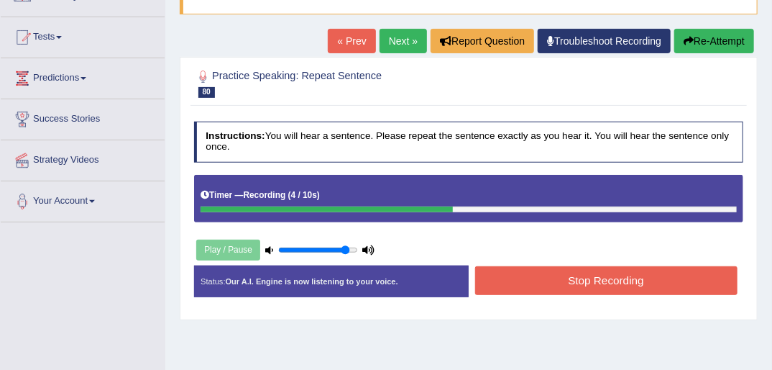
scroll to position [173, 0]
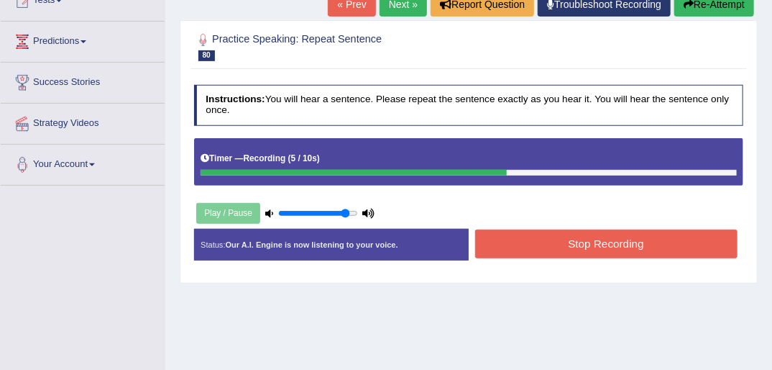
click at [551, 249] on button "Stop Recording" at bounding box center [606, 243] width 262 height 28
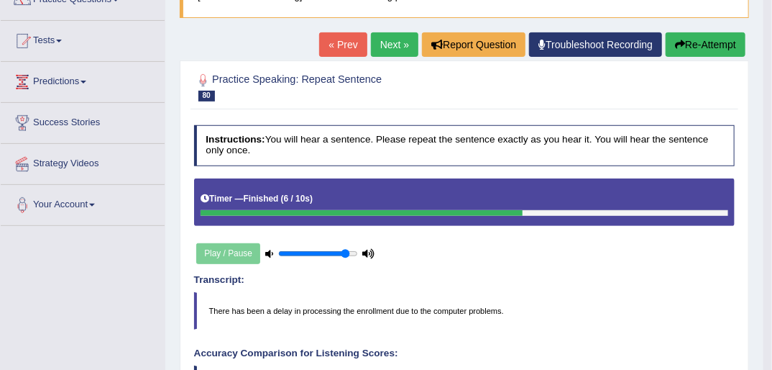
scroll to position [58, 0]
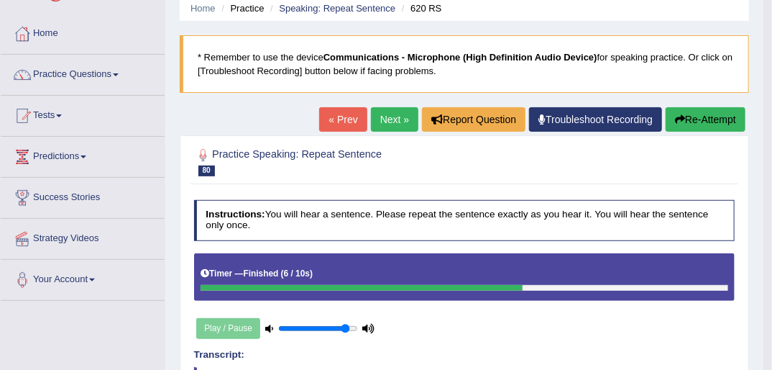
click at [700, 121] on button "Re-Attempt" at bounding box center [706, 119] width 80 height 24
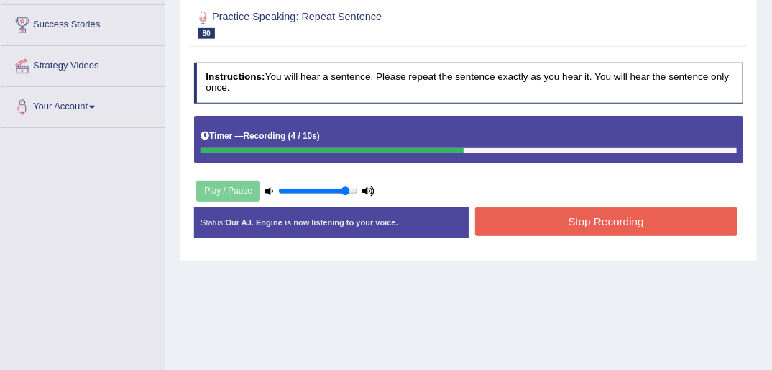
click at [554, 226] on button "Stop Recording" at bounding box center [606, 221] width 262 height 28
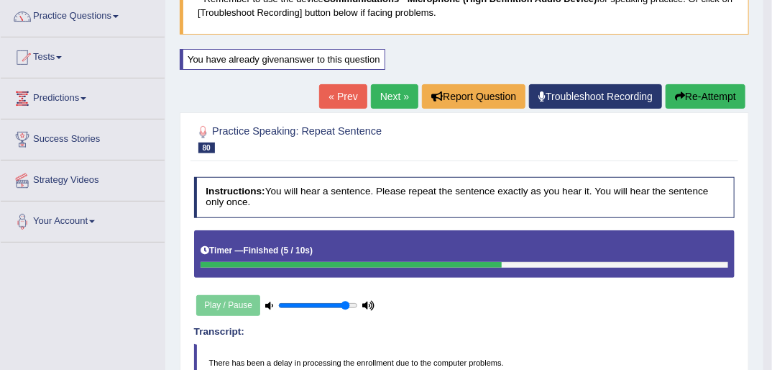
scroll to position [115, 0]
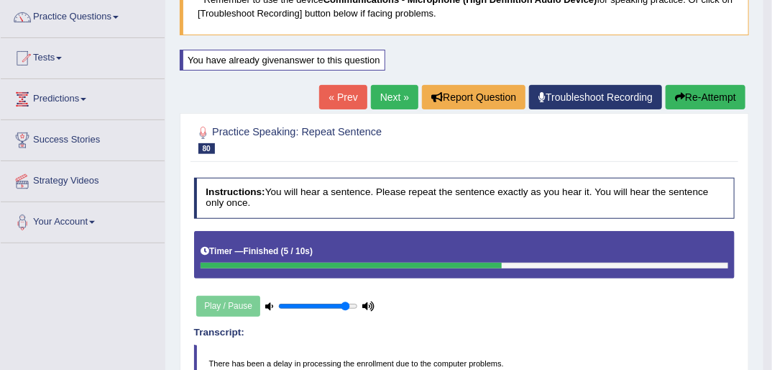
click at [389, 97] on link "Next »" at bounding box center [394, 97] width 47 height 24
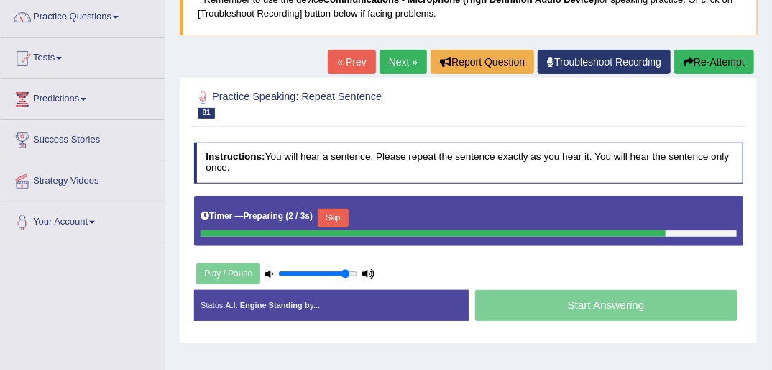
scroll to position [173, 0]
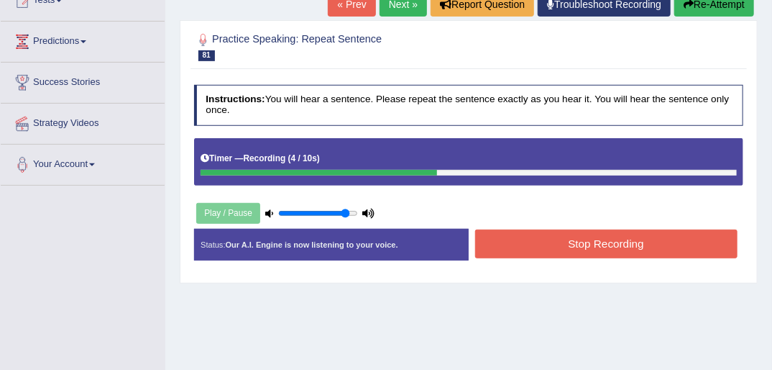
click at [576, 241] on button "Stop Recording" at bounding box center [606, 243] width 262 height 28
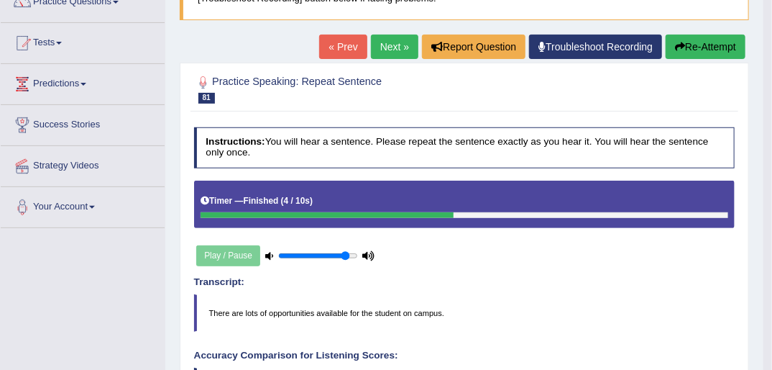
scroll to position [104, 0]
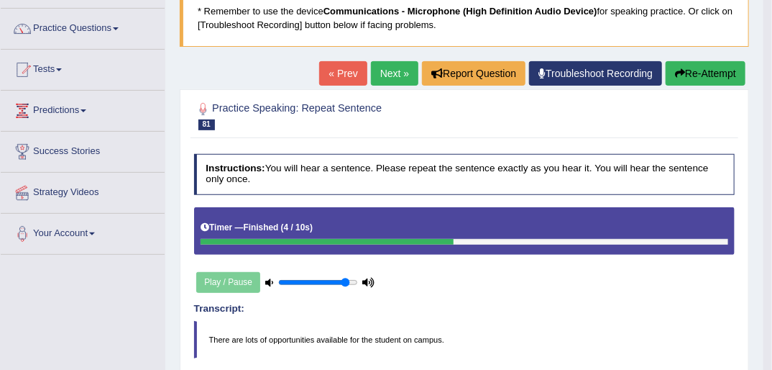
click at [385, 73] on link "Next »" at bounding box center [394, 73] width 47 height 24
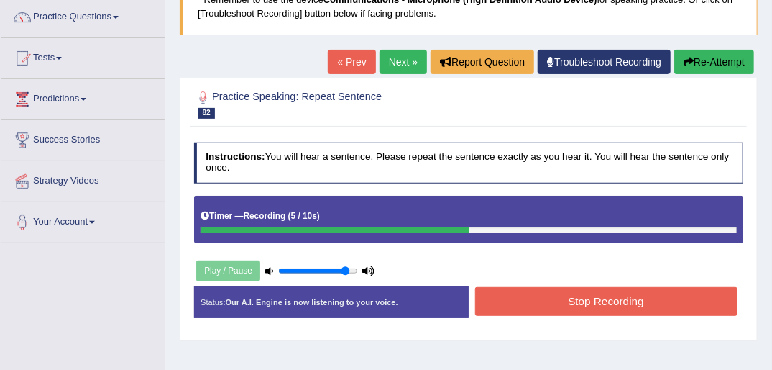
click at [550, 297] on button "Stop Recording" at bounding box center [606, 301] width 262 height 28
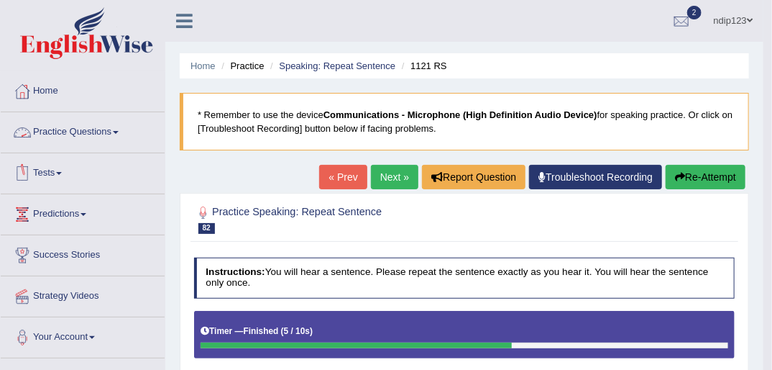
click at [60, 134] on link "Practice Questions" at bounding box center [83, 130] width 164 height 36
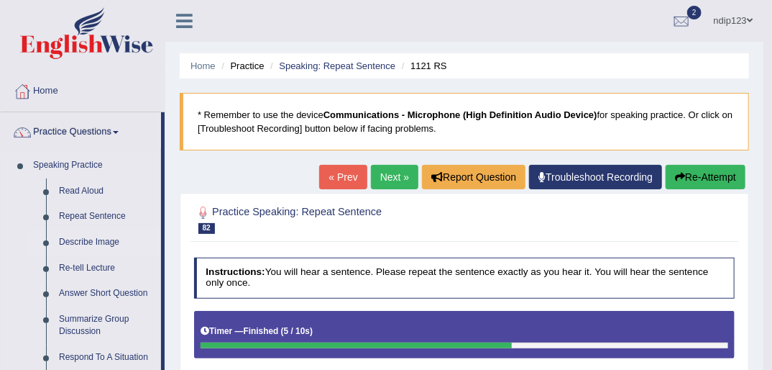
click at [86, 240] on link "Describe Image" at bounding box center [106, 242] width 109 height 26
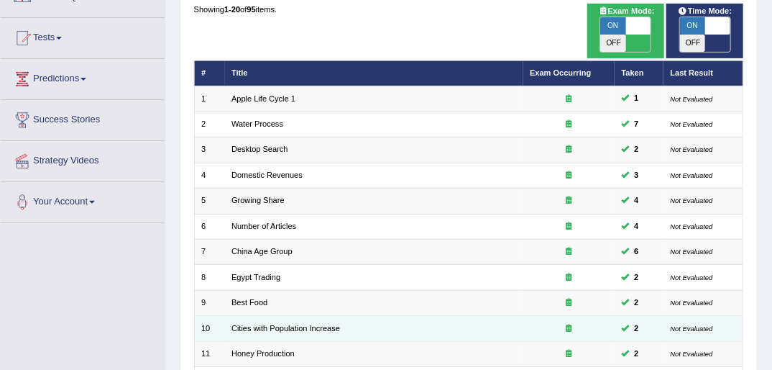
scroll to position [230, 0]
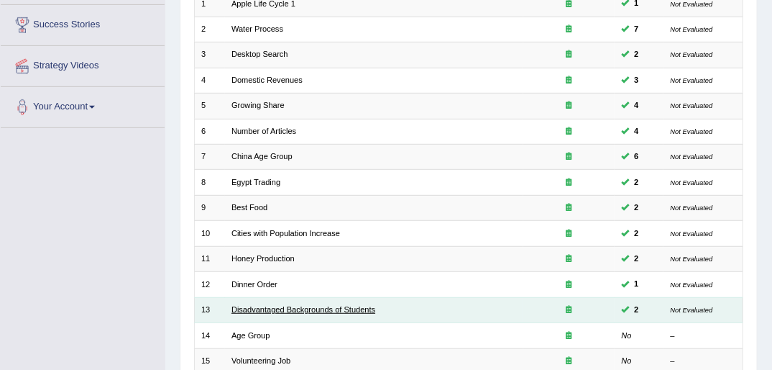
click at [295, 305] on link "Disadvantaged Backgrounds of Students" at bounding box center [303, 309] width 144 height 9
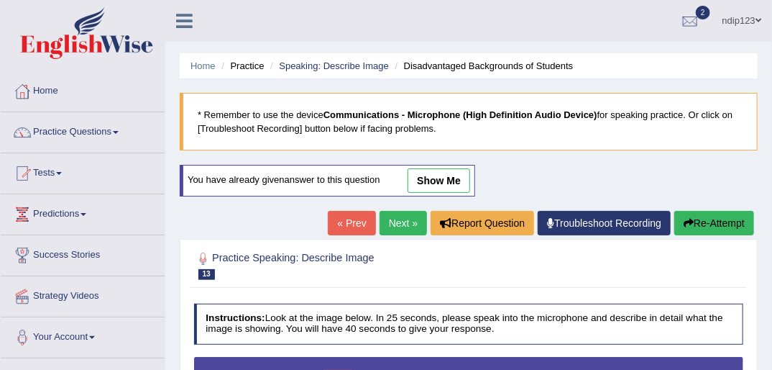
click at [424, 179] on link "show me" at bounding box center [439, 180] width 63 height 24
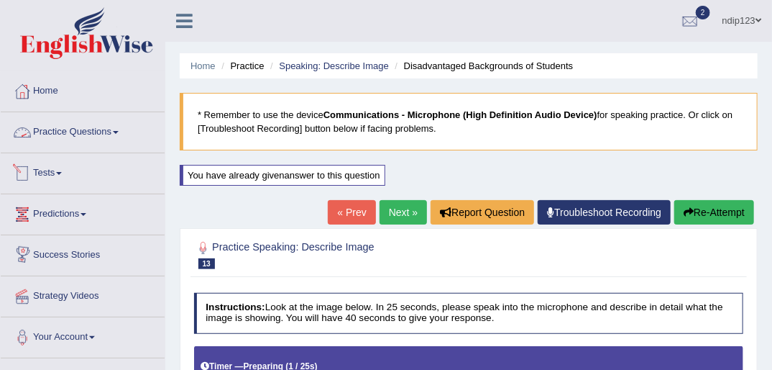
click at [52, 129] on link "Practice Questions" at bounding box center [83, 130] width 164 height 36
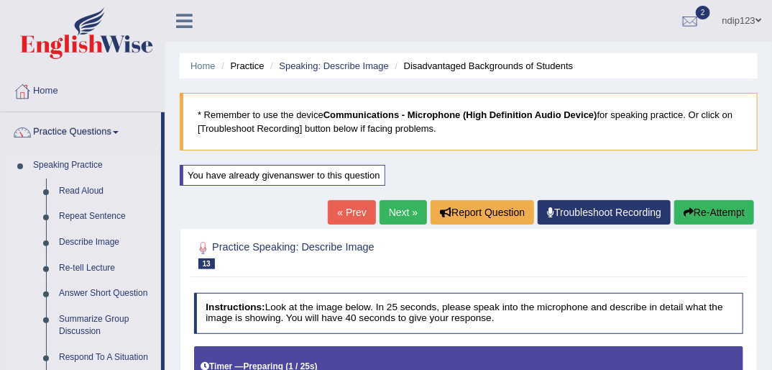
click at [93, 267] on link "Re-tell Lecture" at bounding box center [106, 268] width 109 height 26
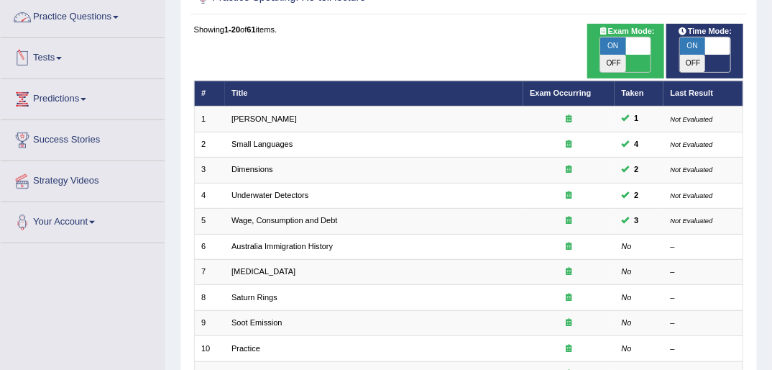
click at [92, 17] on link "Practice Questions" at bounding box center [83, 15] width 164 height 36
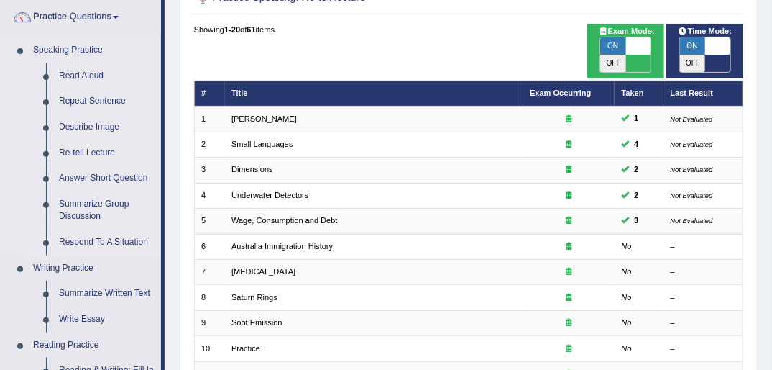
click at [86, 242] on link "Respond To A Situation" at bounding box center [106, 242] width 109 height 26
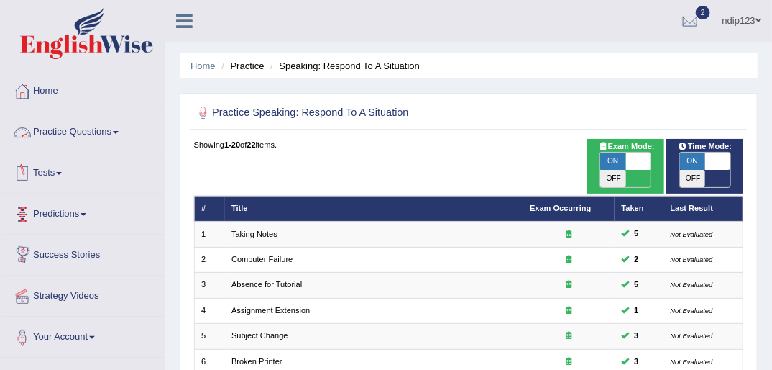
click at [69, 135] on link "Practice Questions" at bounding box center [83, 130] width 164 height 36
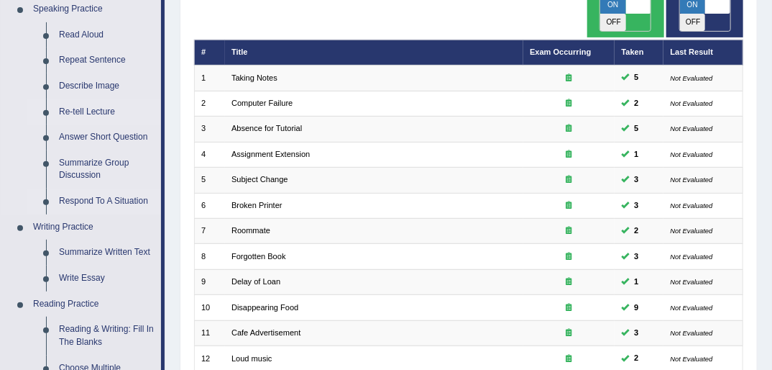
scroll to position [173, 0]
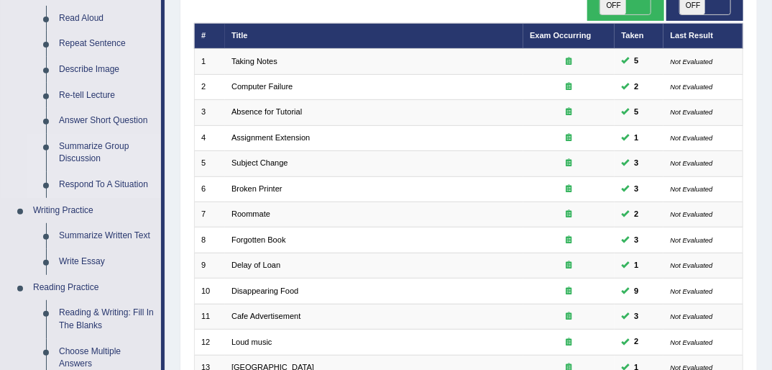
click at [86, 152] on link "Summarize Group Discussion" at bounding box center [106, 153] width 109 height 38
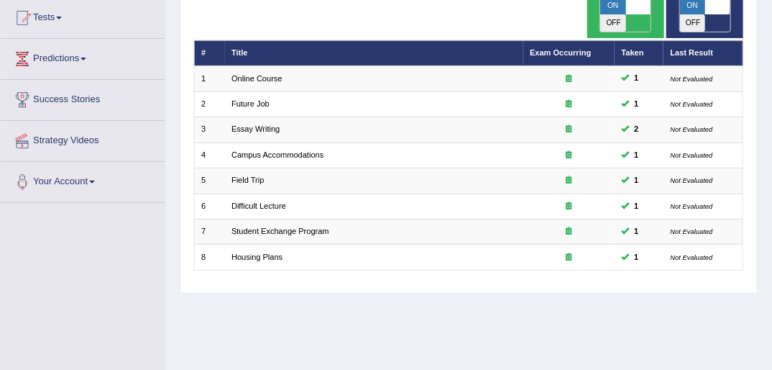
scroll to position [98, 0]
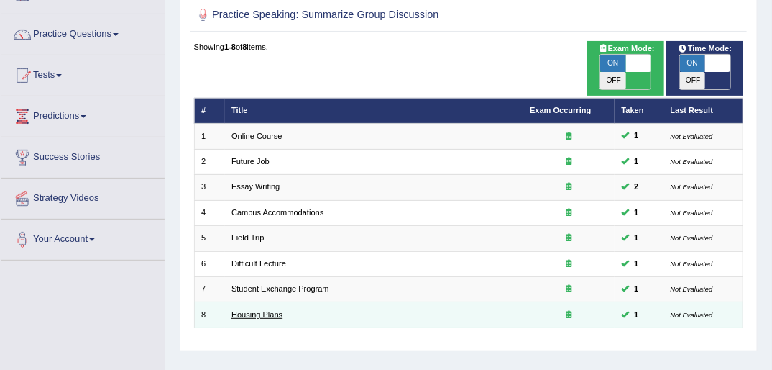
click at [244, 310] on link "Housing Plans" at bounding box center [256, 314] width 51 height 9
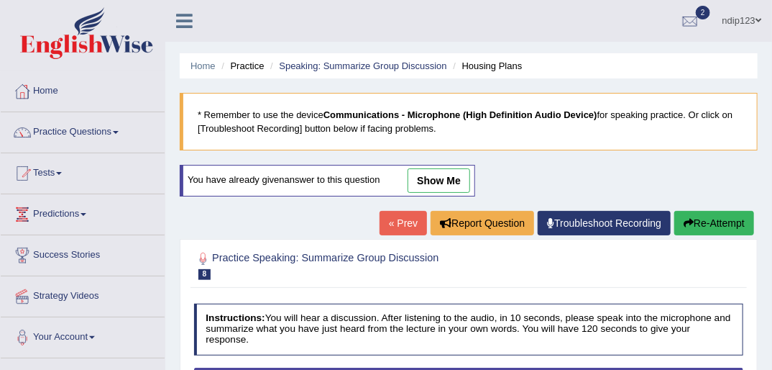
drag, startPoint x: 430, startPoint y: 179, endPoint x: 391, endPoint y: 219, distance: 55.4
click at [429, 179] on link "show me" at bounding box center [439, 180] width 63 height 24
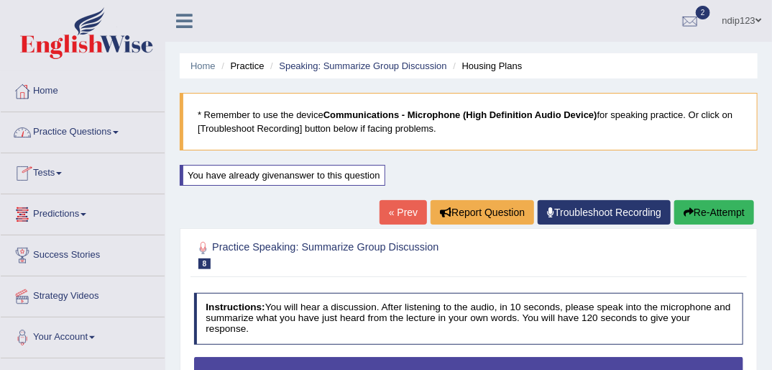
click at [59, 130] on link "Practice Questions" at bounding box center [83, 130] width 164 height 36
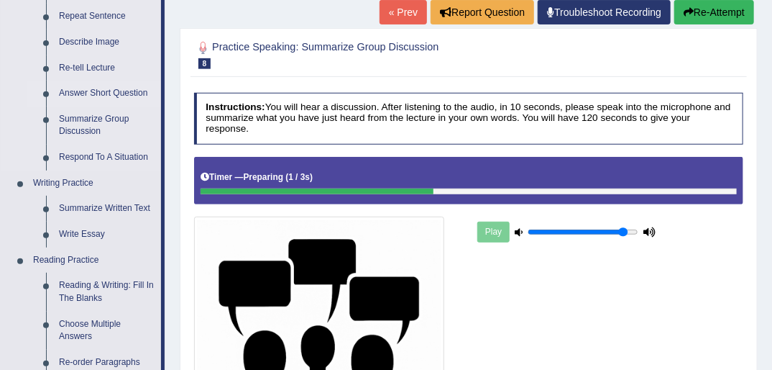
scroll to position [173, 0]
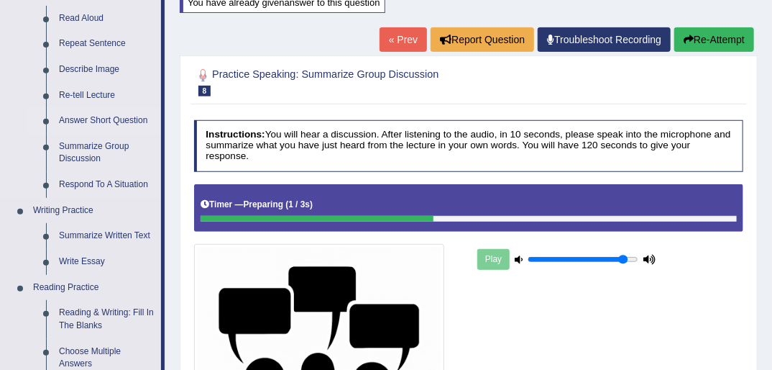
click at [89, 124] on link "Answer Short Question" at bounding box center [106, 121] width 109 height 26
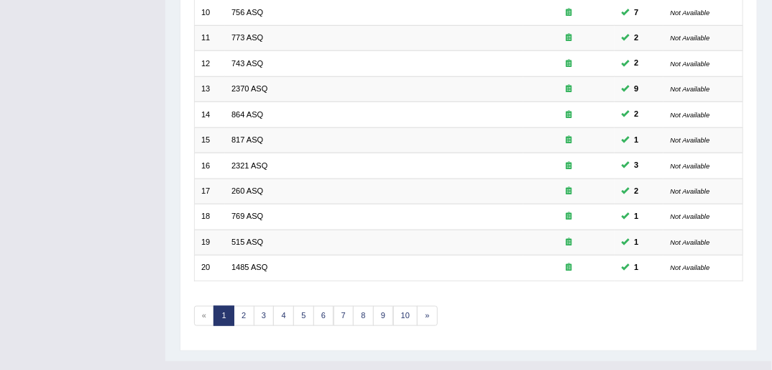
scroll to position [458, 0]
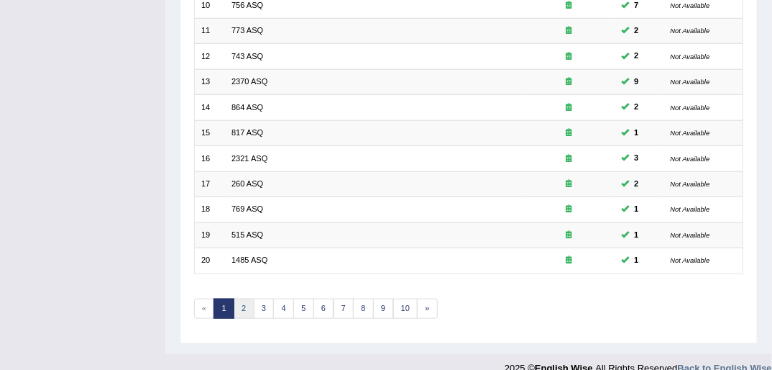
click at [247, 298] on link "2" at bounding box center [244, 308] width 21 height 20
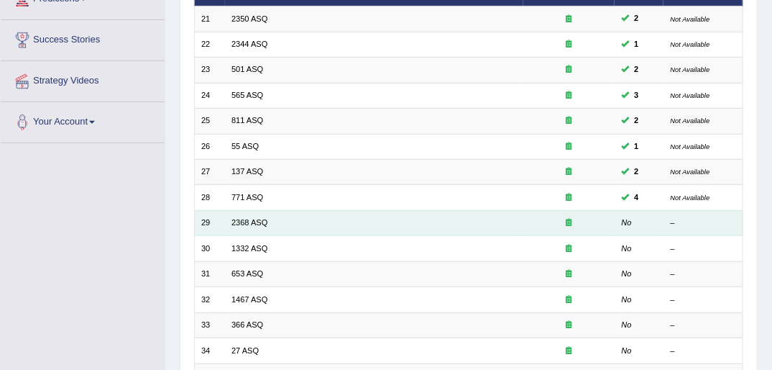
scroll to position [288, 0]
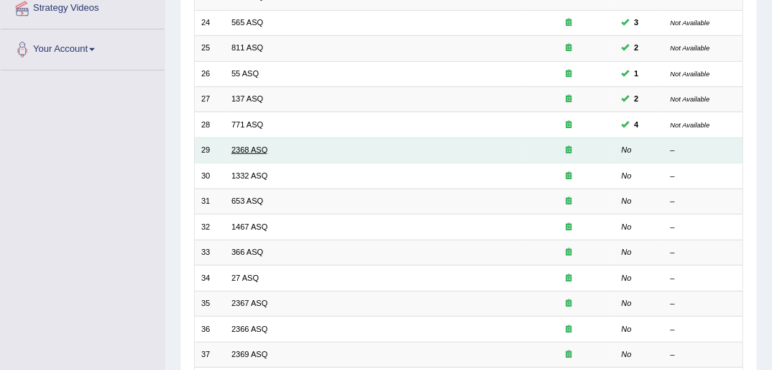
click at [240, 145] on link "2368 ASQ" at bounding box center [249, 149] width 36 height 9
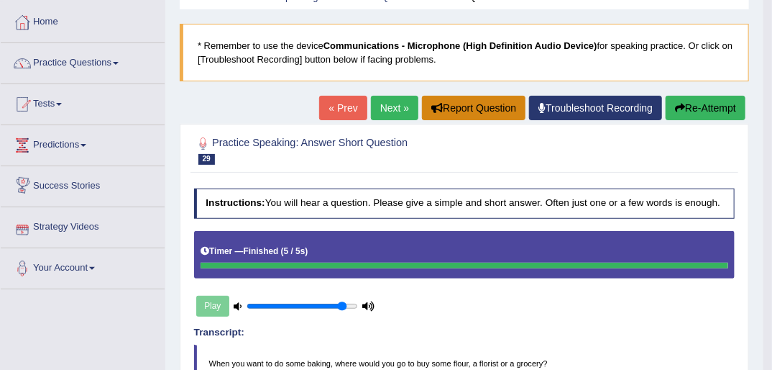
scroll to position [58, 0]
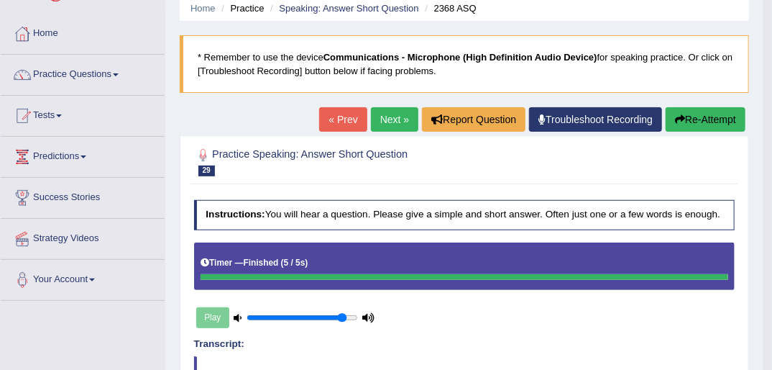
click at [392, 118] on link "Next »" at bounding box center [394, 119] width 47 height 24
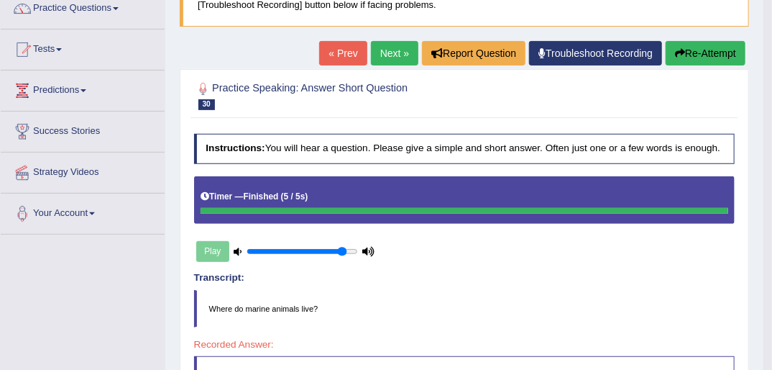
scroll to position [115, 0]
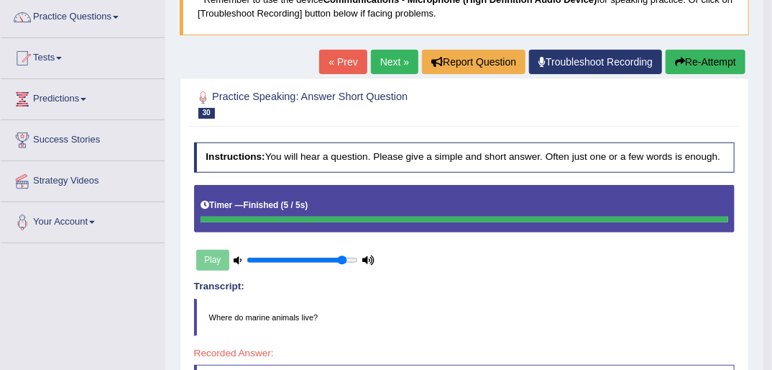
click at [696, 58] on button "Re-Attempt" at bounding box center [706, 62] width 80 height 24
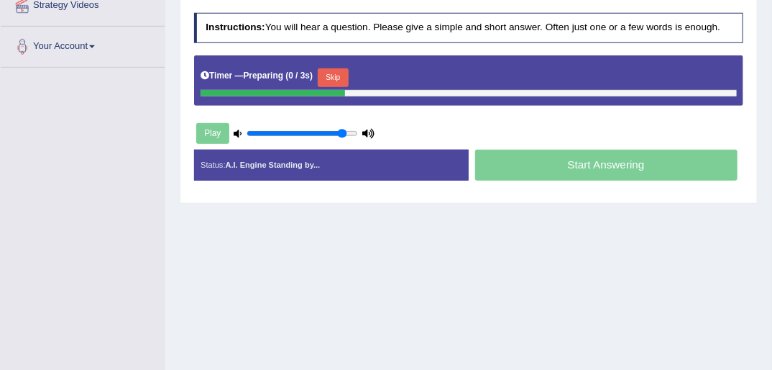
scroll to position [292, 0]
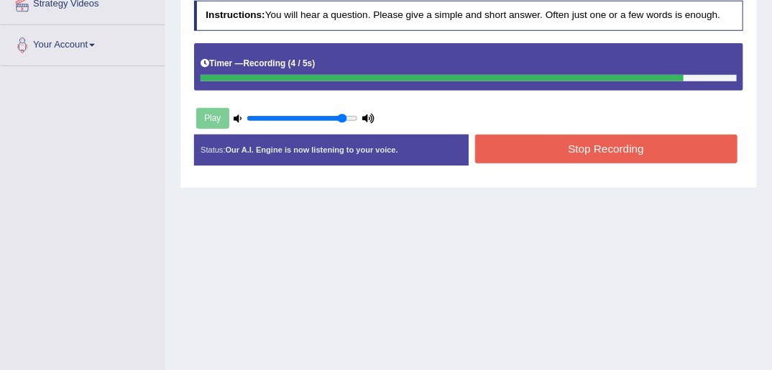
click at [623, 146] on button "Stop Recording" at bounding box center [606, 148] width 262 height 28
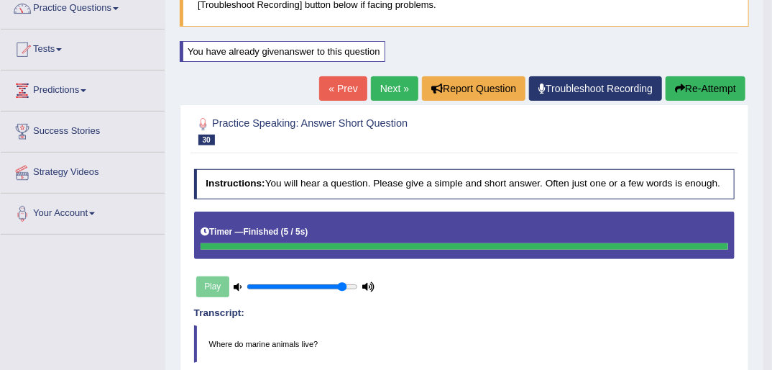
scroll to position [119, 0]
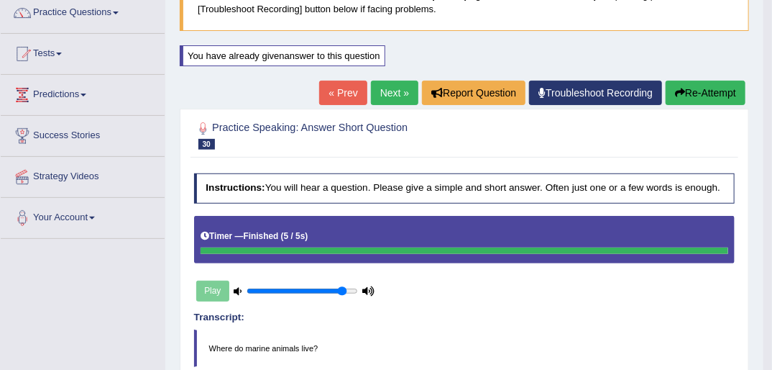
click at [390, 91] on link "Next »" at bounding box center [394, 93] width 47 height 24
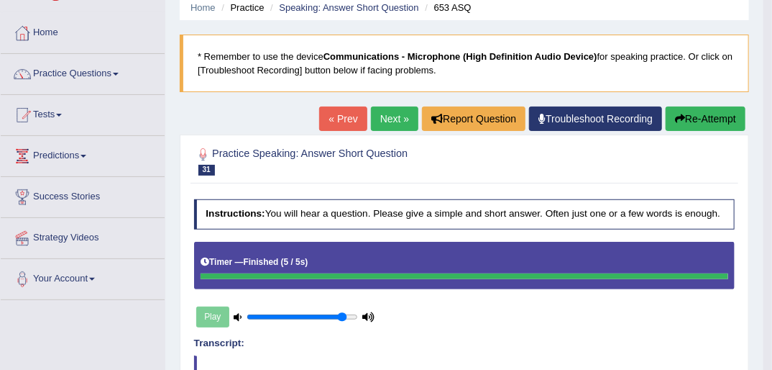
scroll to position [58, 0]
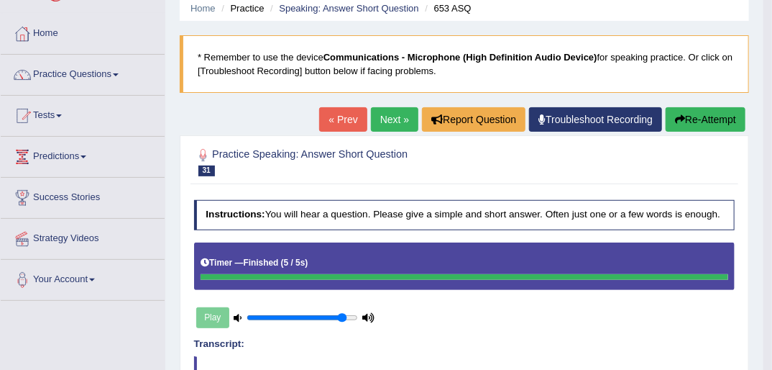
click at [687, 122] on button "Re-Attempt" at bounding box center [706, 119] width 80 height 24
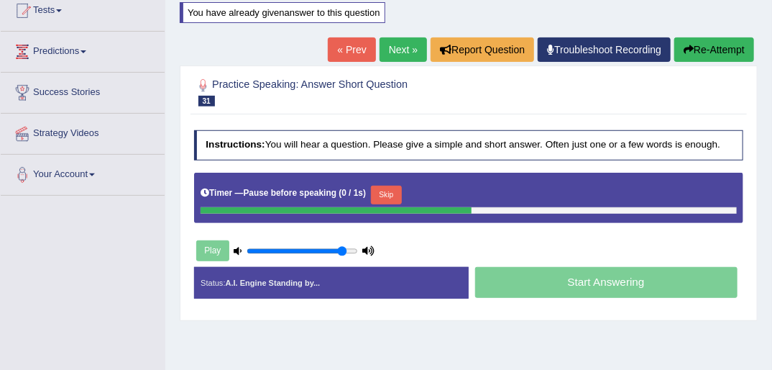
scroll to position [173, 0]
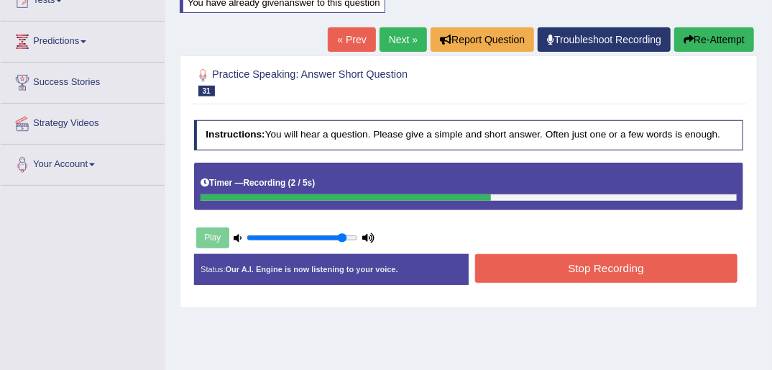
click at [624, 273] on button "Stop Recording" at bounding box center [606, 268] width 262 height 28
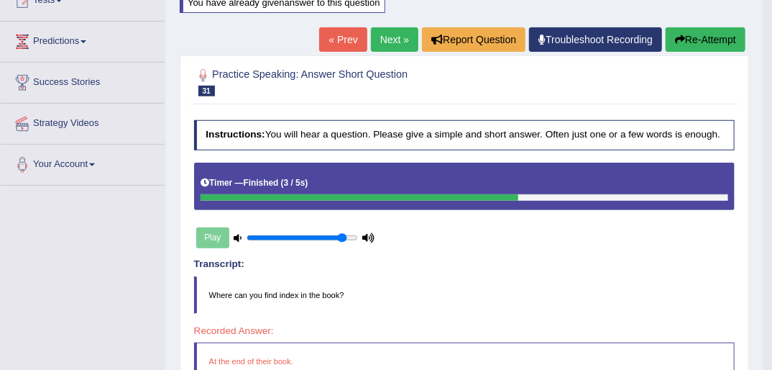
click at [394, 37] on link "Next »" at bounding box center [394, 39] width 47 height 24
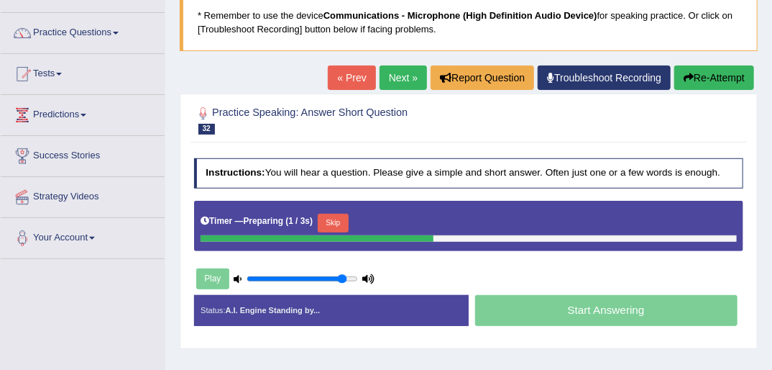
scroll to position [115, 0]
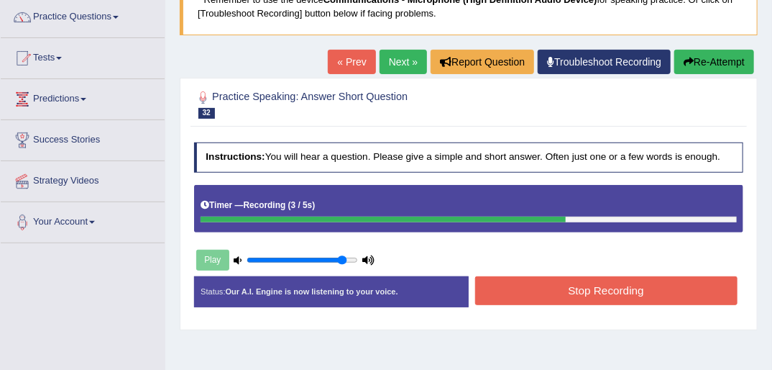
click at [581, 285] on button "Stop Recording" at bounding box center [606, 290] width 262 height 28
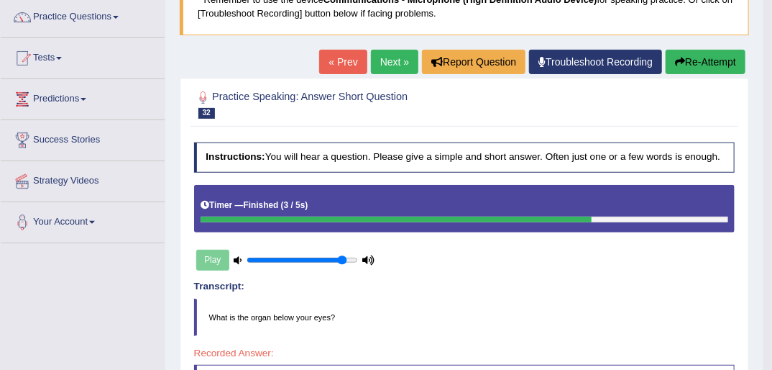
click at [396, 60] on link "Next »" at bounding box center [394, 62] width 47 height 24
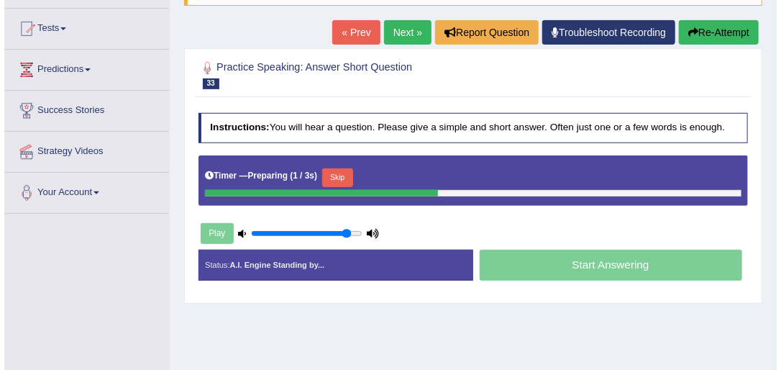
scroll to position [173, 0]
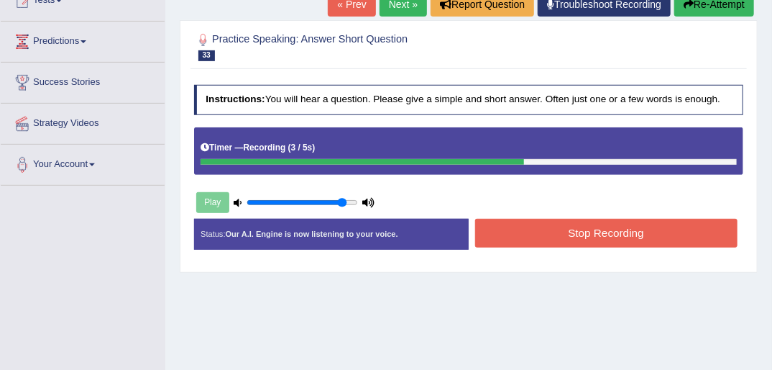
click at [590, 236] on button "Stop Recording" at bounding box center [606, 233] width 262 height 28
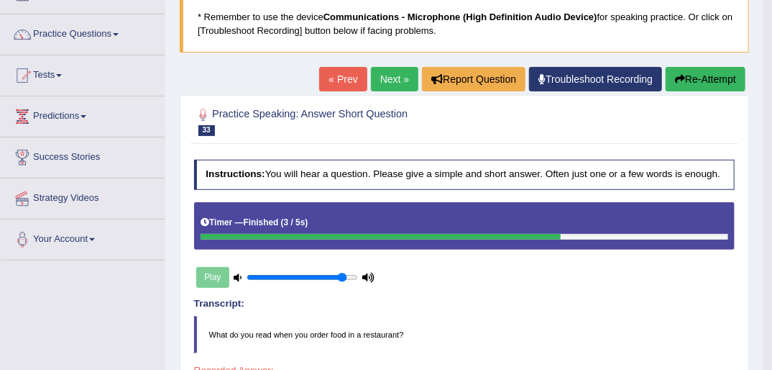
scroll to position [58, 0]
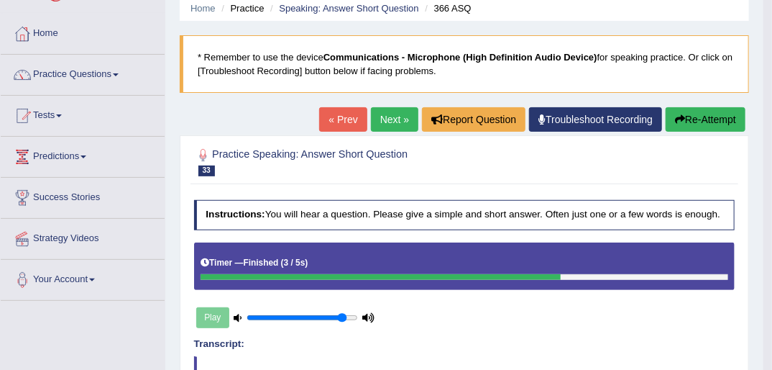
click at [394, 115] on link "Next »" at bounding box center [394, 119] width 47 height 24
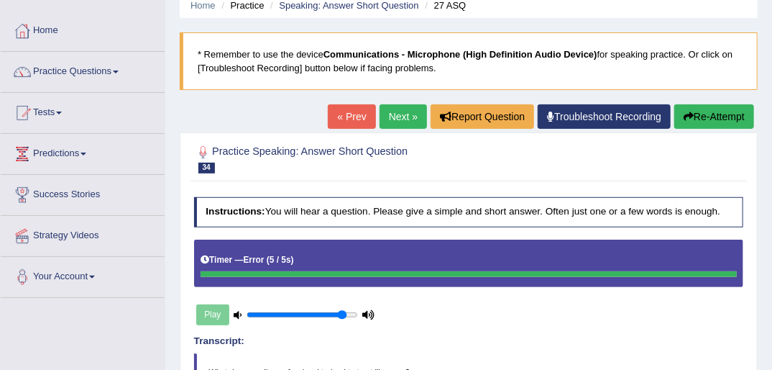
scroll to position [58, 0]
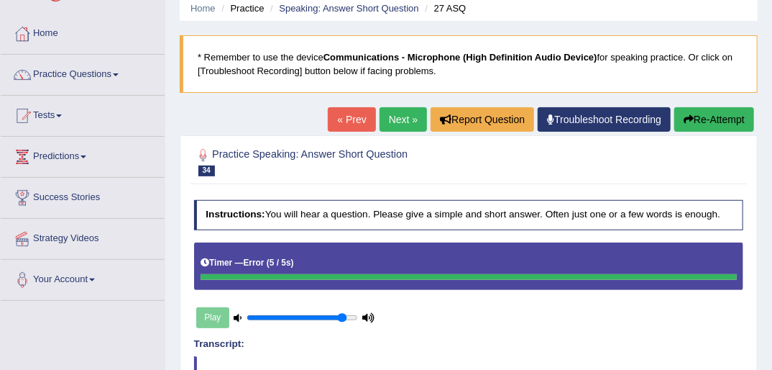
click at [696, 115] on button "Re-Attempt" at bounding box center [714, 119] width 80 height 24
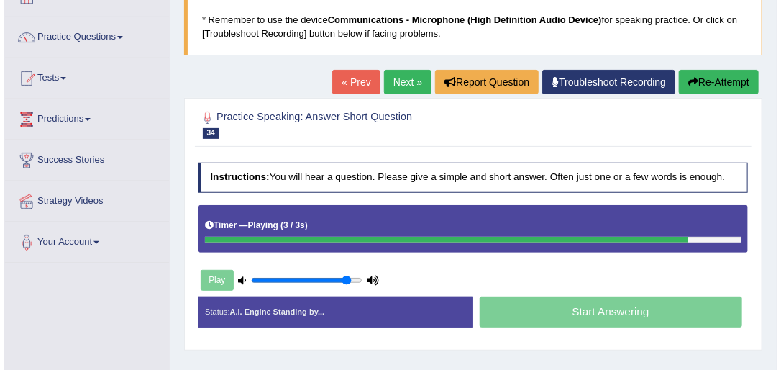
scroll to position [115, 0]
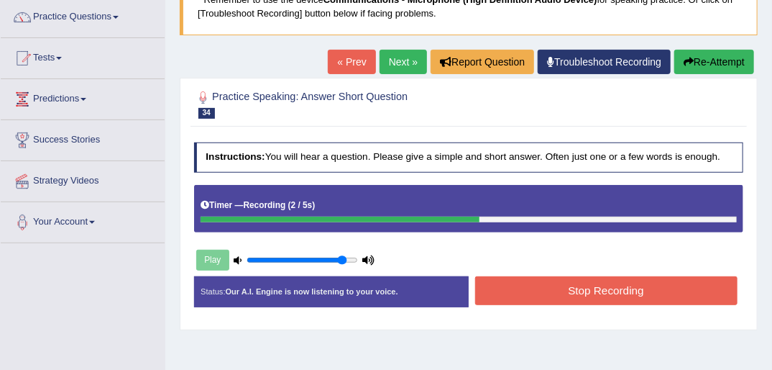
click at [618, 290] on button "Stop Recording" at bounding box center [606, 290] width 262 height 28
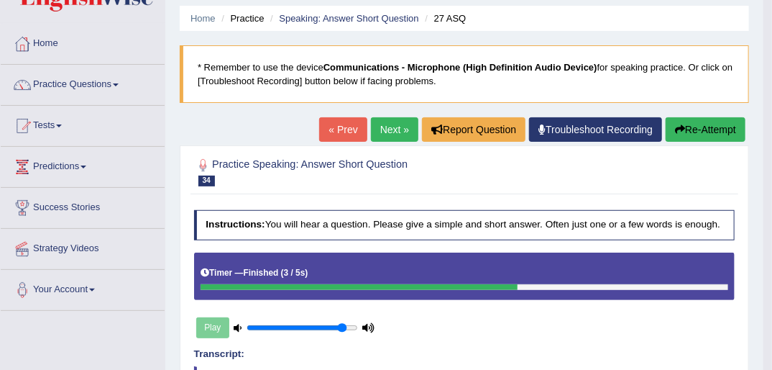
scroll to position [0, 0]
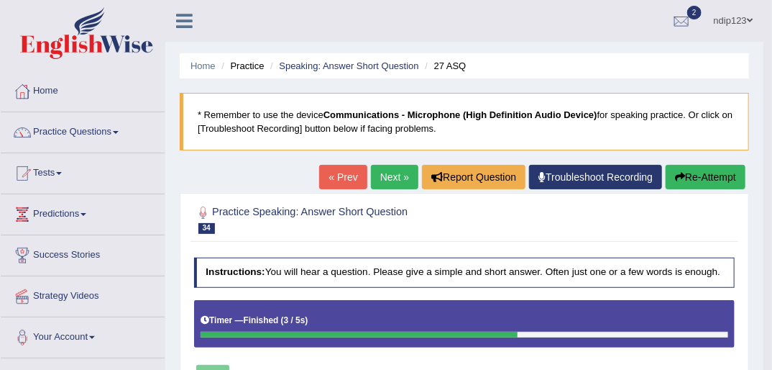
click at [395, 174] on link "Next »" at bounding box center [394, 177] width 47 height 24
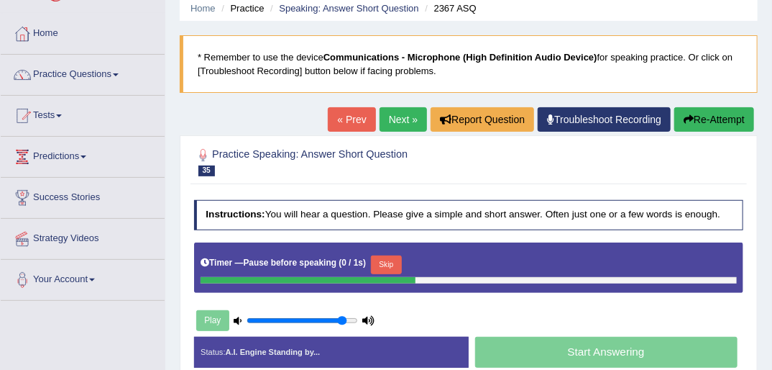
scroll to position [115, 0]
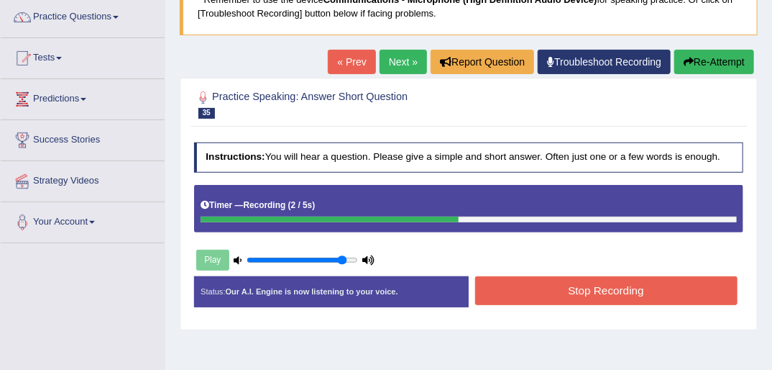
click at [598, 289] on button "Stop Recording" at bounding box center [606, 290] width 262 height 28
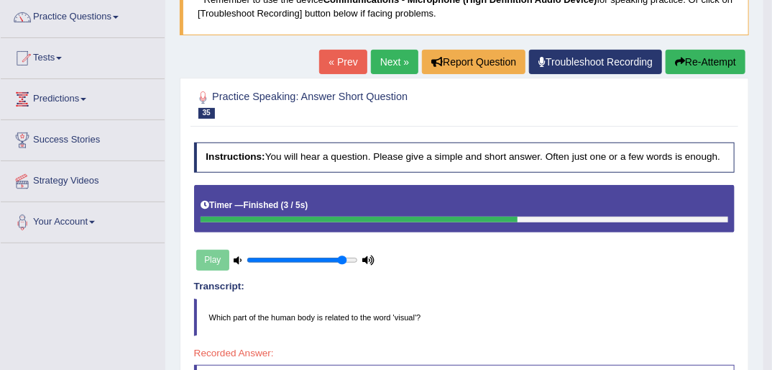
click at [683, 65] on icon "button" at bounding box center [680, 62] width 10 height 10
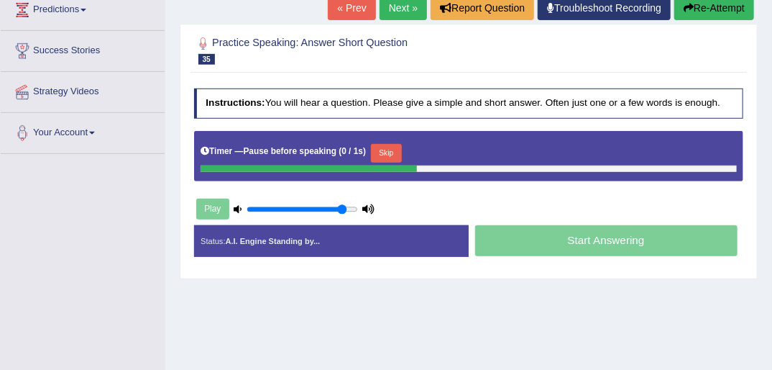
scroll to position [234, 0]
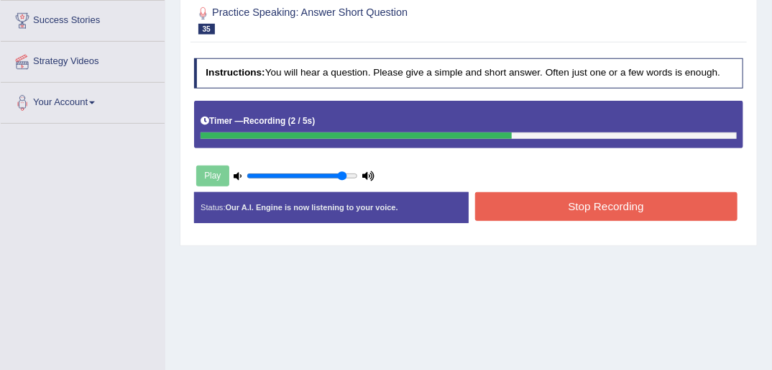
click at [607, 207] on button "Stop Recording" at bounding box center [606, 206] width 262 height 28
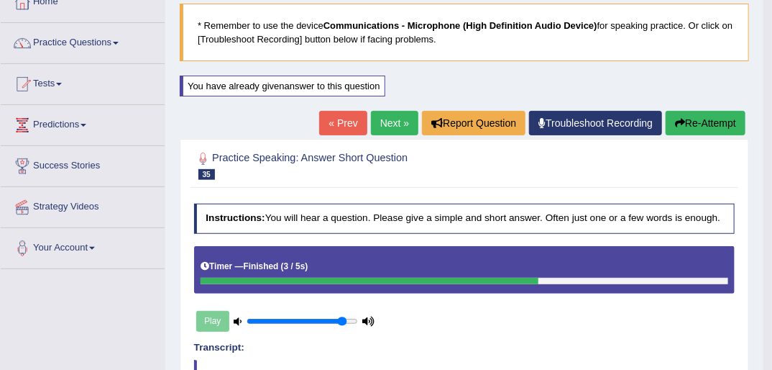
scroll to position [62, 0]
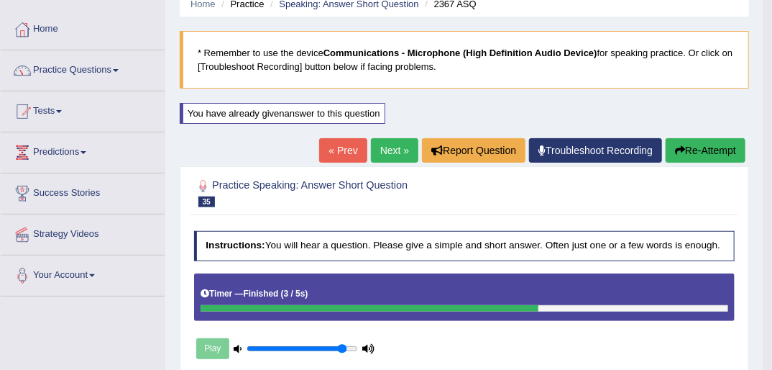
click at [689, 150] on button "Re-Attempt" at bounding box center [706, 150] width 80 height 24
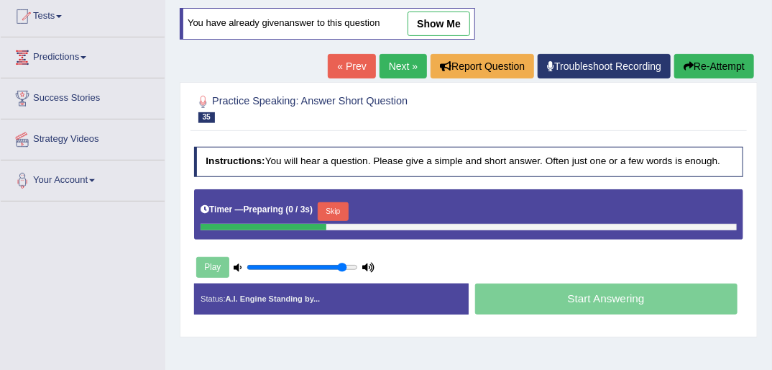
scroll to position [177, 0]
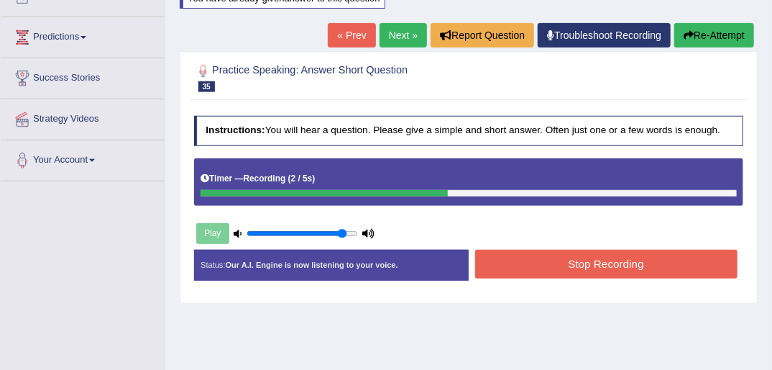
click at [572, 262] on button "Stop Recording" at bounding box center [606, 263] width 262 height 28
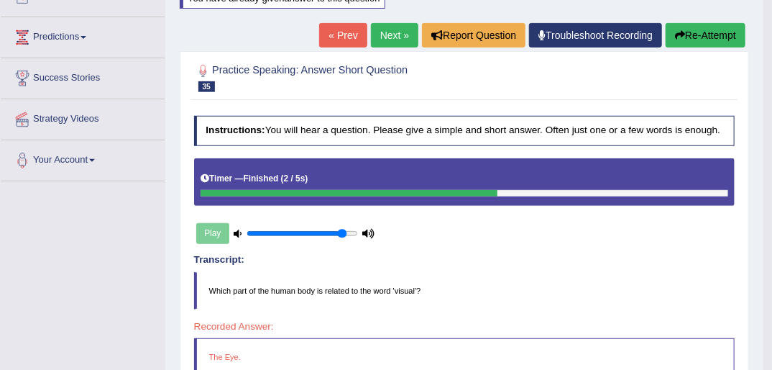
click at [392, 37] on link "Next »" at bounding box center [394, 35] width 47 height 24
